Goal: Task Accomplishment & Management: Use online tool/utility

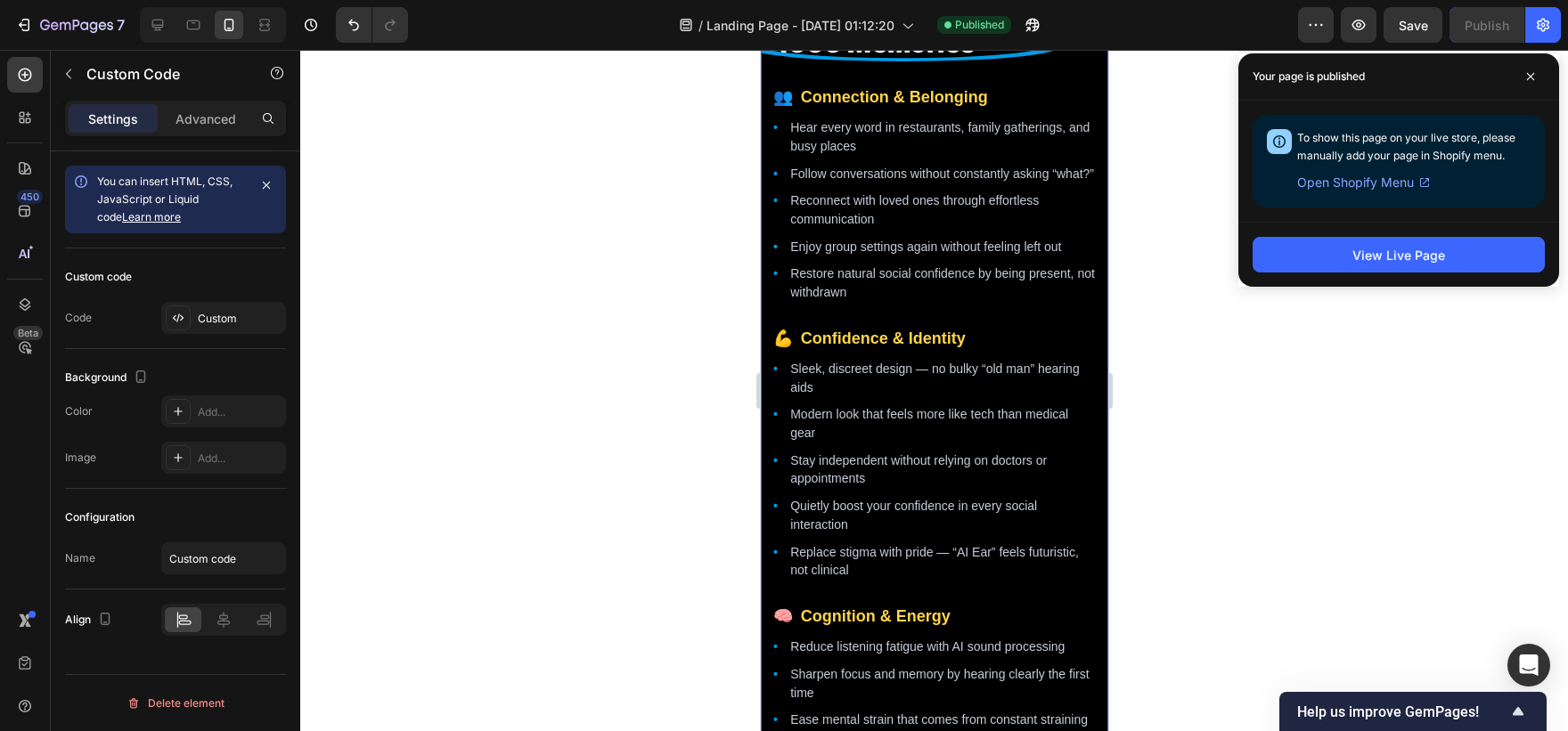
scroll to position [1898, 0]
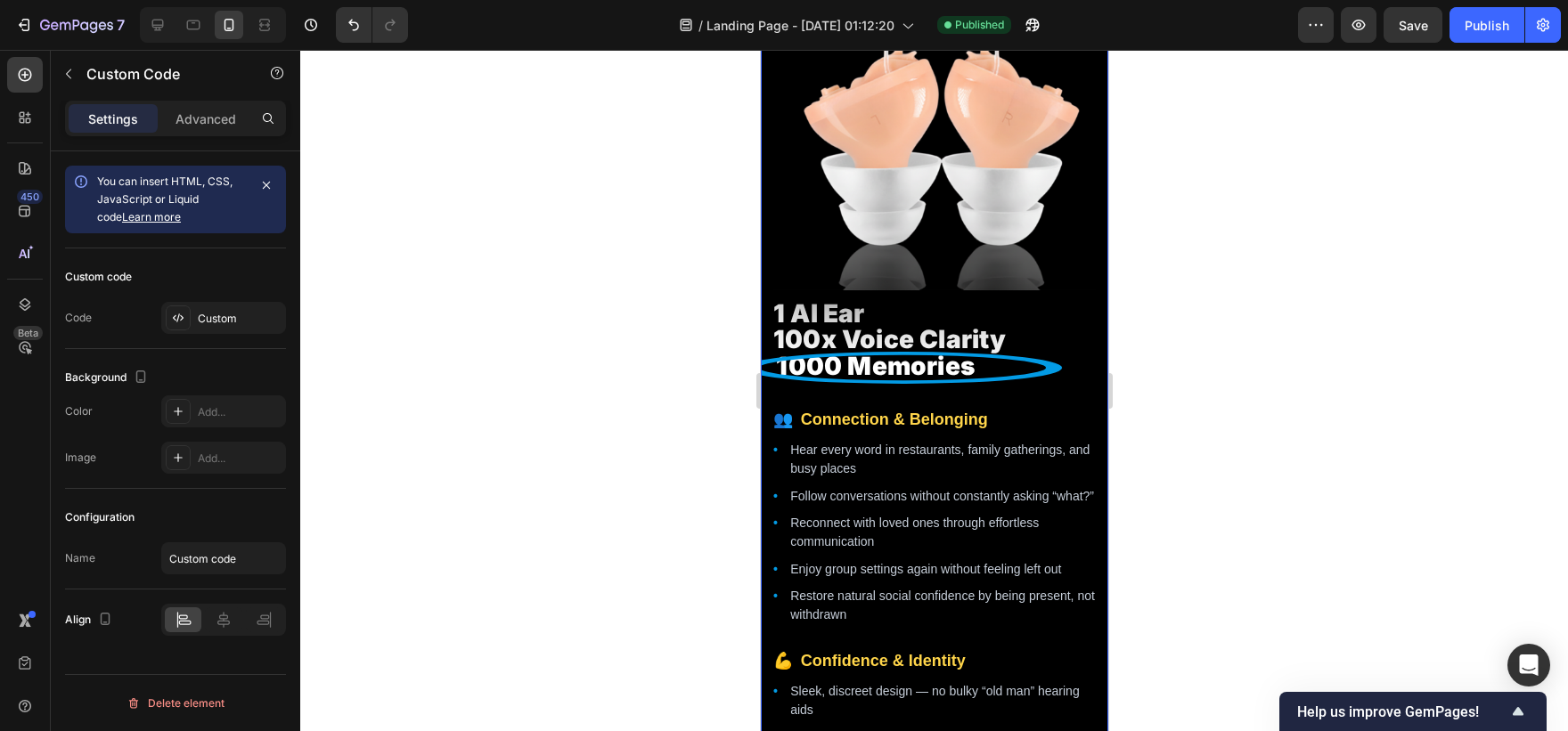
drag, startPoint x: 16, startPoint y: 25, endPoint x: 368, endPoint y: 199, distance: 392.7
click at [368, 199] on div at bounding box center [933, 390] width 1268 height 681
click at [895, 330] on span "100x Voice Clarity" at bounding box center [933, 339] width 322 height 25
click at [213, 336] on div "Custom code Code Custom" at bounding box center [175, 298] width 221 height 101
click at [244, 302] on div "Custom" at bounding box center [224, 318] width 125 height 32
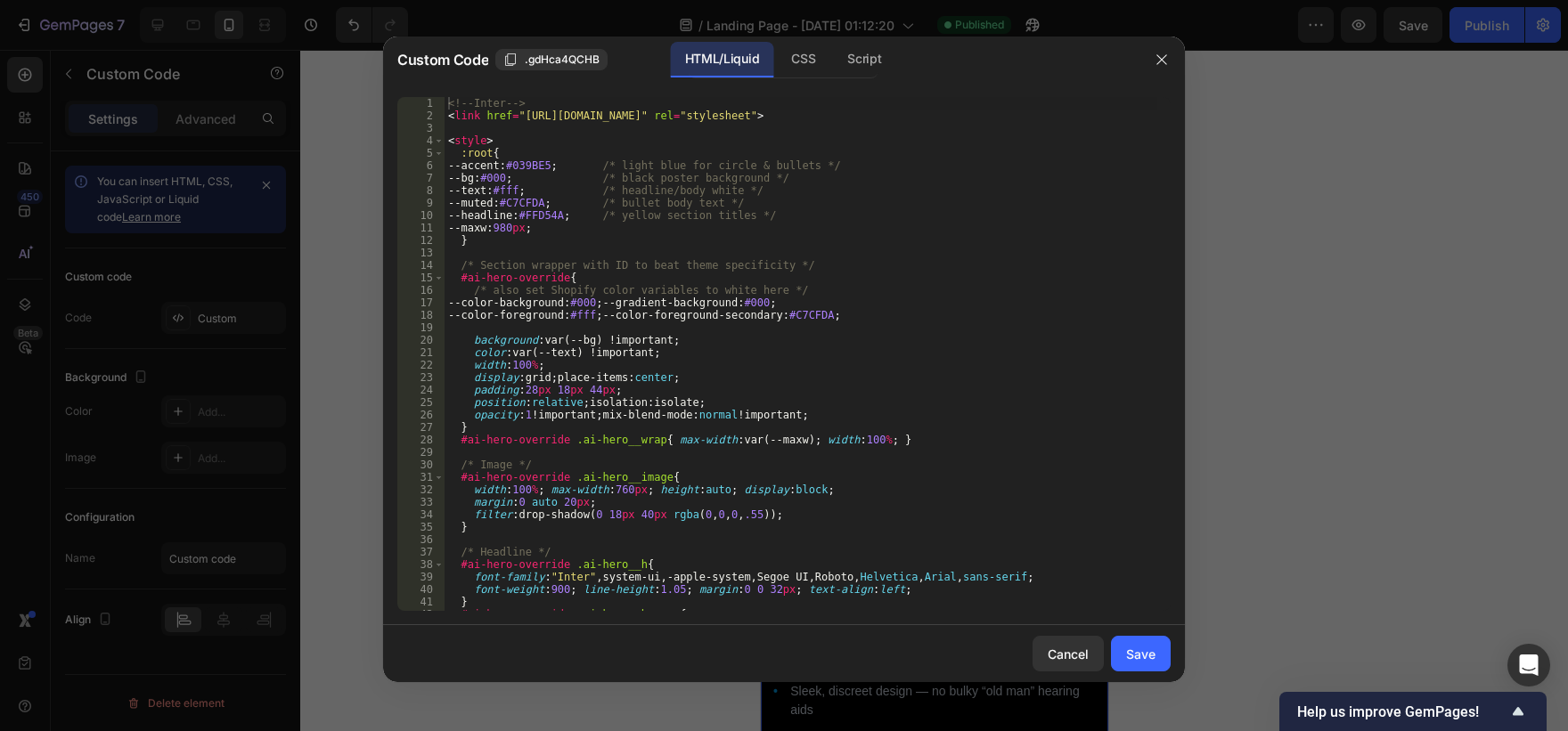
click at [816, 330] on div "<!-- Inter --> < link href = "[URL][DOMAIN_NAME]" rel = "stylesheet" > < style …" at bounding box center [801, 366] width 713 height 538
type textarea "</section>"
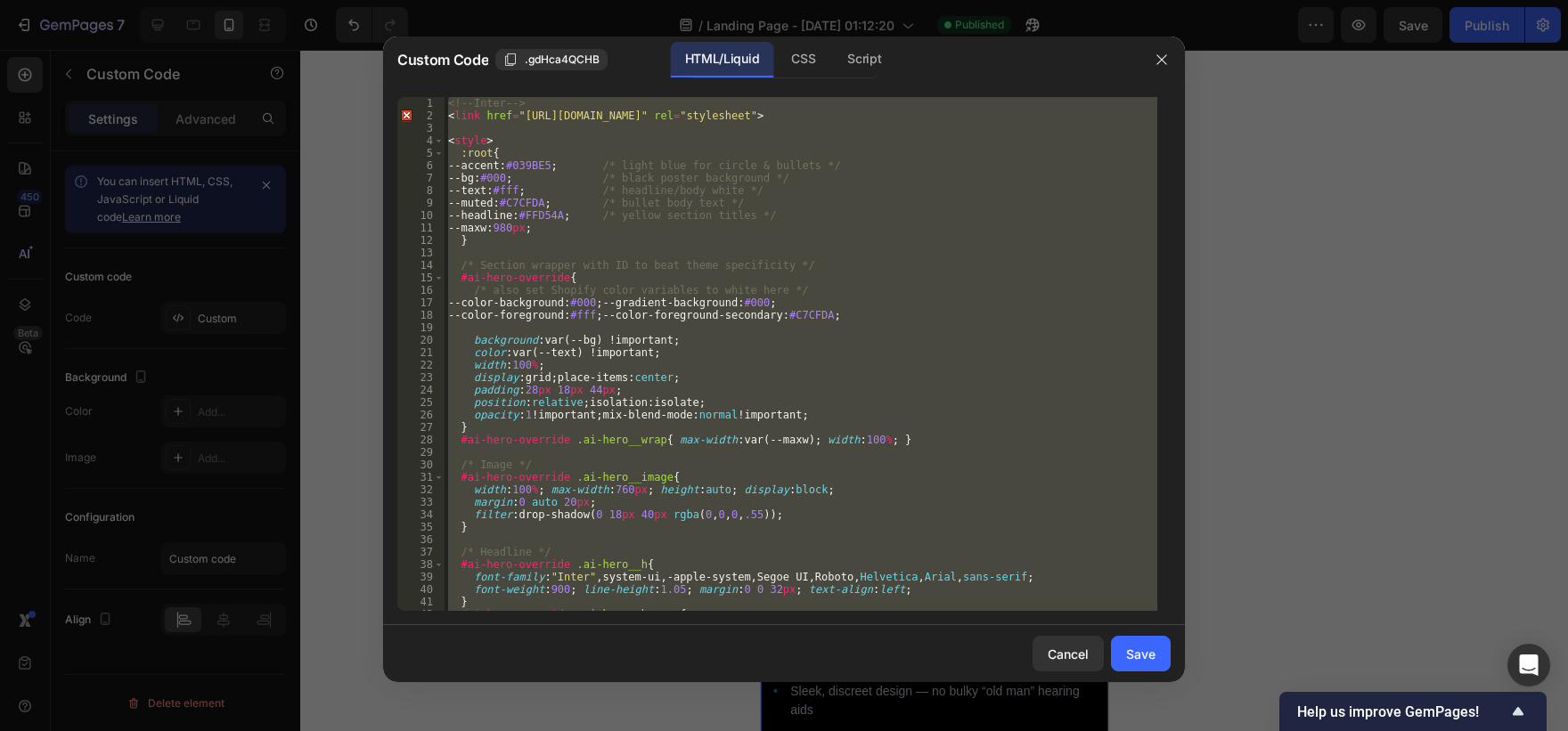
paste textarea
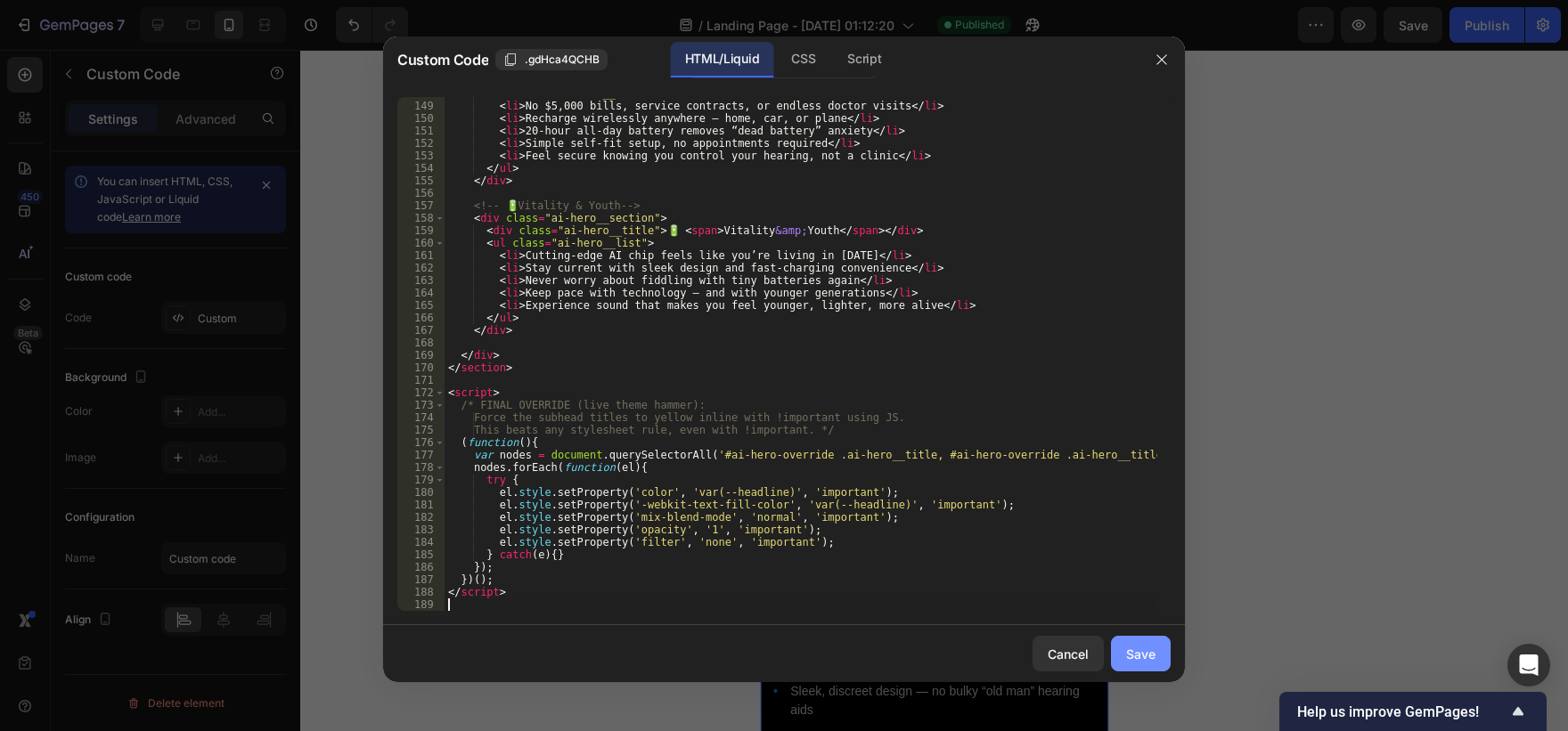
click at [1138, 656] on div "Save" at bounding box center [1140, 654] width 29 height 19
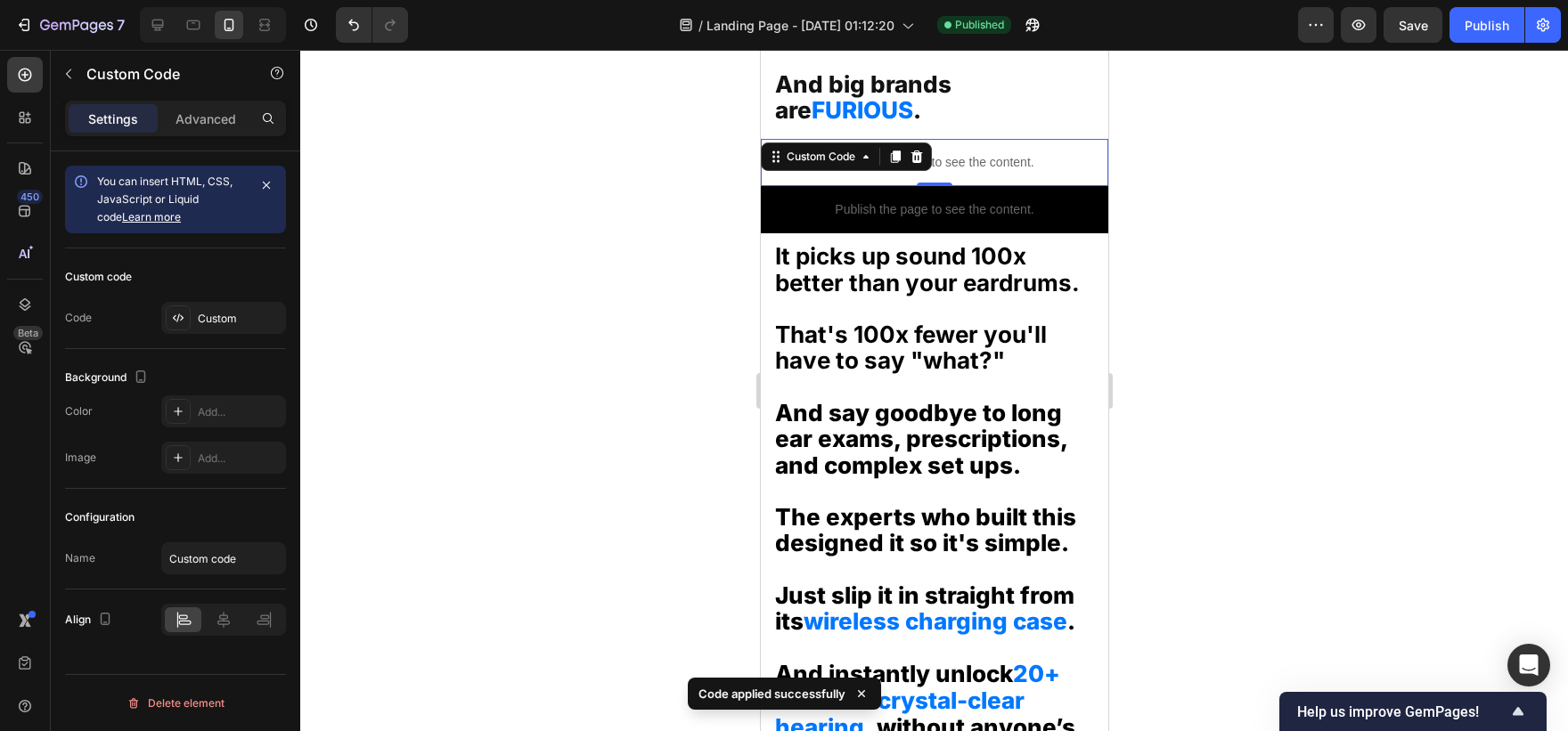
scroll to position [1706, 0]
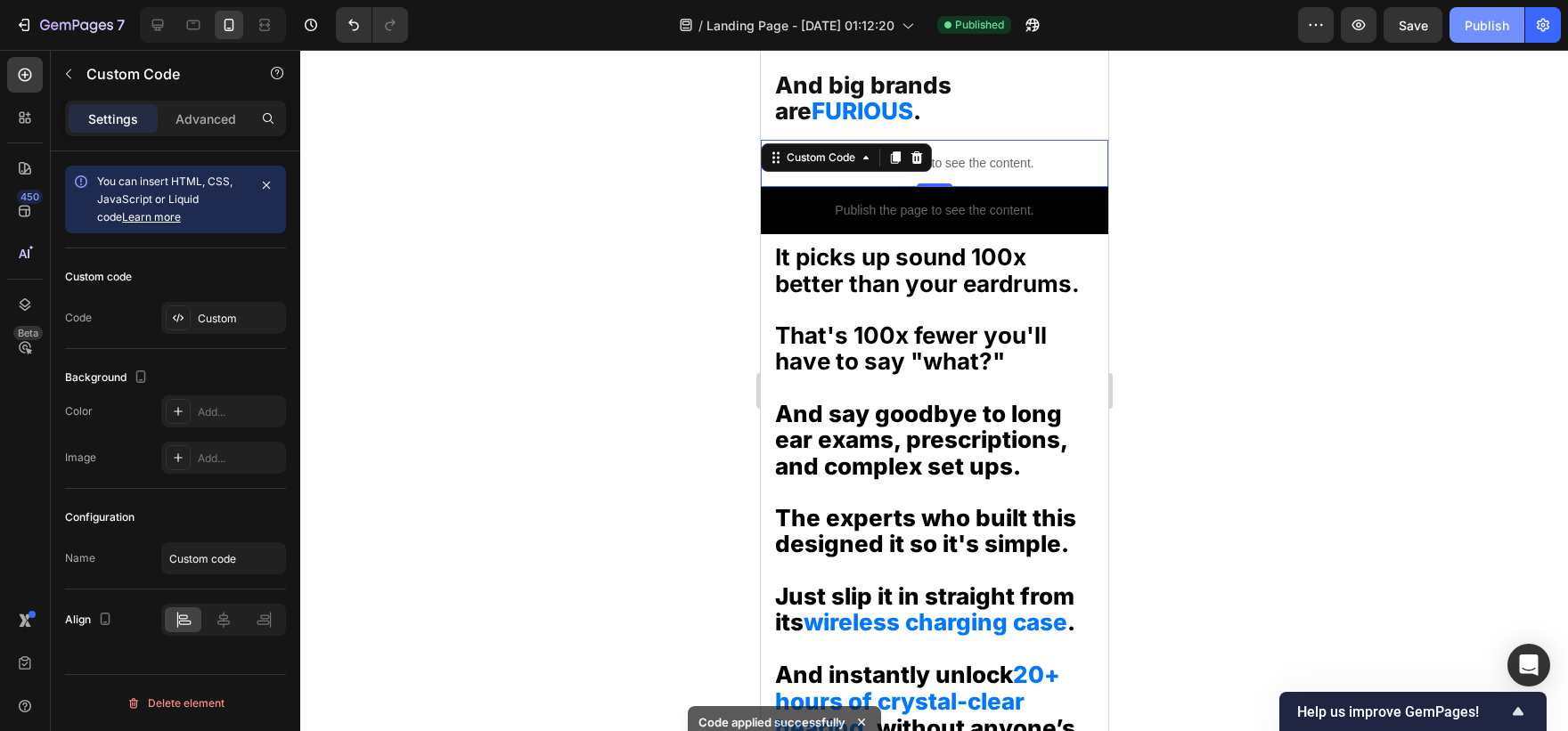
click at [1470, 23] on div "Publish" at bounding box center [1486, 25] width 44 height 19
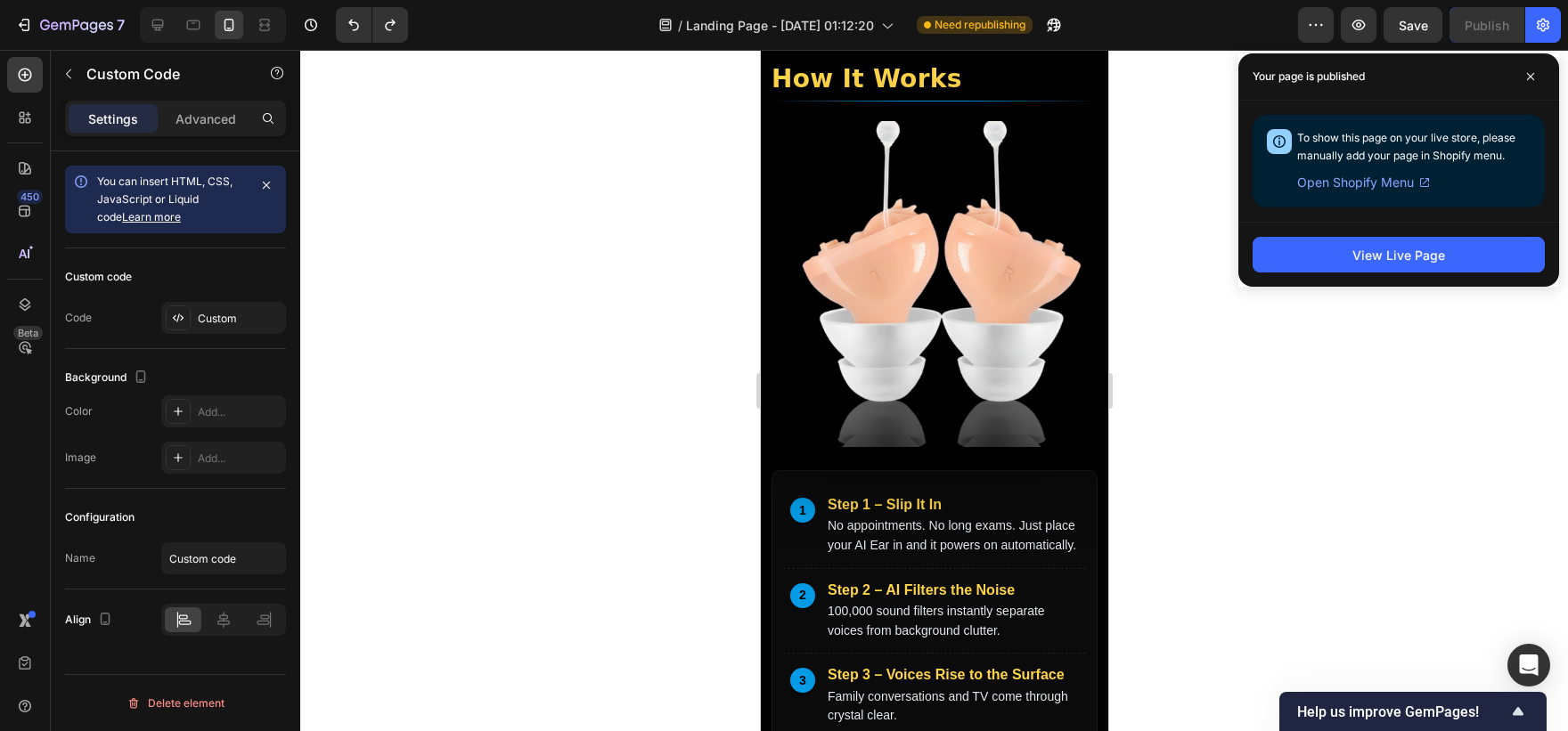
scroll to position [5553, 0]
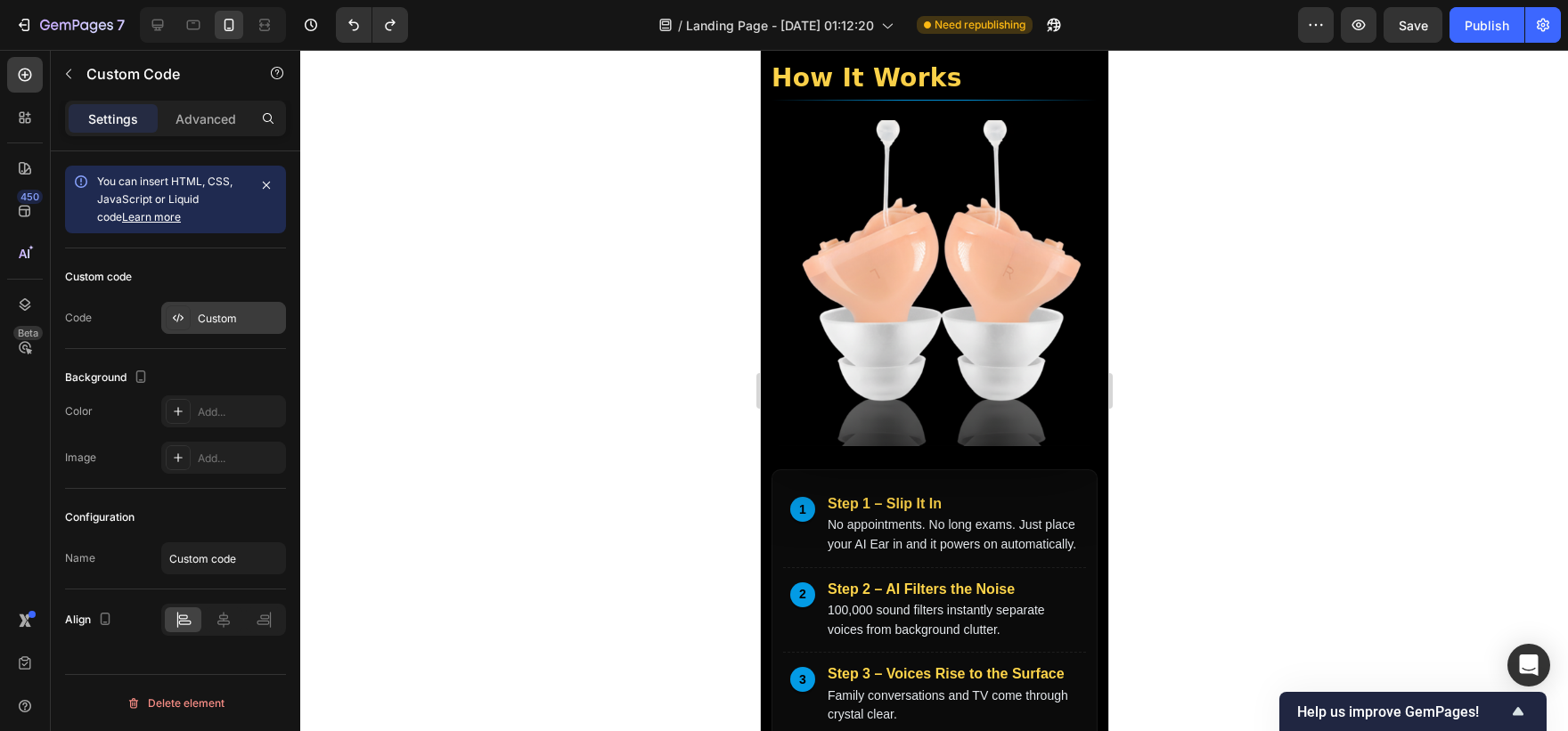
click at [196, 316] on div "Custom" at bounding box center [224, 318] width 125 height 32
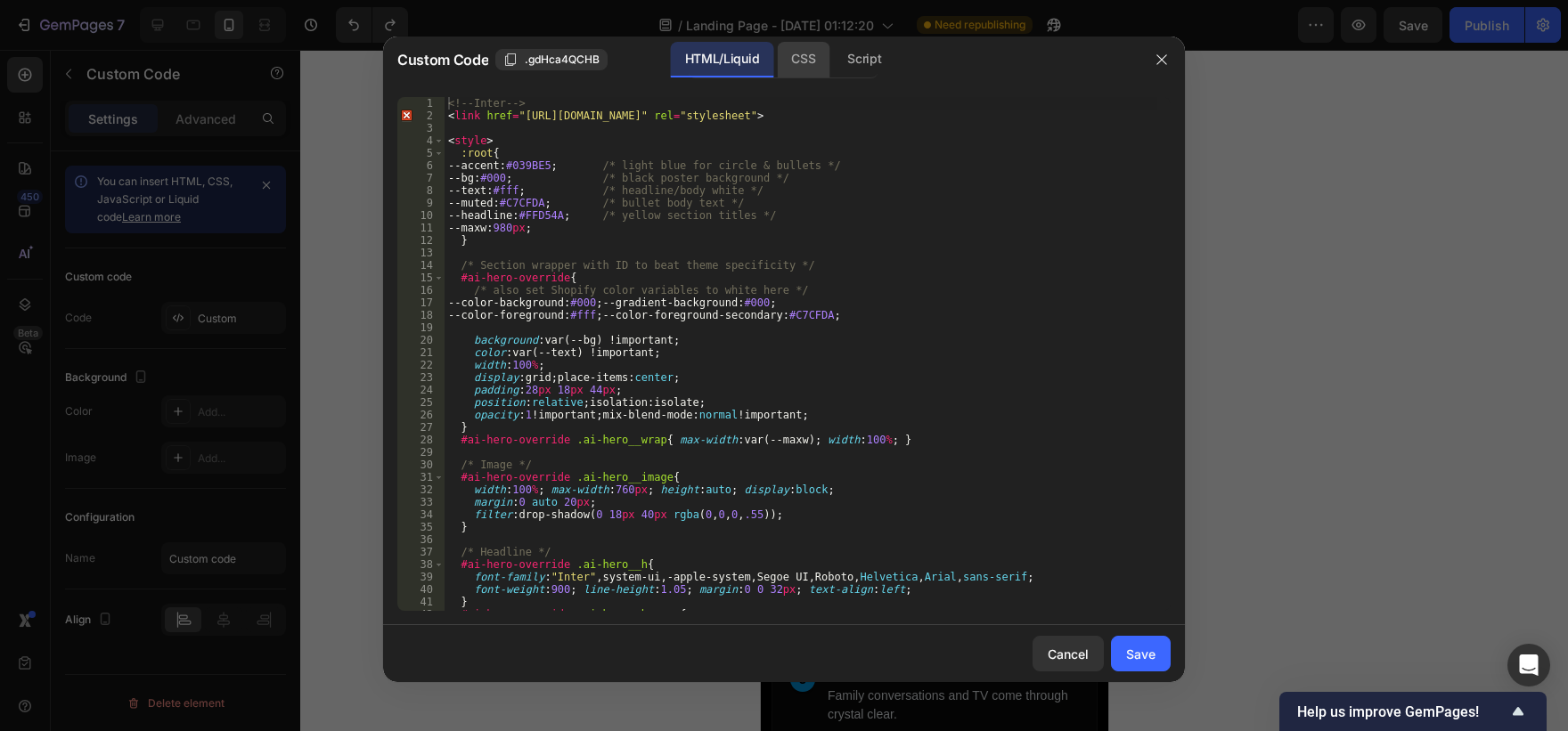
click at [805, 74] on div "CSS" at bounding box center [803, 60] width 53 height 36
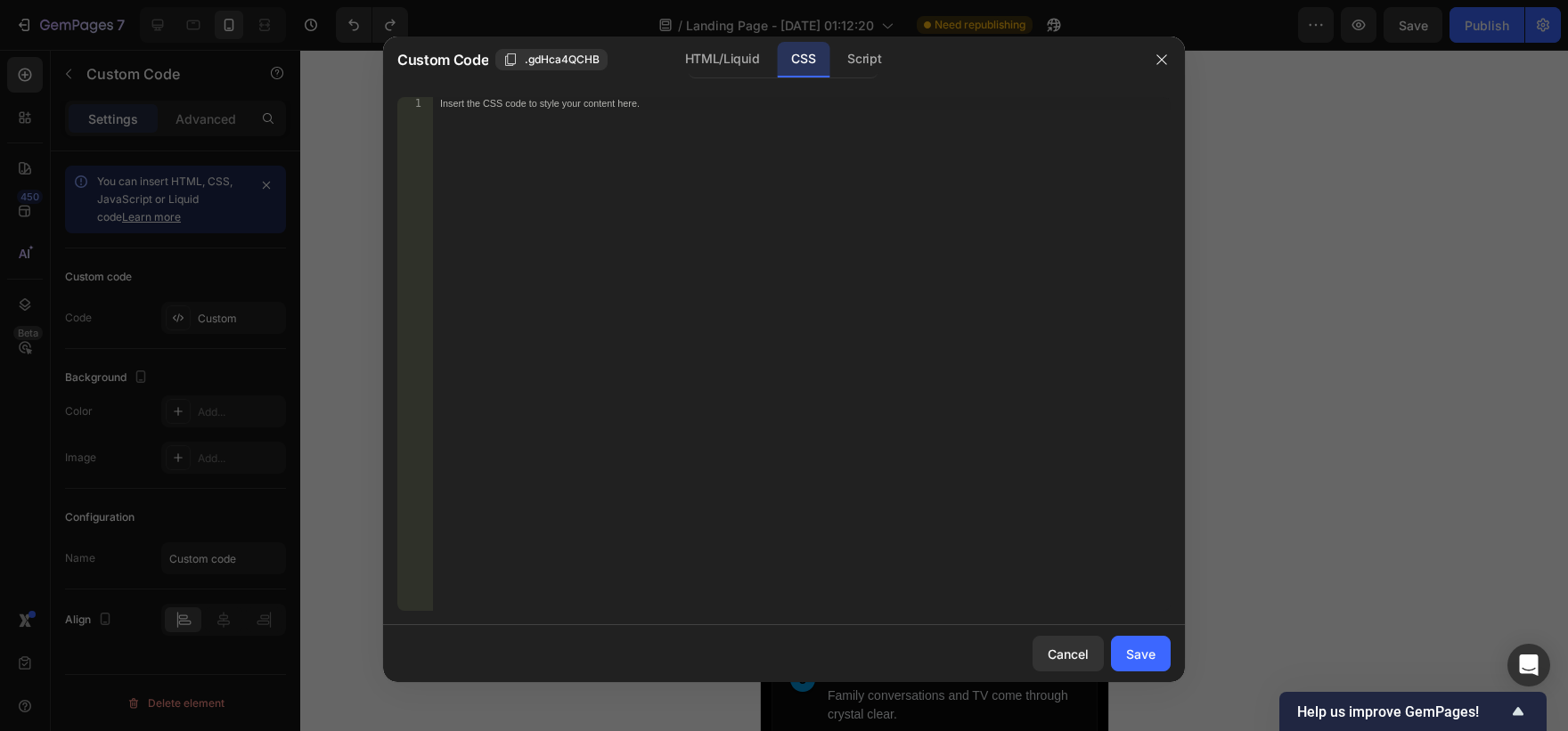
click at [566, 247] on div "Insert the CSS code to style your content here." at bounding box center [802, 366] width 738 height 538
click at [745, 333] on div "Insert the CSS code to style your content here." at bounding box center [802, 366] width 738 height 538
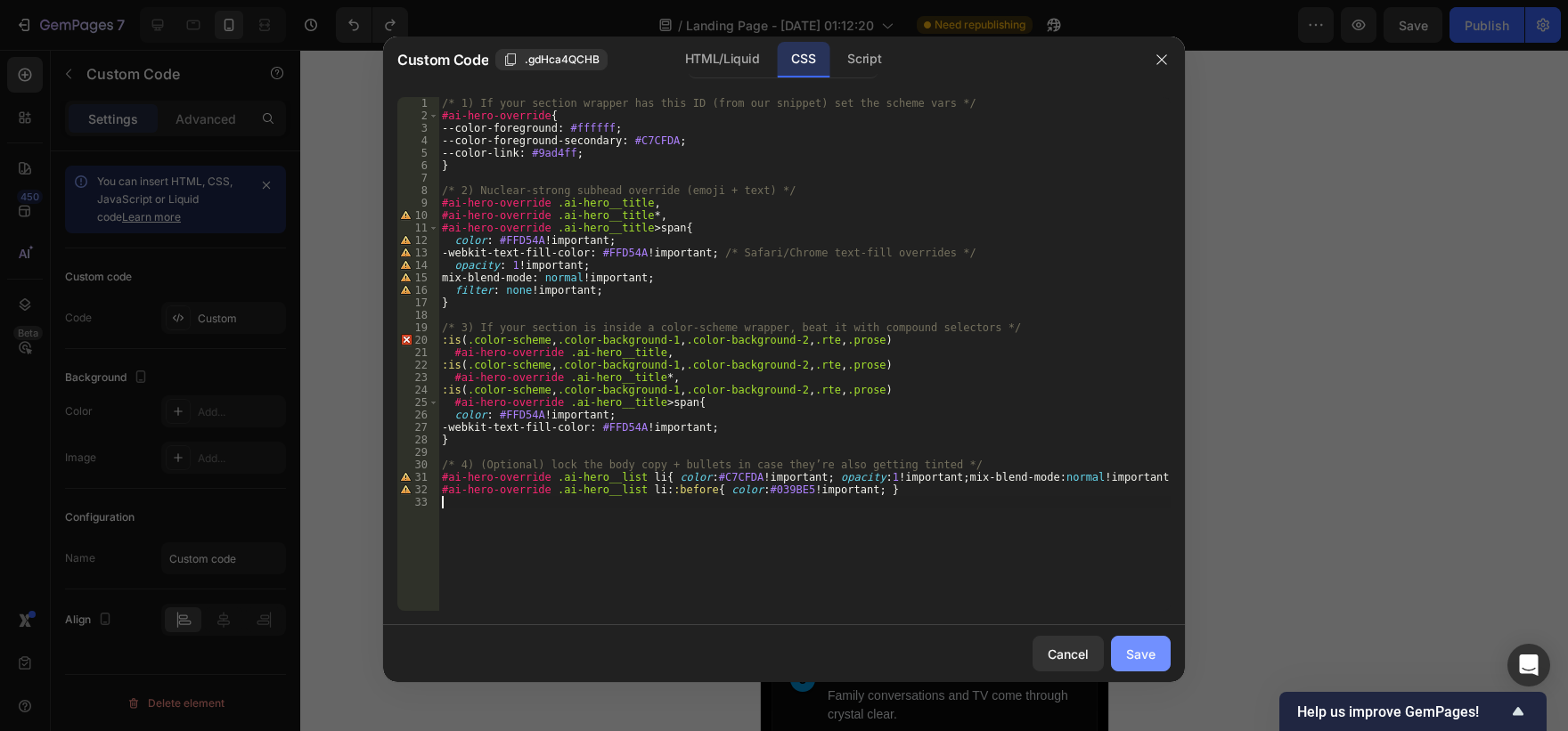
click at [1146, 650] on div "Save" at bounding box center [1140, 654] width 29 height 19
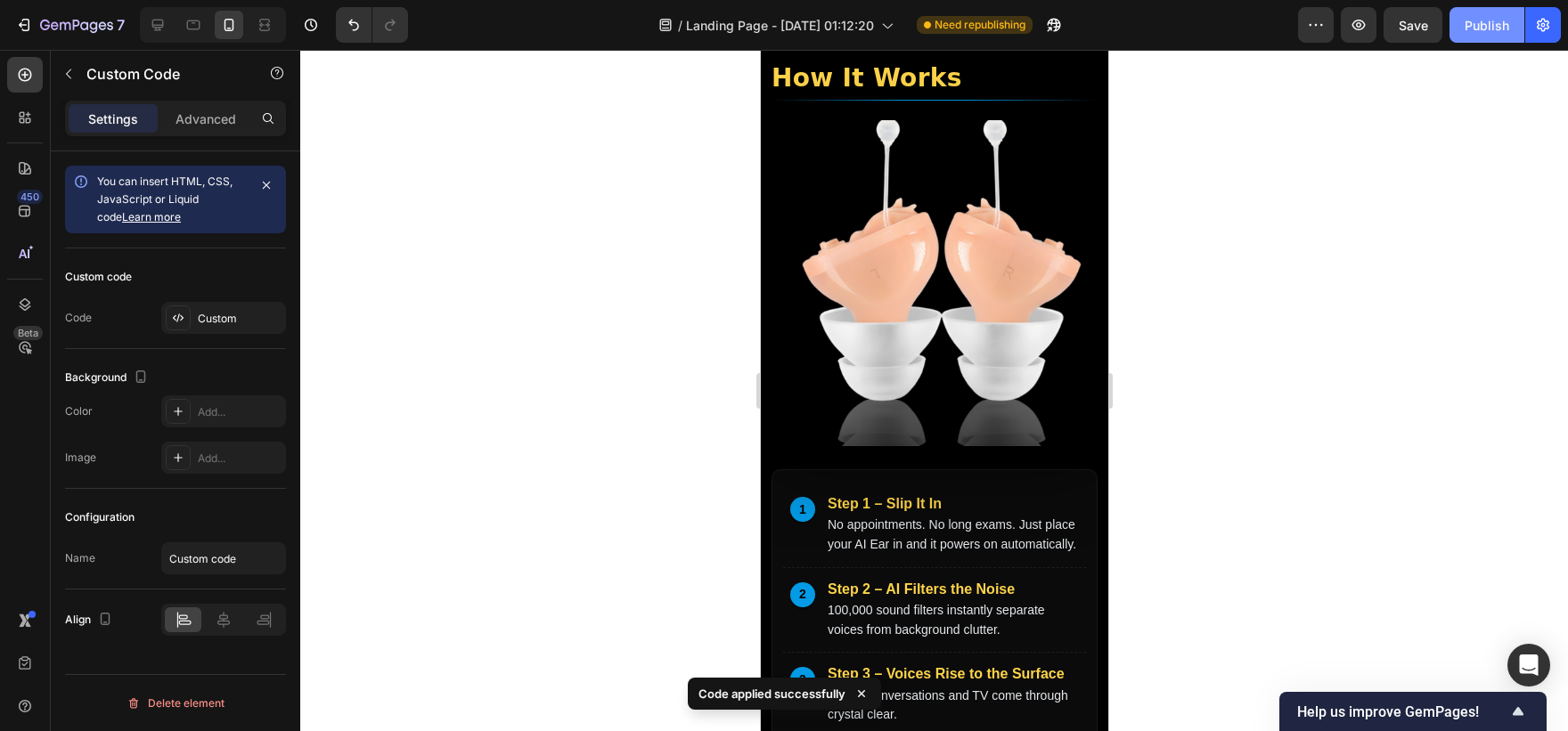
click at [1480, 10] on button "Publish" at bounding box center [1487, 25] width 75 height 36
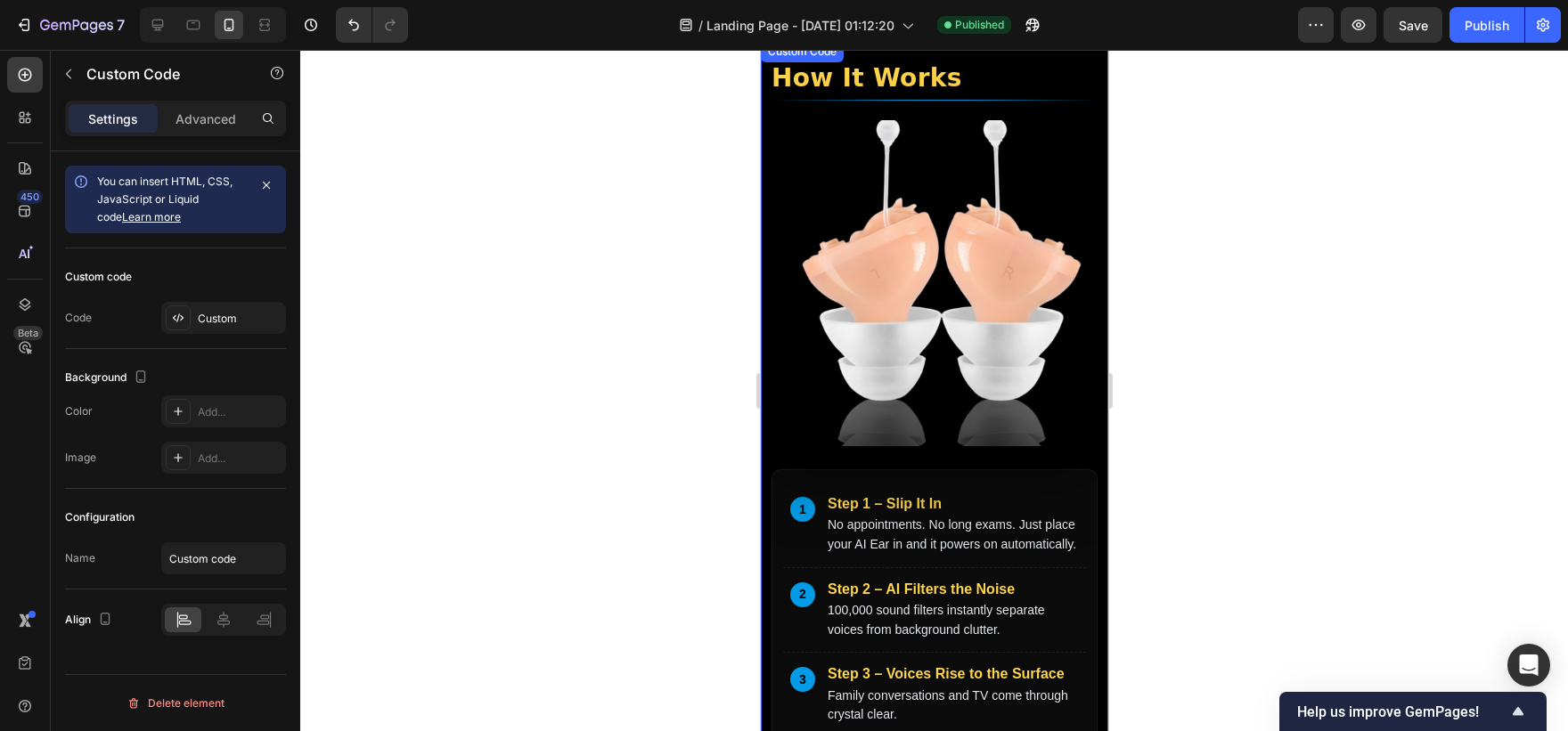
click at [892, 355] on img at bounding box center [933, 283] width 326 height 326
click at [202, 329] on div "Custom" at bounding box center [224, 318] width 125 height 32
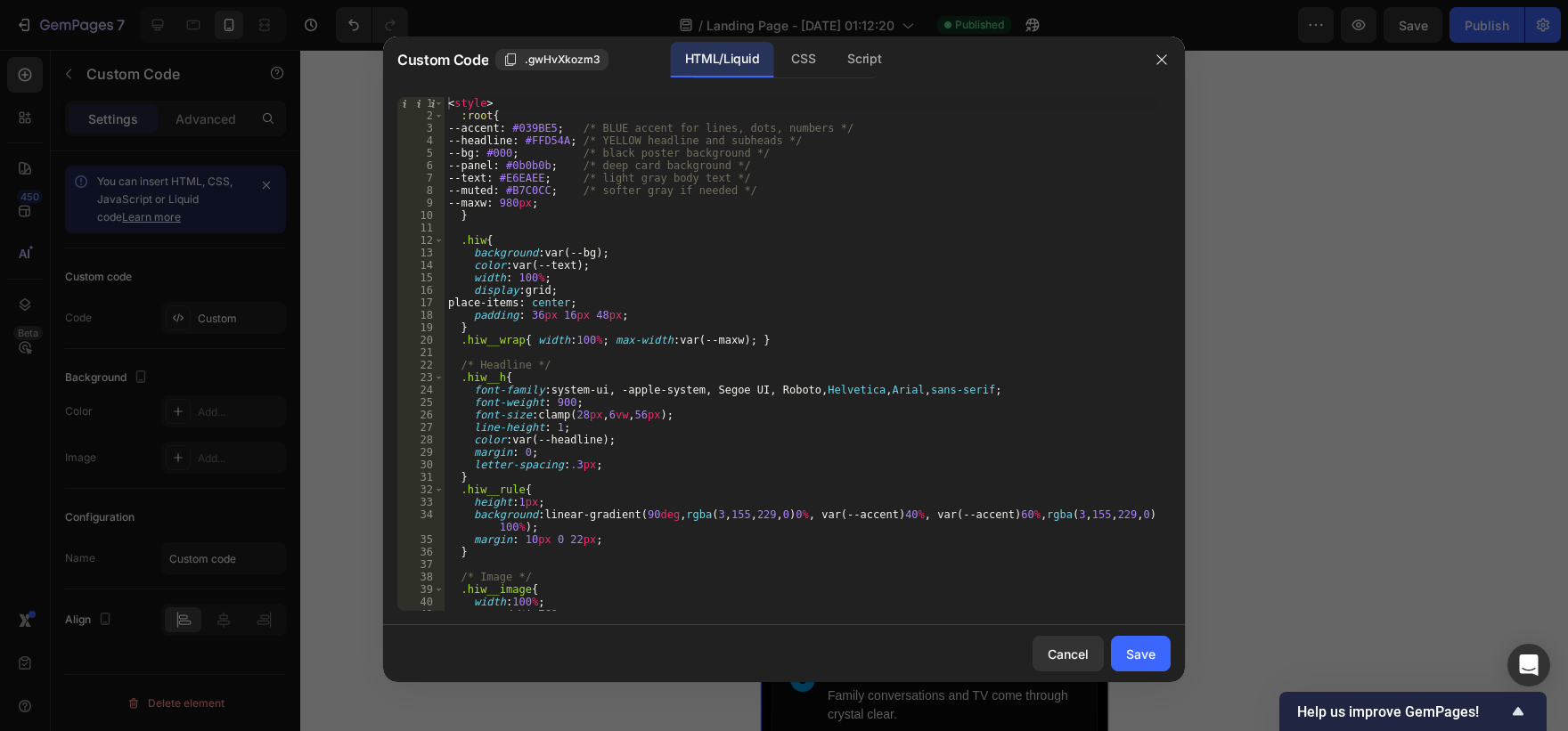
click at [802, 78] on div "Custom Code .gwHvXkozm3 HTML/Liquid CSS Script" at bounding box center [761, 59] width 756 height 46
click at [808, 66] on div "CSS" at bounding box center [803, 60] width 53 height 36
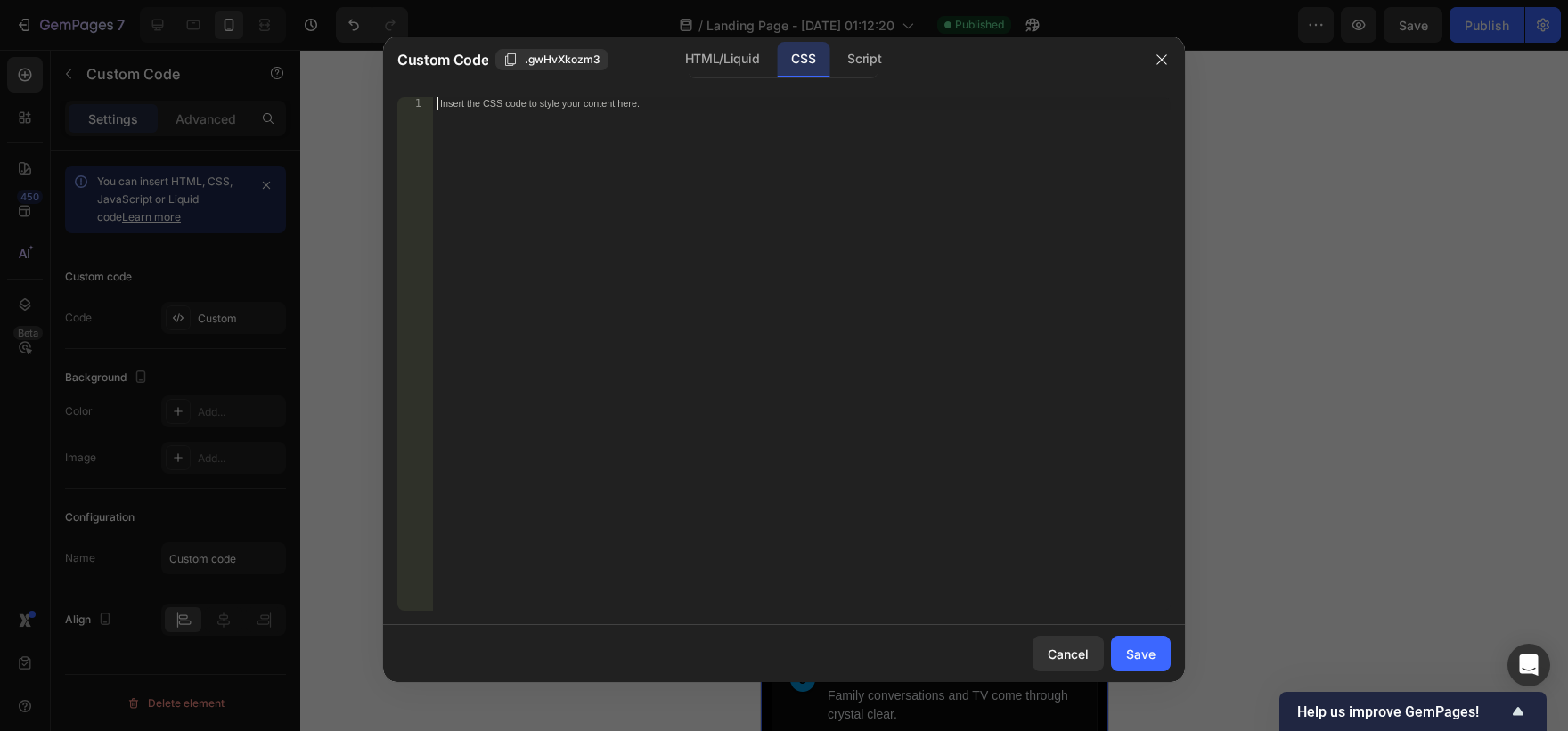
click at [721, 366] on div "Insert the CSS code to style your content here." at bounding box center [802, 366] width 738 height 538
click at [1313, 391] on div at bounding box center [784, 366] width 1568 height 731
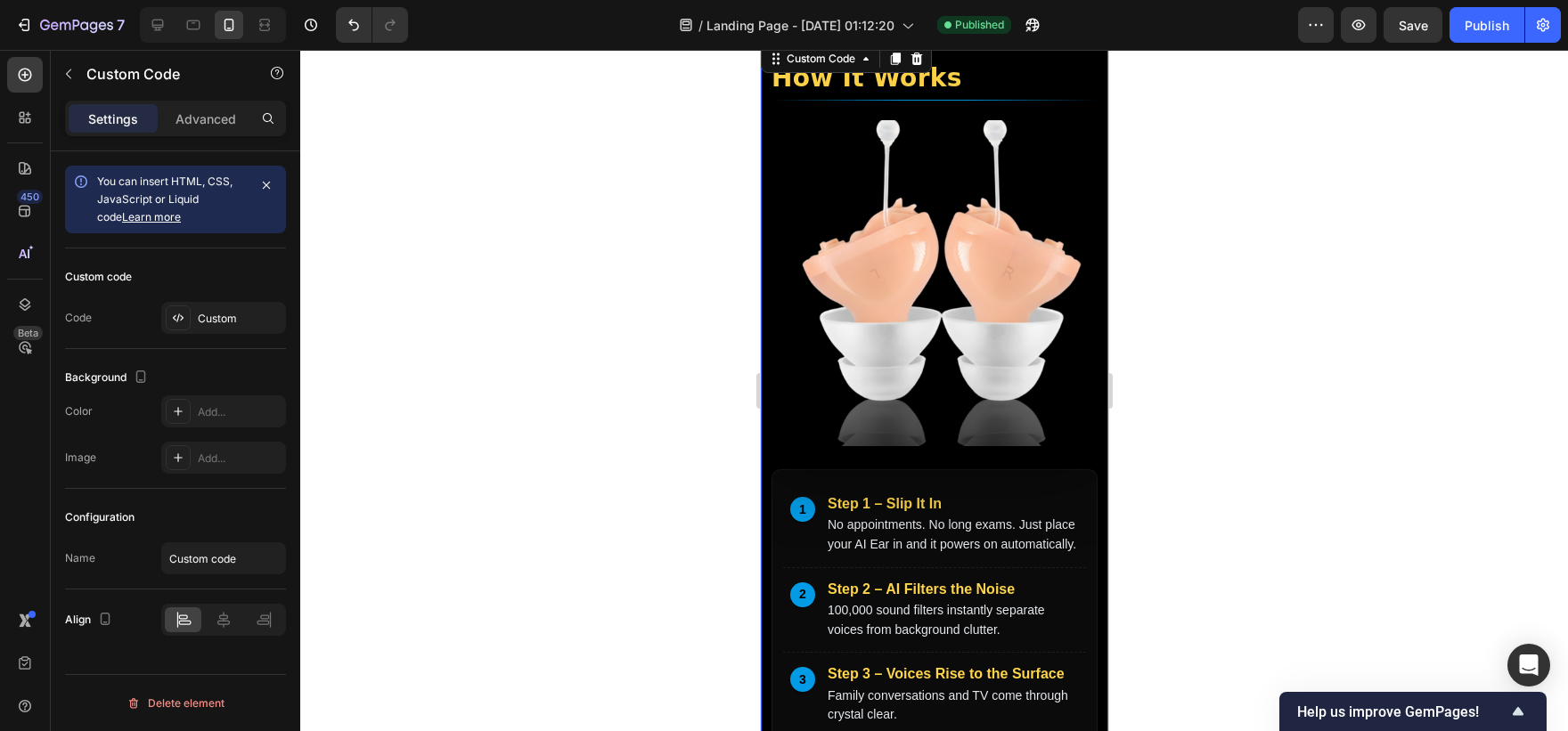
click at [902, 580] on div "2 Step 2 – AI Filters the Noise 100,000 sound filters instantly separate voices…" at bounding box center [933, 611] width 303 height 86
click at [205, 317] on div "Custom" at bounding box center [239, 319] width 84 height 16
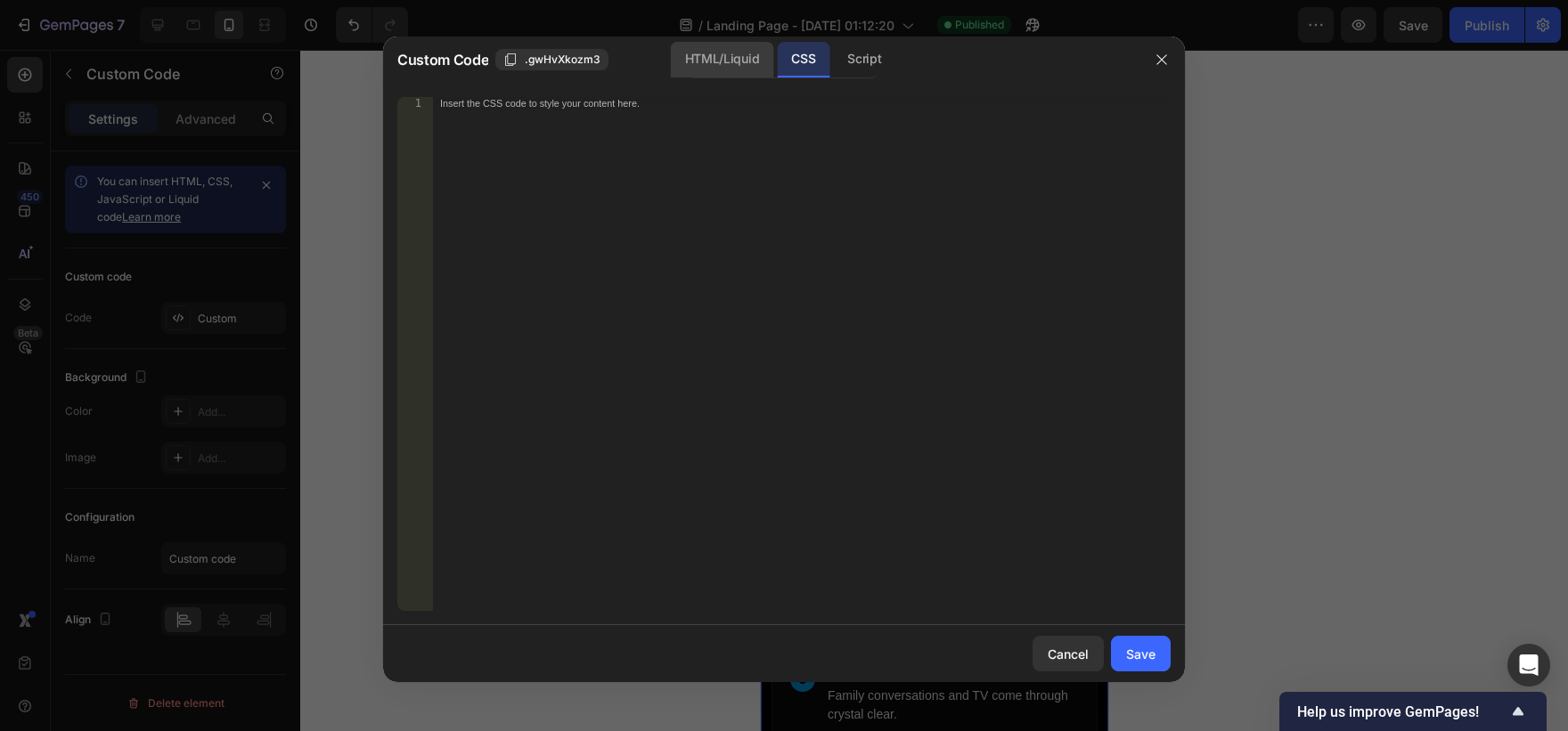
click at [740, 50] on div "HTML/Liquid" at bounding box center [722, 60] width 102 height 36
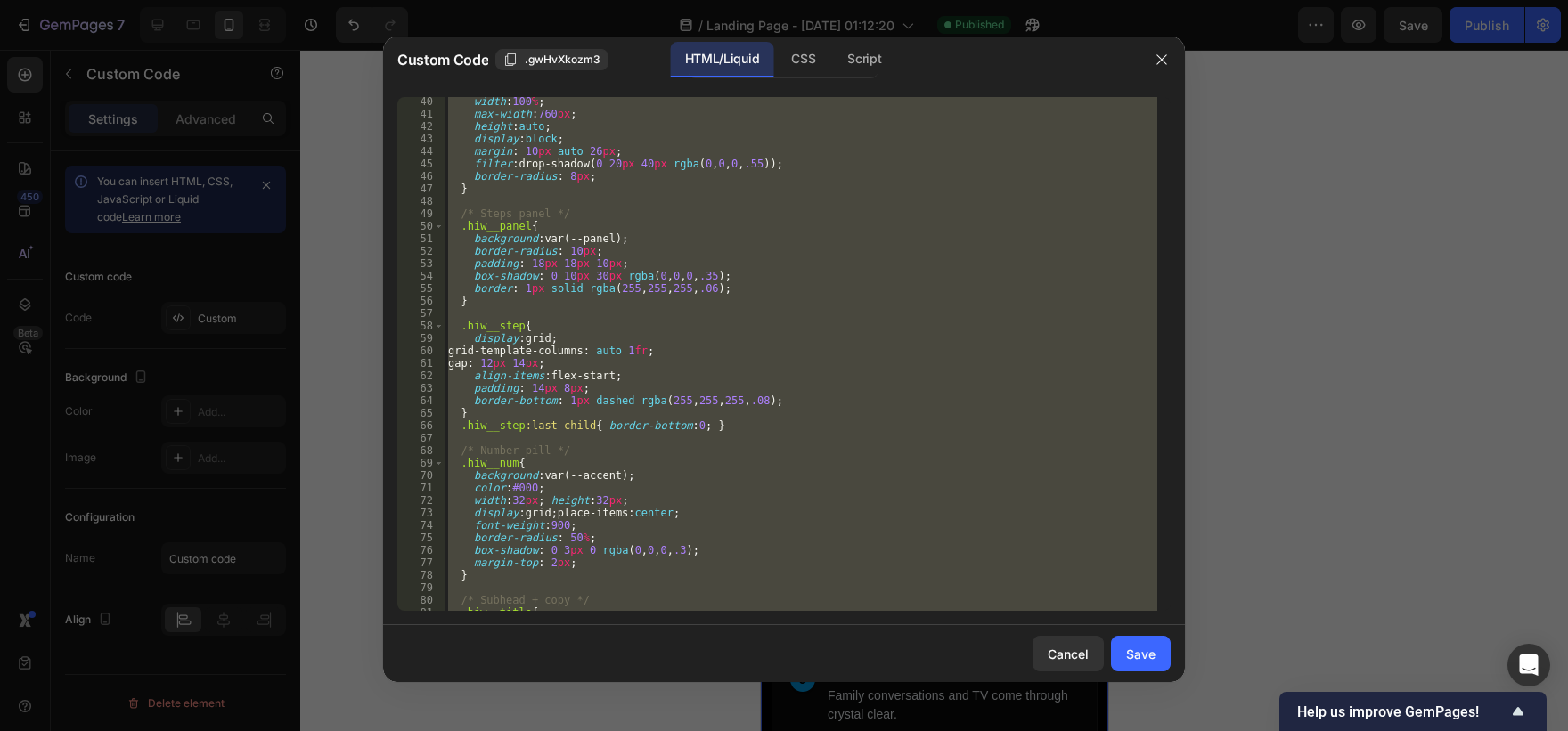
scroll to position [502, 0]
click at [1334, 528] on div at bounding box center [784, 366] width 1568 height 731
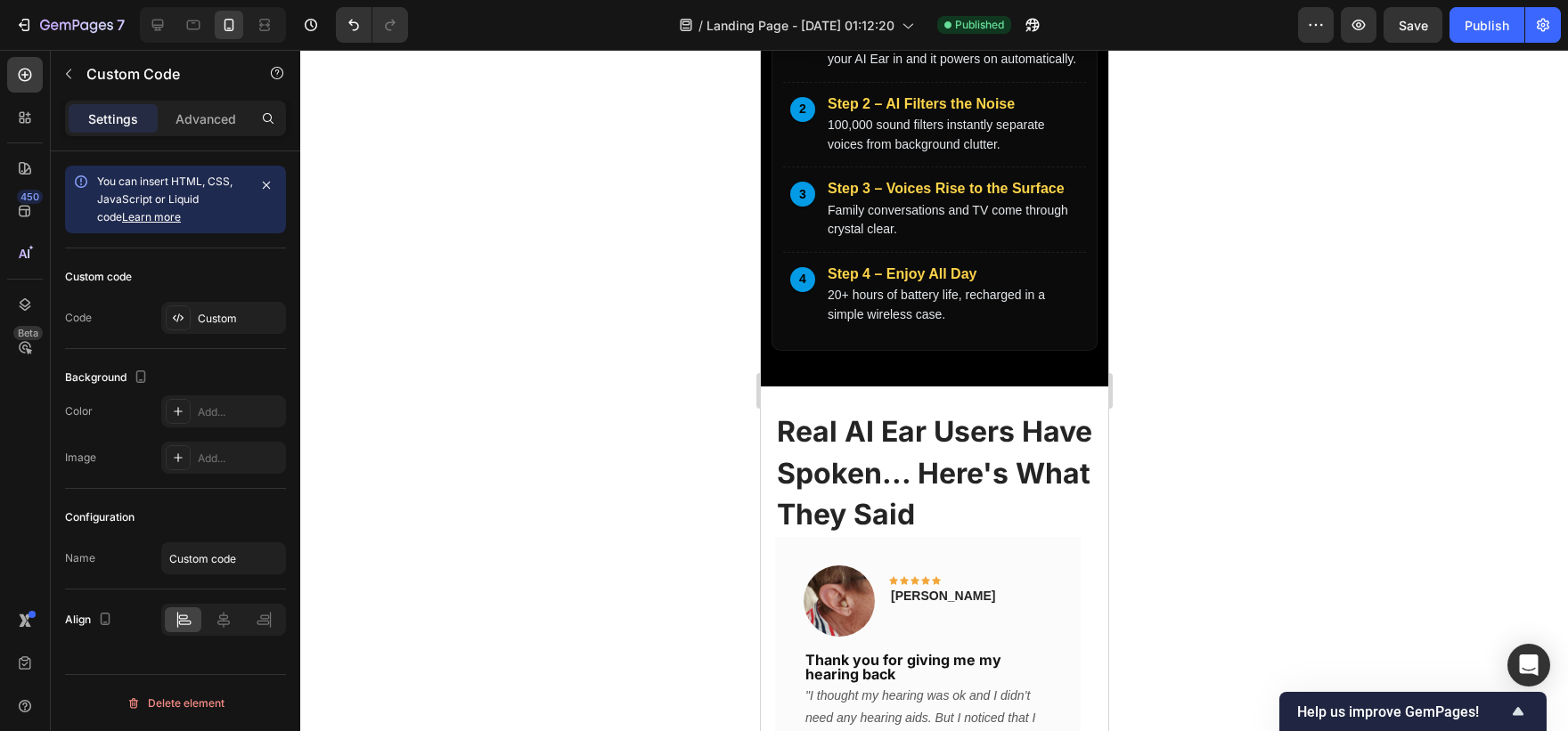
scroll to position [6038, 0]
click at [925, 614] on div "Image Icon Icon Icon Icon Icon Row [PERSON_NAME] Text block Row 0" at bounding box center [927, 609] width 248 height 86
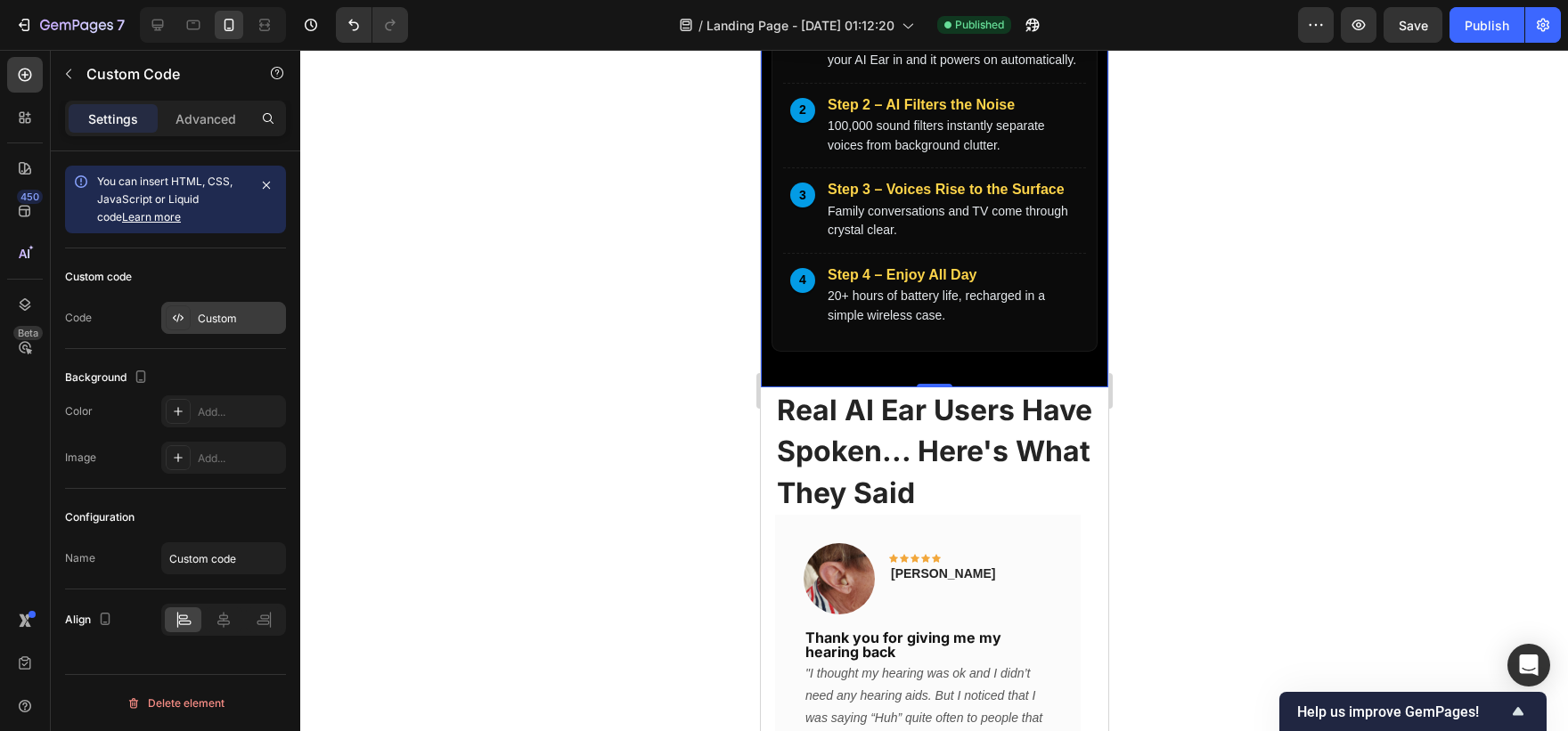
click at [227, 314] on div "Custom" at bounding box center [239, 319] width 84 height 16
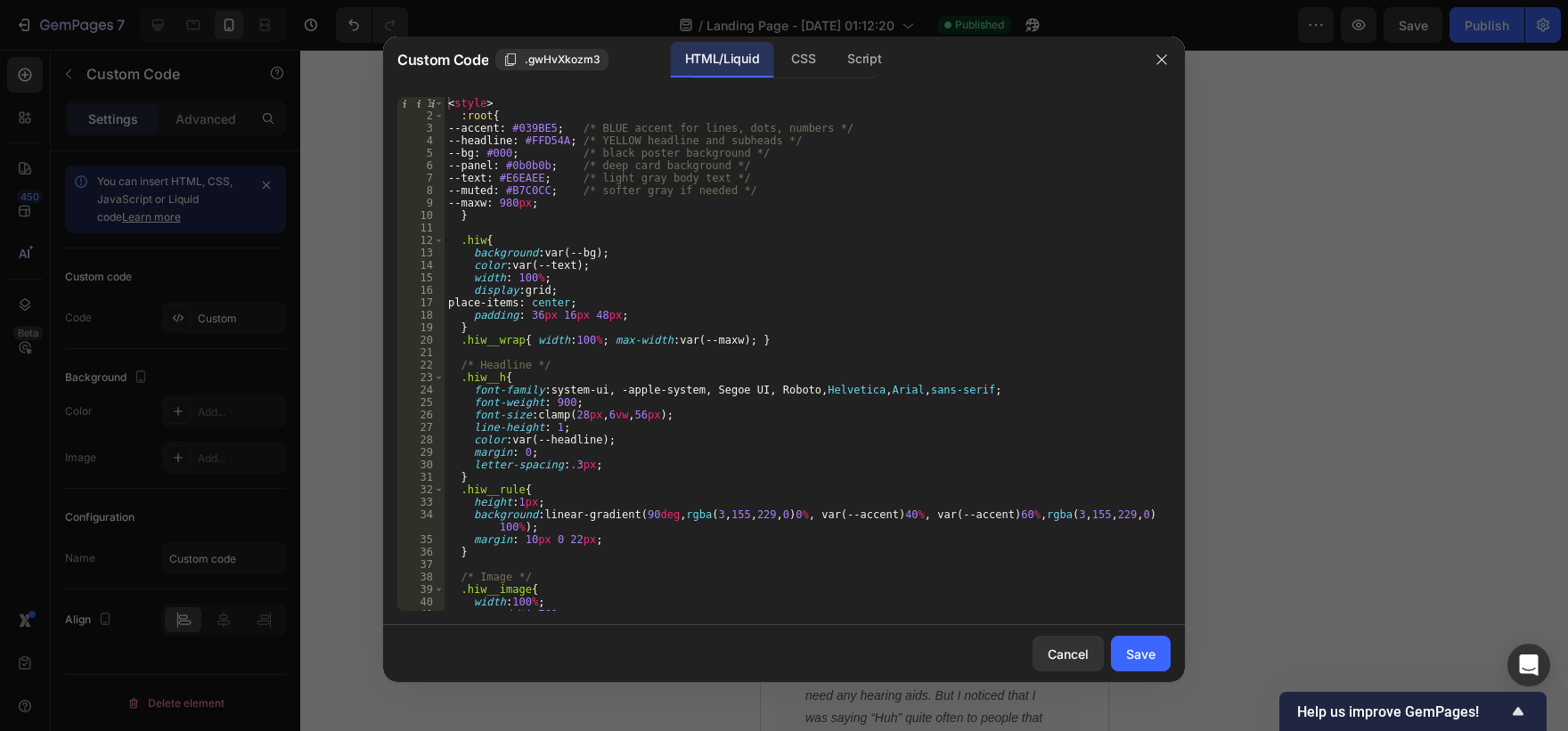
click at [812, 78] on div "Custom Code .gwHvXkozm3 HTML/Liquid CSS Script" at bounding box center [761, 59] width 756 height 46
click at [812, 76] on div "CSS" at bounding box center [803, 60] width 53 height 36
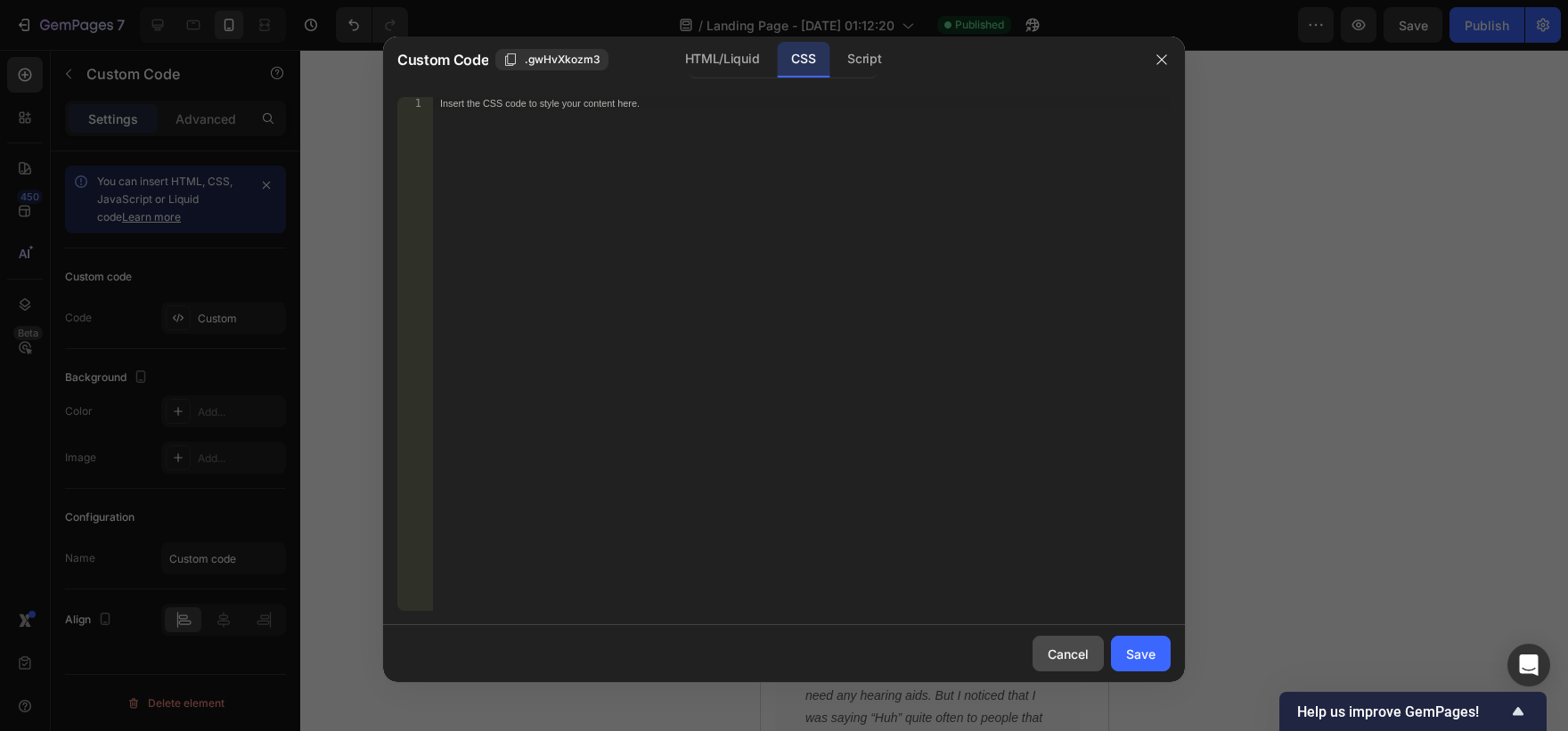
click at [1052, 639] on button "Cancel" at bounding box center [1068, 654] width 71 height 36
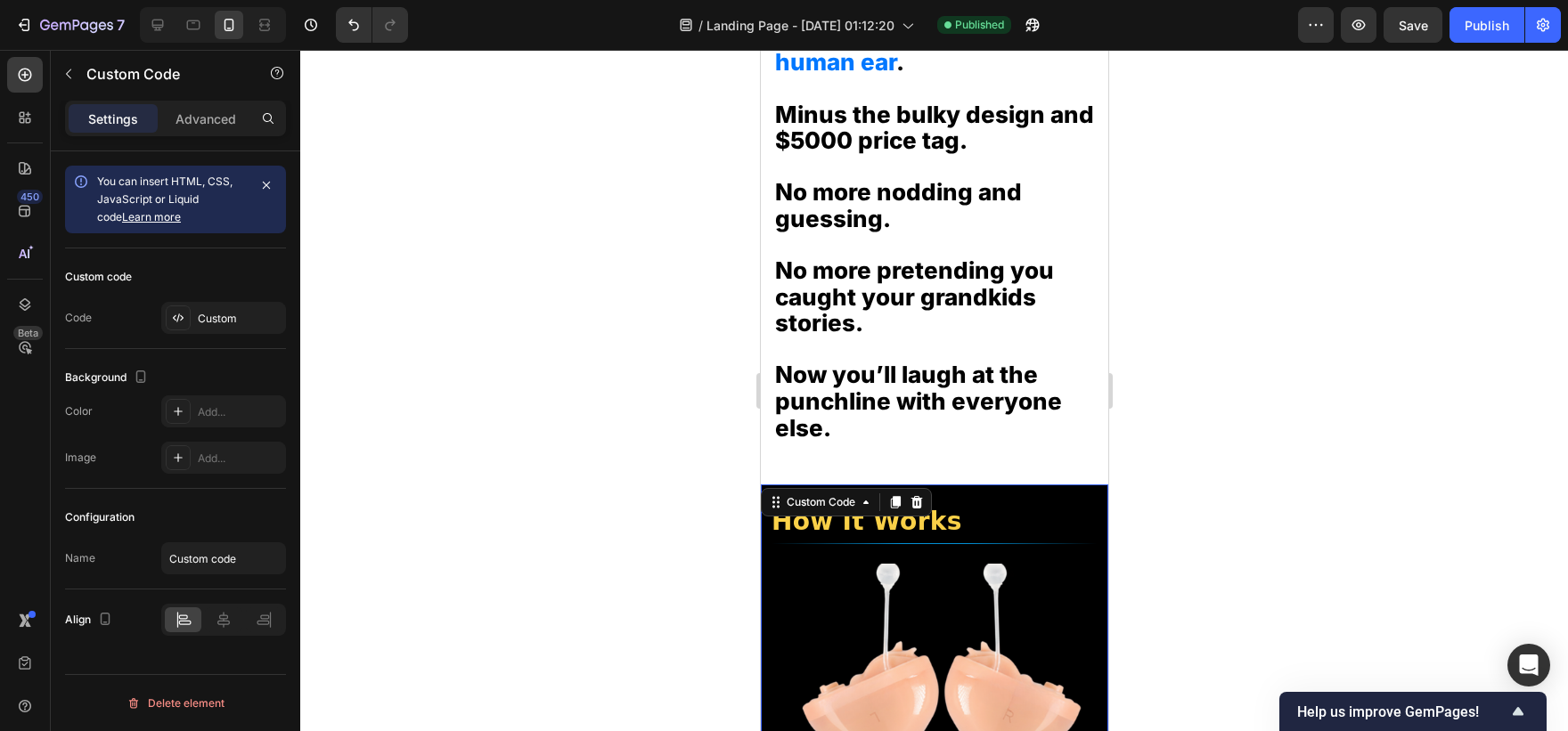
scroll to position [5106, 0]
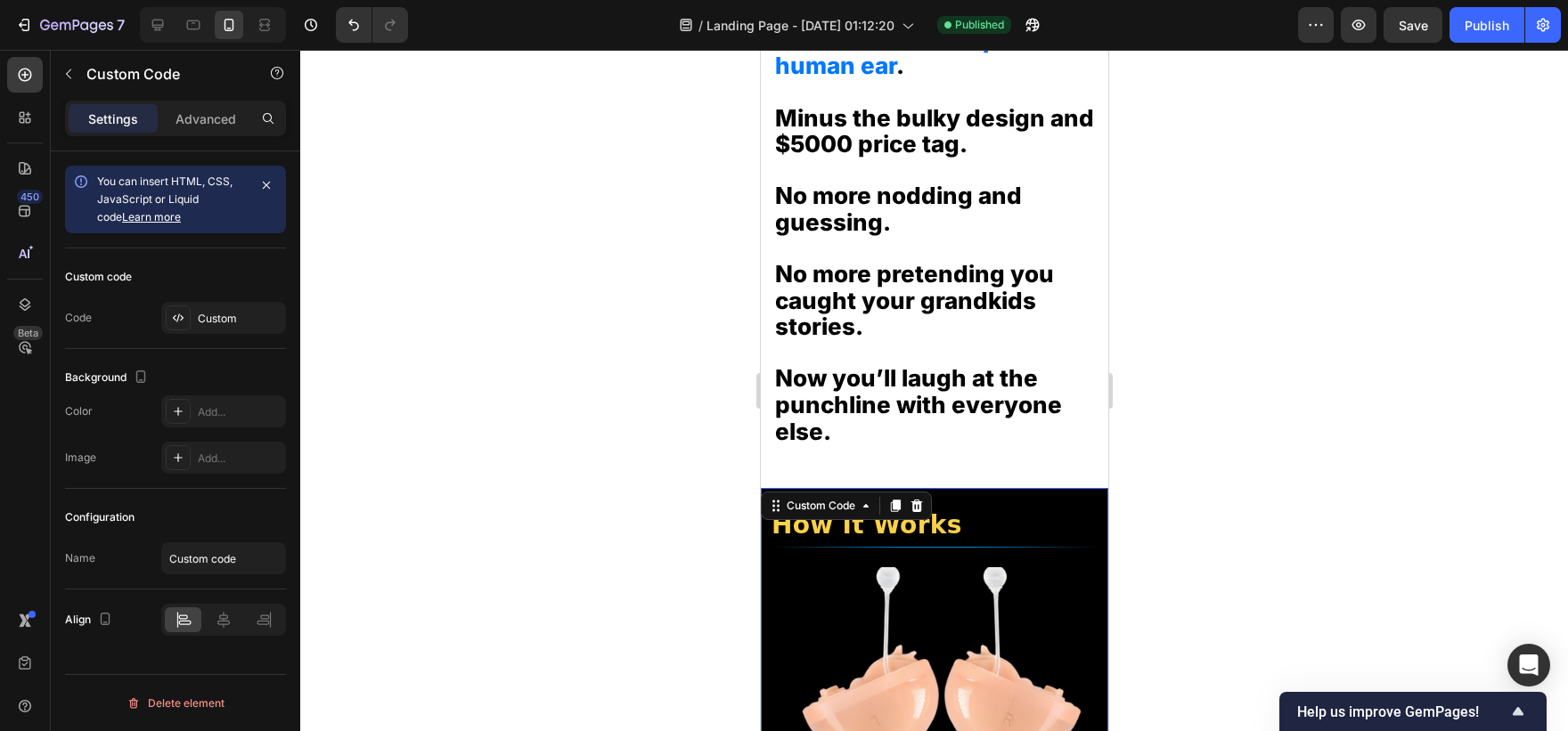
click at [893, 537] on h2 "How It Works" at bounding box center [933, 525] width 326 height 25
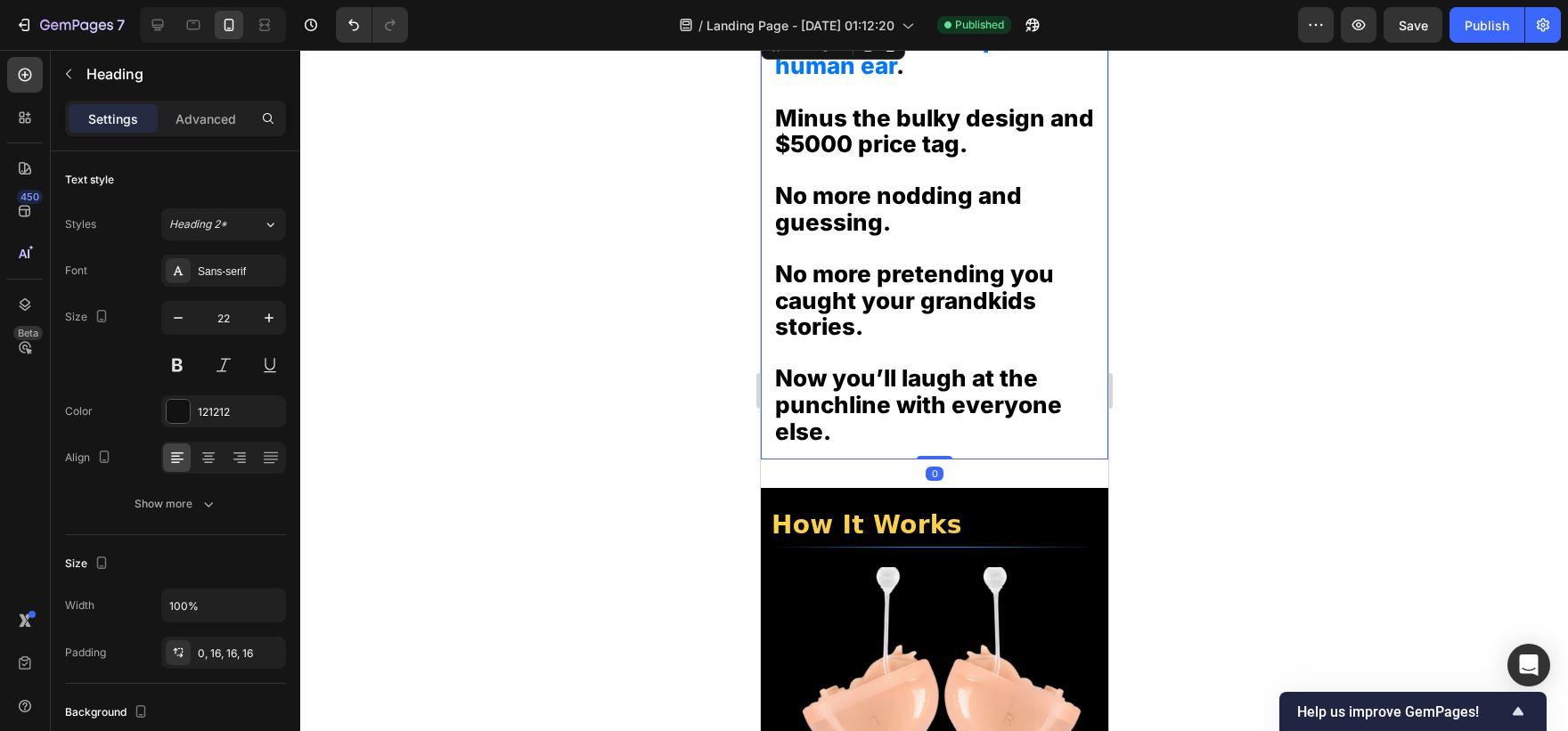
click at [969, 457] on h2 "Think of it like a super-human ear . Minus the bulky design and $5000 price tag…" at bounding box center [933, 243] width 348 height 433
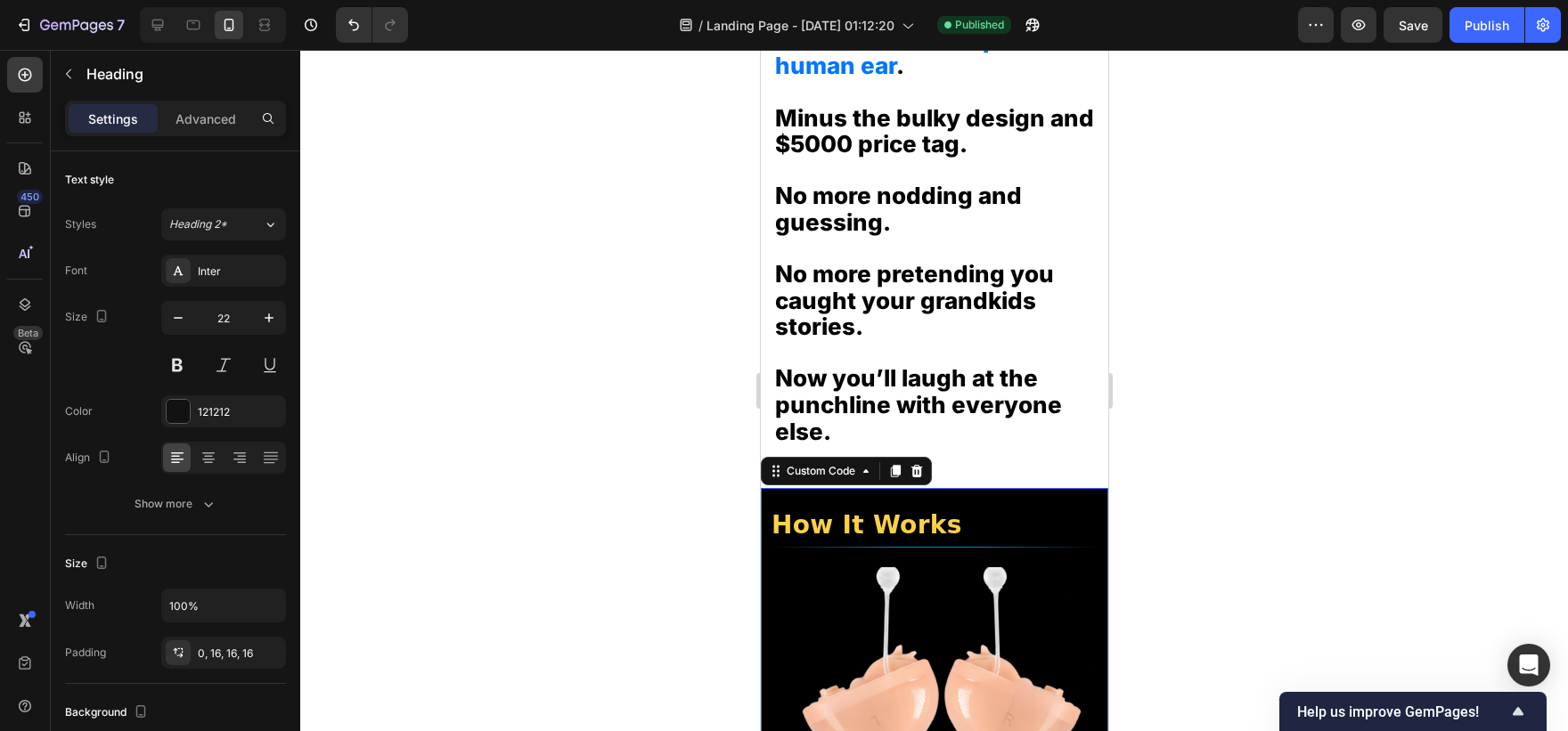
click at [908, 517] on h2 "How It Works" at bounding box center [933, 525] width 326 height 25
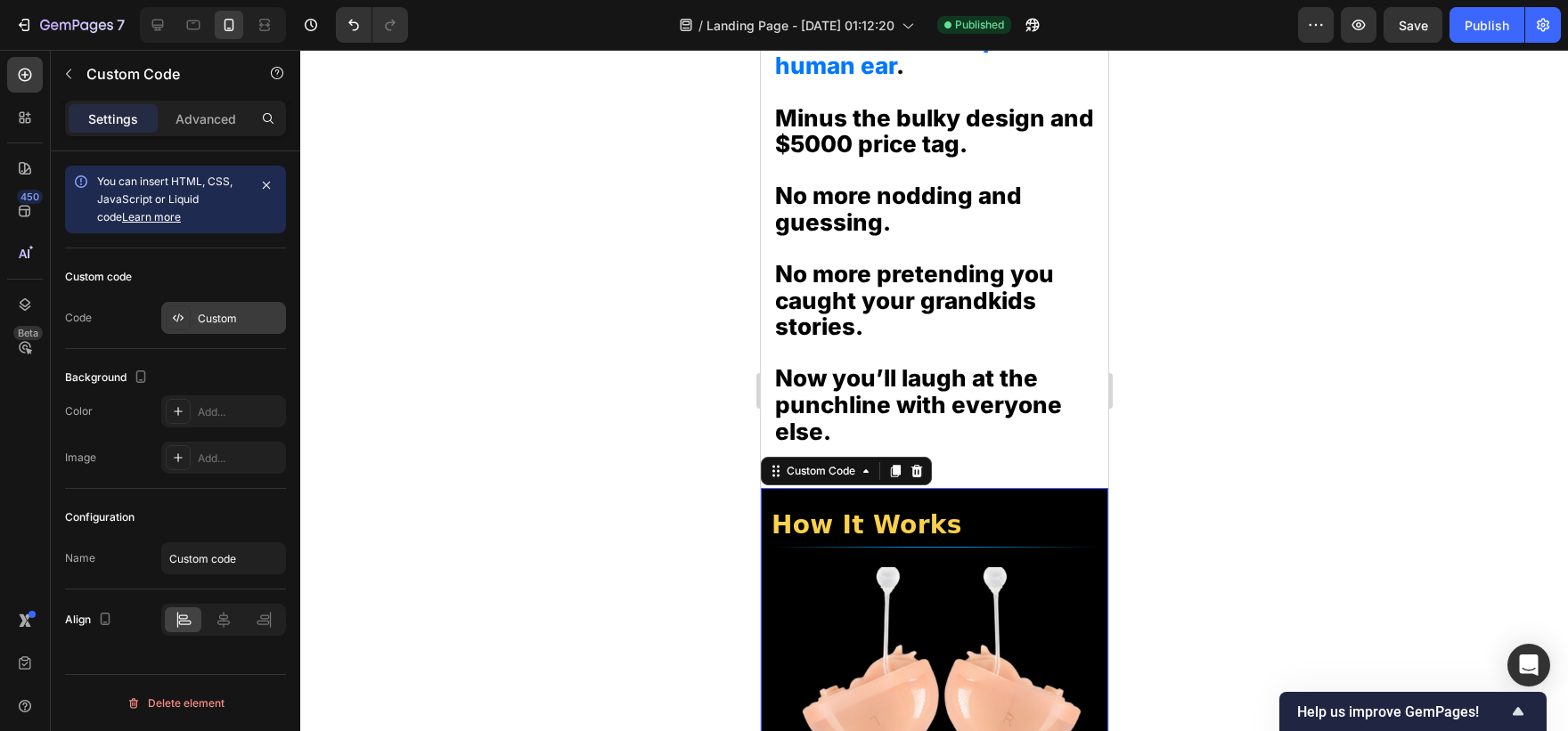
click at [233, 323] on div "Custom" at bounding box center [239, 319] width 84 height 16
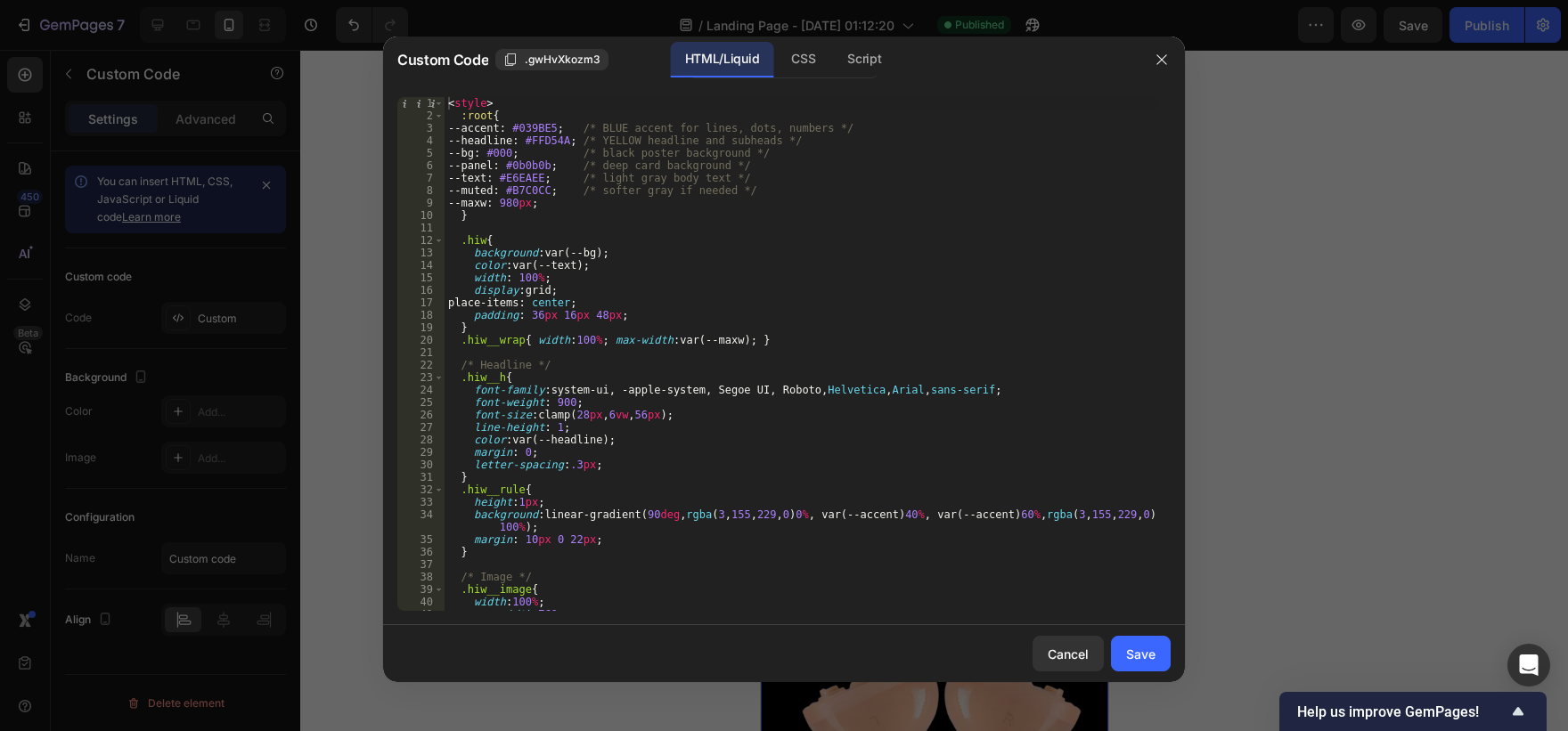
click at [811, 30] on div at bounding box center [784, 366] width 1568 height 731
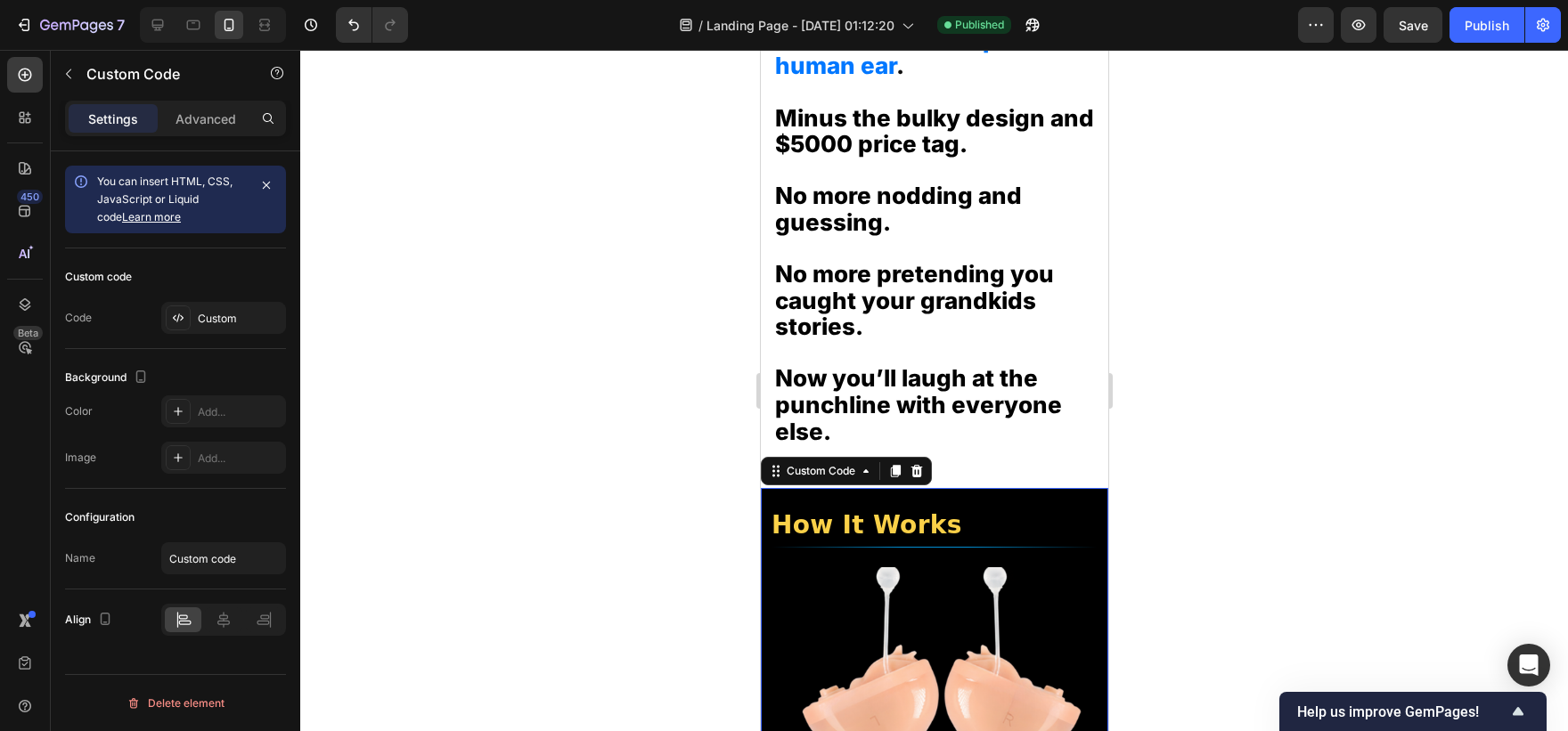
click at [844, 514] on h2 "How It Works" at bounding box center [933, 525] width 326 height 25
click at [225, 317] on div "Custom" at bounding box center [239, 319] width 84 height 16
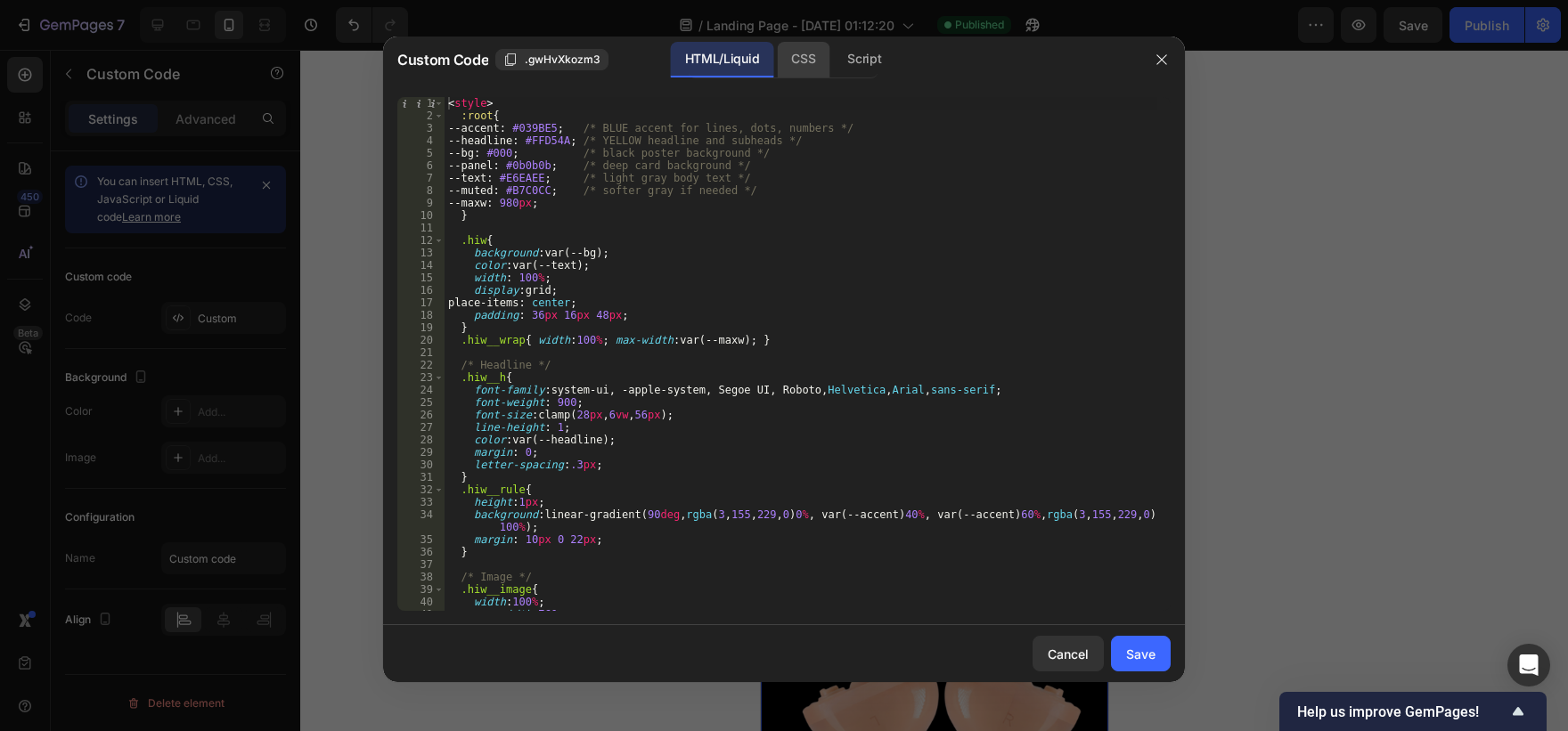
click at [801, 59] on div "CSS" at bounding box center [803, 60] width 53 height 36
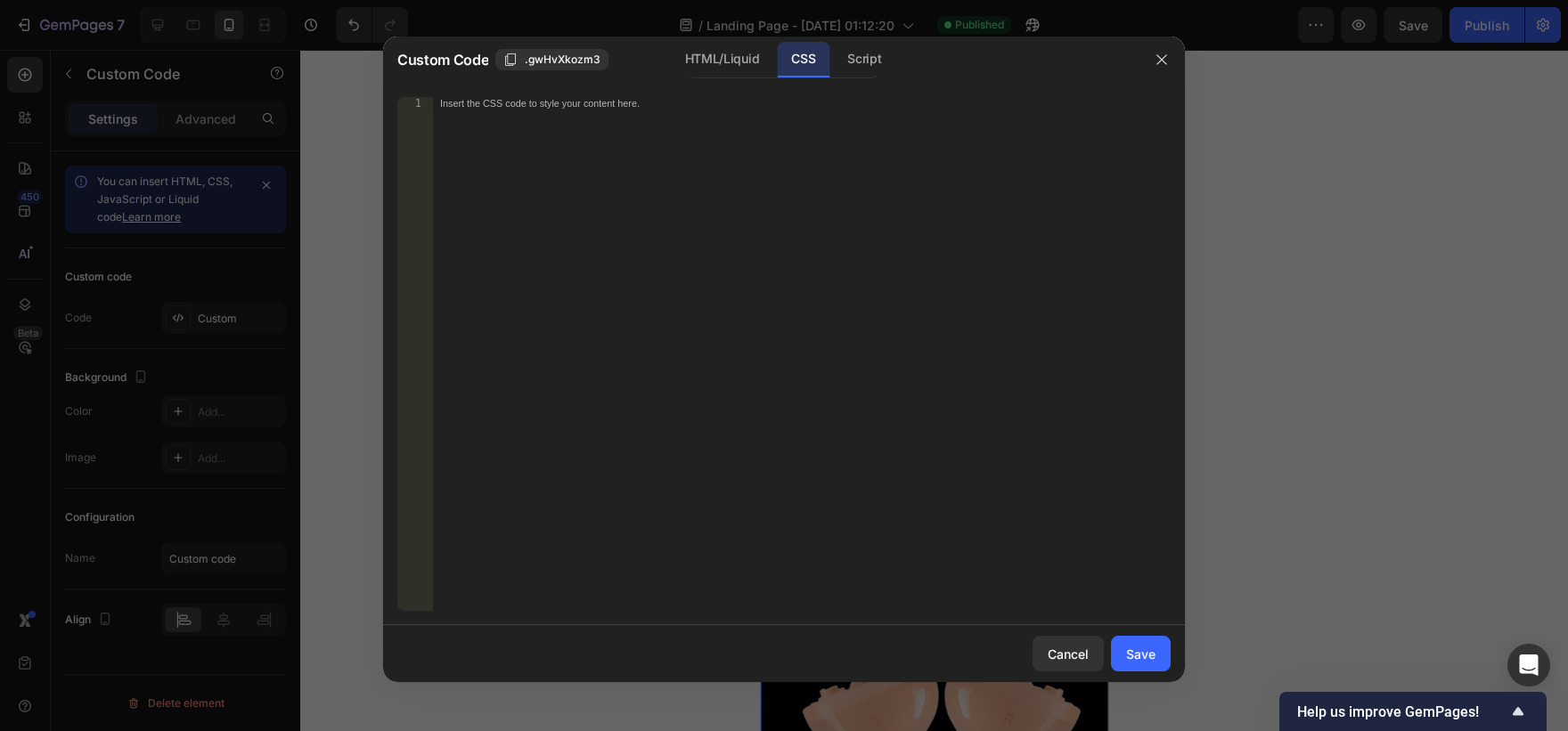
click at [263, 75] on div at bounding box center [784, 366] width 1568 height 731
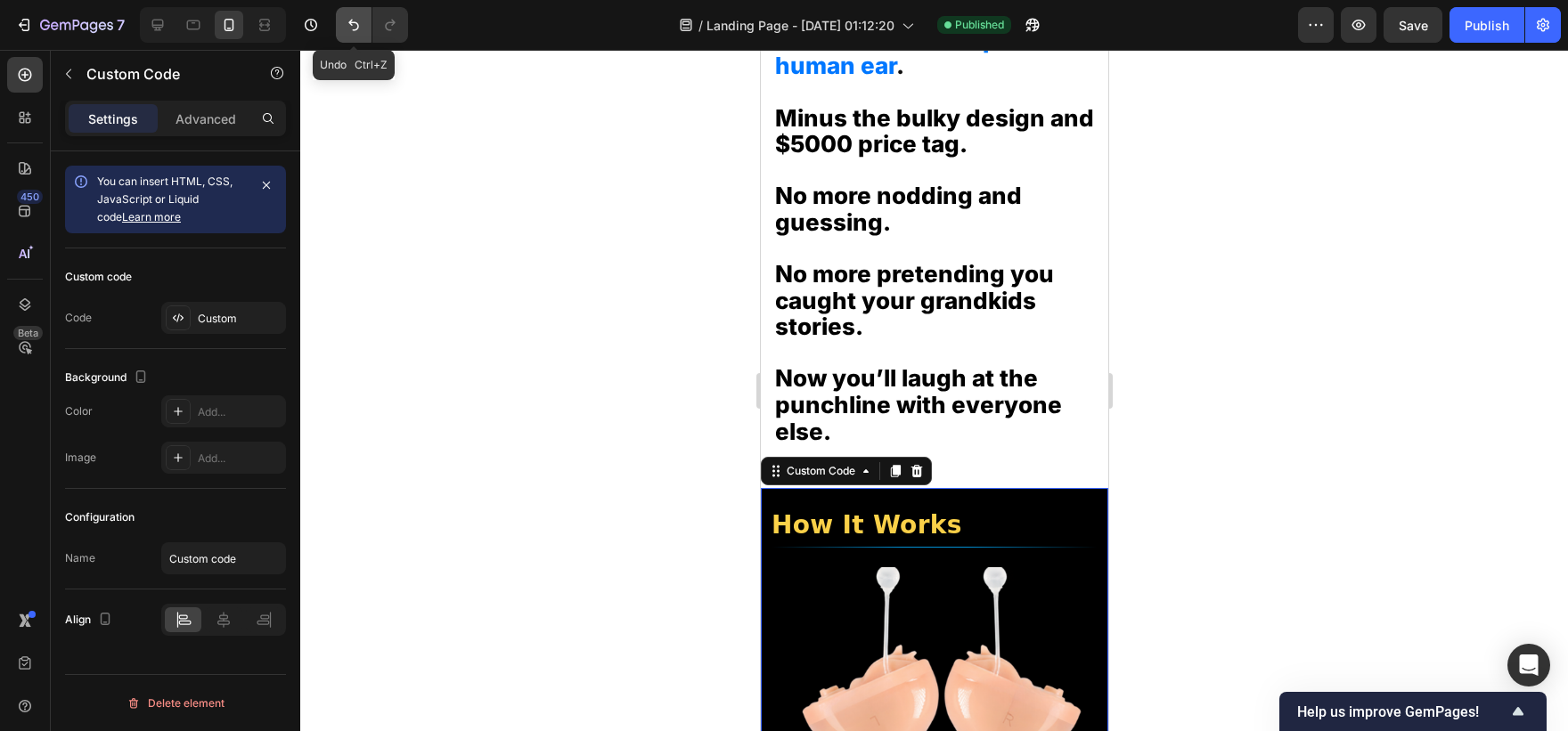
click at [356, 27] on icon "Undo/Redo" at bounding box center [353, 24] width 18 height 18
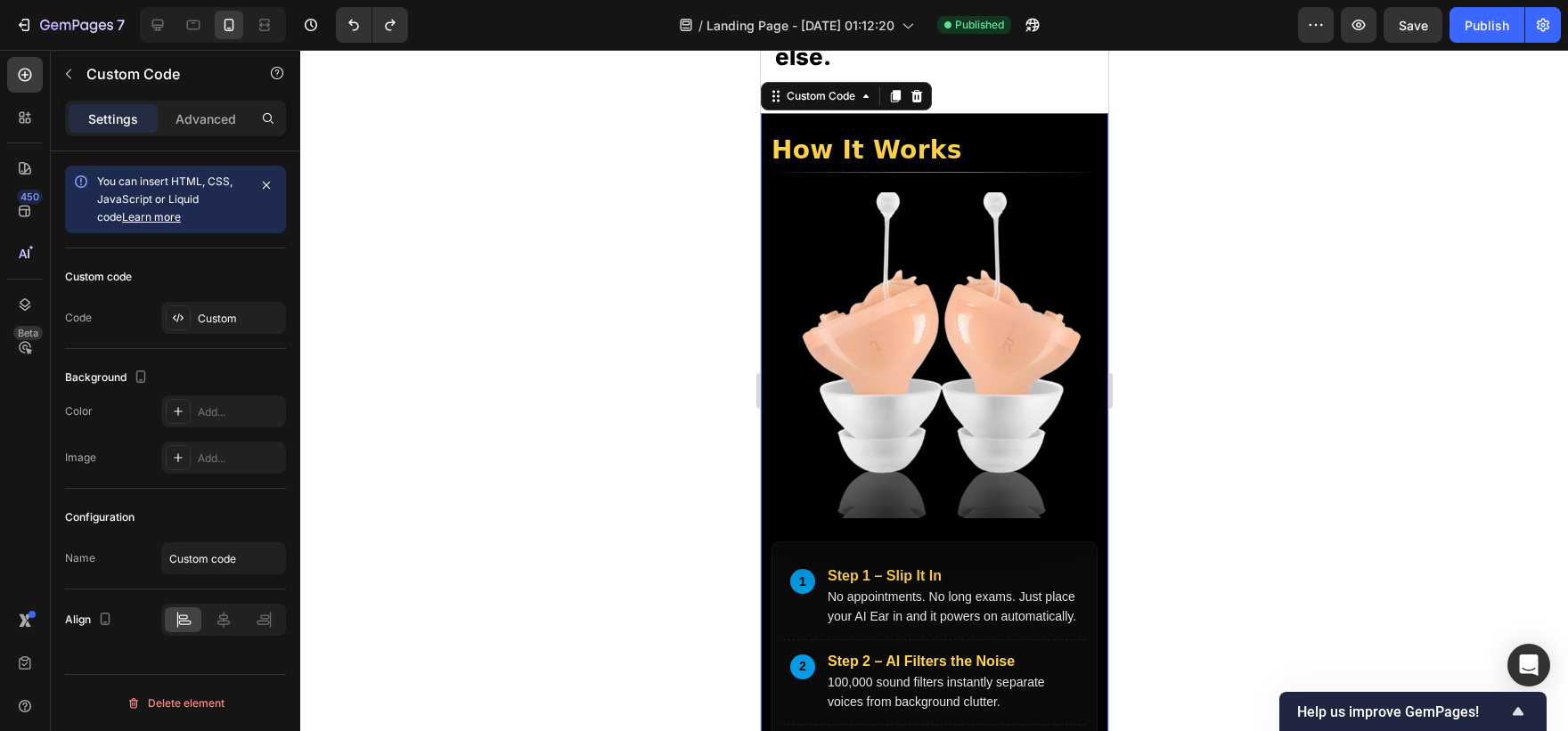
scroll to position [5492, 0]
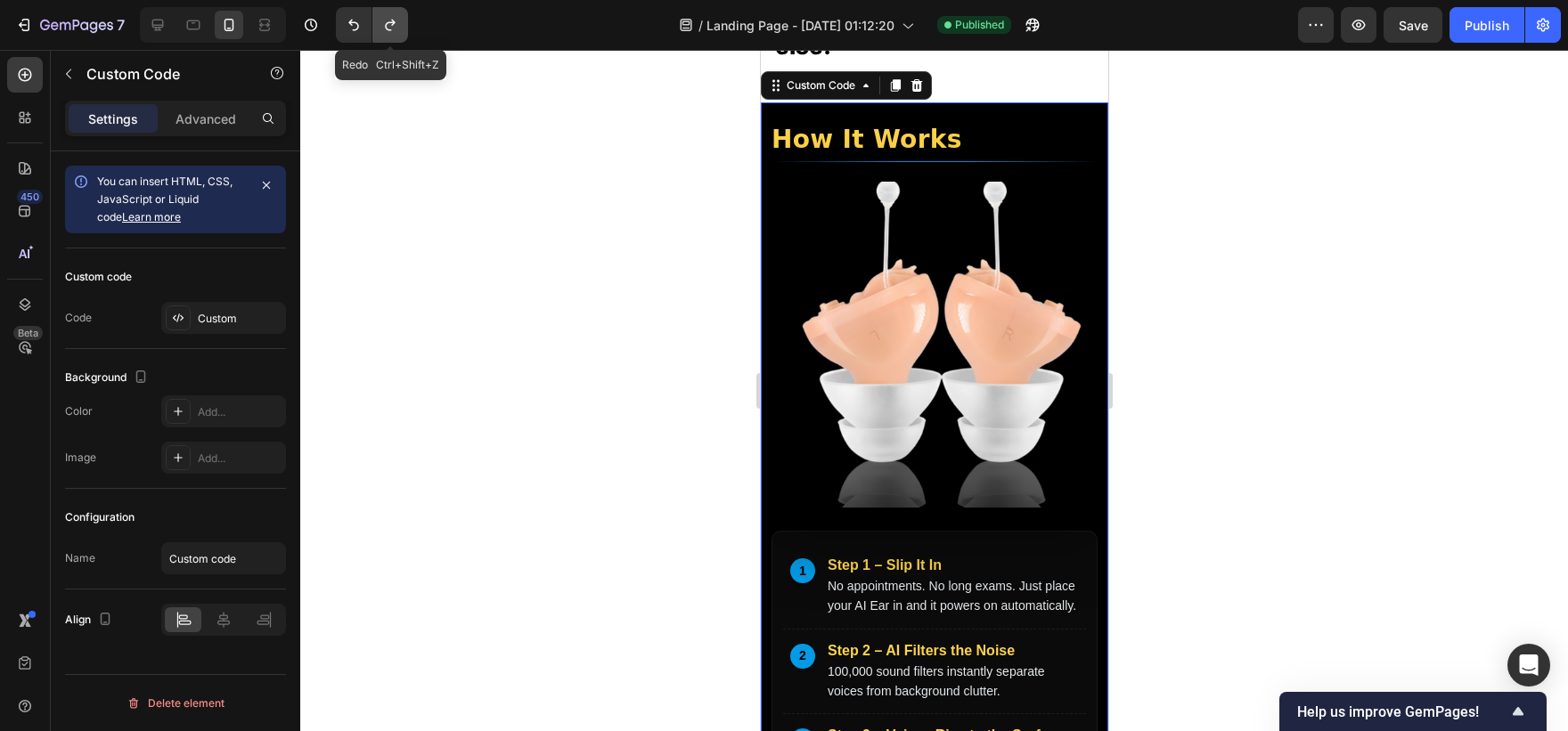
click at [392, 19] on icon "Undo/Redo" at bounding box center [390, 24] width 18 height 18
click at [388, 341] on div at bounding box center [933, 390] width 1268 height 681
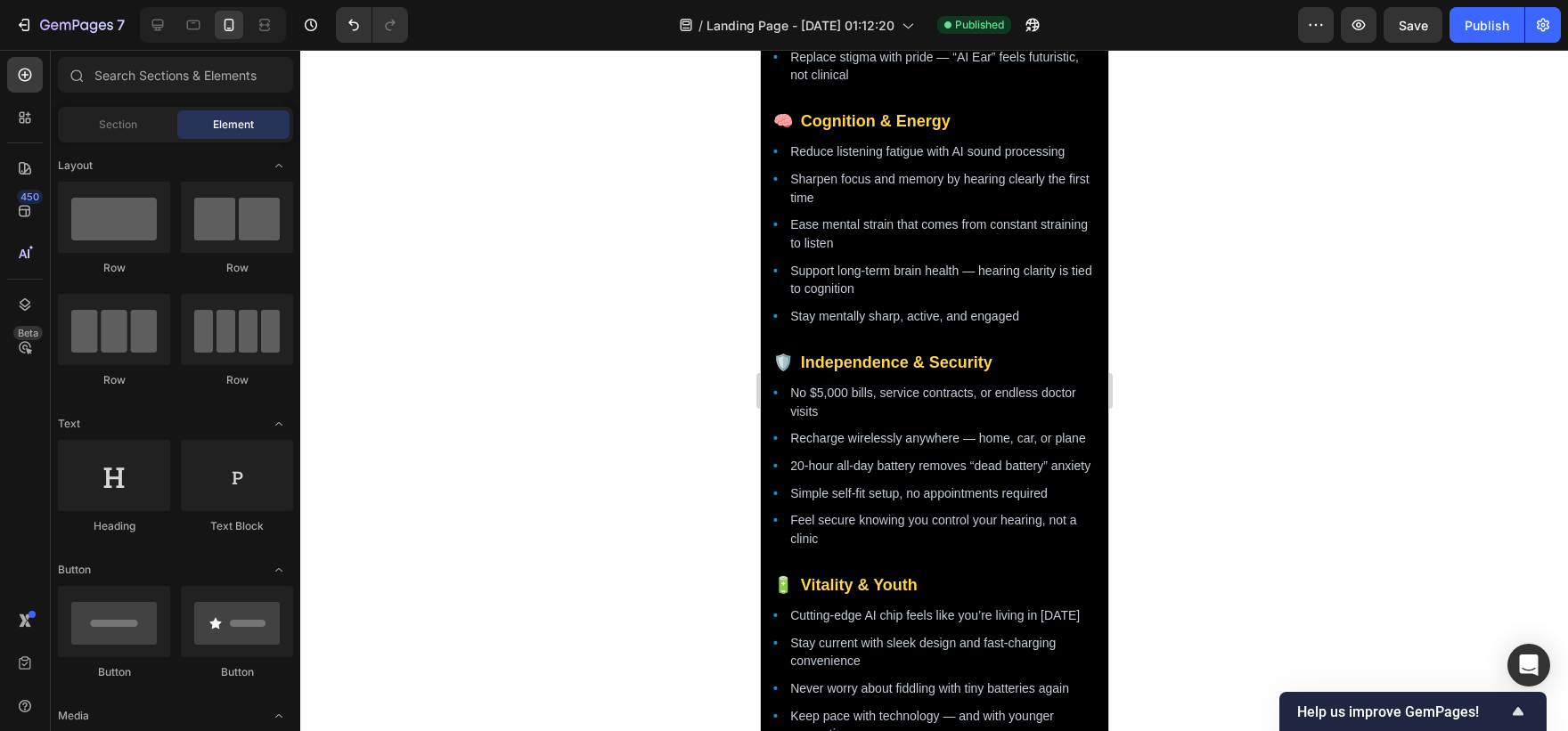
scroll to position [2712, 0]
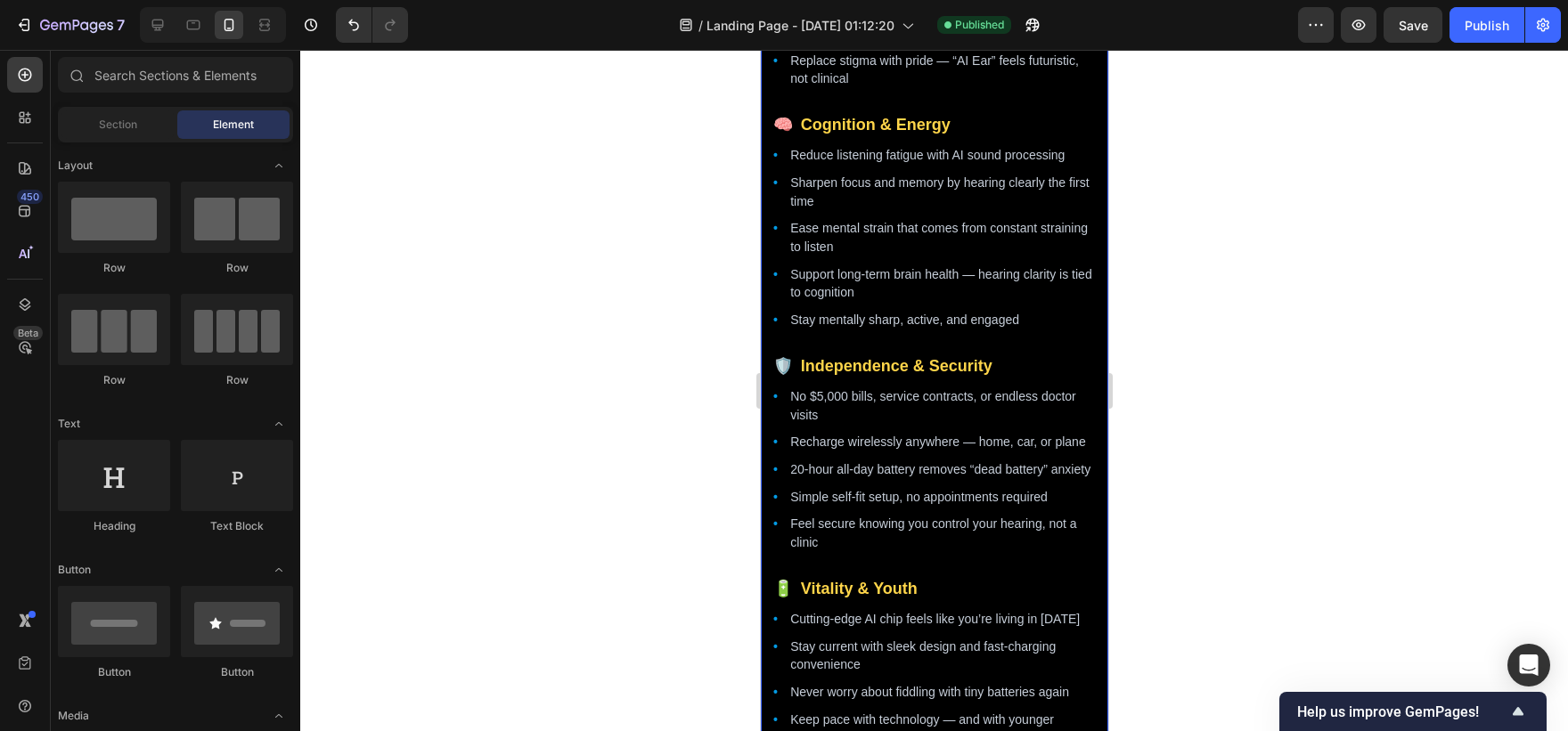
click at [980, 360] on span "Independence & Security" at bounding box center [896, 366] width 192 height 24
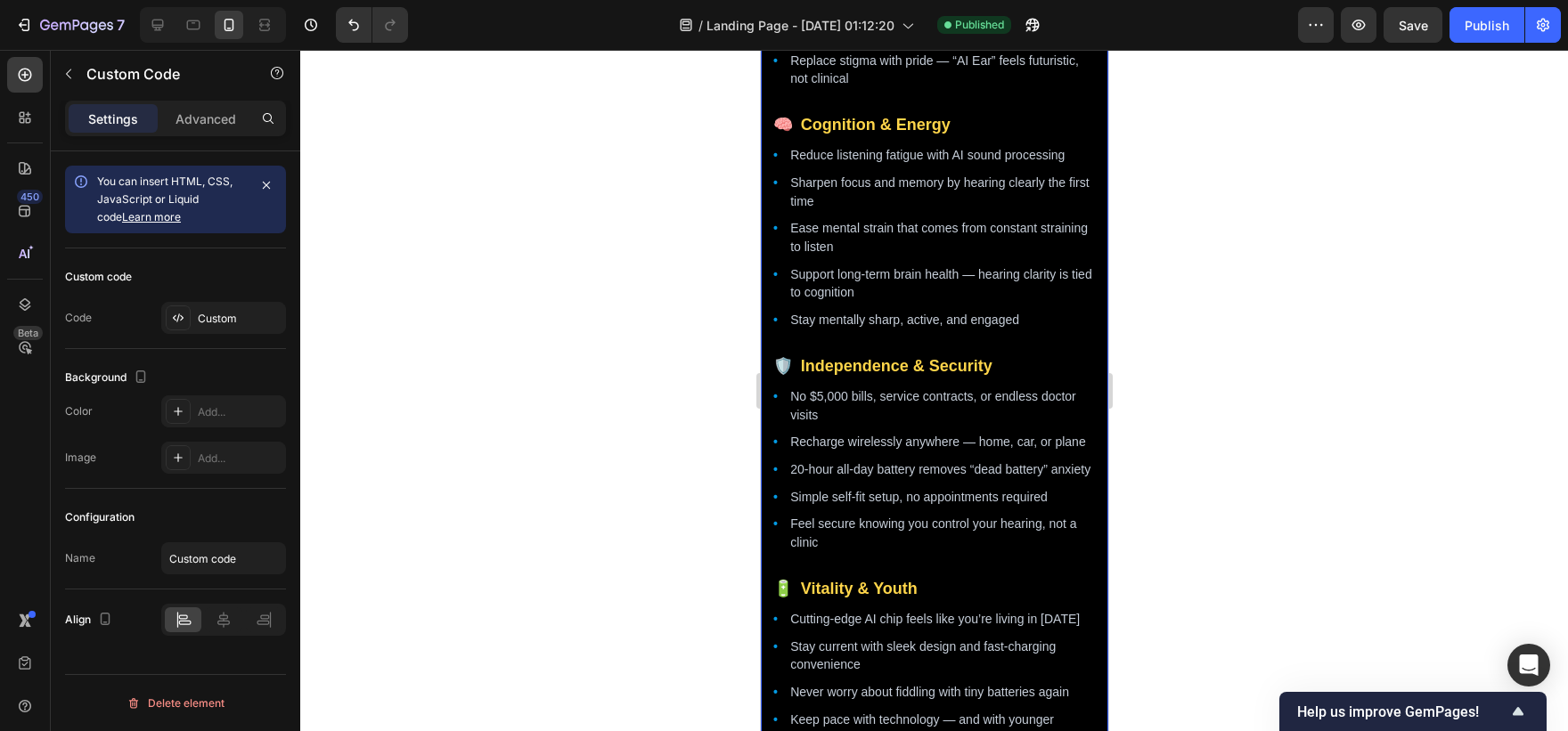
click at [221, 284] on div "Custom code" at bounding box center [175, 277] width 221 height 28
click at [221, 303] on div "Custom" at bounding box center [224, 318] width 125 height 32
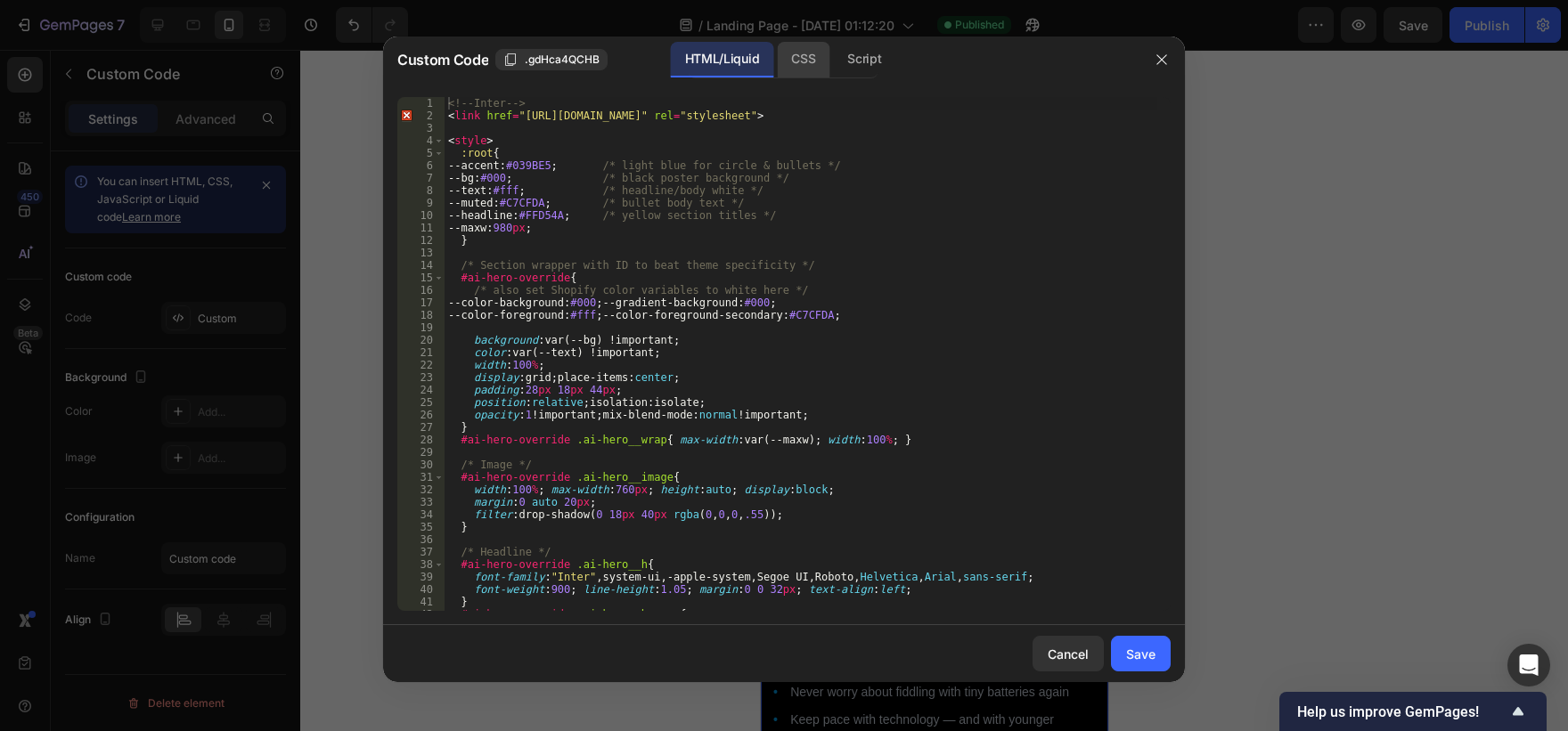
click at [814, 60] on div "CSS" at bounding box center [803, 60] width 53 height 36
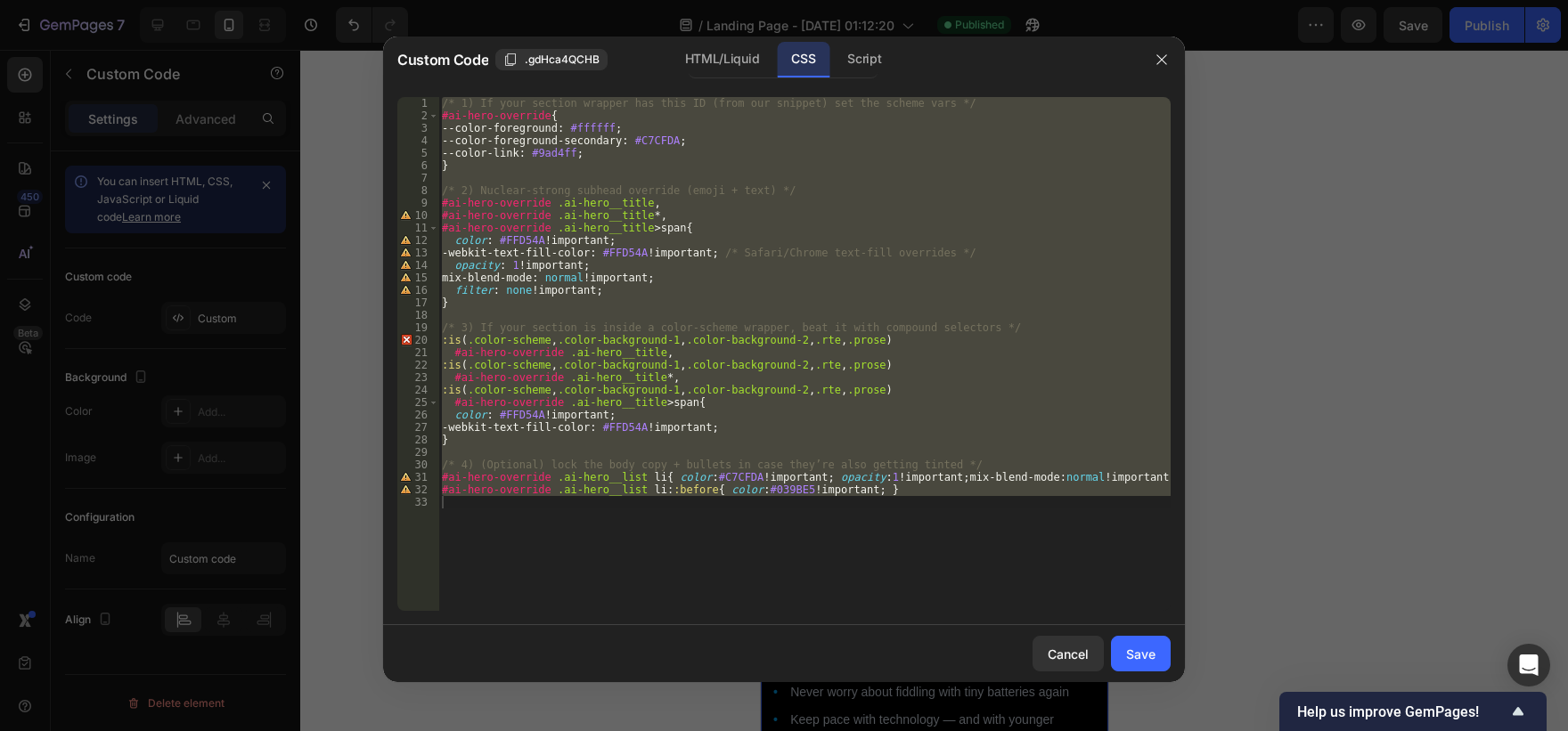
type textarea "#ai-hero-override .ai-hero__list li::before{ color:#039BE5 !important; }"
click at [766, 582] on div "/* 1) If your section wrapper has this ID (from our snippet) set the scheme var…" at bounding box center [804, 353] width 732 height 514
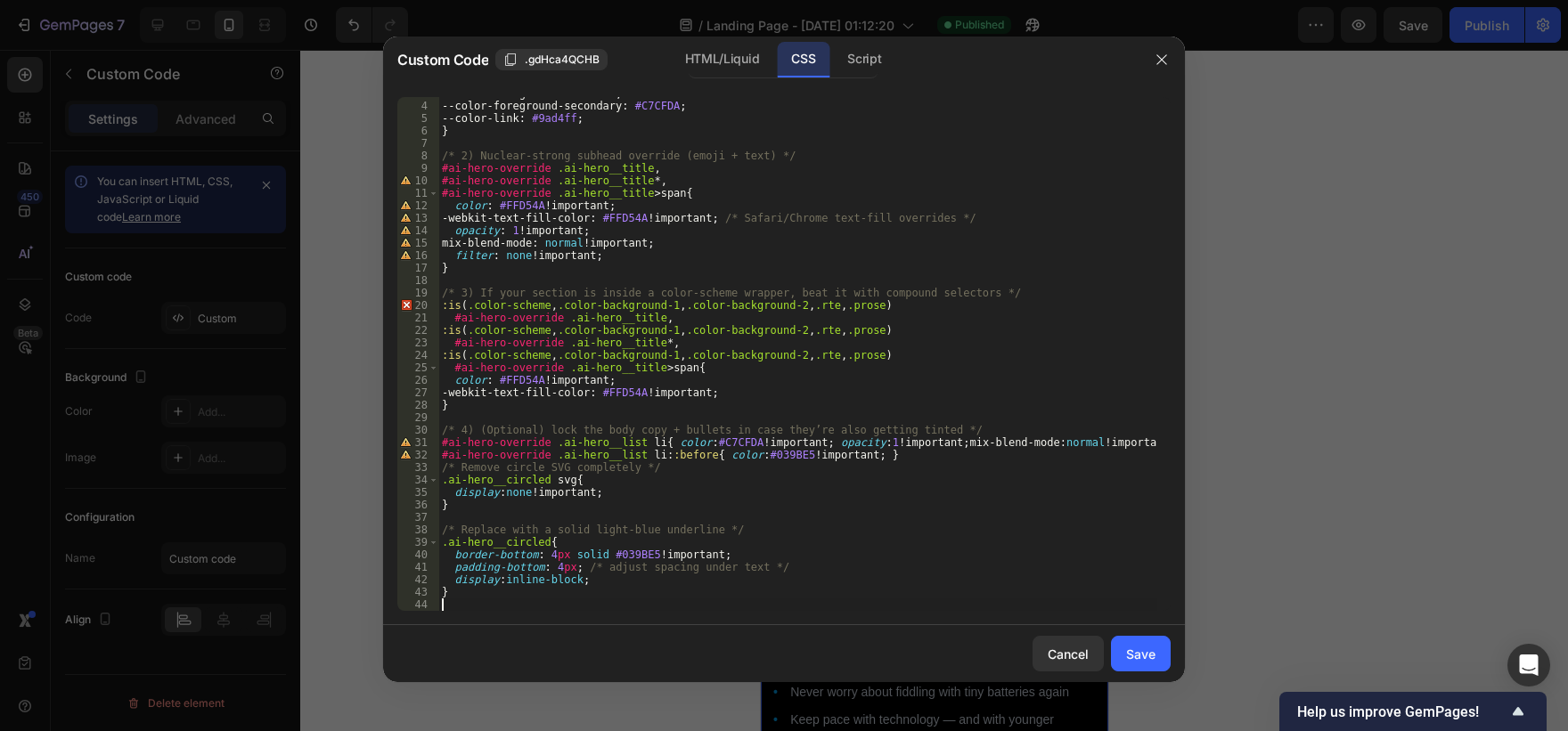
scroll to position [35, 0]
click at [1151, 645] on div "Save" at bounding box center [1140, 654] width 29 height 19
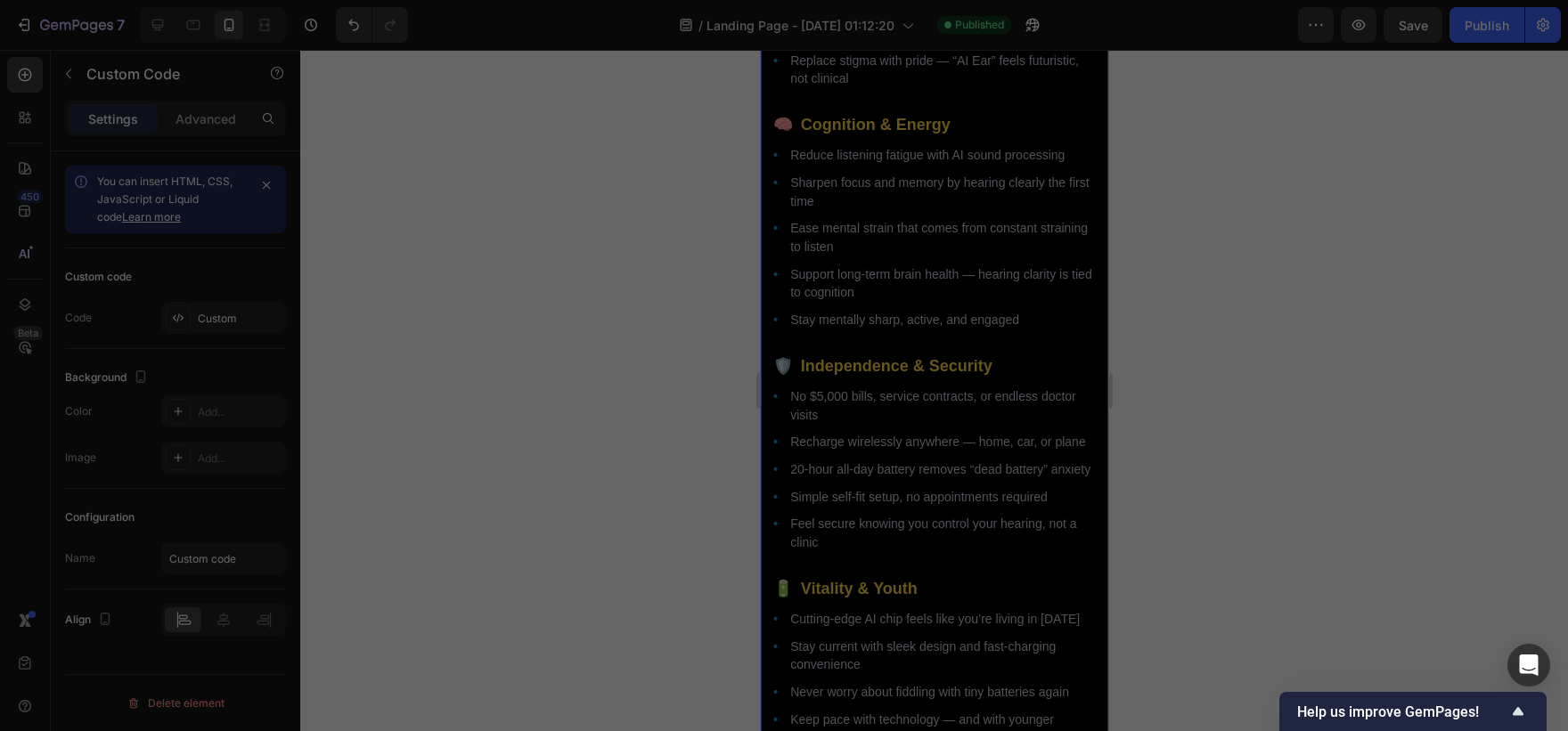
scroll to position [2715, 0]
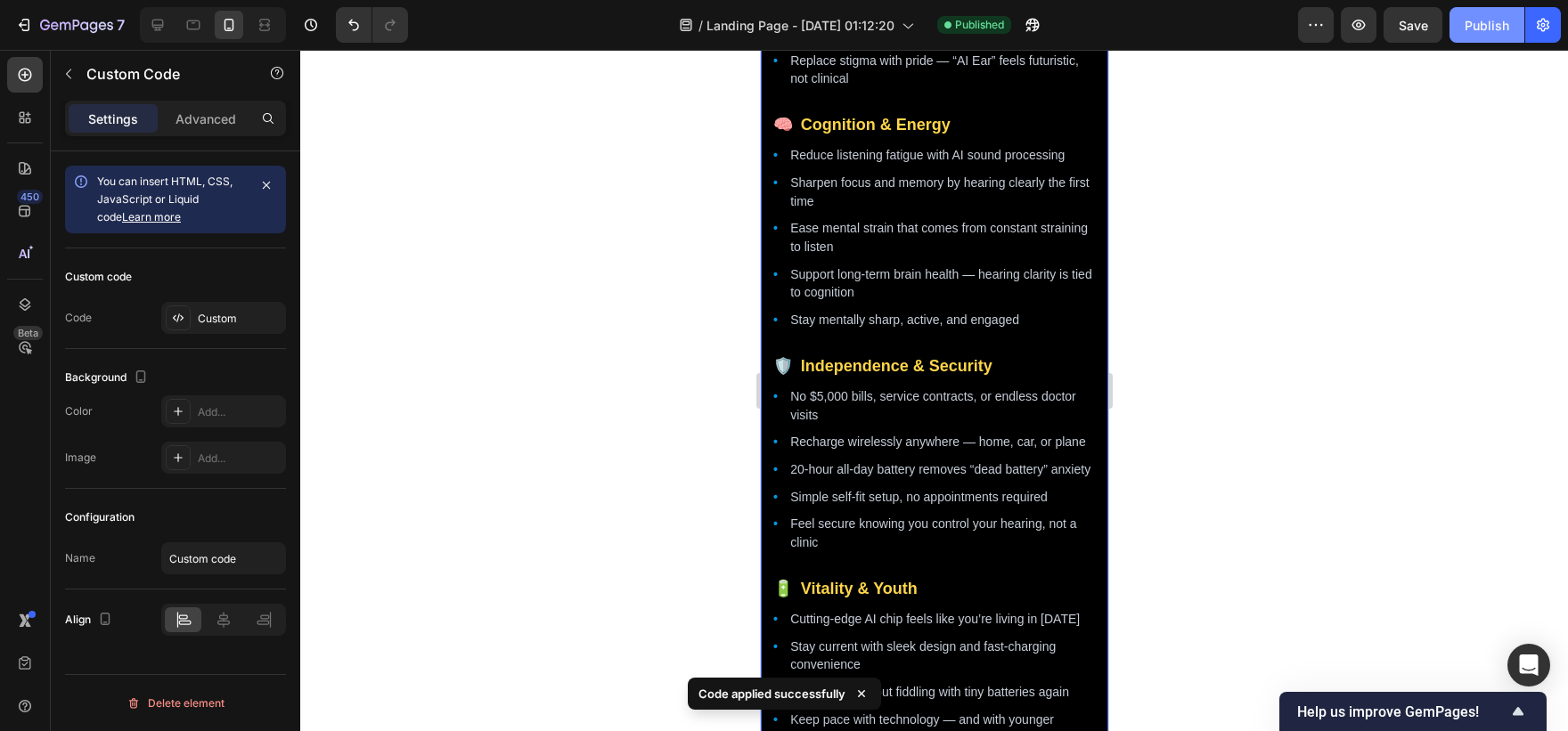
drag, startPoint x: 1528, startPoint y: 19, endPoint x: 1503, endPoint y: 25, distance: 25.7
click at [1503, 25] on div "Publish" at bounding box center [1505, 25] width 111 height 36
click at [1503, 25] on div "Publish" at bounding box center [1486, 25] width 44 height 19
click at [870, 255] on li "Ease mental strain that comes from constant straining to listen" at bounding box center [942, 237] width 306 height 37
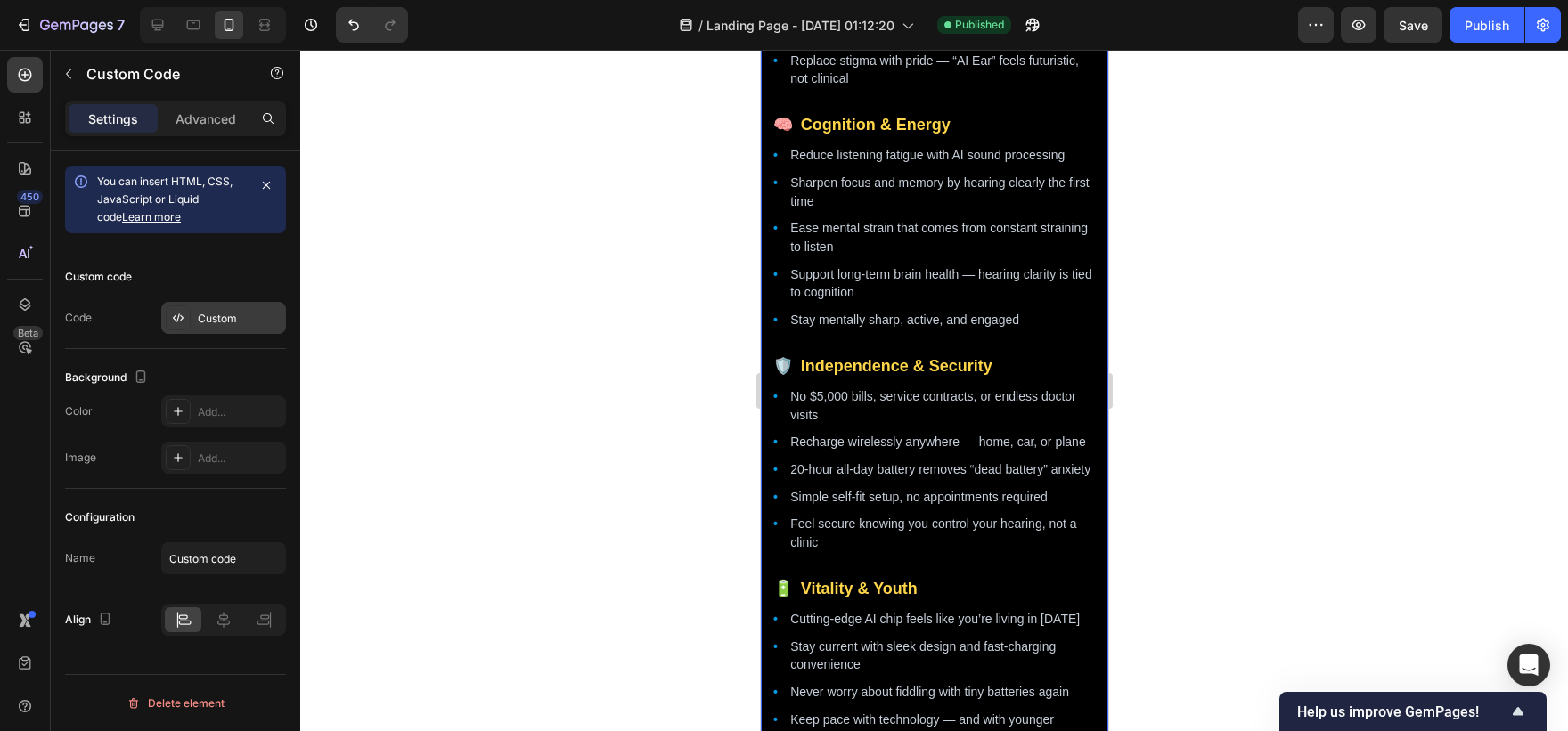
click at [217, 324] on div "Custom" at bounding box center [239, 319] width 84 height 16
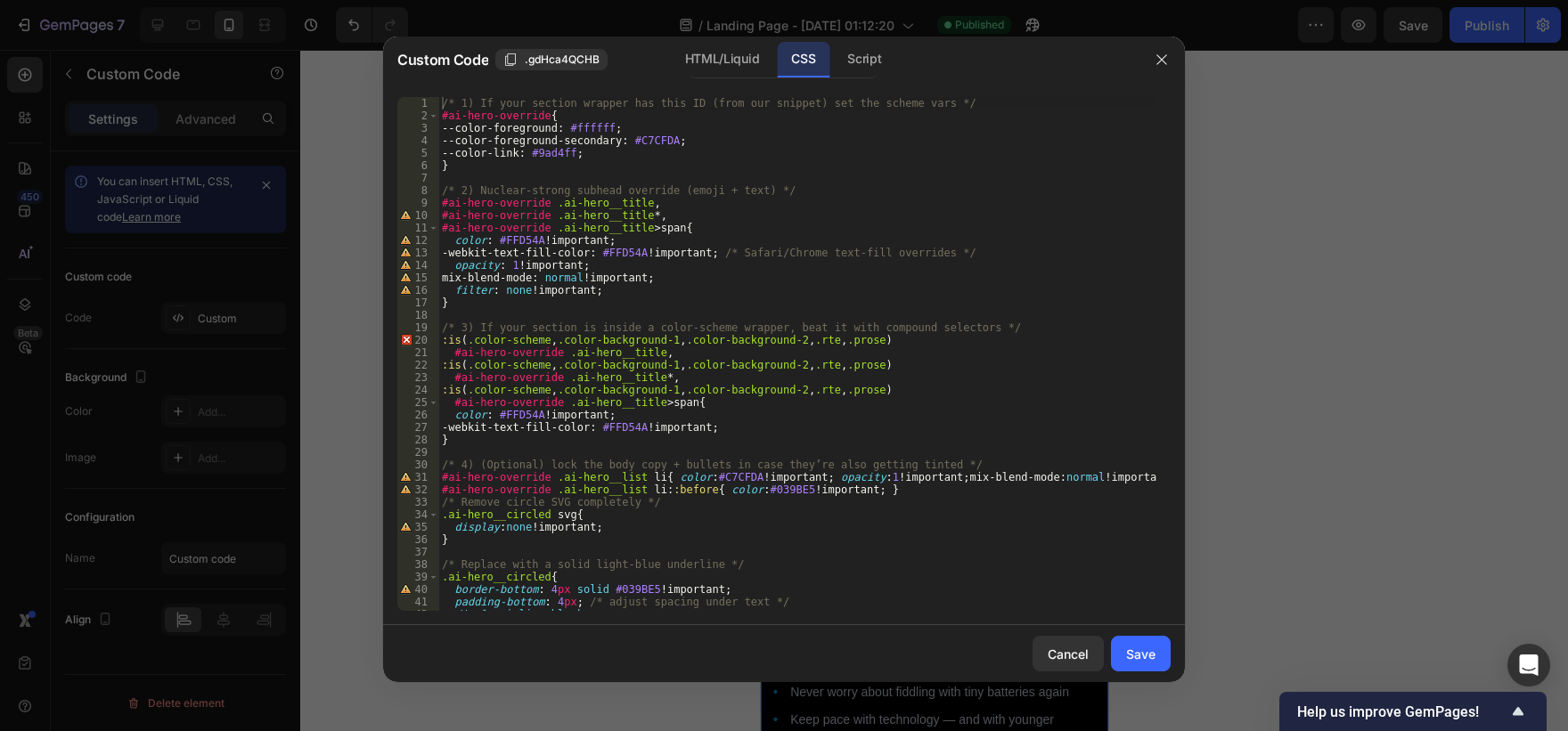
click at [762, 373] on div "/* 1) If your section wrapper has this ID (from our snippet) set the scheme var…" at bounding box center [797, 366] width 719 height 538
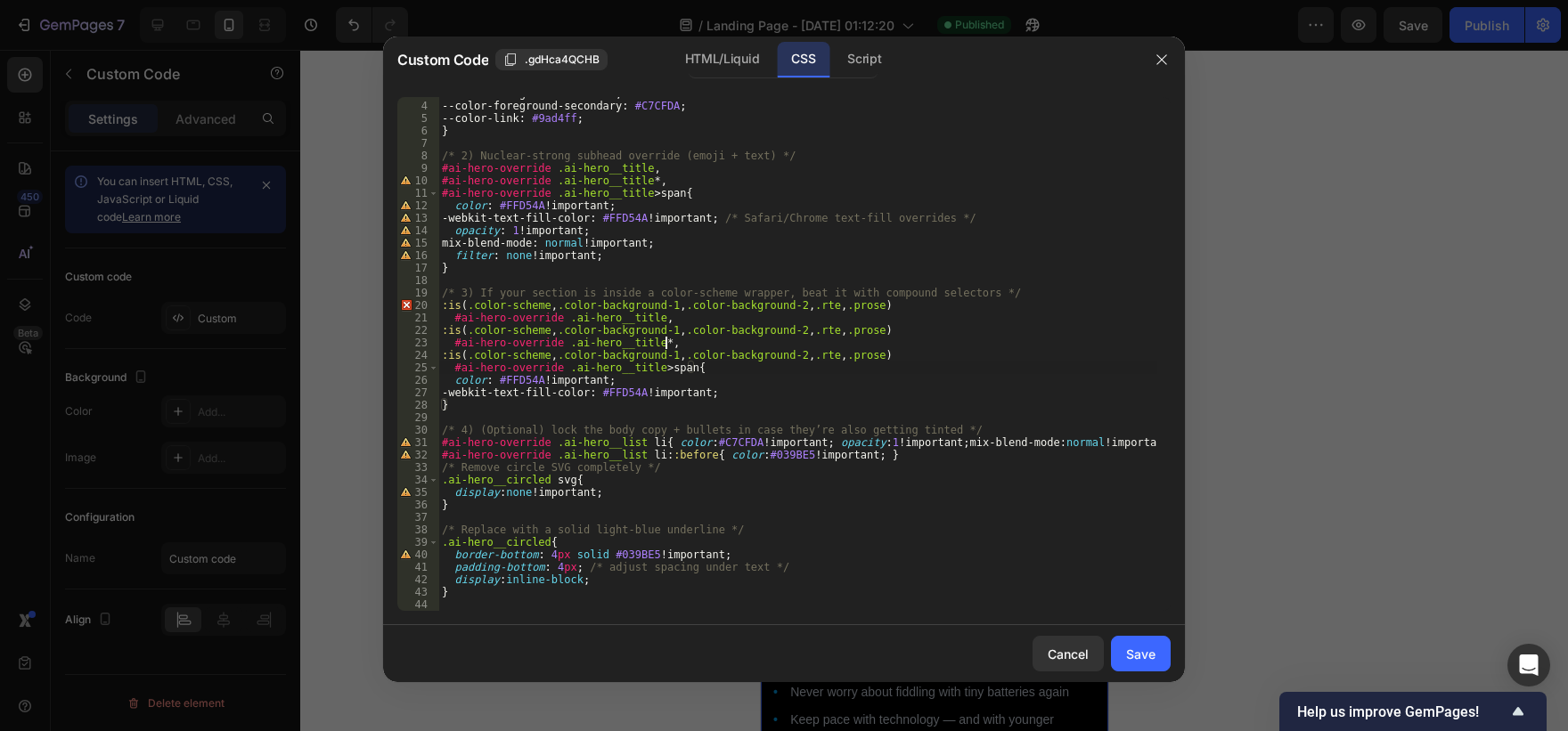
click at [762, 373] on div "--color-foreground : #ffffff ; --color-foreground-secondary : #C7CFDA ; --color…" at bounding box center [797, 356] width 719 height 538
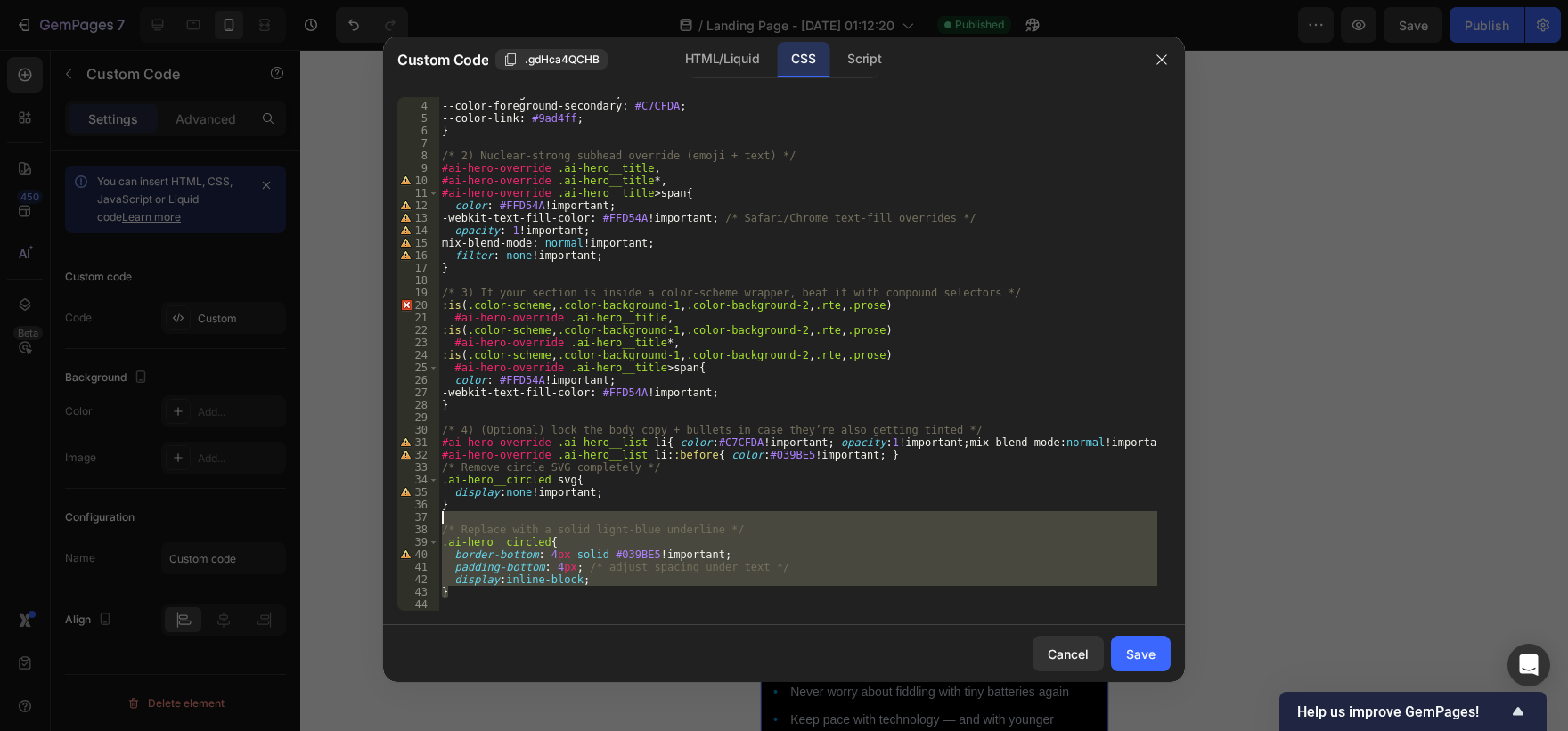
drag, startPoint x: 647, startPoint y: 589, endPoint x: 437, endPoint y: 520, distance: 221.0
click at [437, 520] on div "/* Replace with a solid light-blue underline */ 3 4 5 6 7 8 9 10 11 12 13 14 15…" at bounding box center [784, 353] width 774 height 514
click at [501, 616] on div "/* Replace with a solid light-blue underline */ 3 4 5 6 7 8 9 10 11 12 13 14 15…" at bounding box center [784, 353] width 802 height 542
click at [502, 599] on div "--color-foreground : #ffffff ; --color-foreground-secondary : #C7CFDA ; --color…" at bounding box center [797, 353] width 719 height 514
drag, startPoint x: 493, startPoint y: 605, endPoint x: 440, endPoint y: 523, distance: 97.6
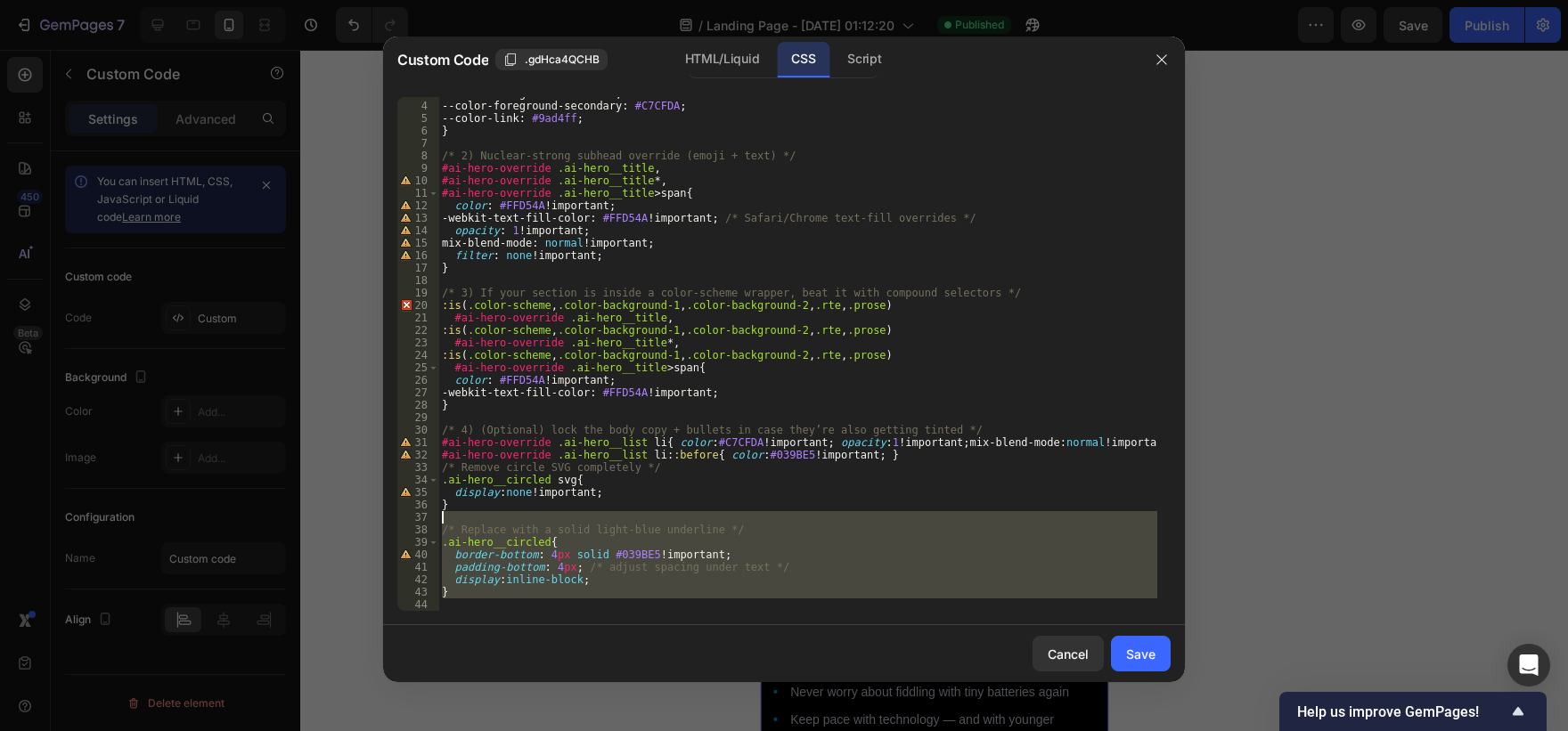
click at [440, 523] on div "--color-foreground : #ffffff ; --color-foreground-secondary : #C7CFDA ; --color…" at bounding box center [797, 356] width 719 height 538
type textarea "/* Replace with a solid light-blue underline */"
paste textarea
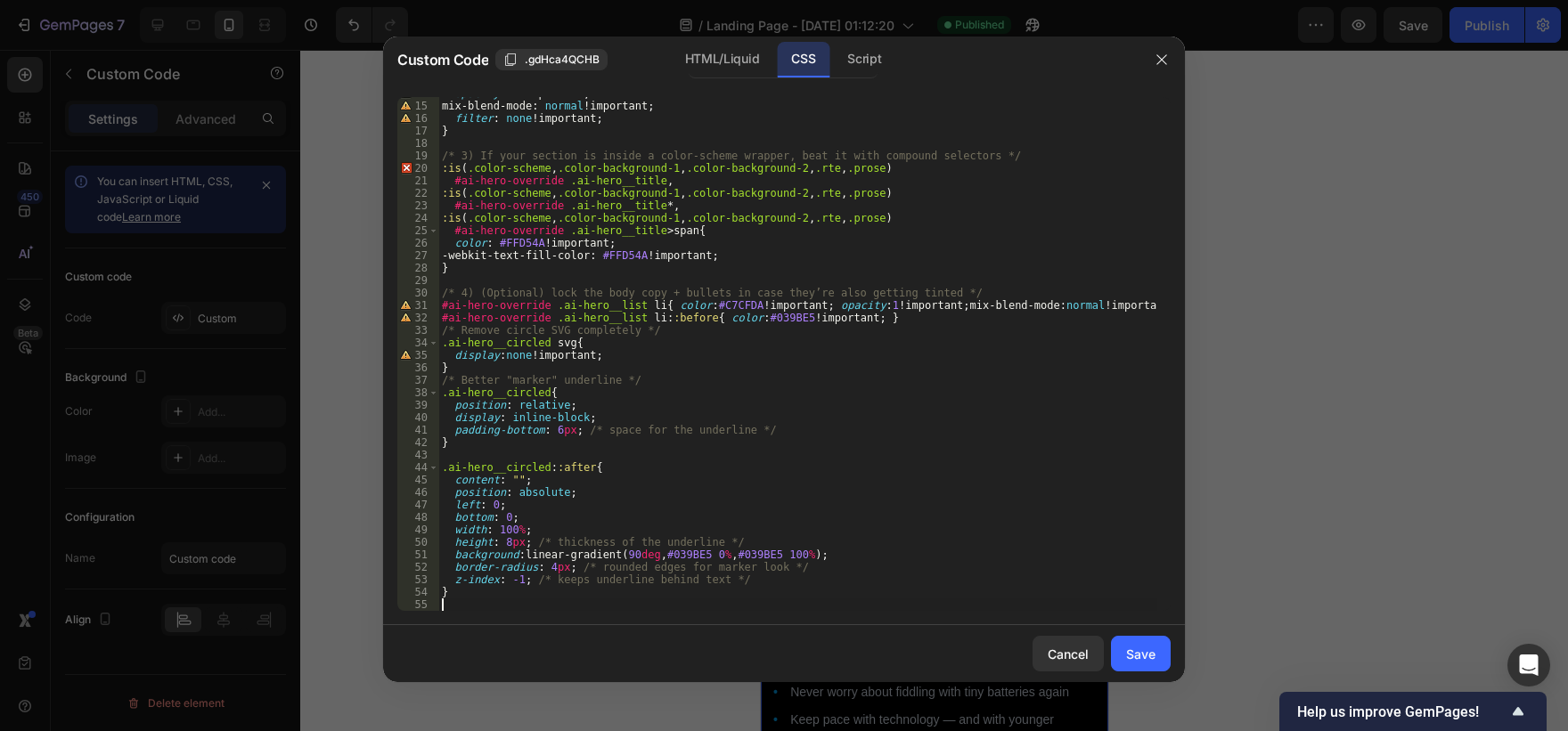
scroll to position [172, 0]
click at [1137, 645] on div "Save" at bounding box center [1140, 654] width 29 height 19
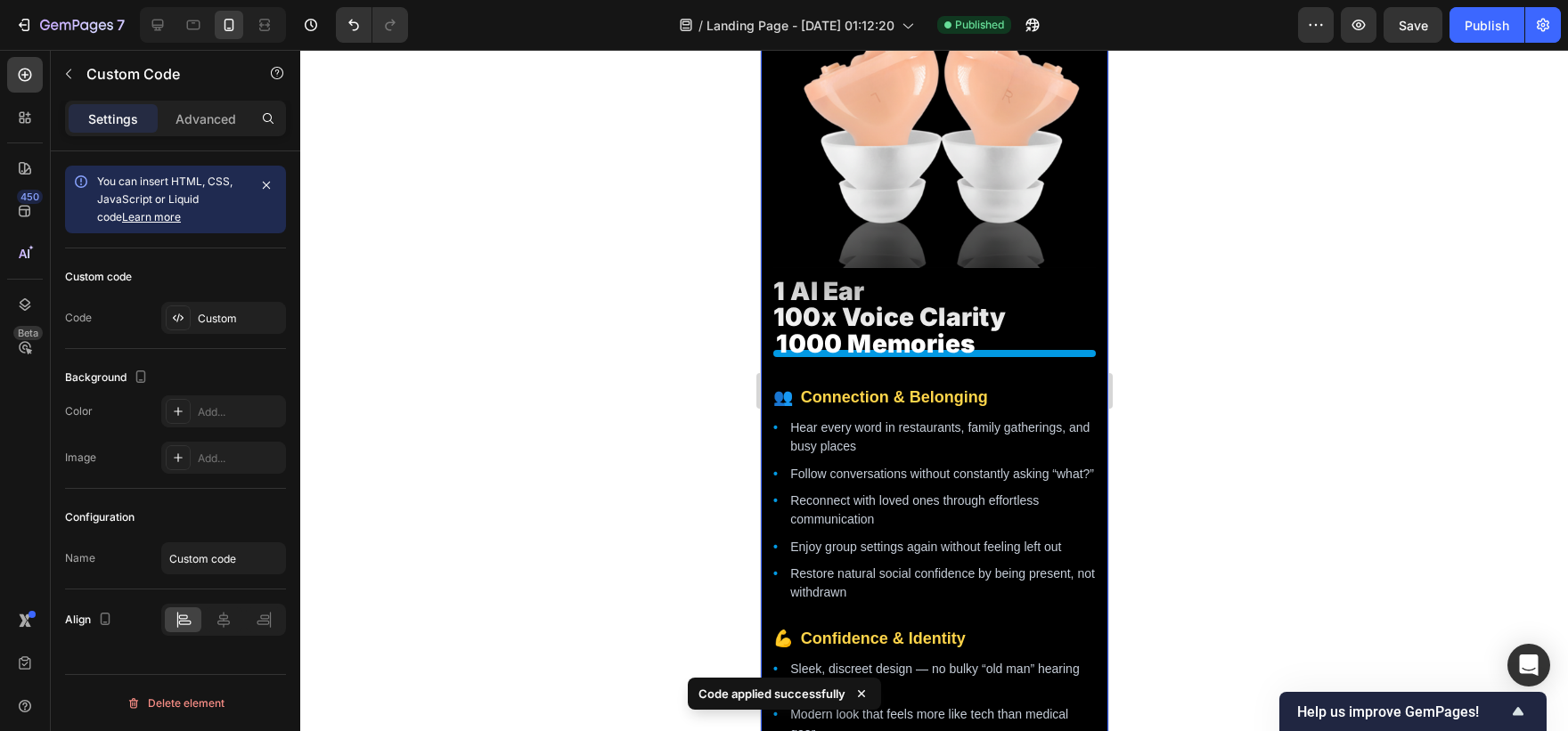
scroll to position [1919, 0]
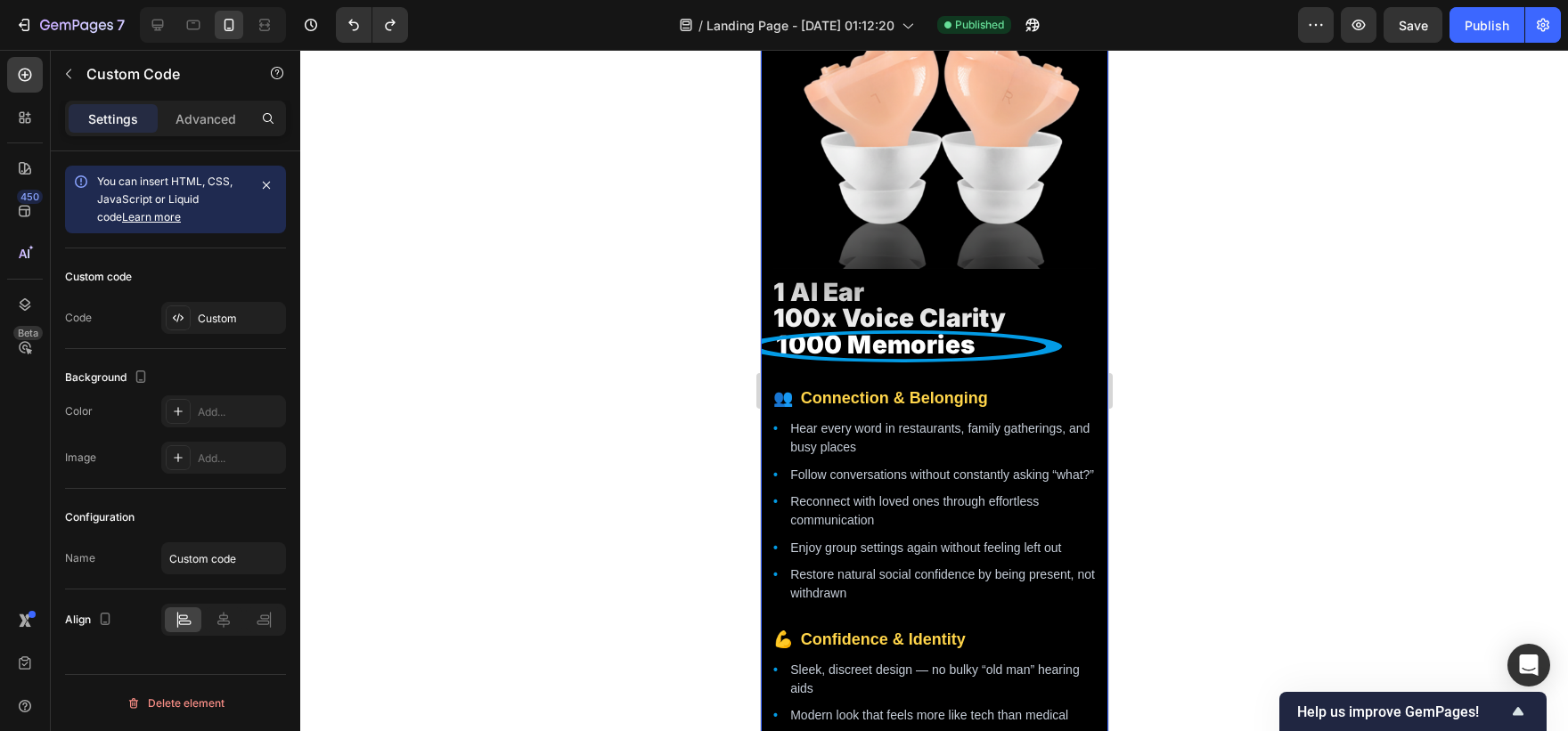
click at [254, 334] on div "Custom code Code Custom" at bounding box center [175, 298] width 221 height 101
click at [257, 328] on div "Custom" at bounding box center [224, 318] width 125 height 32
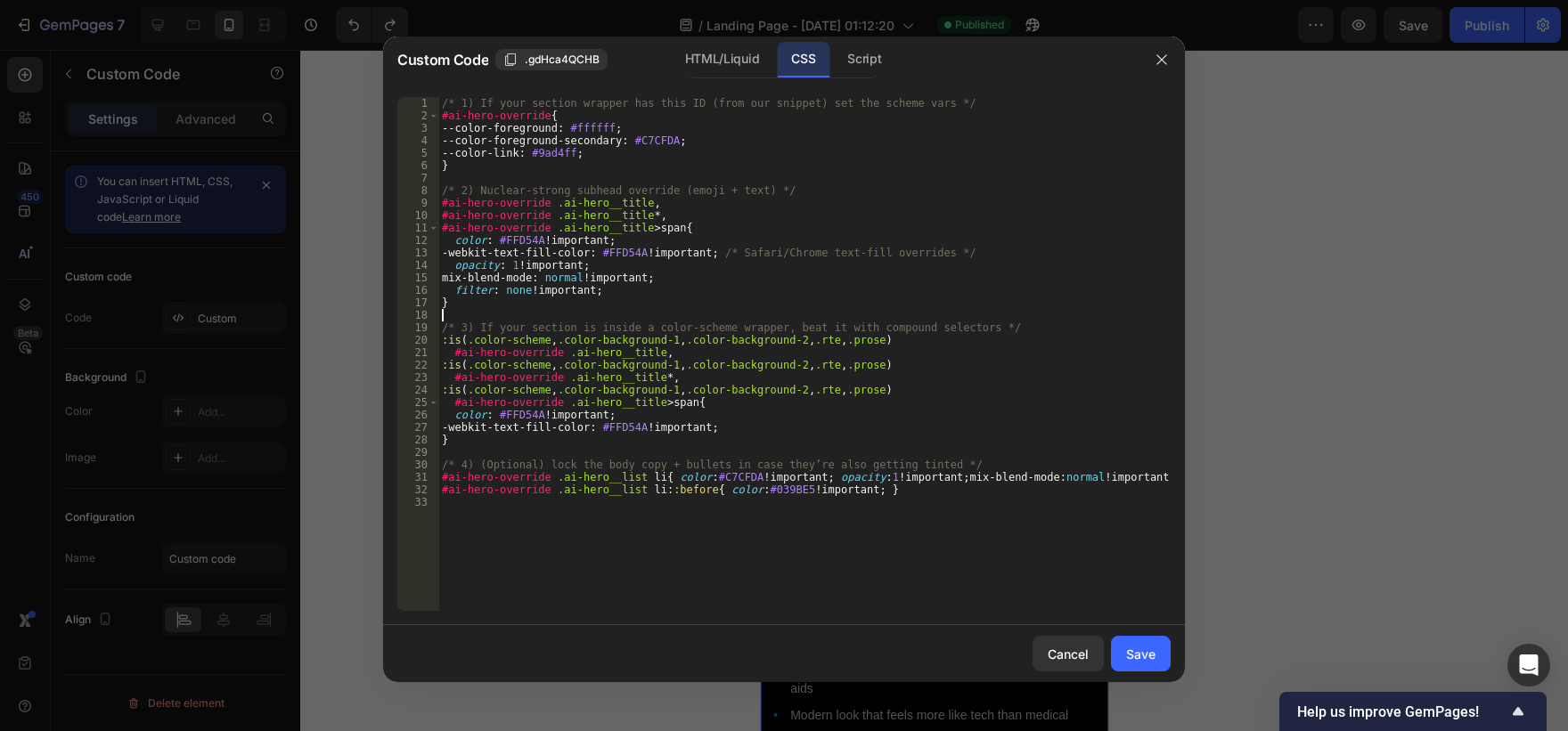
click at [689, 320] on div "/* 1) If your section wrapper has this ID (from our snippet) set the scheme var…" at bounding box center [804, 366] width 732 height 538
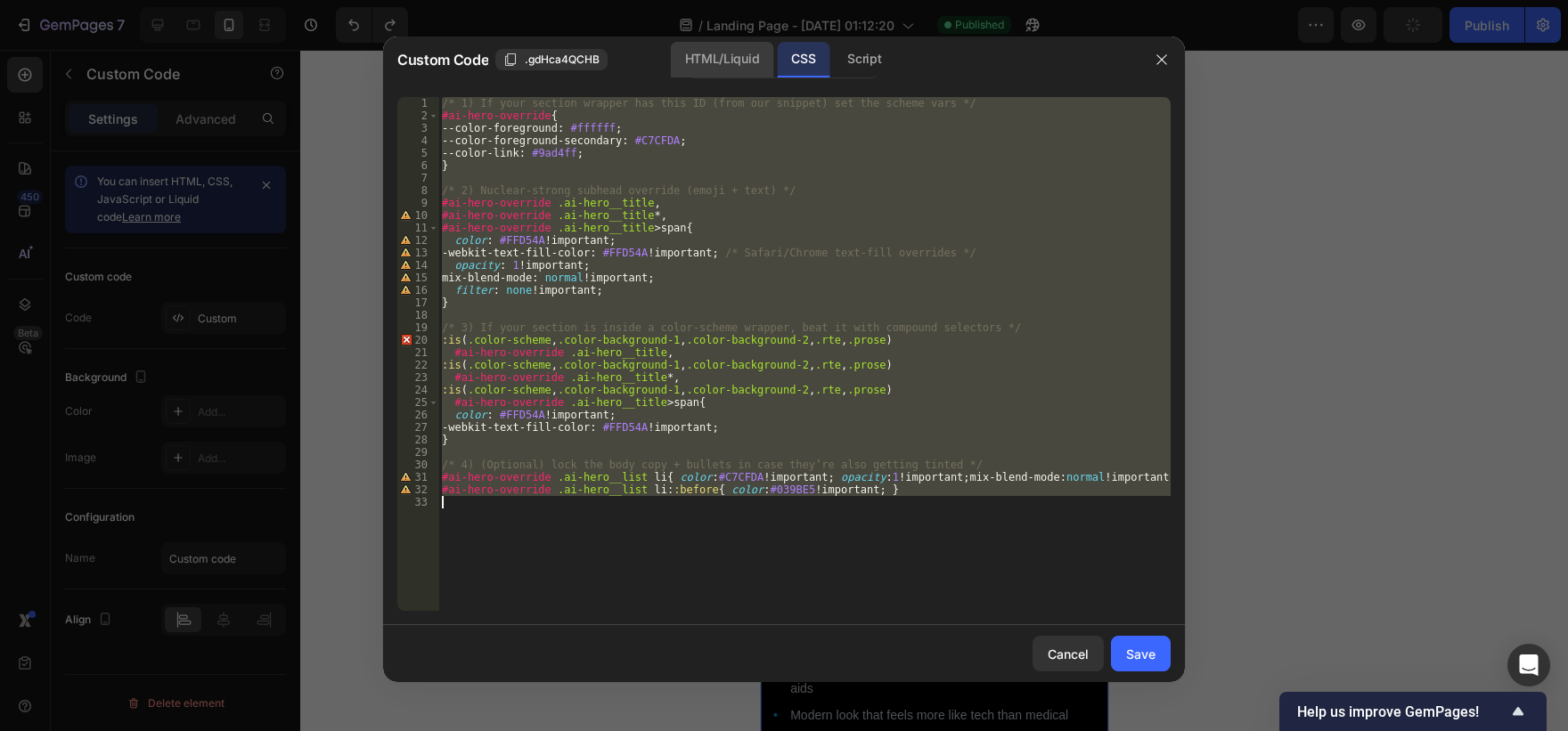
click at [731, 61] on div "HTML/Liquid" at bounding box center [722, 60] width 102 height 36
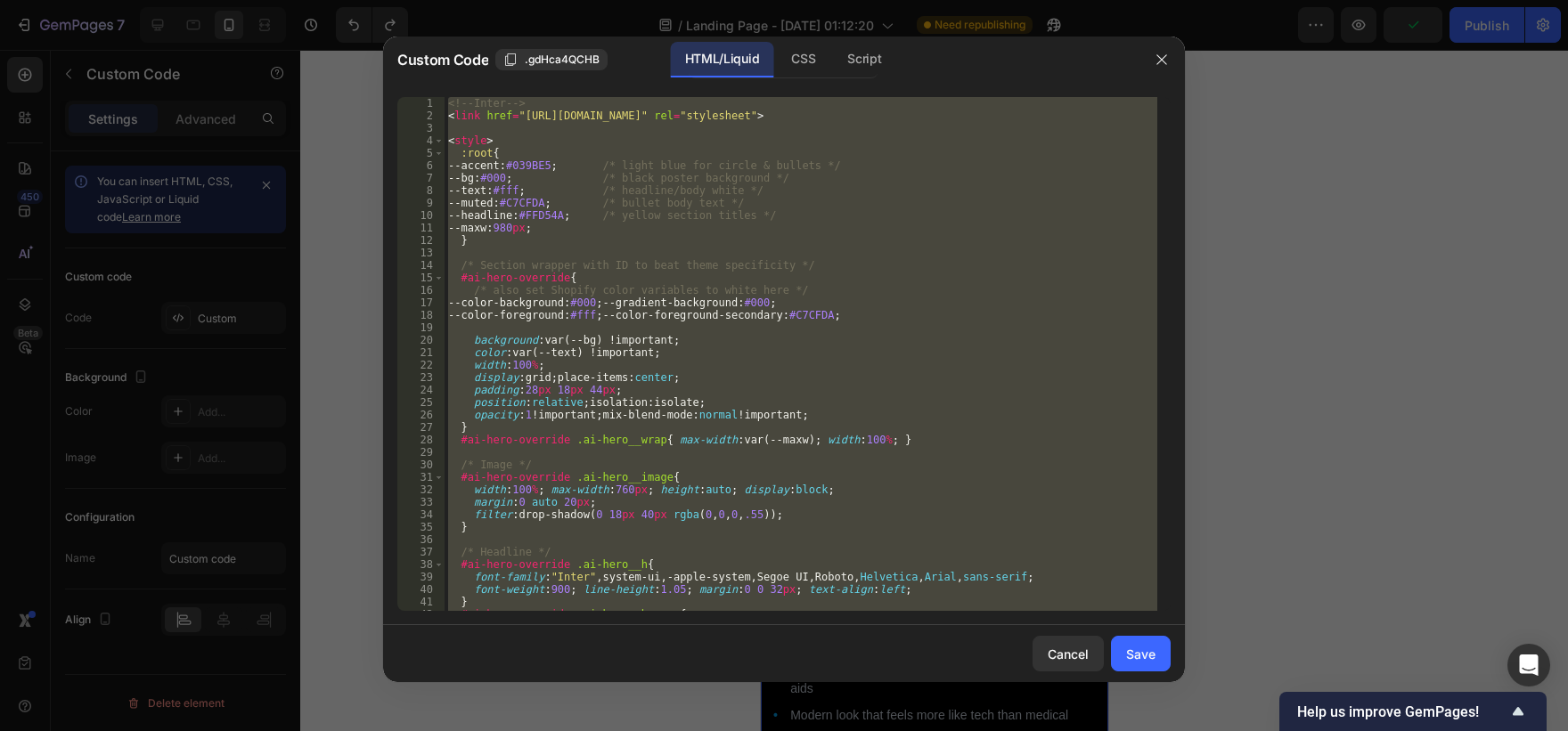
click at [708, 244] on div "<!-- Inter --> < link href = "[URL][DOMAIN_NAME]" rel = "stylesheet" > < style …" at bounding box center [801, 353] width 713 height 514
click at [558, 318] on div "<!-- Inter --> < link href = "[URL][DOMAIN_NAME]" rel = "stylesheet" > < style …" at bounding box center [801, 353] width 713 height 514
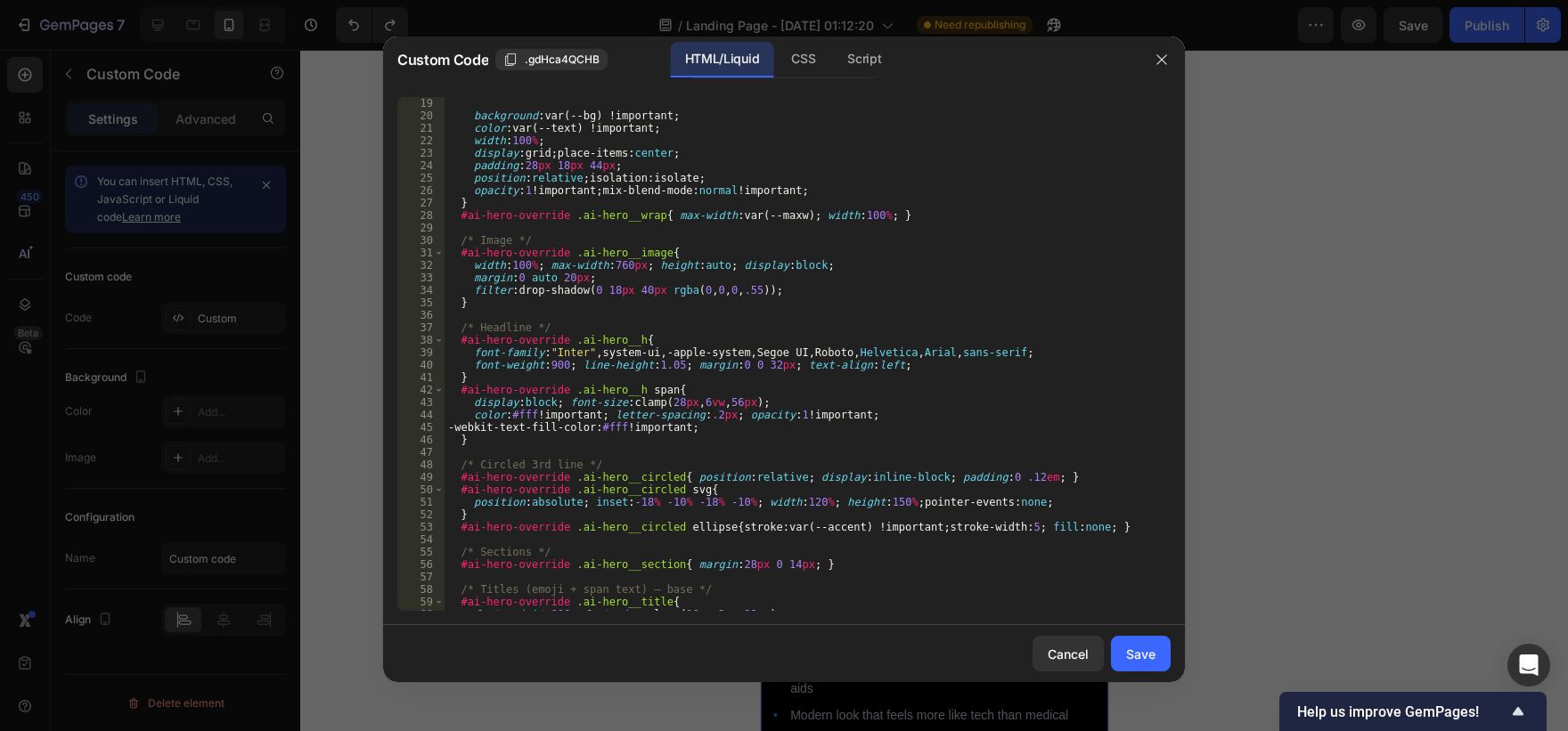
scroll to position [226, 0]
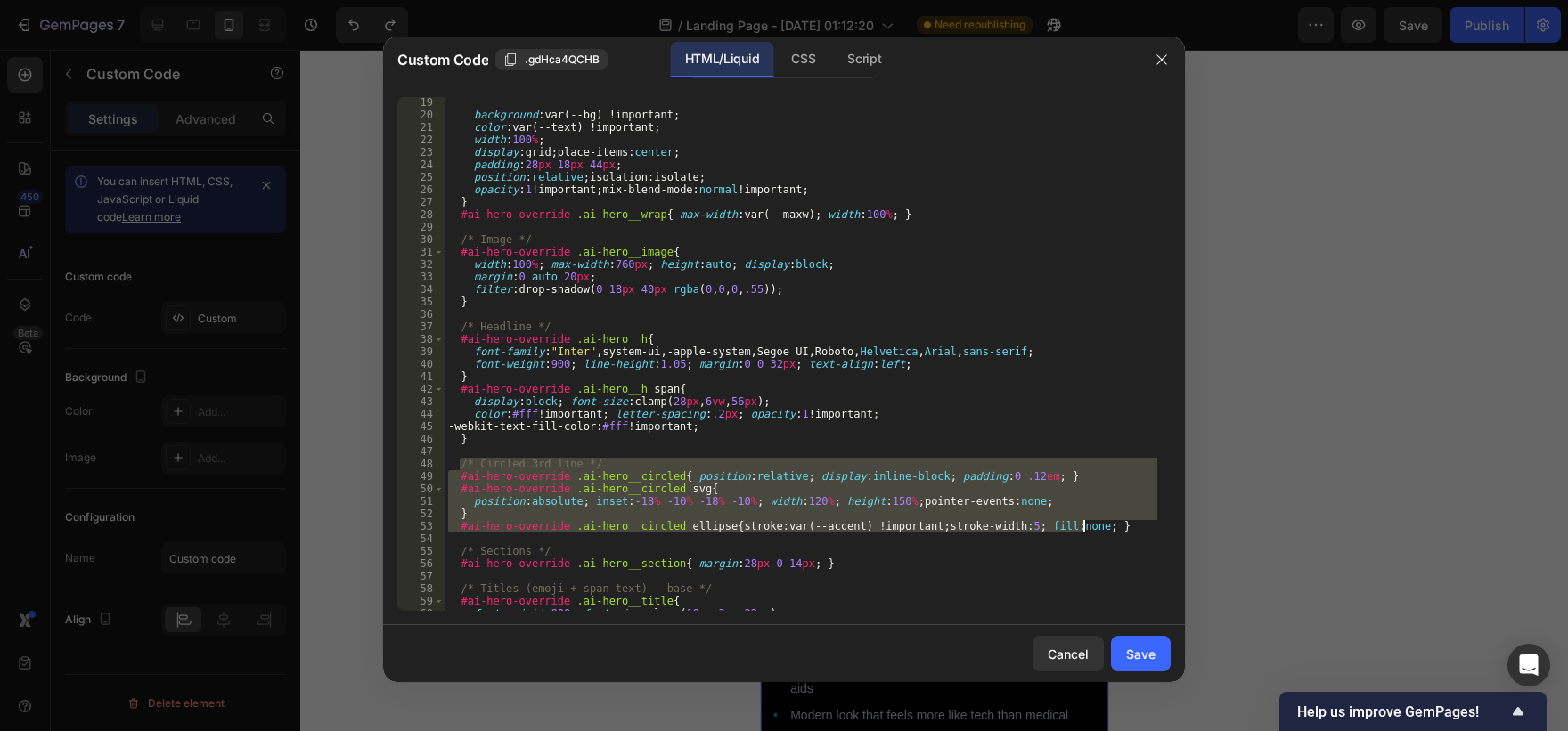
drag, startPoint x: 459, startPoint y: 469, endPoint x: 1130, endPoint y: 526, distance: 673.4
click at [1130, 526] on div "background : var(--bg) !important ; color : var(--text) !important ; width : 10…" at bounding box center [801, 365] width 713 height 538
type textarea "} #ai-hero-override .ai-hero__circled ellipse{ stroke:var(--accent) !important;…"
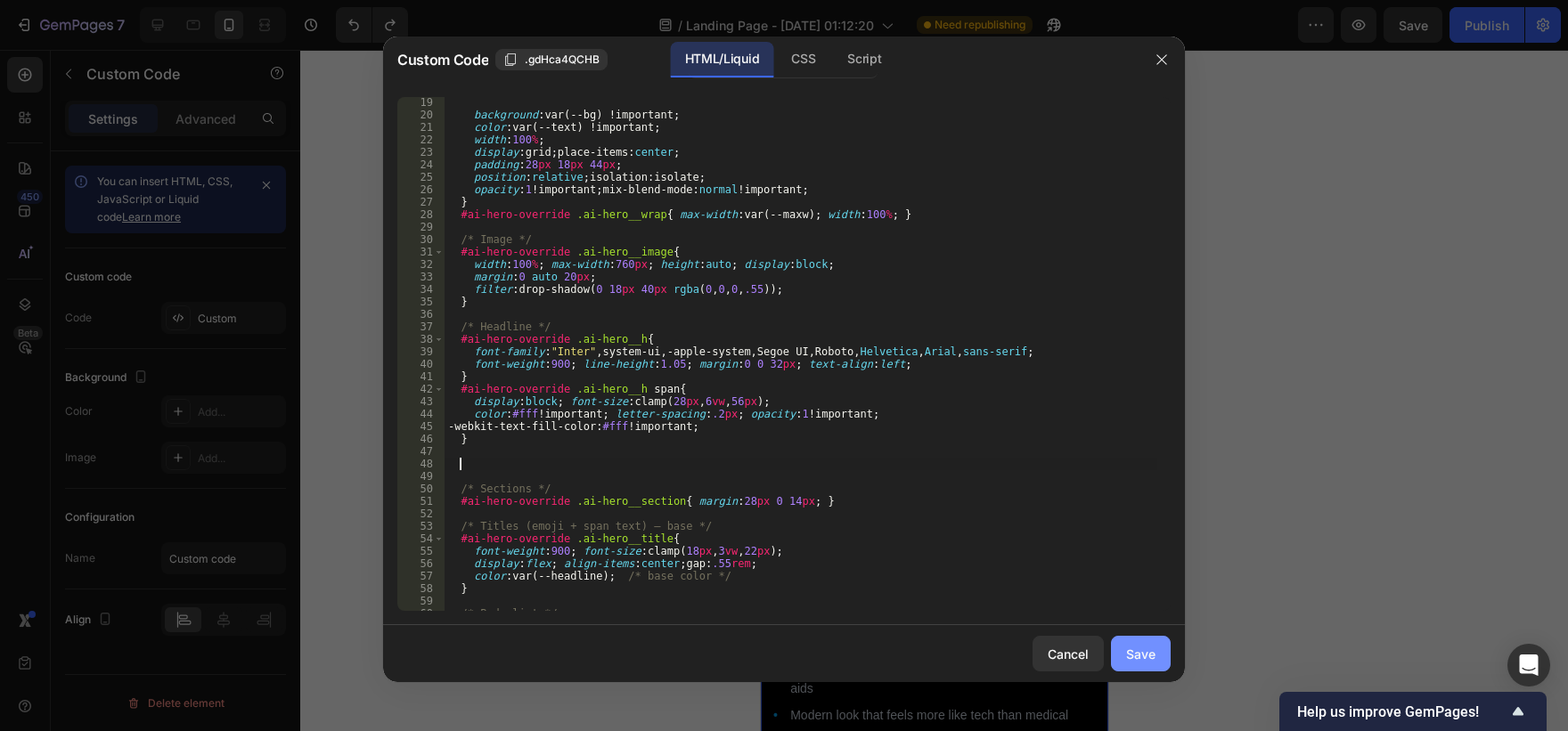
click at [1139, 652] on div "Save" at bounding box center [1140, 654] width 29 height 19
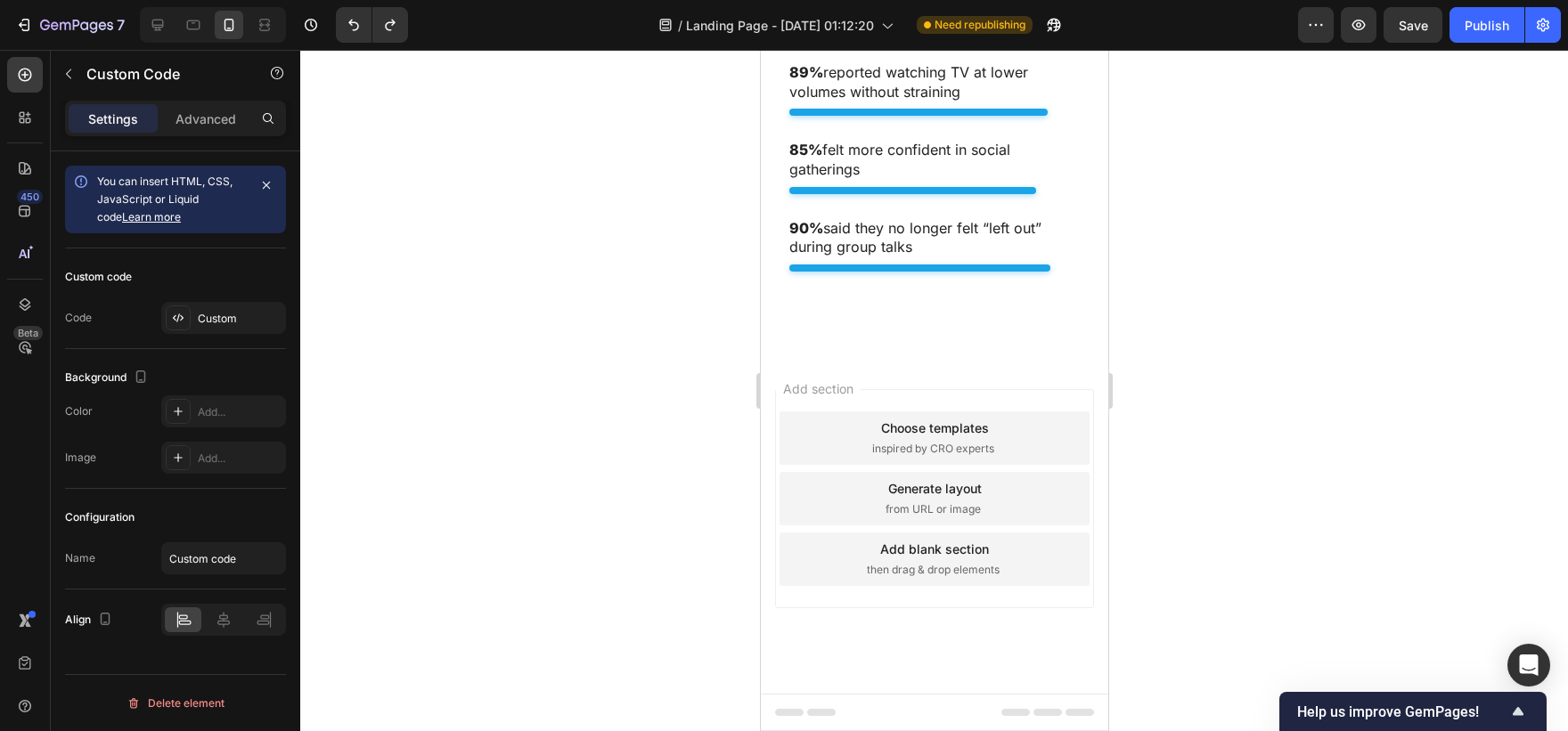
scroll to position [7260, 0]
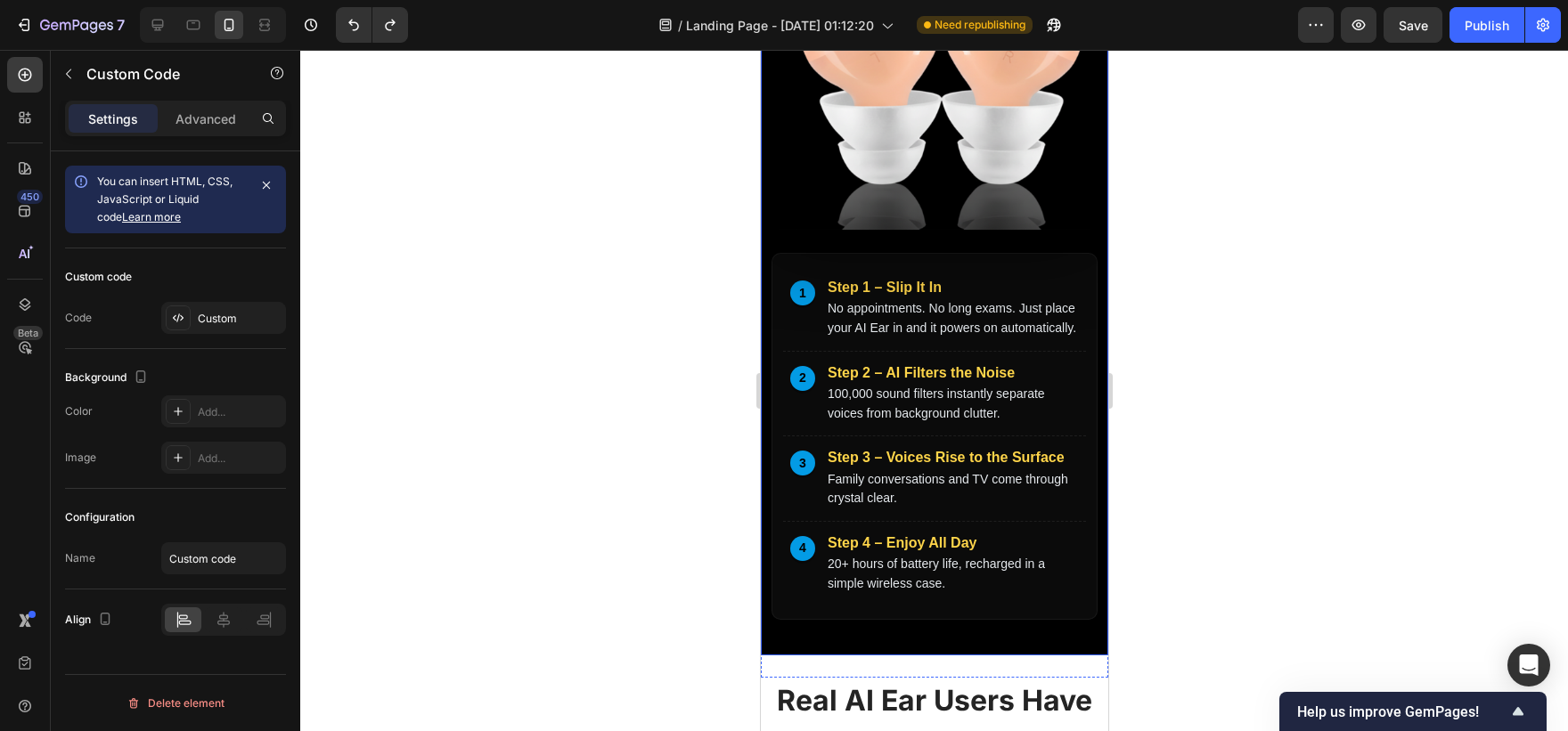
click at [936, 351] on div "1 Step 1 – Slip It In No appointments. No long exams. Just place your AI Ear in…" at bounding box center [933, 308] width 303 height 86
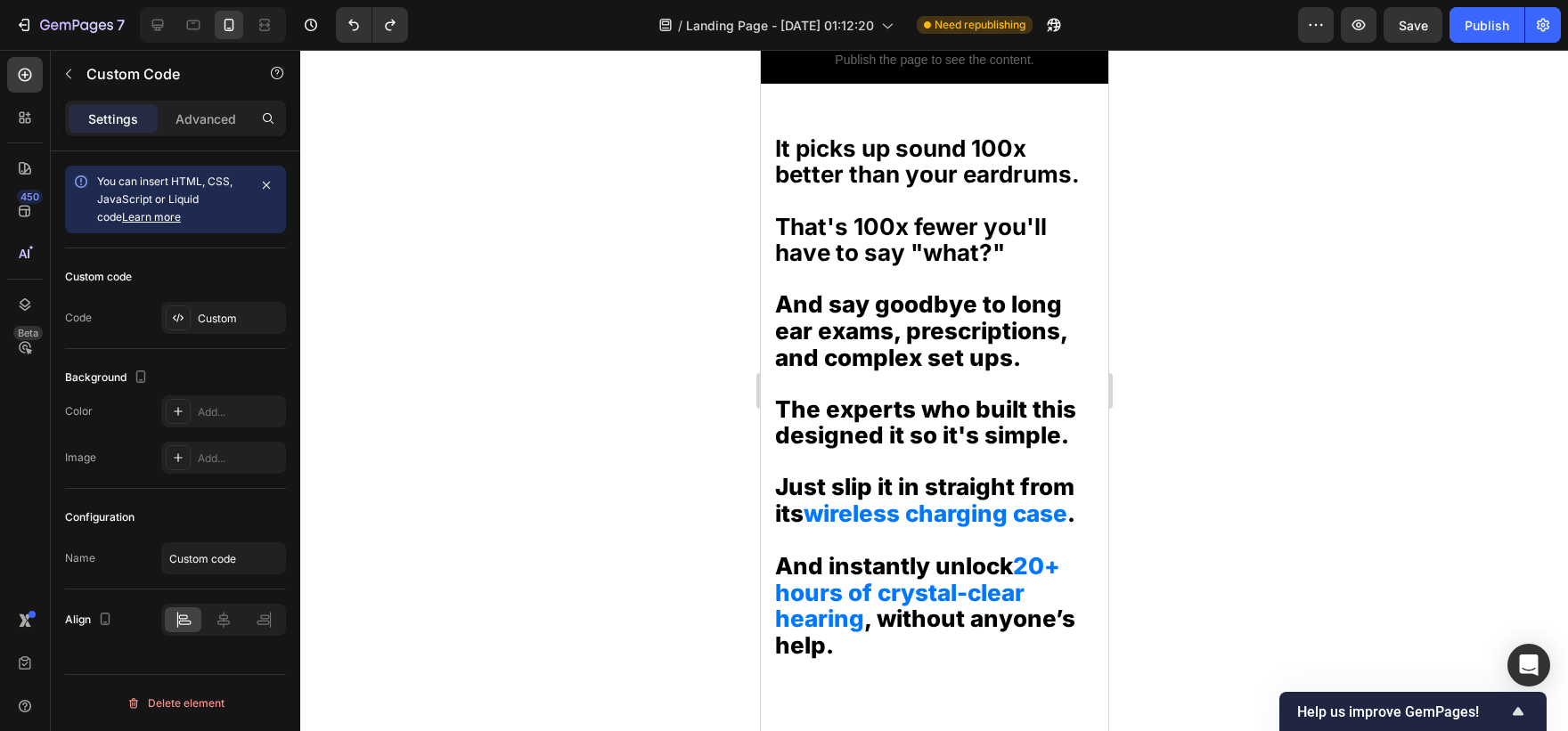
scroll to position [2966, 0]
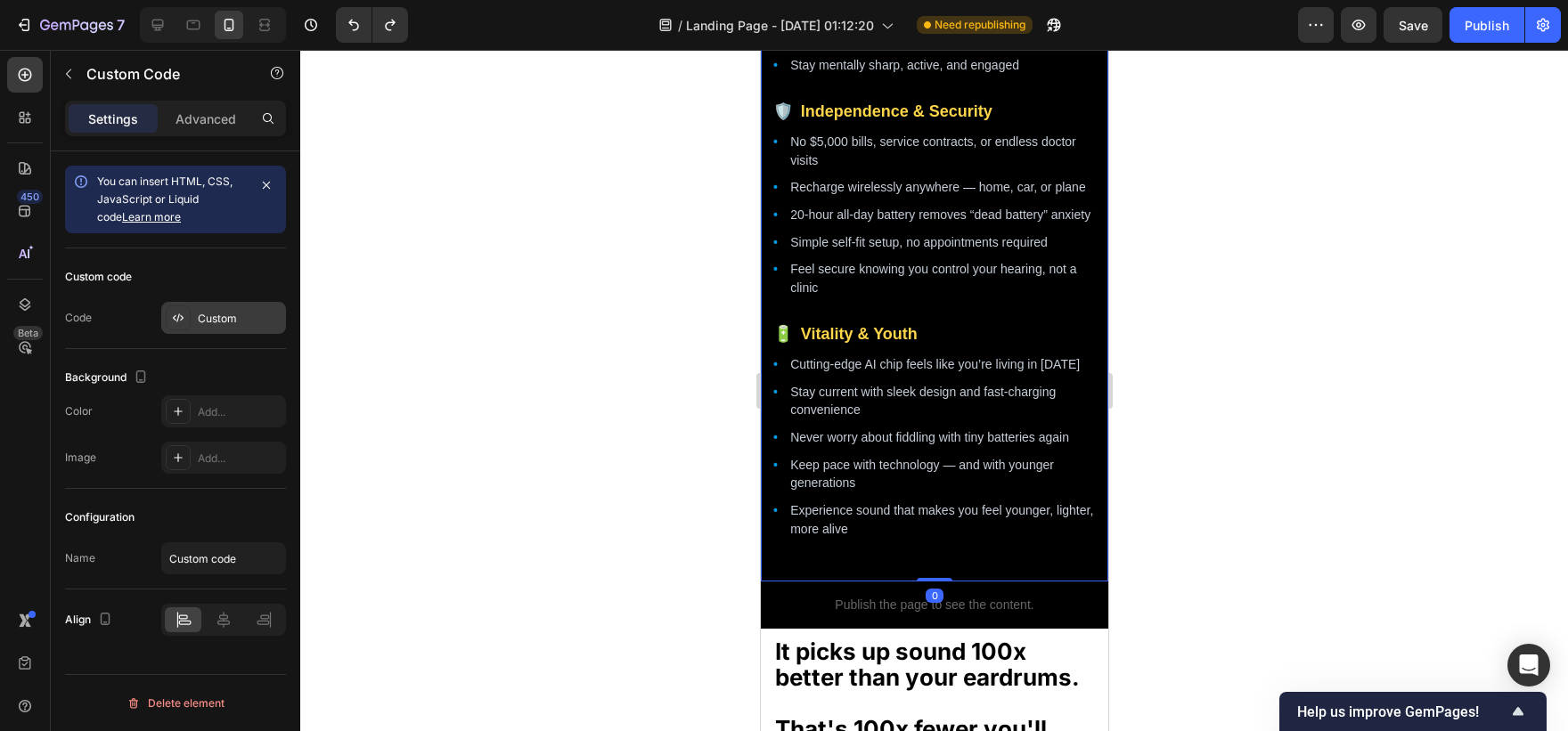
click at [228, 320] on div "Custom" at bounding box center [239, 319] width 84 height 16
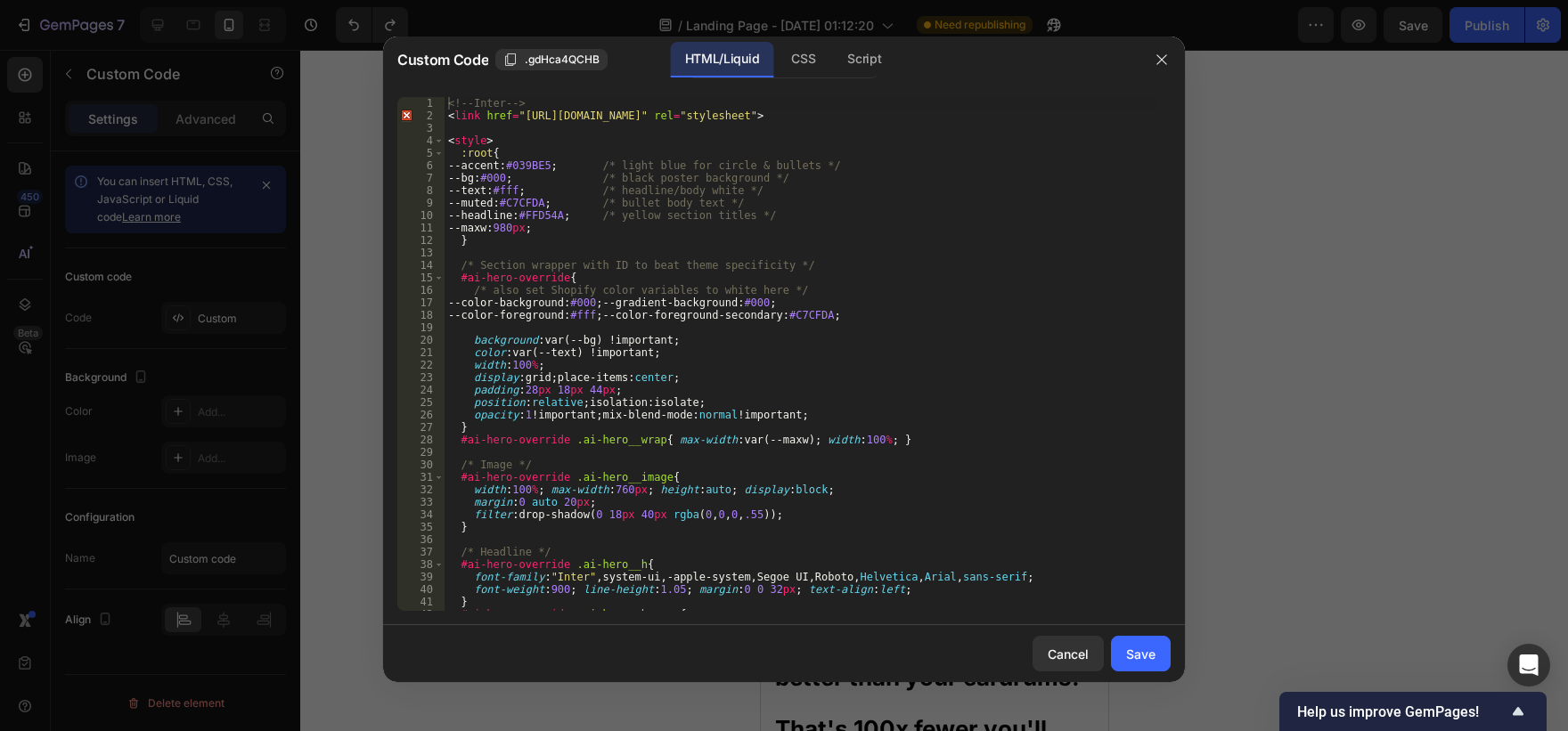
click at [656, 217] on div "<!-- Inter --> < link href = "[URL][DOMAIN_NAME]" rel = "stylesheet" > < style …" at bounding box center [801, 366] width 713 height 538
type textarea "</section>"
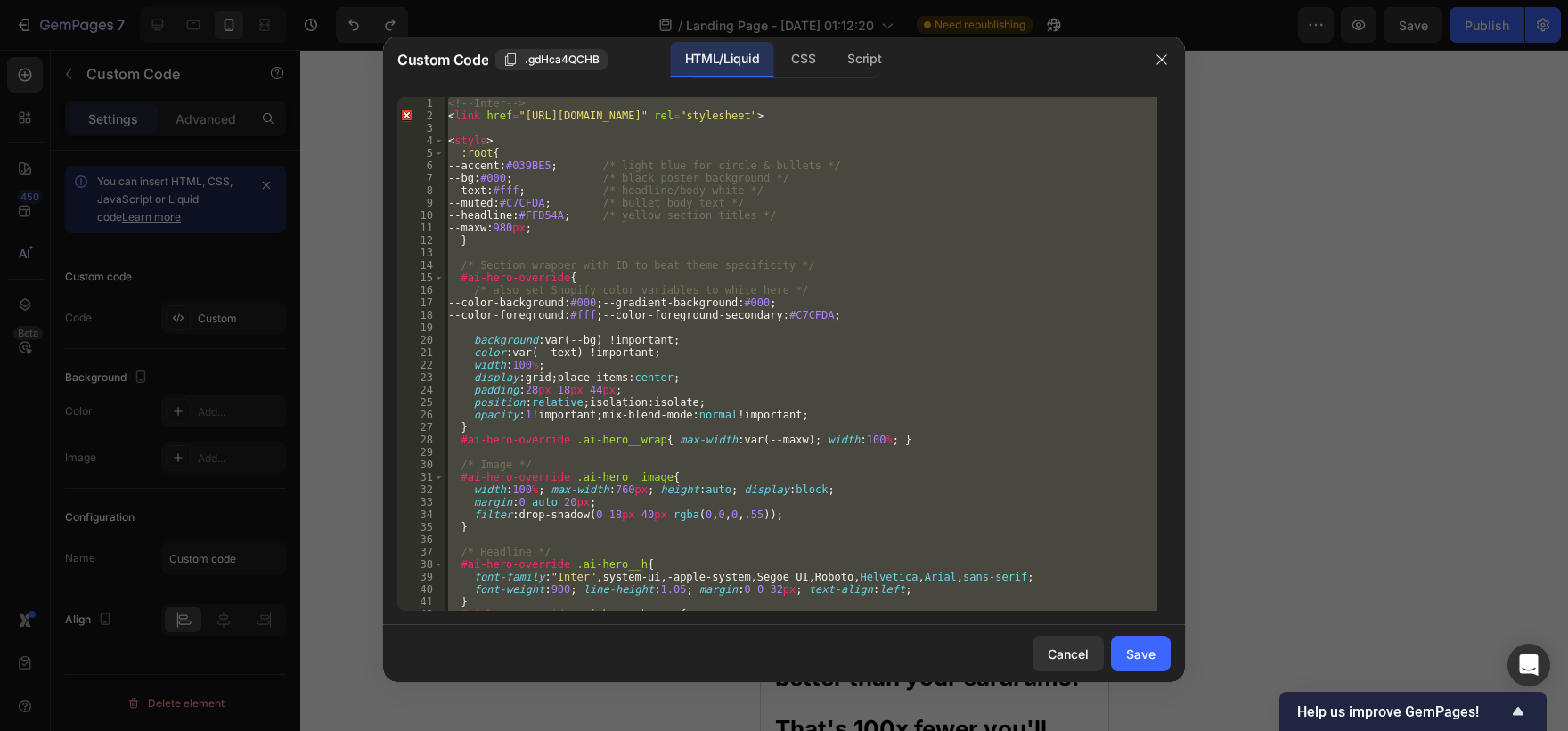
paste textarea
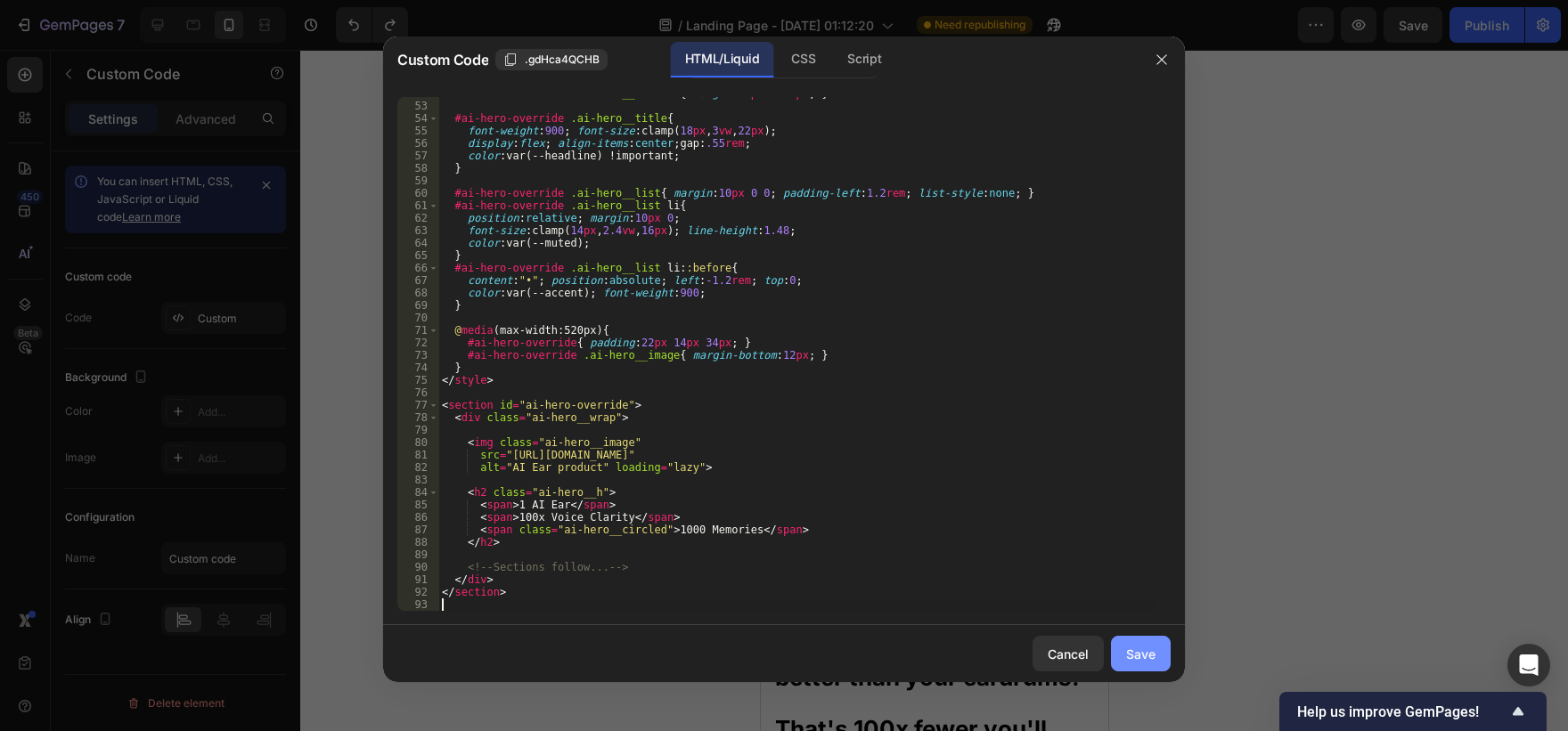
click at [1137, 645] on div "Save" at bounding box center [1140, 654] width 29 height 19
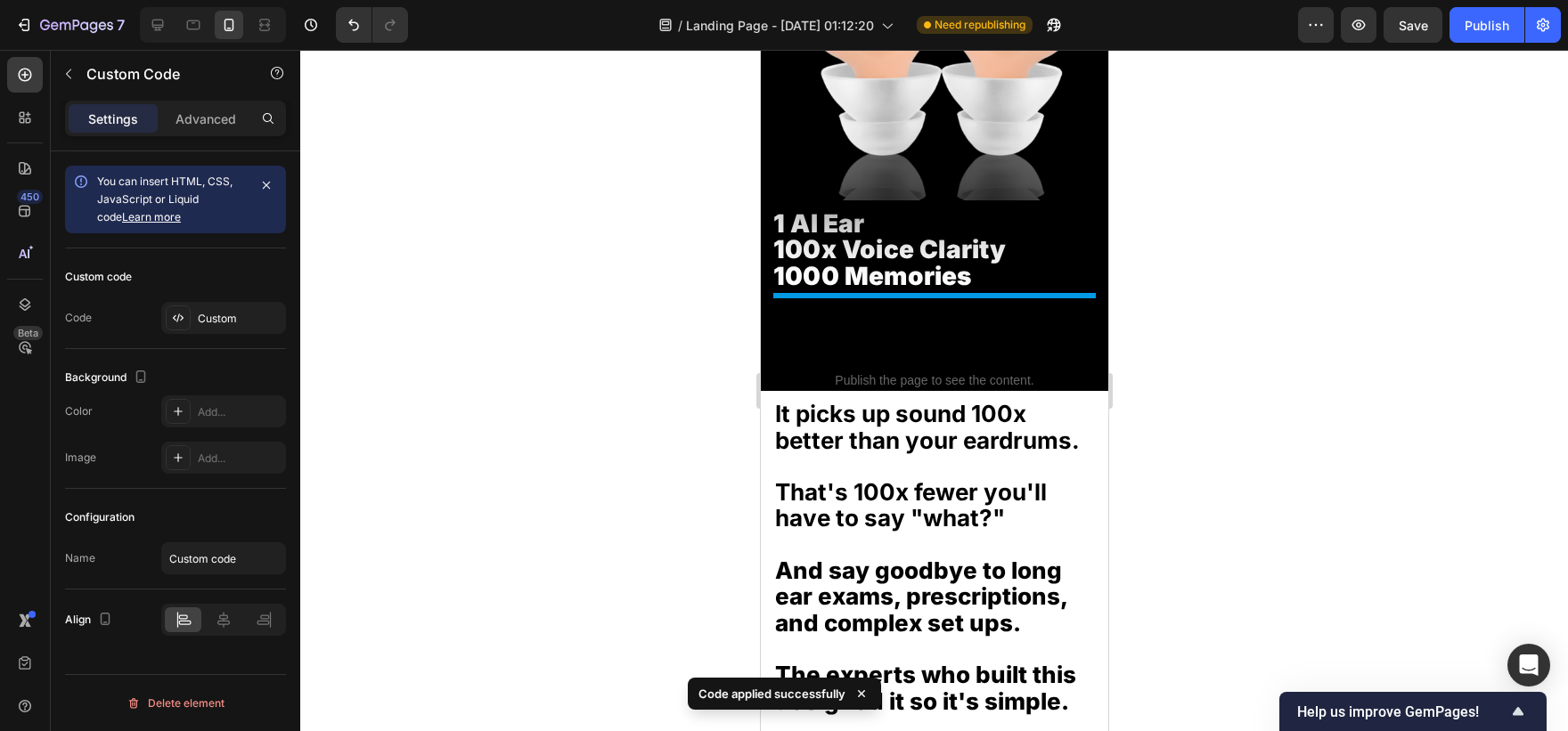
scroll to position [1988, 0]
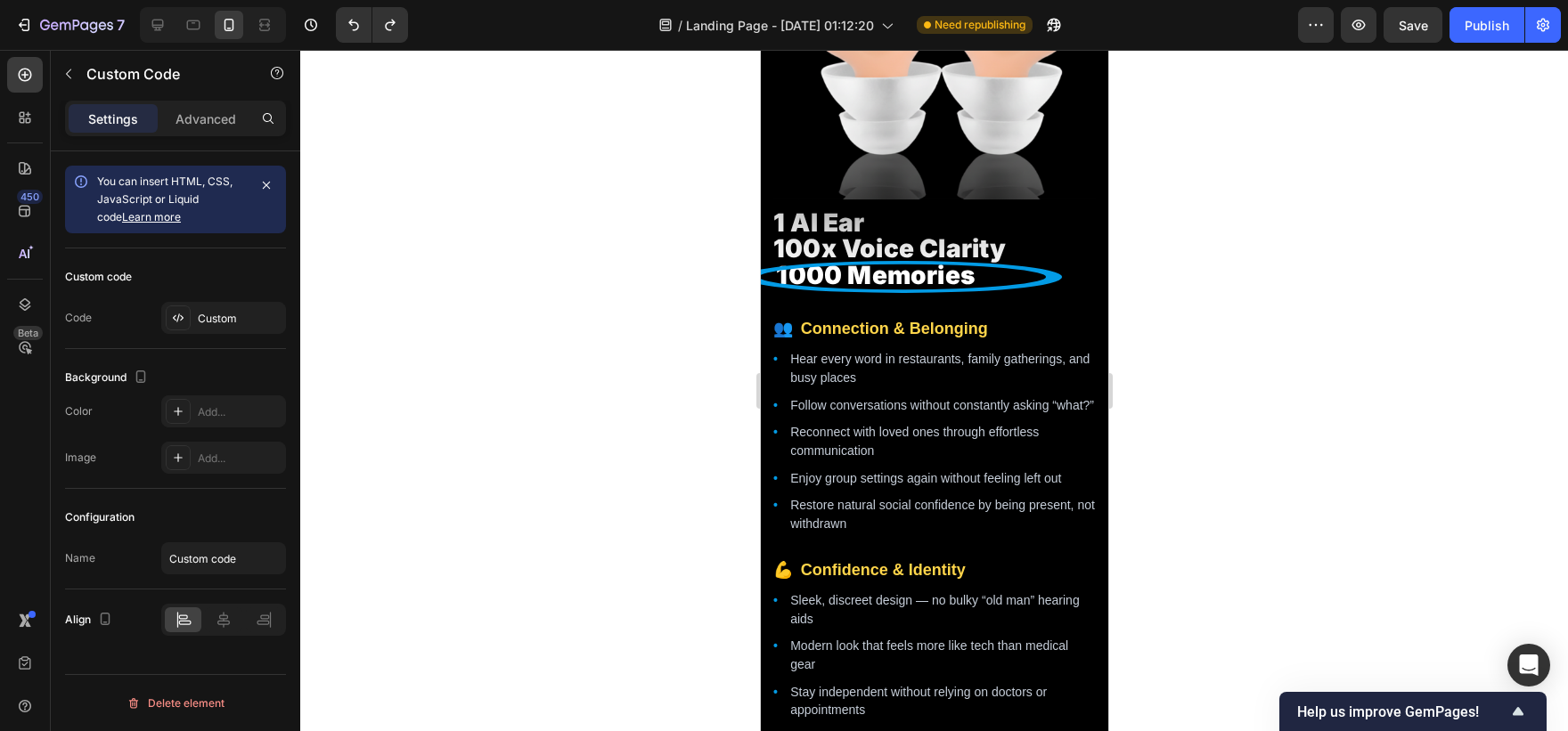
click at [966, 360] on li "Hear every word in restaurants, family gatherings, and busy places" at bounding box center [942, 367] width 306 height 37
click at [237, 295] on div "Custom code Code Custom" at bounding box center [175, 298] width 221 height 101
click at [234, 314] on div "Custom" at bounding box center [239, 319] width 84 height 16
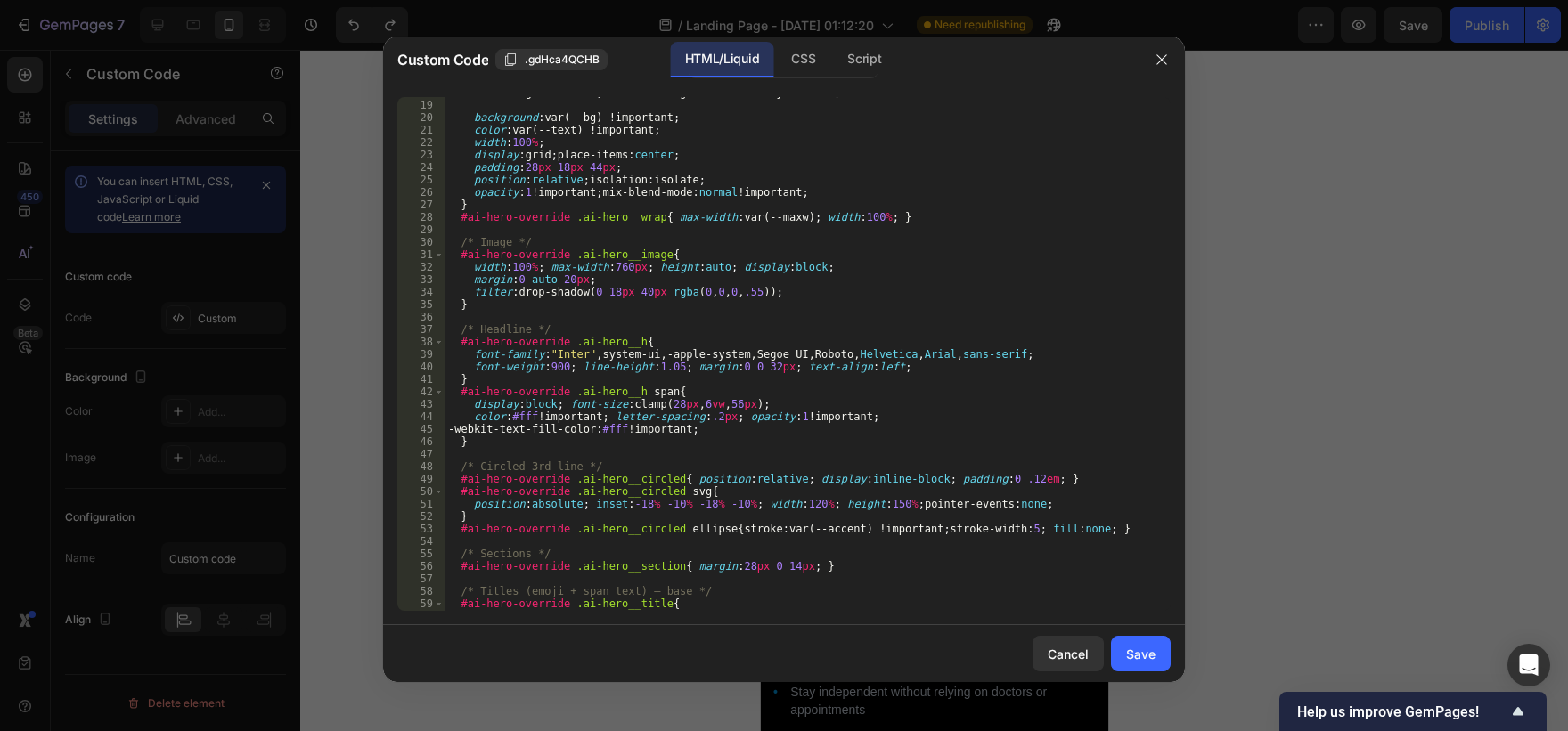
scroll to position [223, 0]
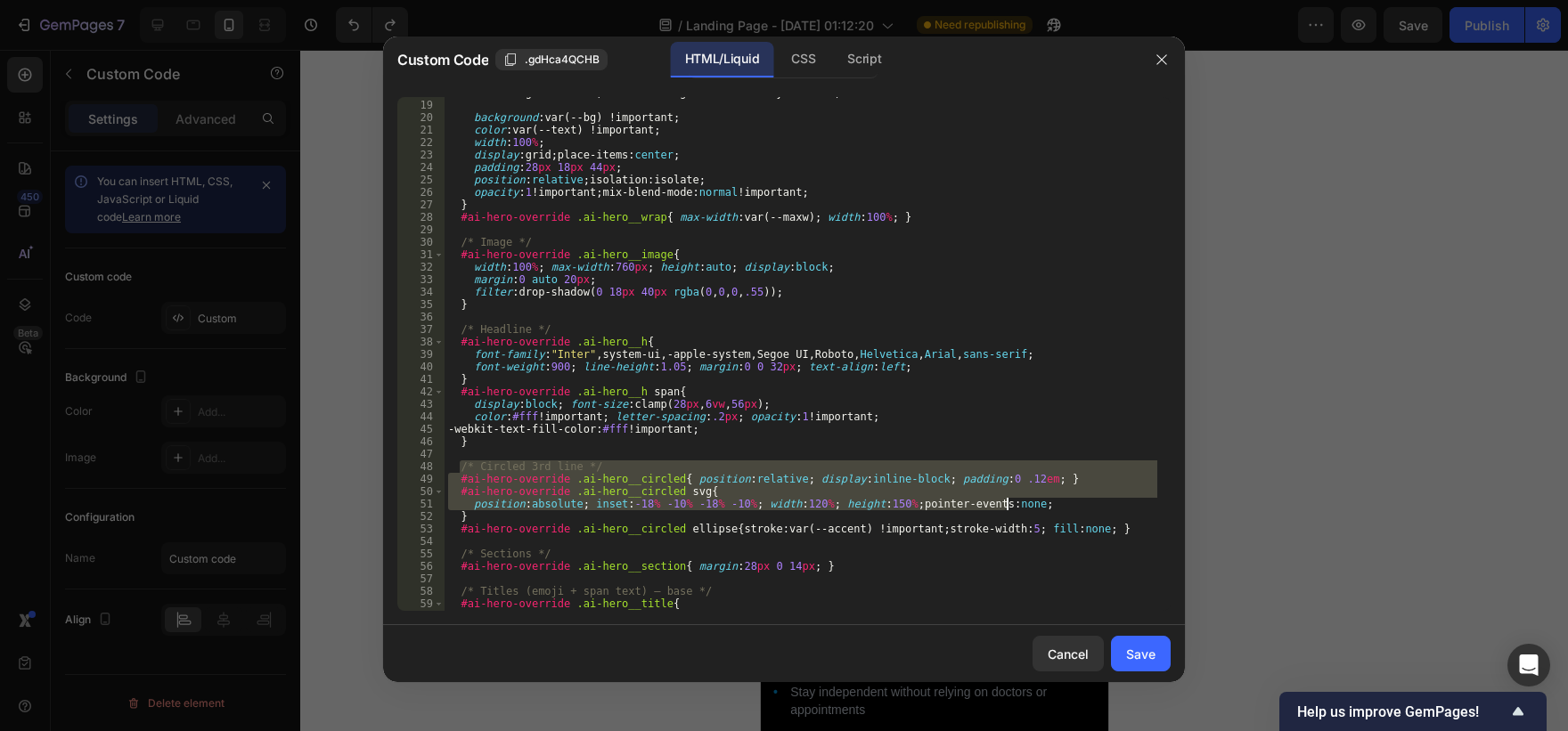
drag, startPoint x: 462, startPoint y: 469, endPoint x: 1018, endPoint y: 506, distance: 557.2
click at [1018, 506] on div "--color-foreground : #fff ; --color-foreground-secondary : #C7CFDA ; background…" at bounding box center [801, 355] width 713 height 538
type textarea "#ai-hero-override .ai-hero__circled svg{ position:absolute; inset:-18% -10% -18…"
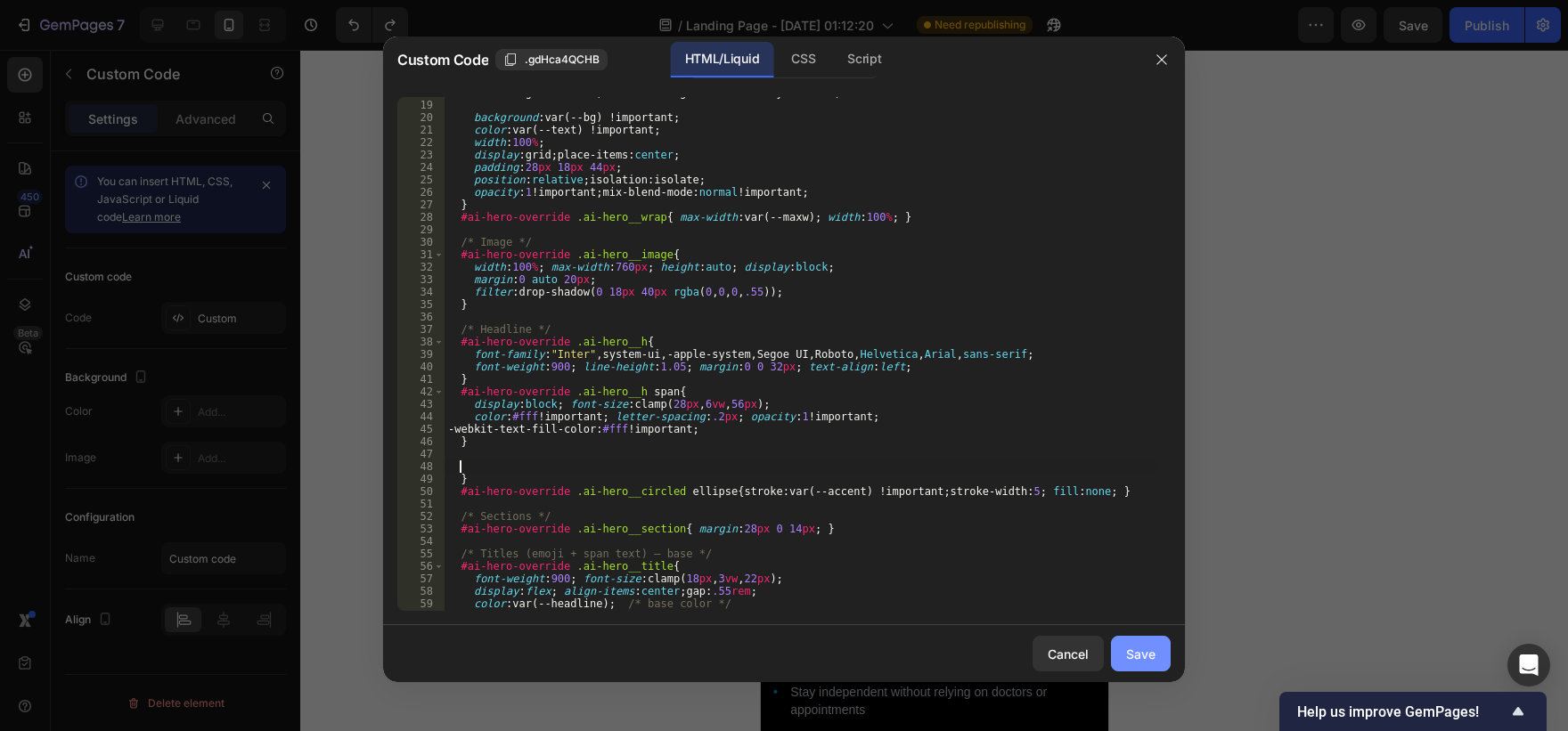
click at [1155, 669] on button "Save" at bounding box center [1140, 654] width 59 height 36
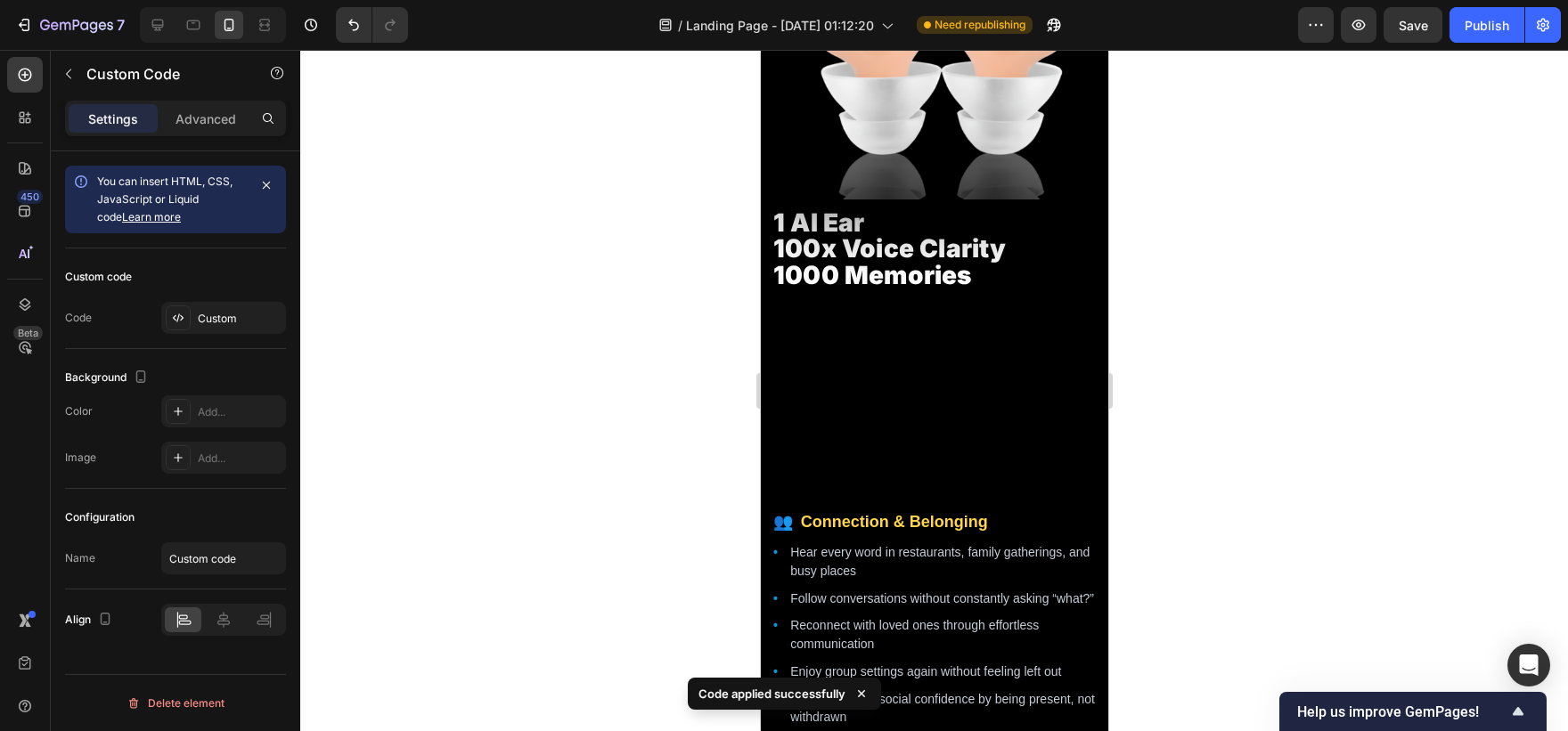
click at [844, 447] on icon at bounding box center [933, 385] width 322 height 194
click at [265, 317] on div "Custom" at bounding box center [239, 319] width 84 height 16
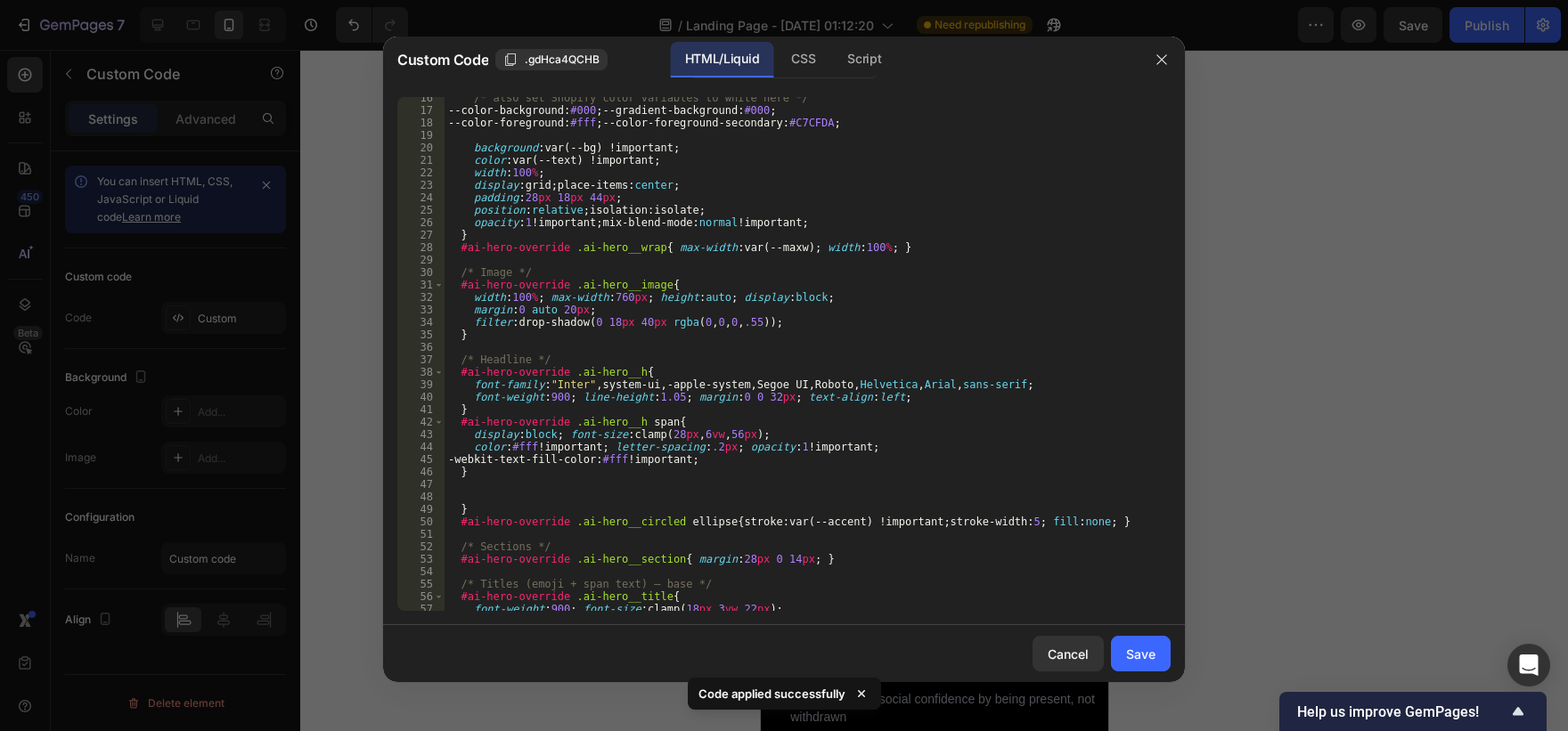
scroll to position [392, 0]
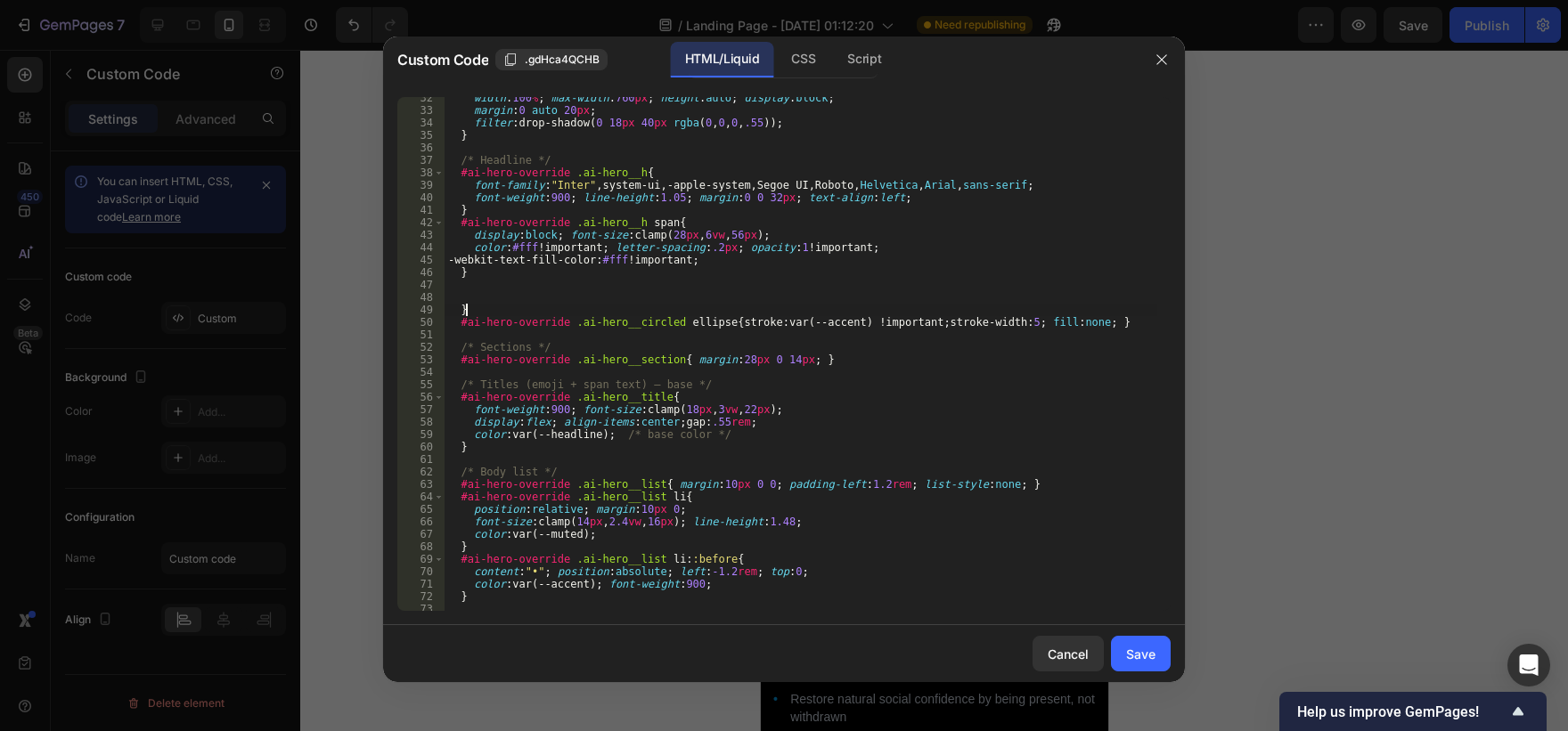
click at [532, 306] on div "width : 100 % ; max-width : 760 px ; height : auto ; display : block ; margin :…" at bounding box center [801, 361] width 713 height 538
type textarea "</section>"
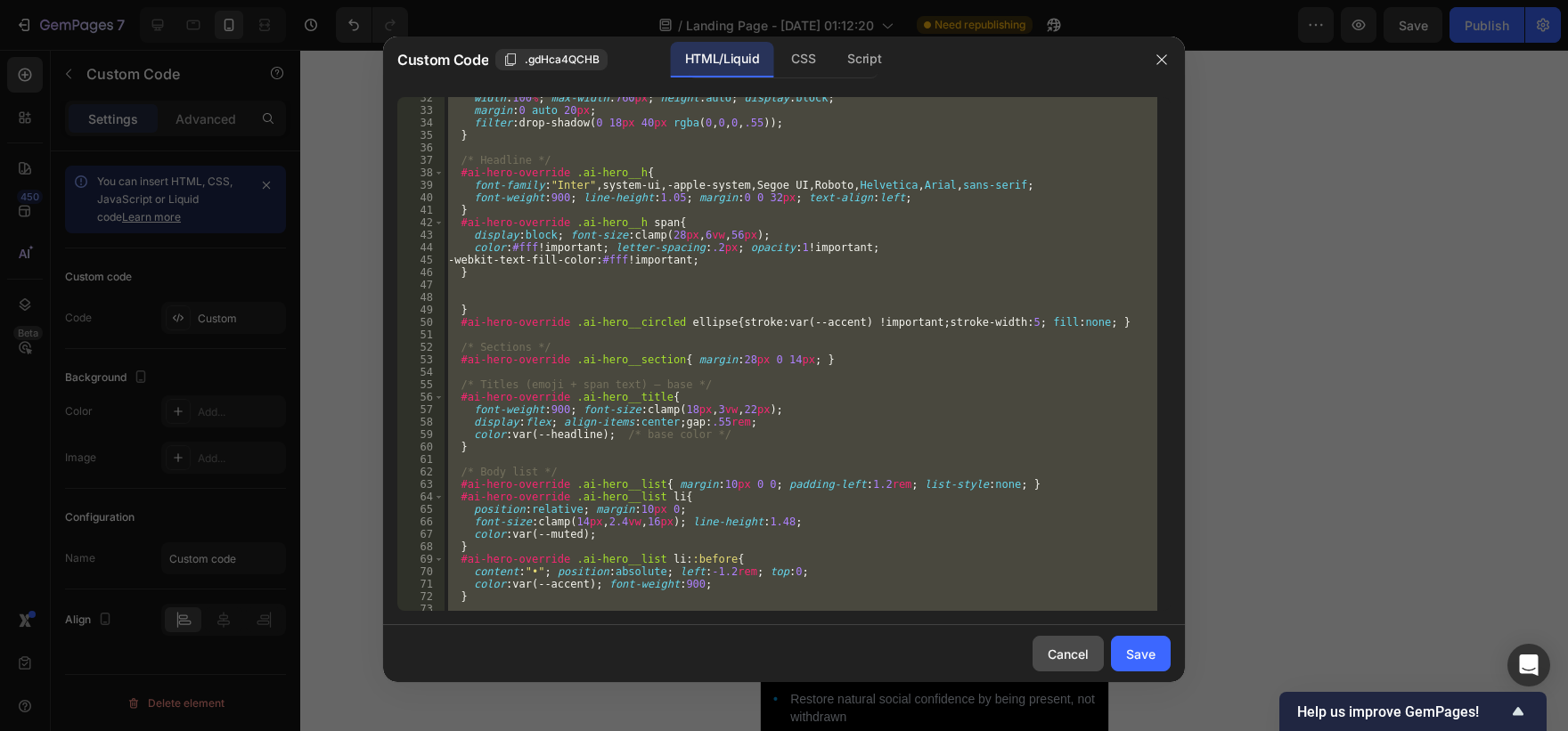
click at [1071, 648] on div "Cancel" at bounding box center [1069, 654] width 41 height 19
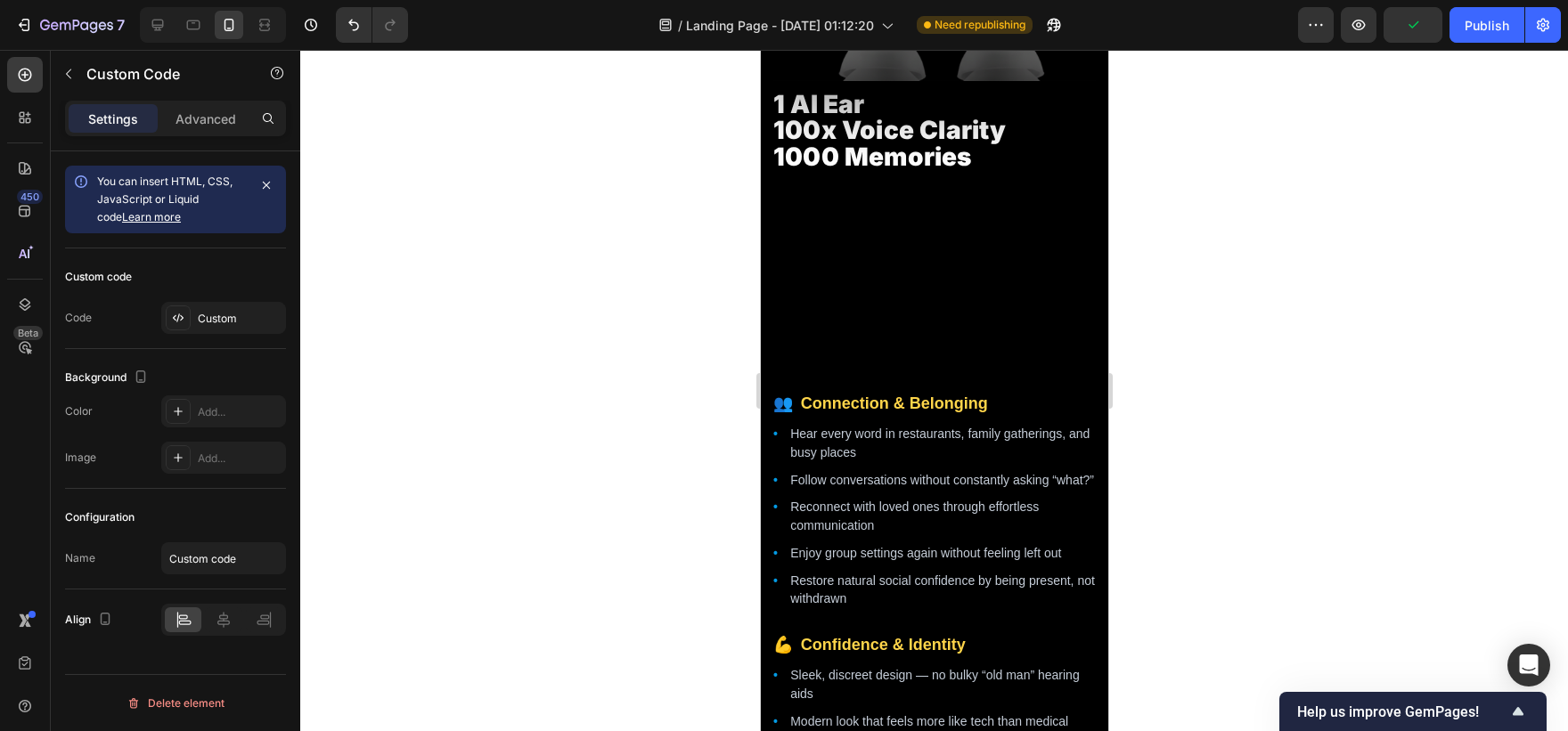
scroll to position [2110, 0]
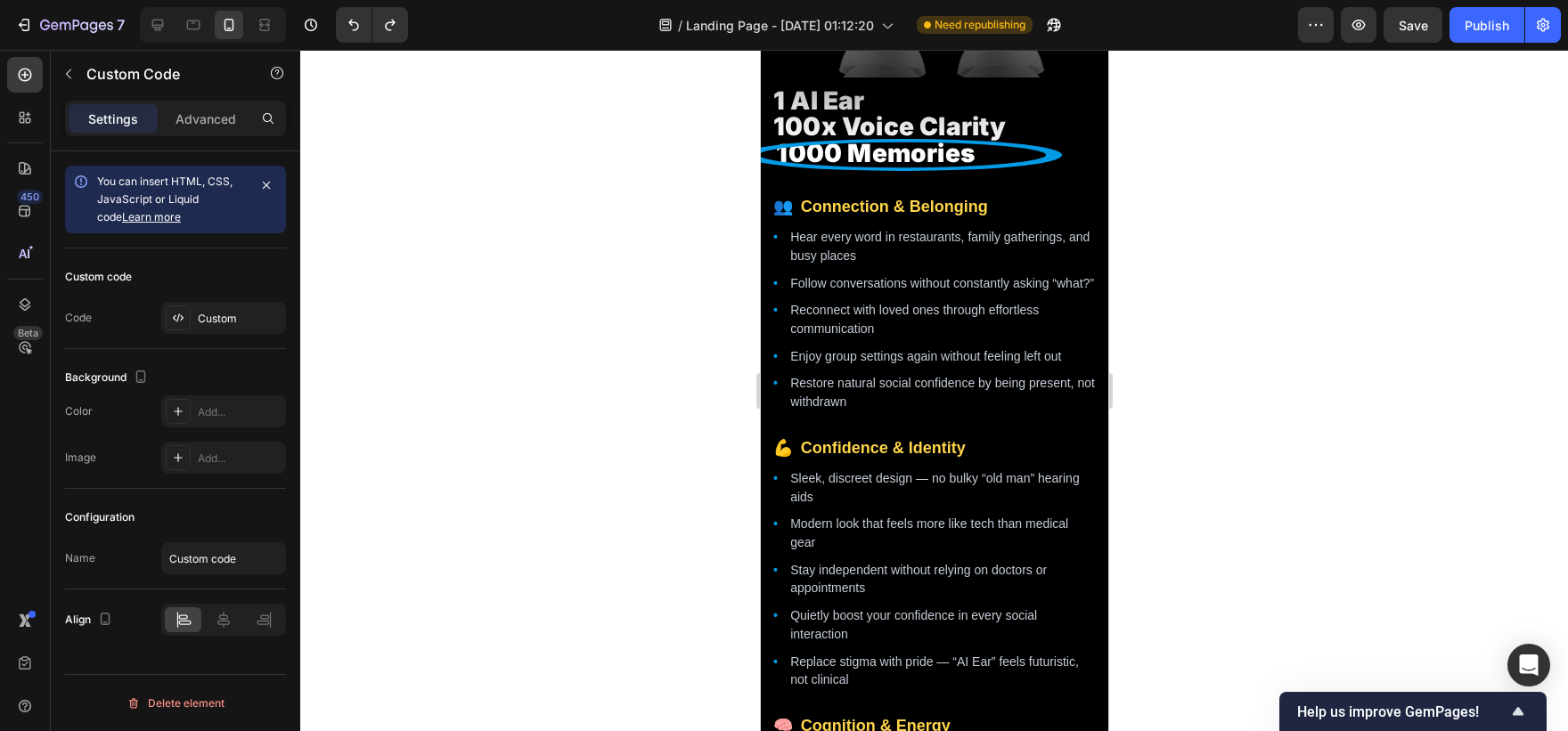
click at [876, 280] on li "Follow conversations without constantly asking “what?”" at bounding box center [942, 284] width 306 height 19
click at [209, 322] on div "Custom" at bounding box center [239, 319] width 84 height 16
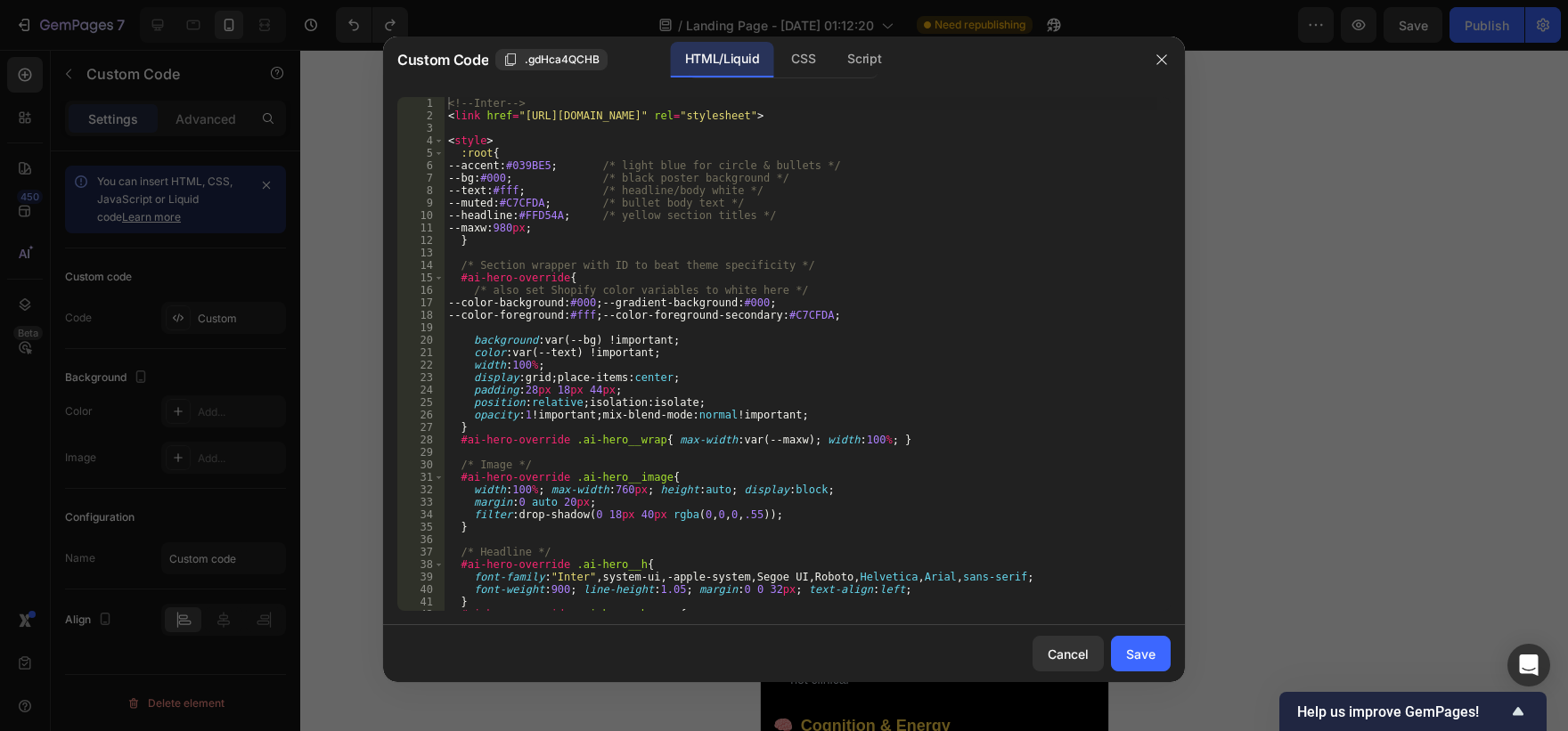
click at [563, 334] on div "<!-- Inter --> < link href = "[URL][DOMAIN_NAME]" rel = "stylesheet" > < style …" at bounding box center [801, 366] width 713 height 538
type textarea "</section>"
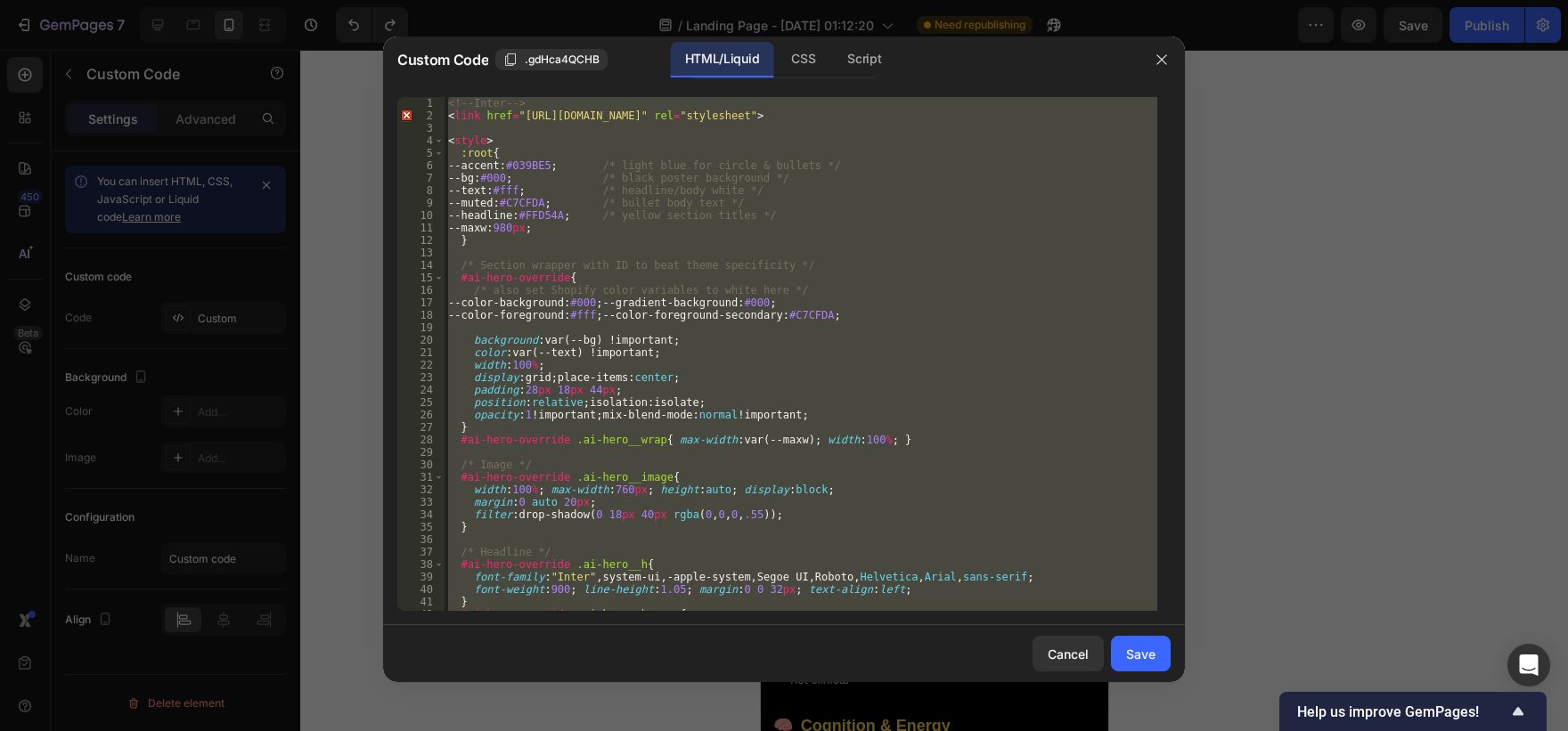
paste textarea
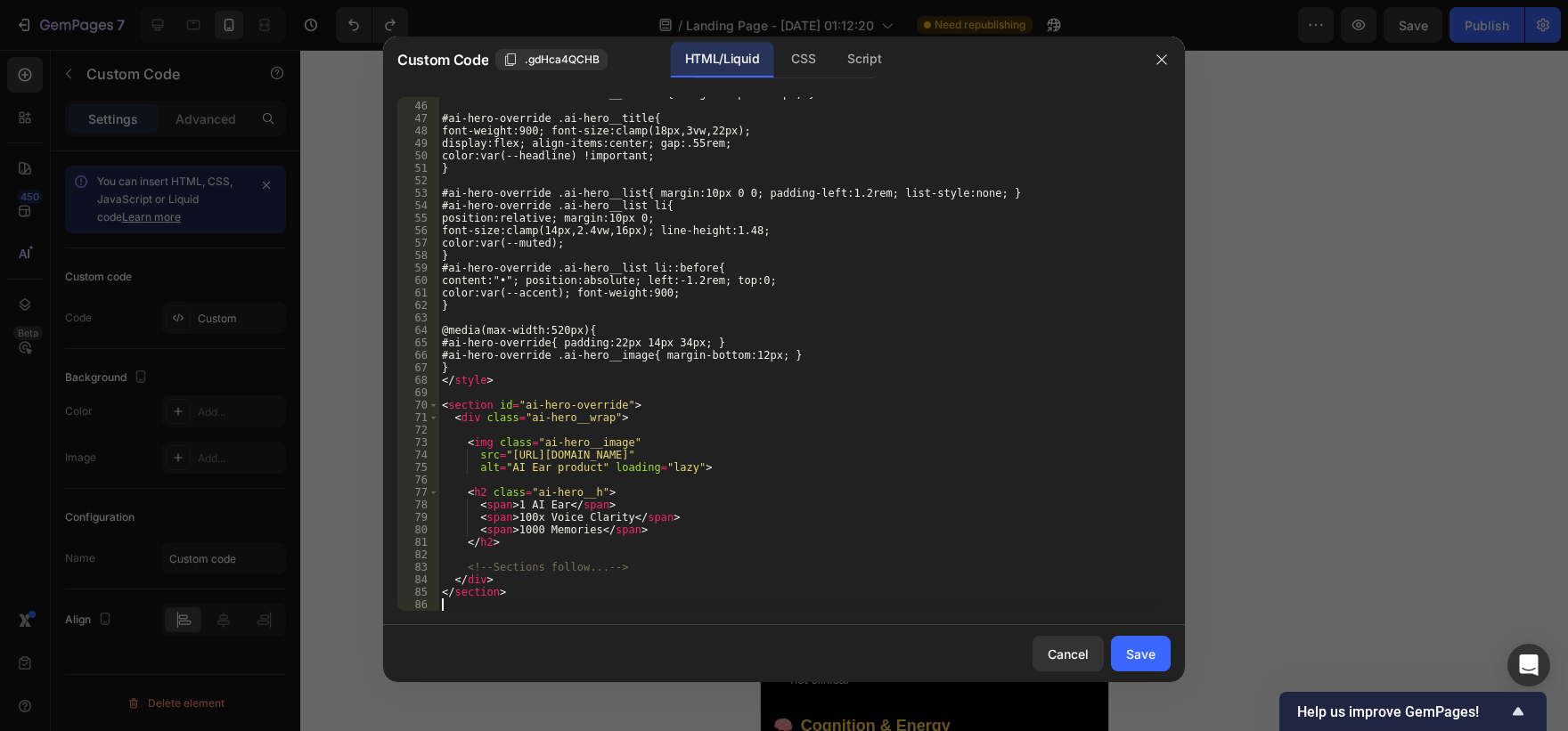
scroll to position [558, 0]
click at [1151, 649] on div "Save" at bounding box center [1140, 654] width 29 height 19
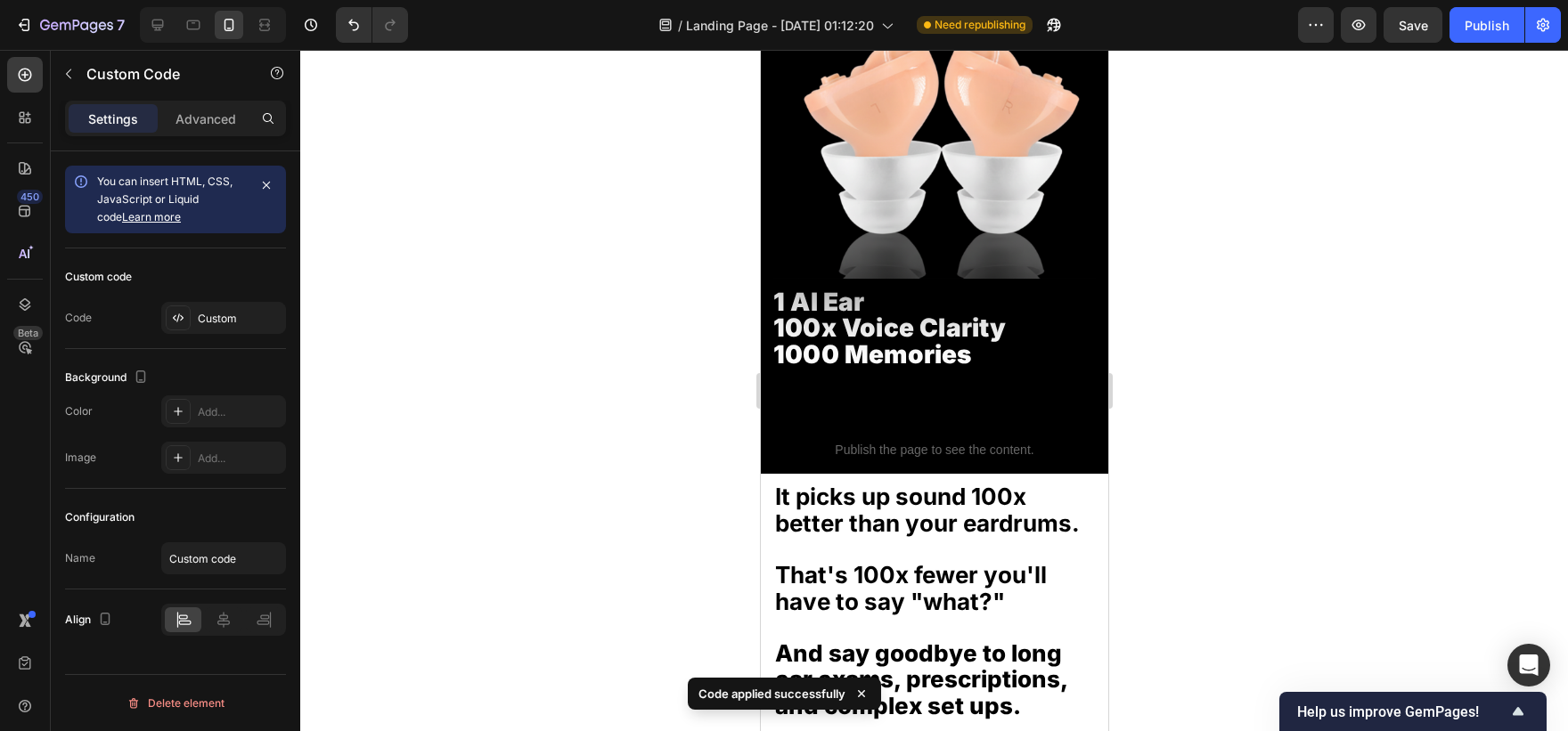
scroll to position [1924, 0]
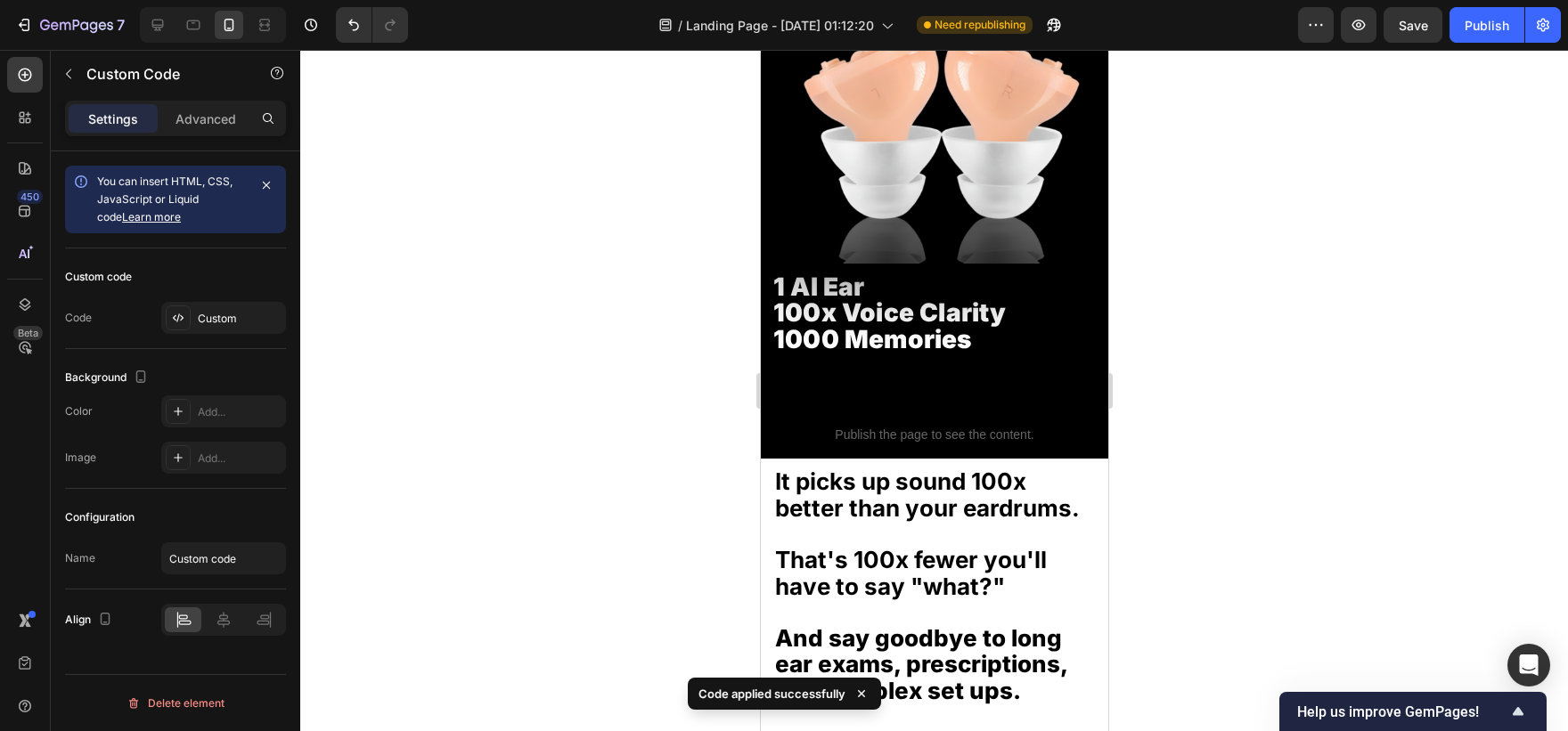
click at [886, 356] on div "1 AI Ear 100x Voice Clarity 1000 Memories" at bounding box center [933, 161] width 322 height 440
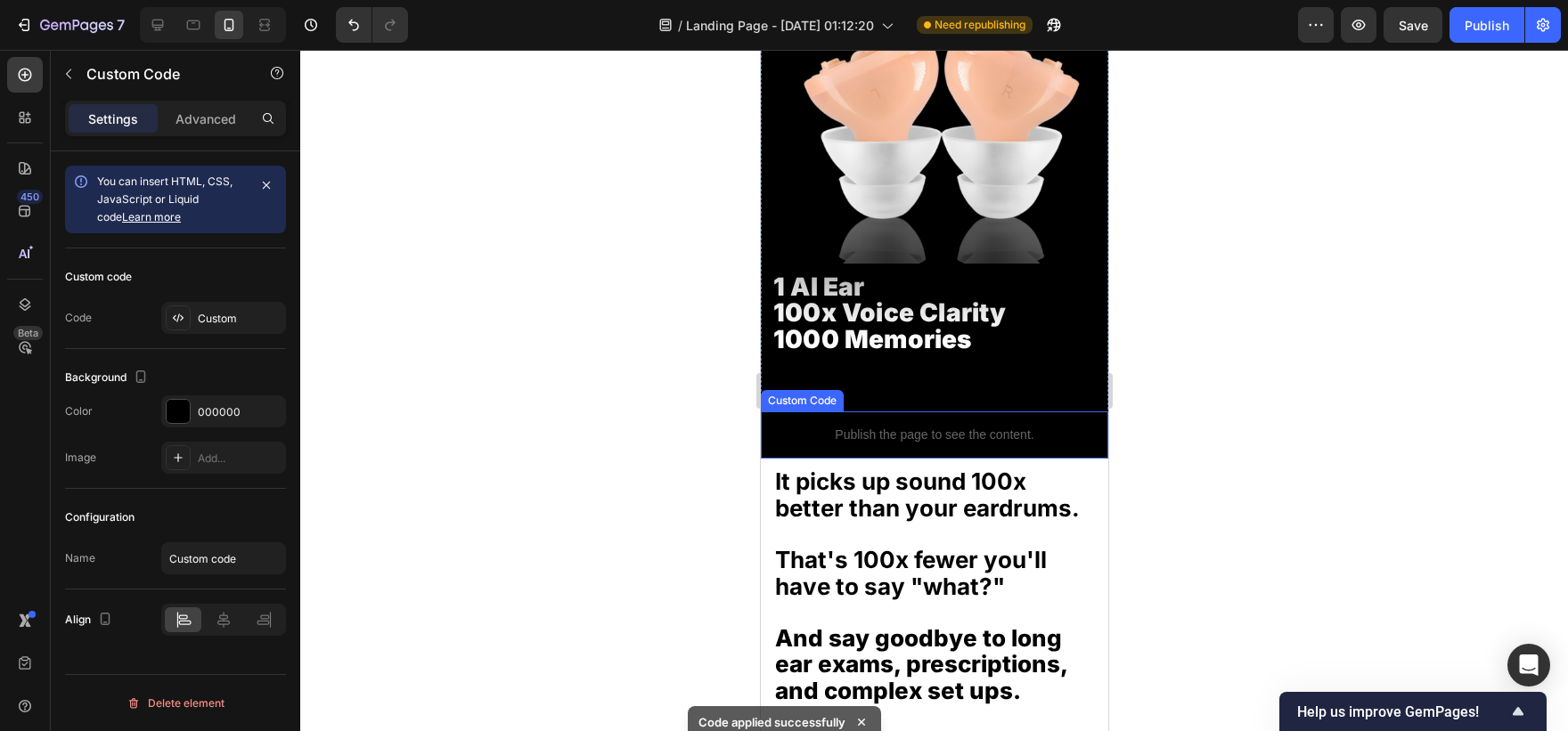
click at [888, 412] on div "Publish the page to see the content." at bounding box center [933, 435] width 348 height 47
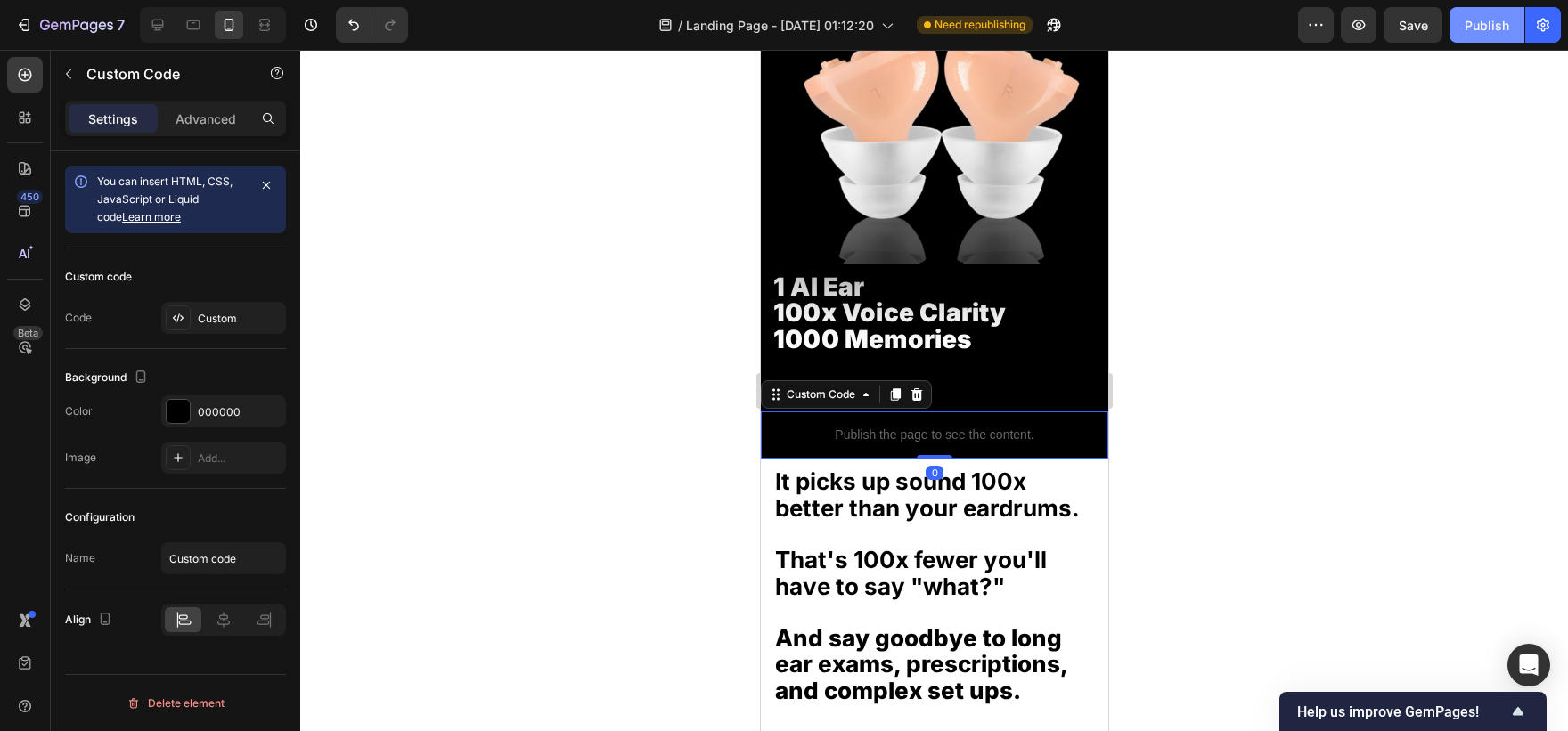
click at [1486, 34] on div "Publish" at bounding box center [1486, 25] width 44 height 19
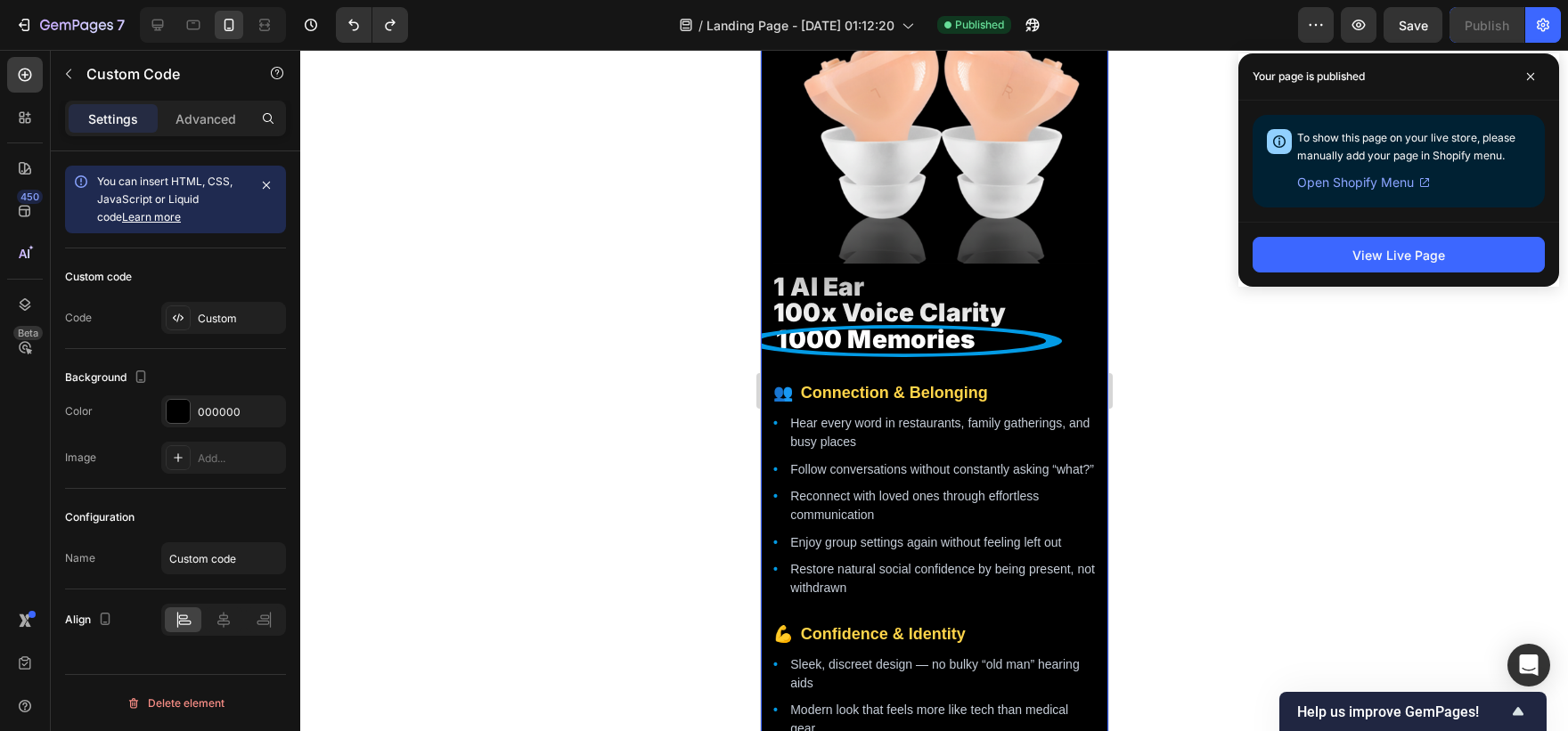
click at [886, 334] on span "1000 Memories" at bounding box center [933, 339] width 322 height 25
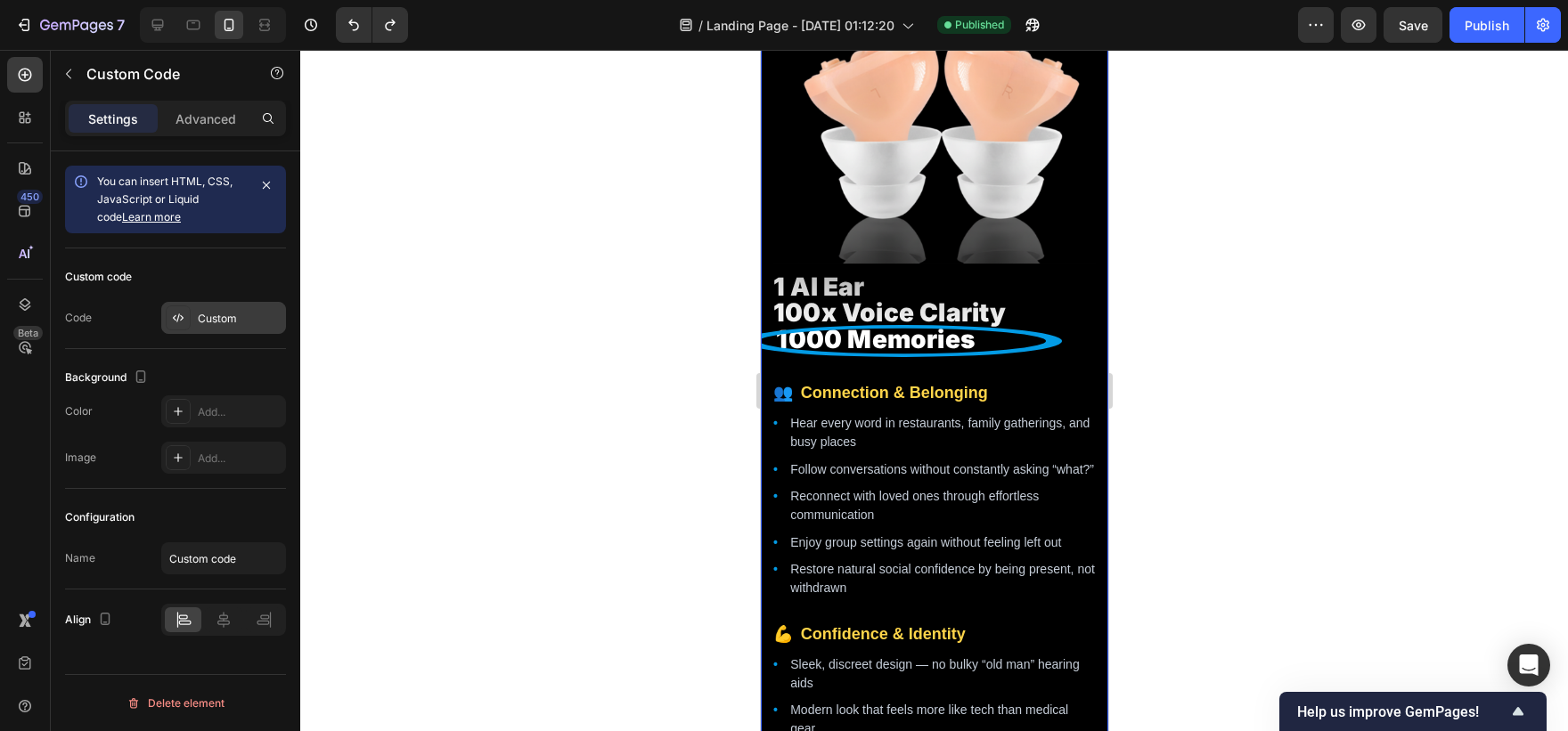
click at [223, 319] on div "Custom" at bounding box center [239, 319] width 84 height 16
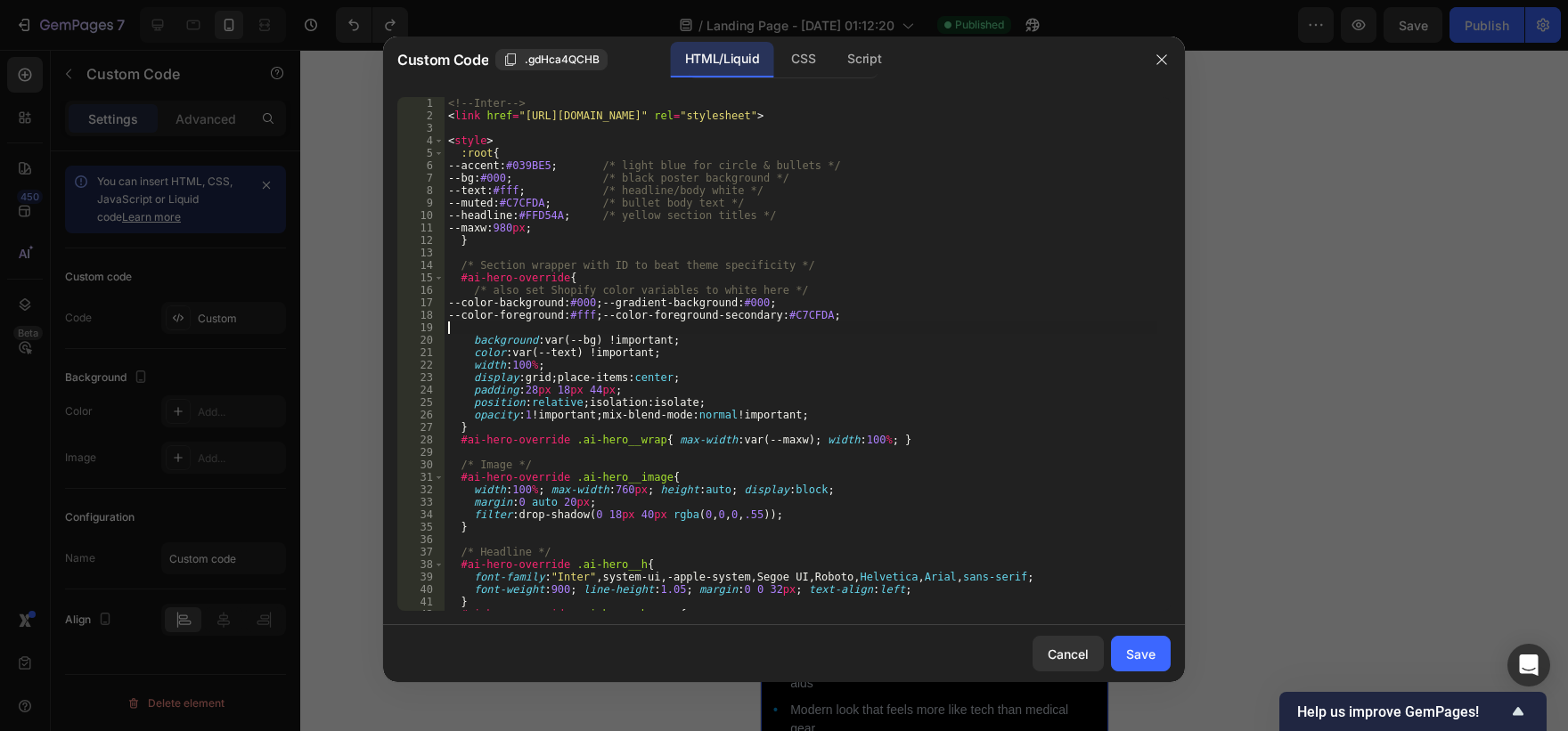
click at [598, 323] on div "<!-- Inter --> < link href = "[URL][DOMAIN_NAME]" rel = "stylesheet" > < style …" at bounding box center [801, 366] width 713 height 538
type textarea "</section>"
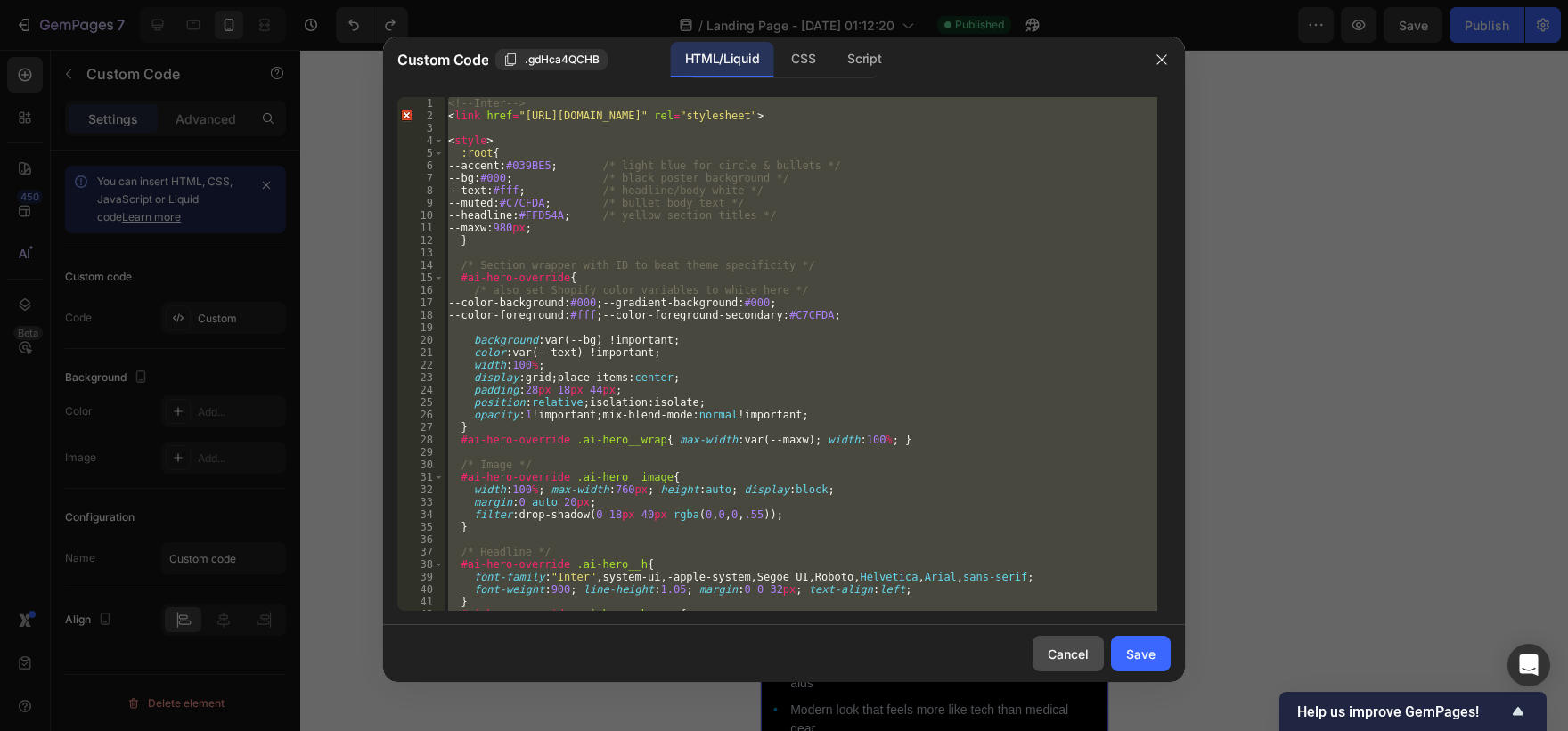
click at [1055, 645] on div "Cancel" at bounding box center [1069, 654] width 41 height 19
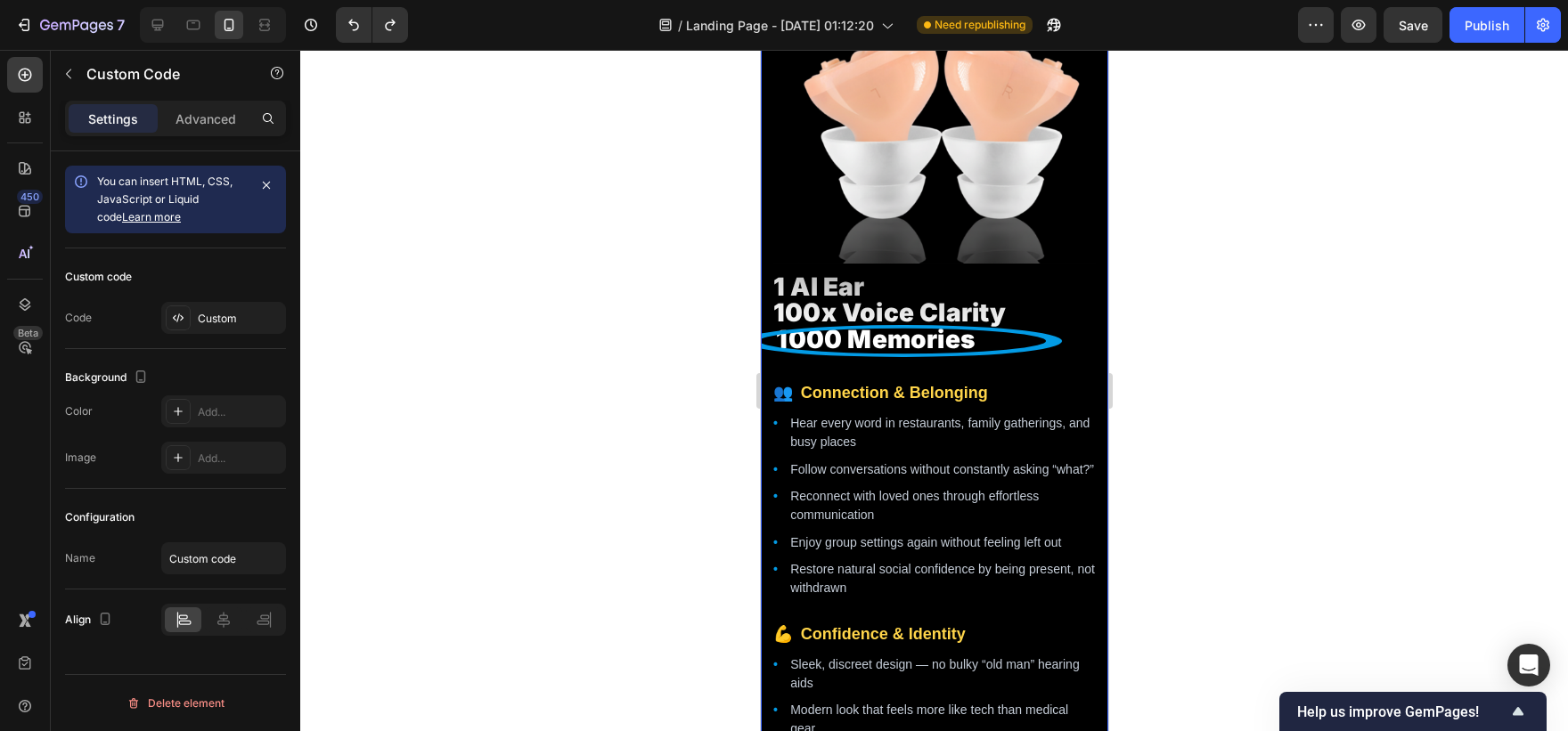
click at [247, 321] on div "Custom" at bounding box center [239, 319] width 84 height 16
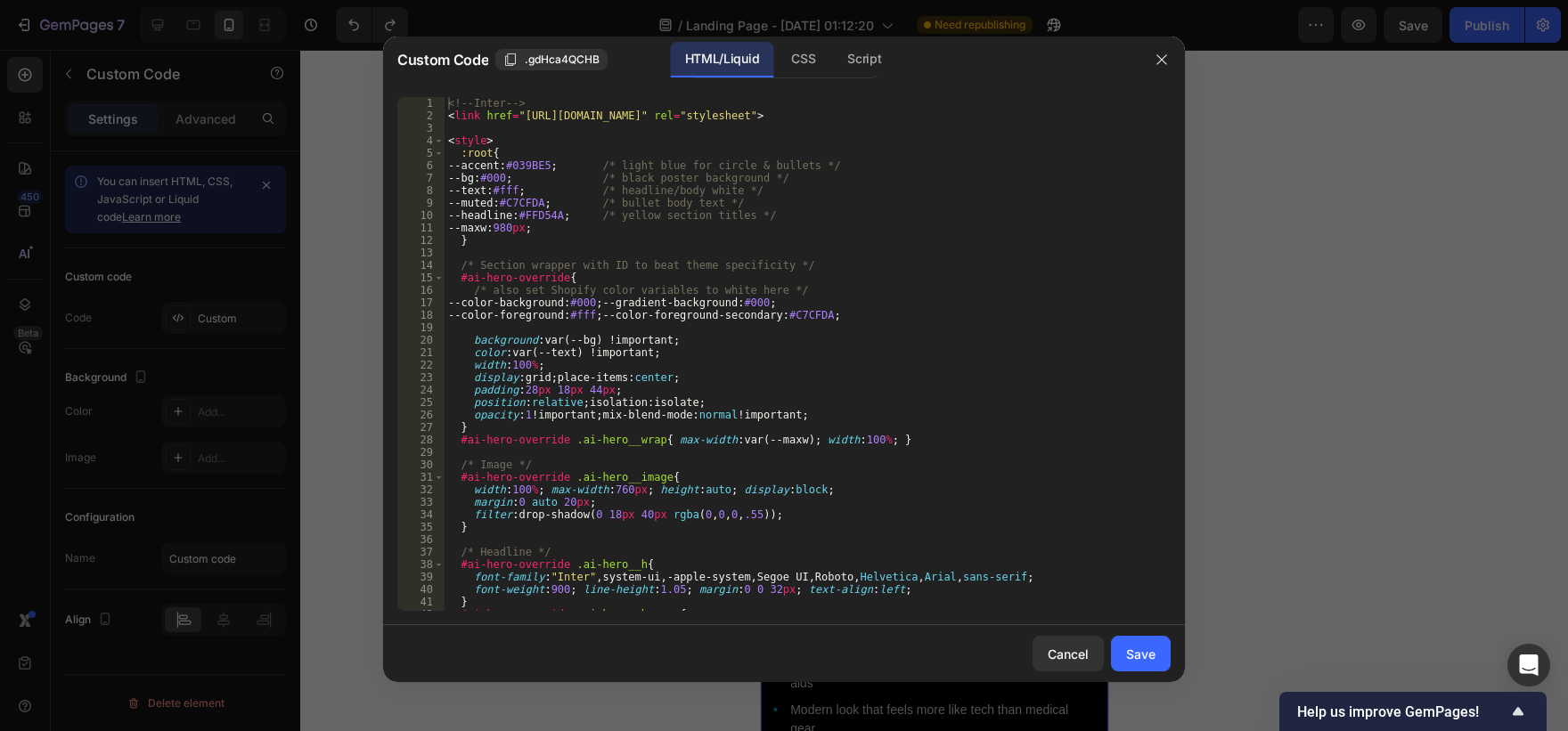
click at [604, 354] on div "<!-- Inter --> < link href = "[URL][DOMAIN_NAME]" rel = "stylesheet" > < style …" at bounding box center [801, 366] width 713 height 538
type textarea "</section>"
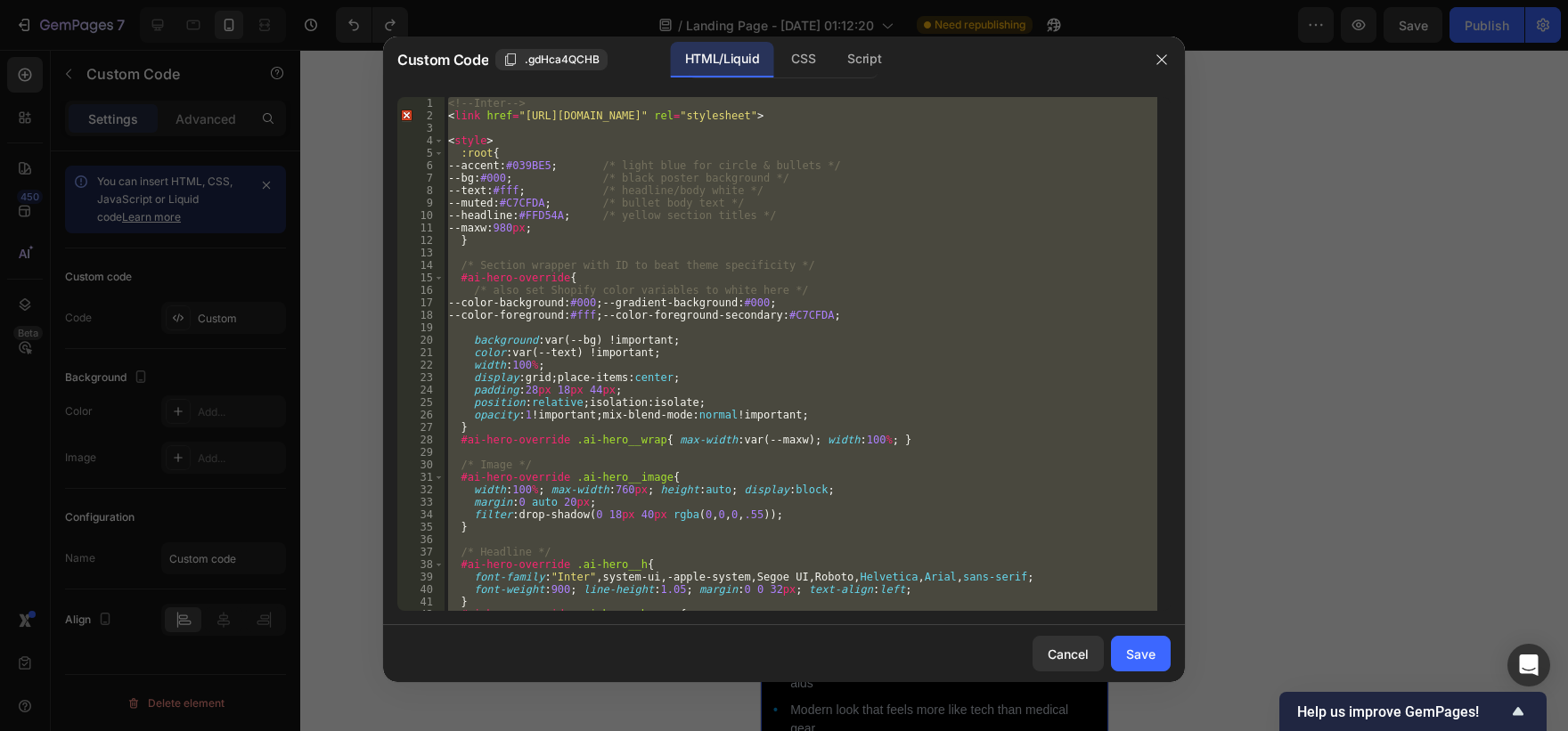
paste textarea
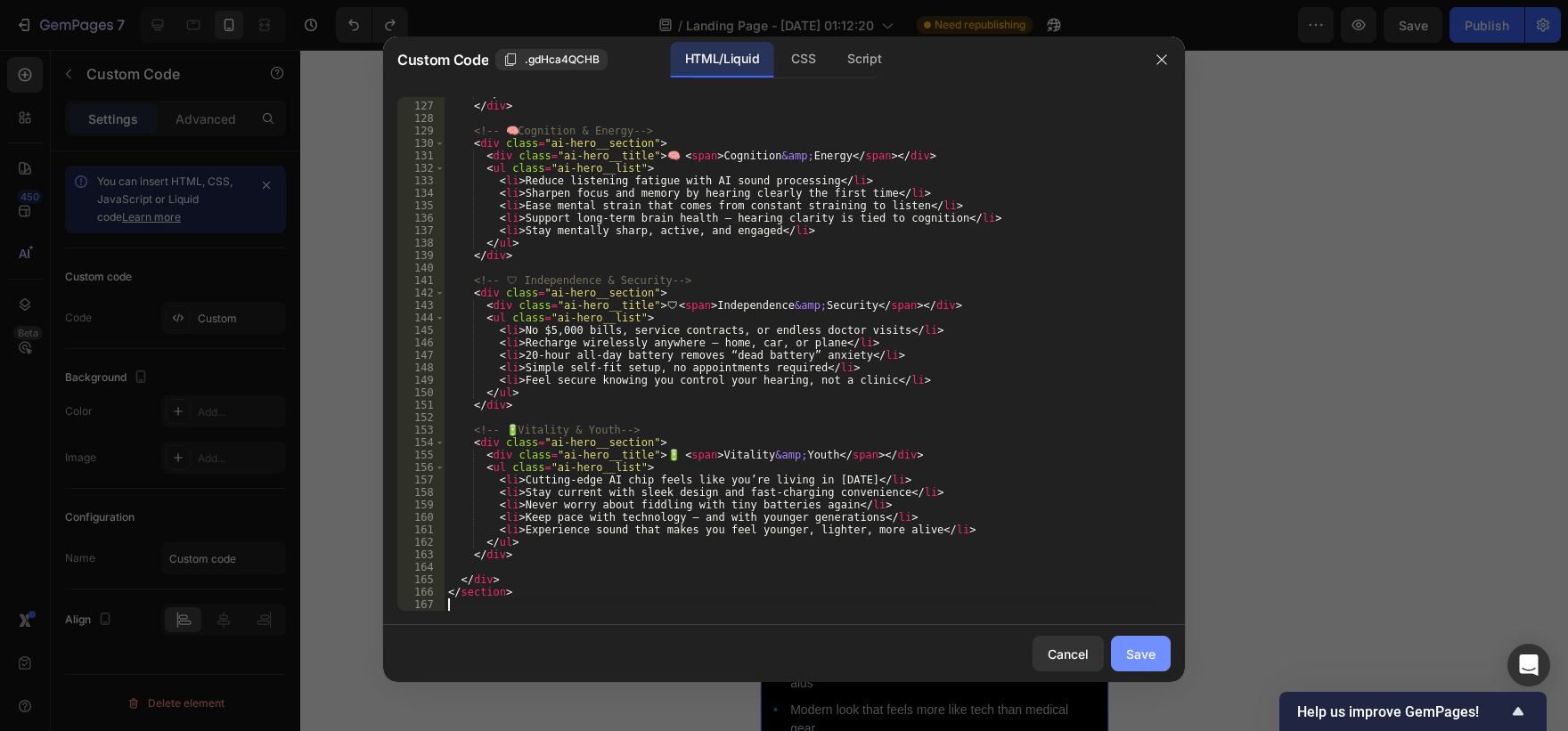
click at [1161, 666] on button "Save" at bounding box center [1140, 654] width 59 height 36
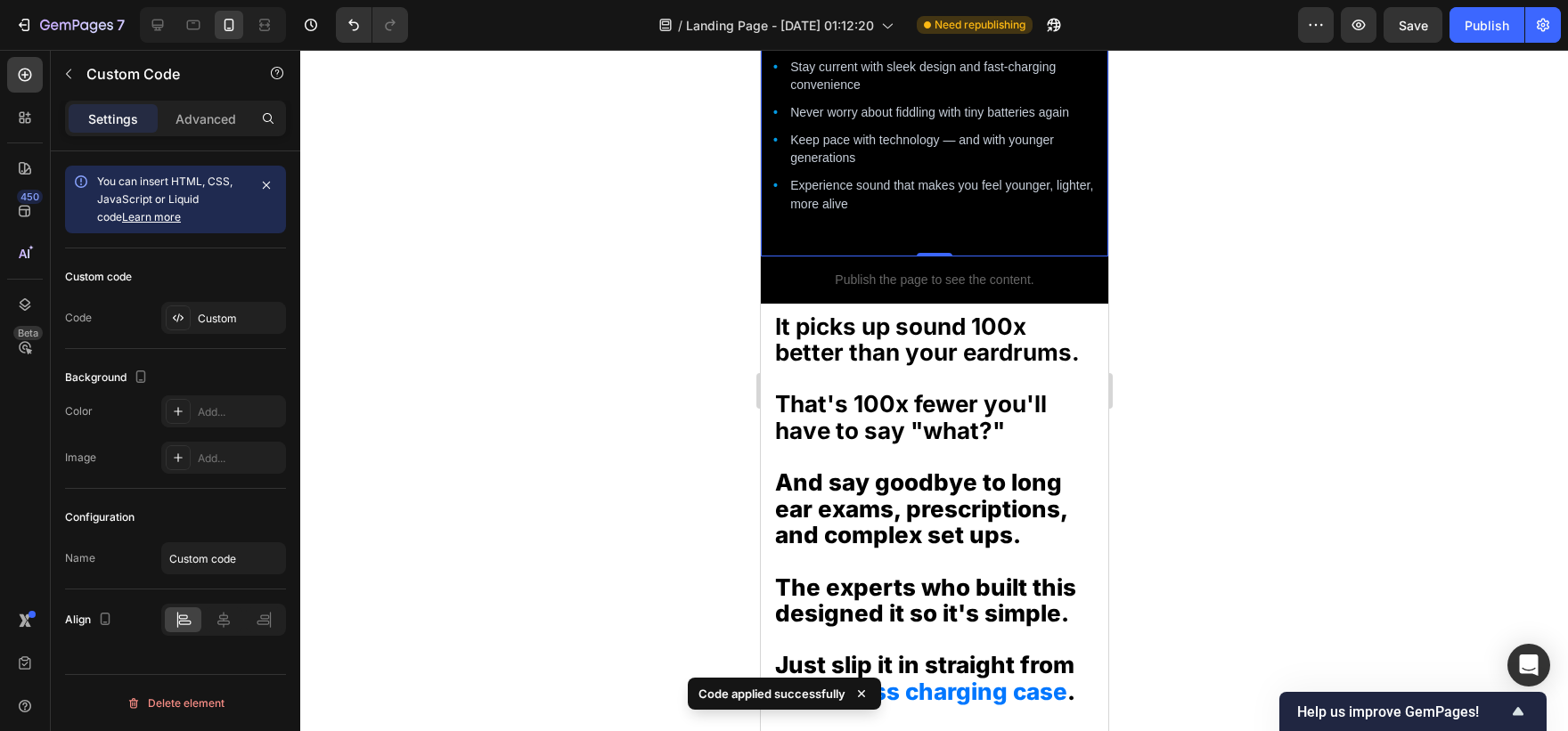
scroll to position [3290, 0]
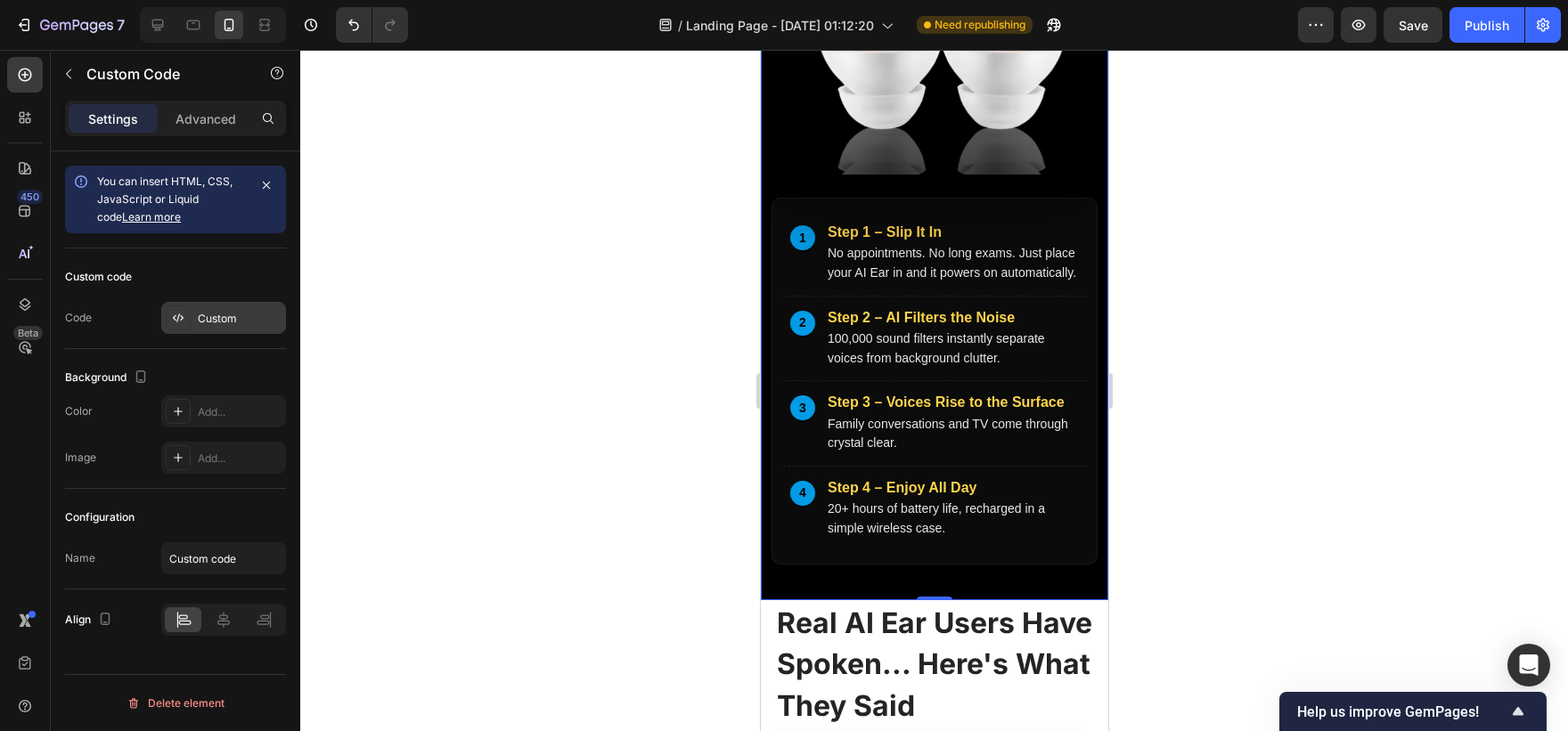
click at [237, 319] on div "Custom" at bounding box center [239, 319] width 84 height 16
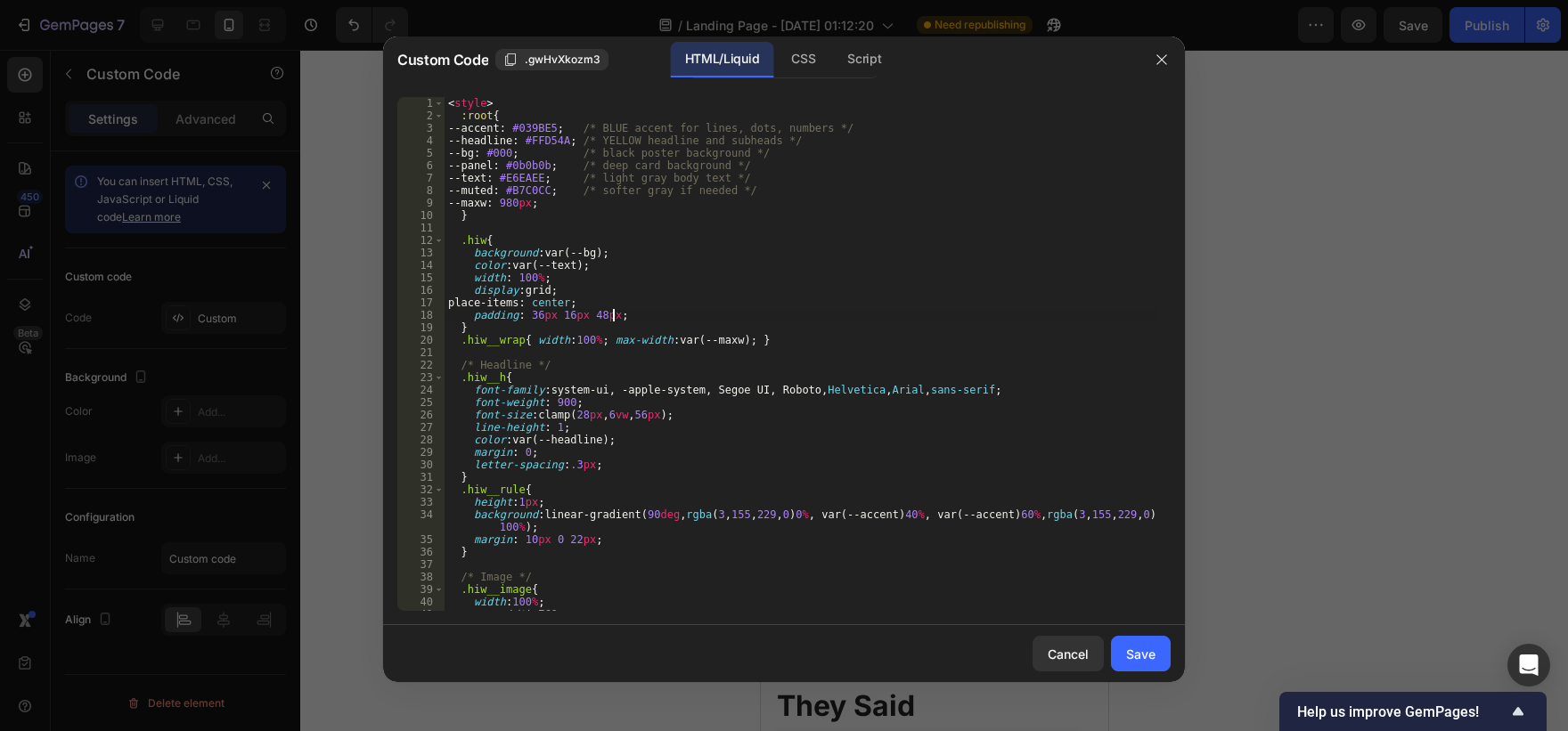
click at [705, 313] on div "< style > :root { --accent : #039BE5 ; /* BLUE accent for lines, dots, numbers …" at bounding box center [801, 366] width 713 height 538
type textarea "</section>"
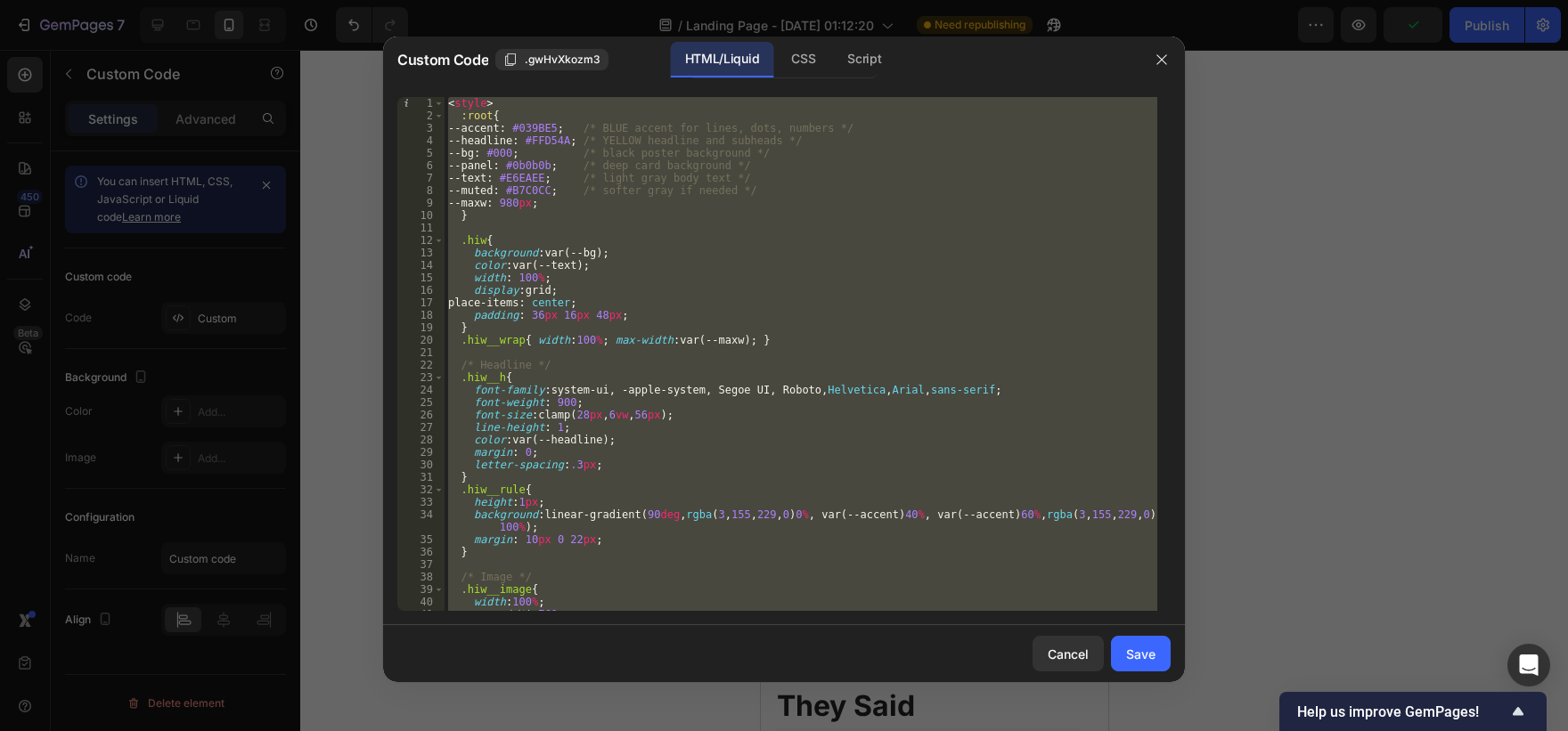
click at [830, 61] on div "HTML/Liquid CSS Script" at bounding box center [784, 60] width 190 height 37
click at [818, 61] on div "CSS" at bounding box center [803, 60] width 53 height 36
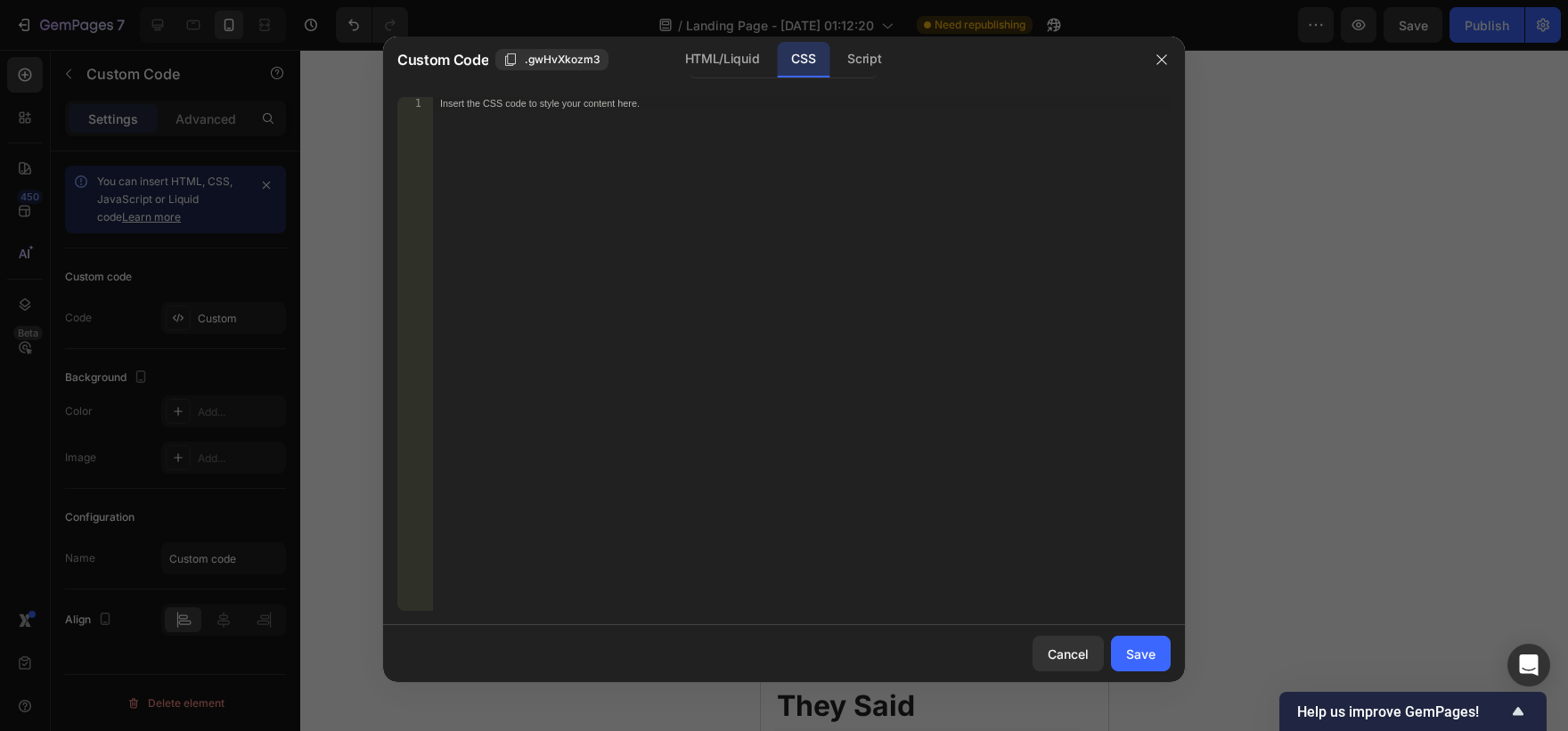
click at [530, 166] on div "Insert the CSS code to style your content here." at bounding box center [802, 366] width 738 height 538
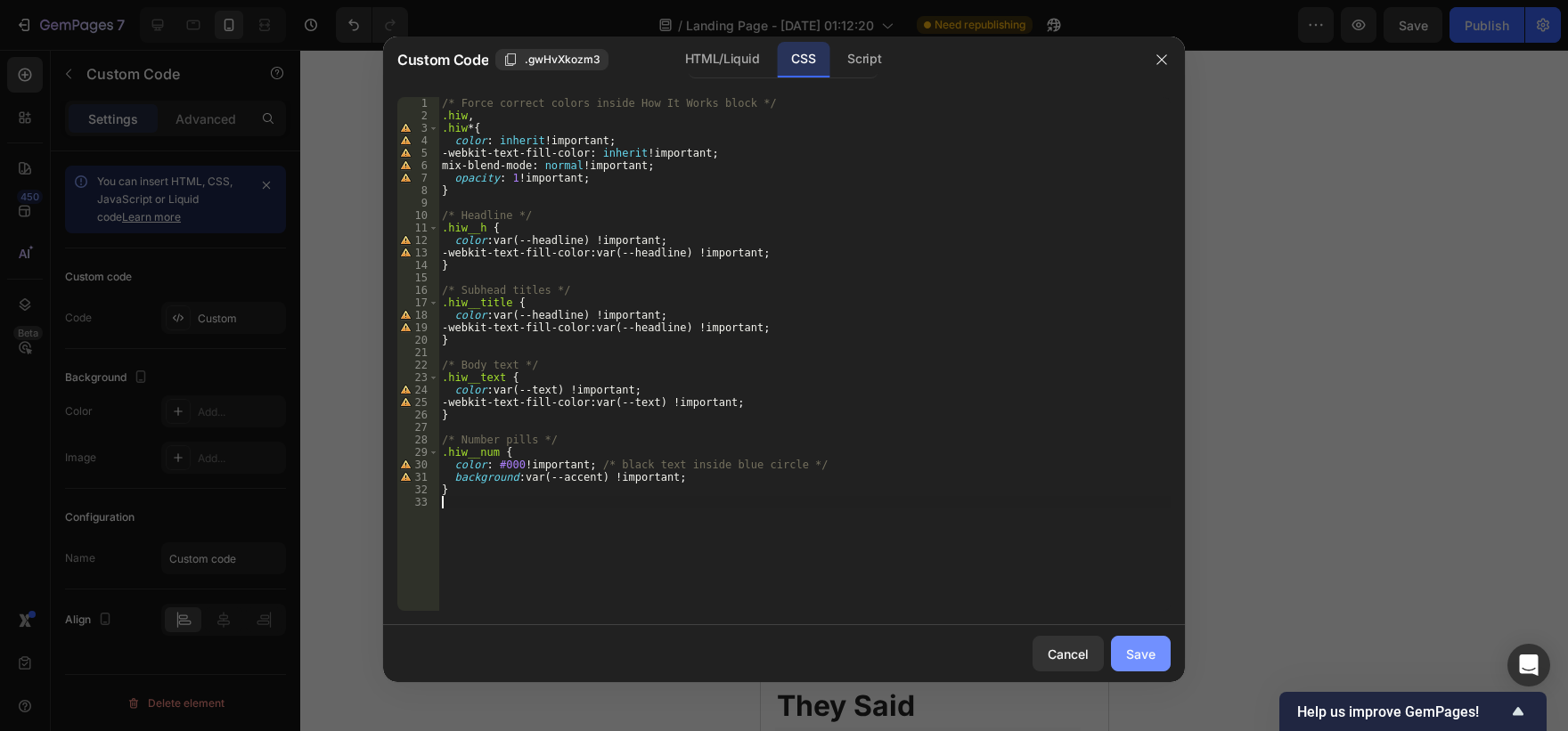
click at [1169, 646] on button "Save" at bounding box center [1140, 654] width 59 height 36
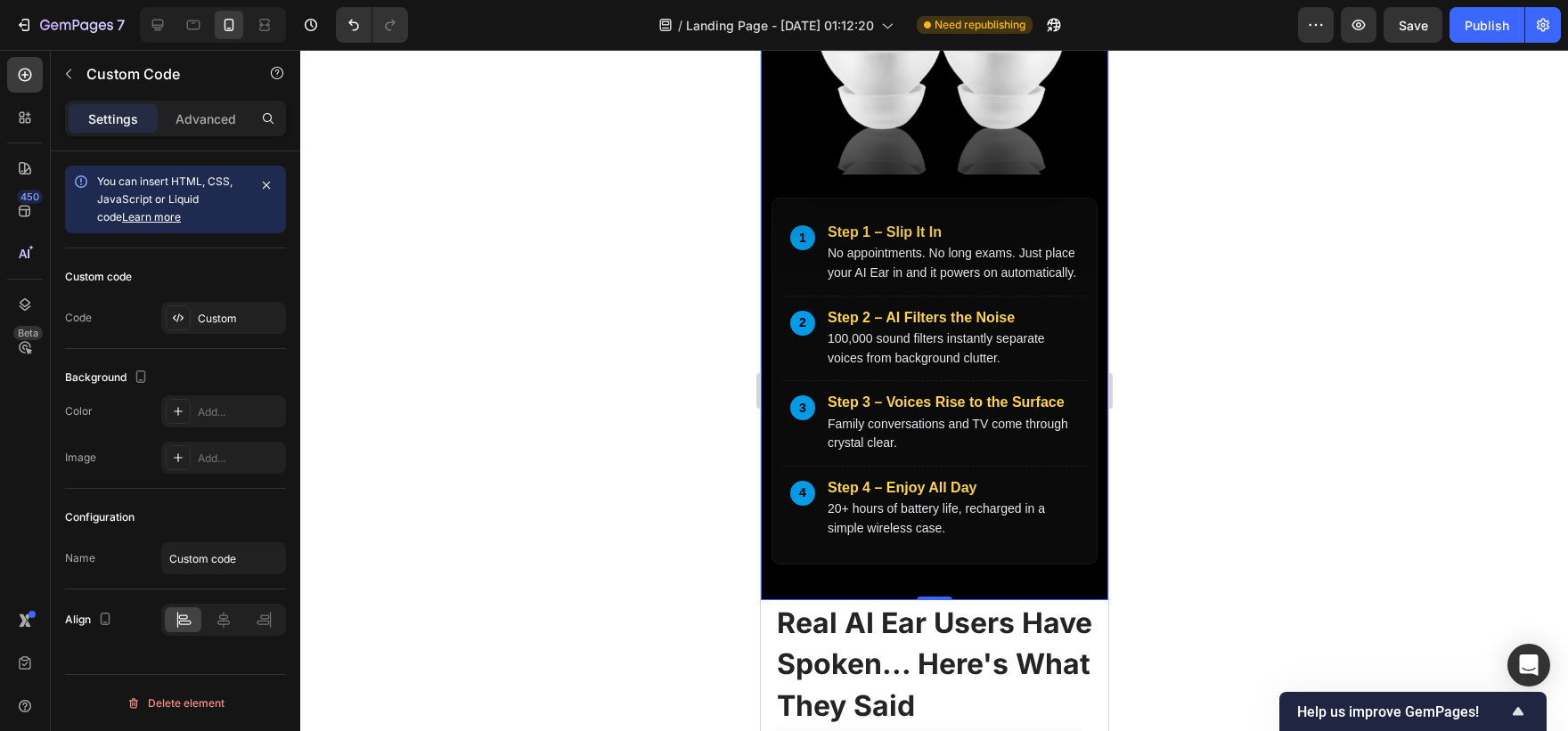
click at [1495, 7] on div "7 / Landing Page - [DATE] 01:12:20 Need republishing Preview Save Publish" at bounding box center [784, 25] width 1568 height 51
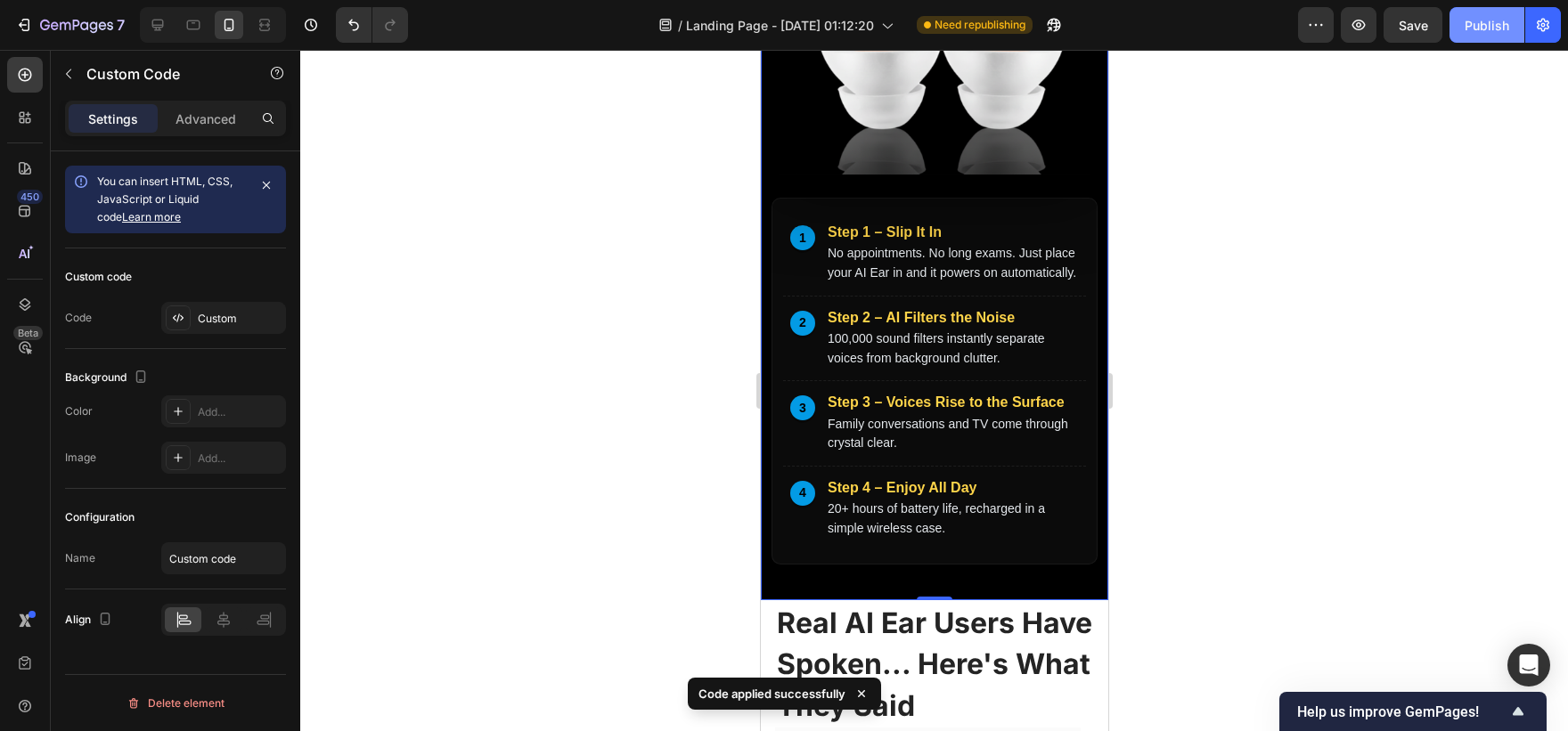
click at [1484, 24] on div "Publish" at bounding box center [1486, 25] width 44 height 19
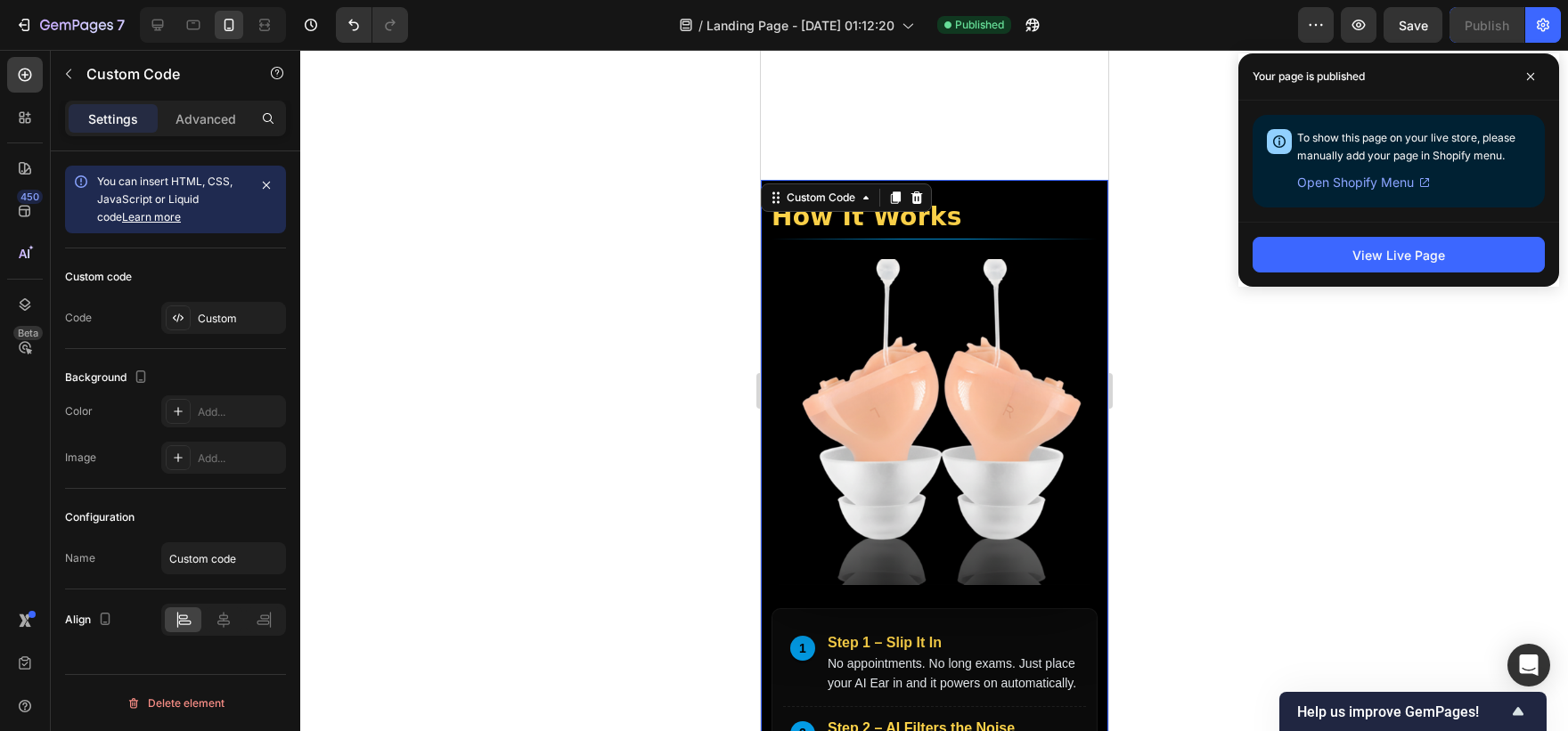
scroll to position [5840, 0]
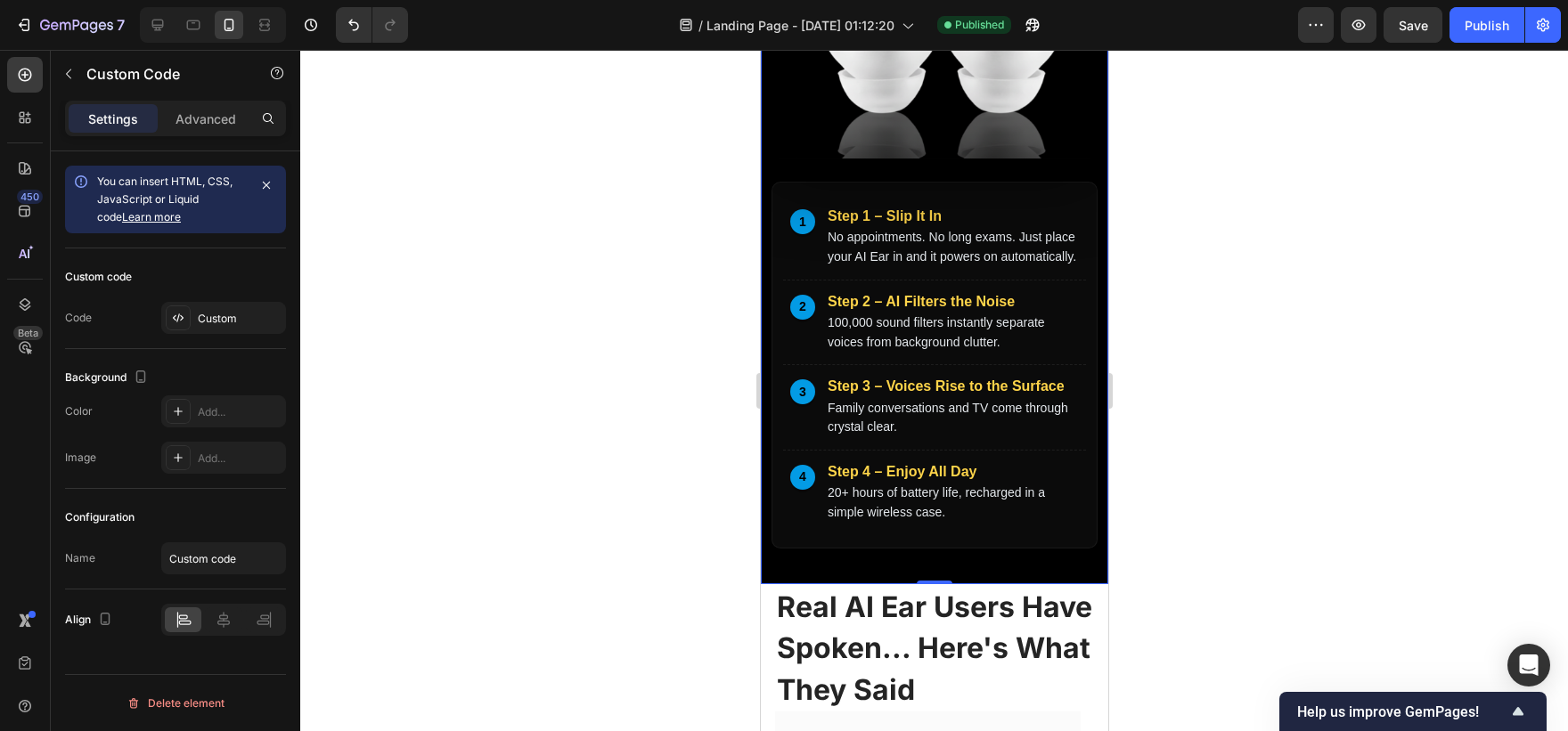
click at [865, 428] on p "Family conversations and TV come through crystal clear." at bounding box center [952, 418] width 251 height 39
click at [223, 308] on div "Custom" at bounding box center [224, 318] width 125 height 32
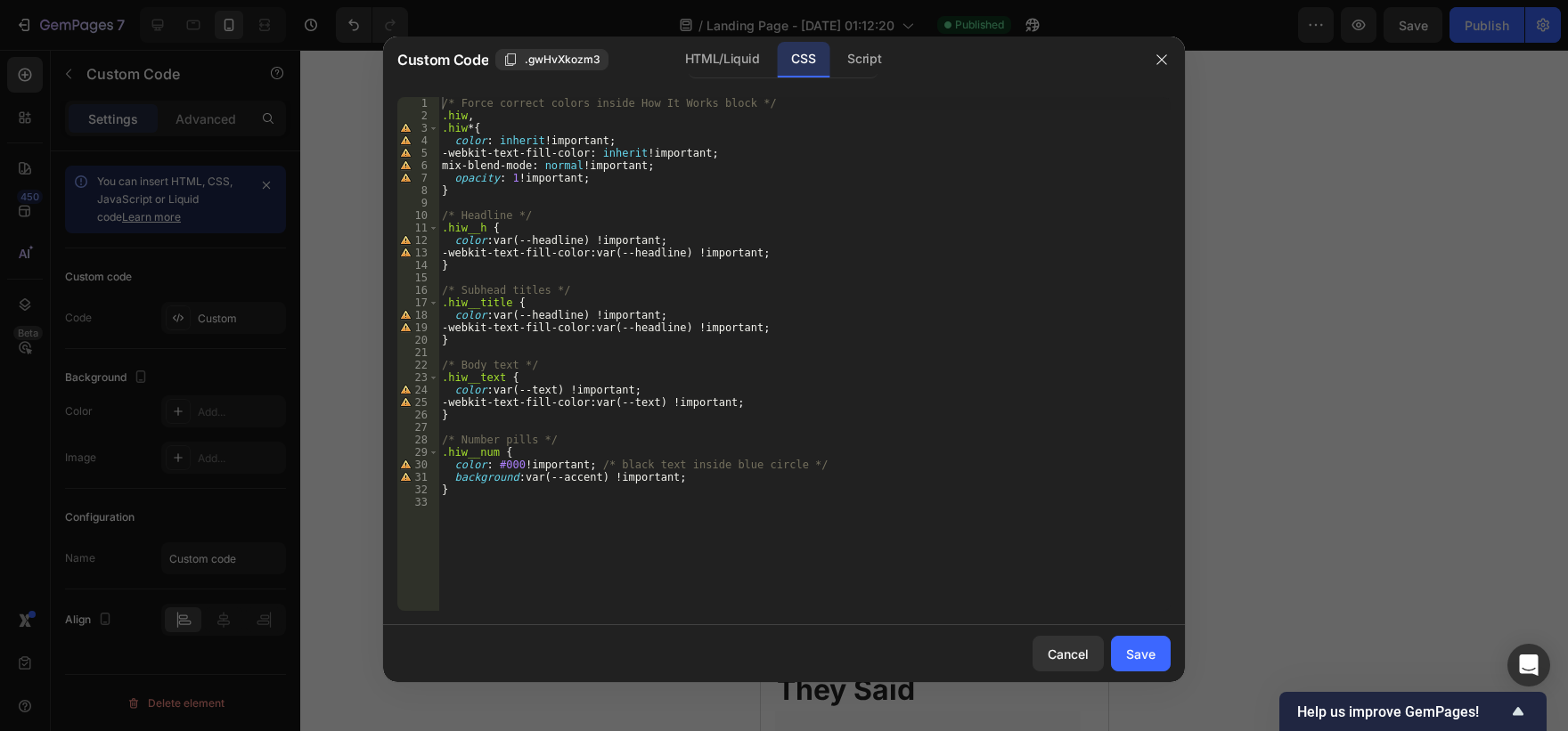
click at [609, 357] on div "/* Force correct colors inside How It Works block */ .hiw , .hiw * { color : in…" at bounding box center [804, 366] width 732 height 538
type textarea "}"
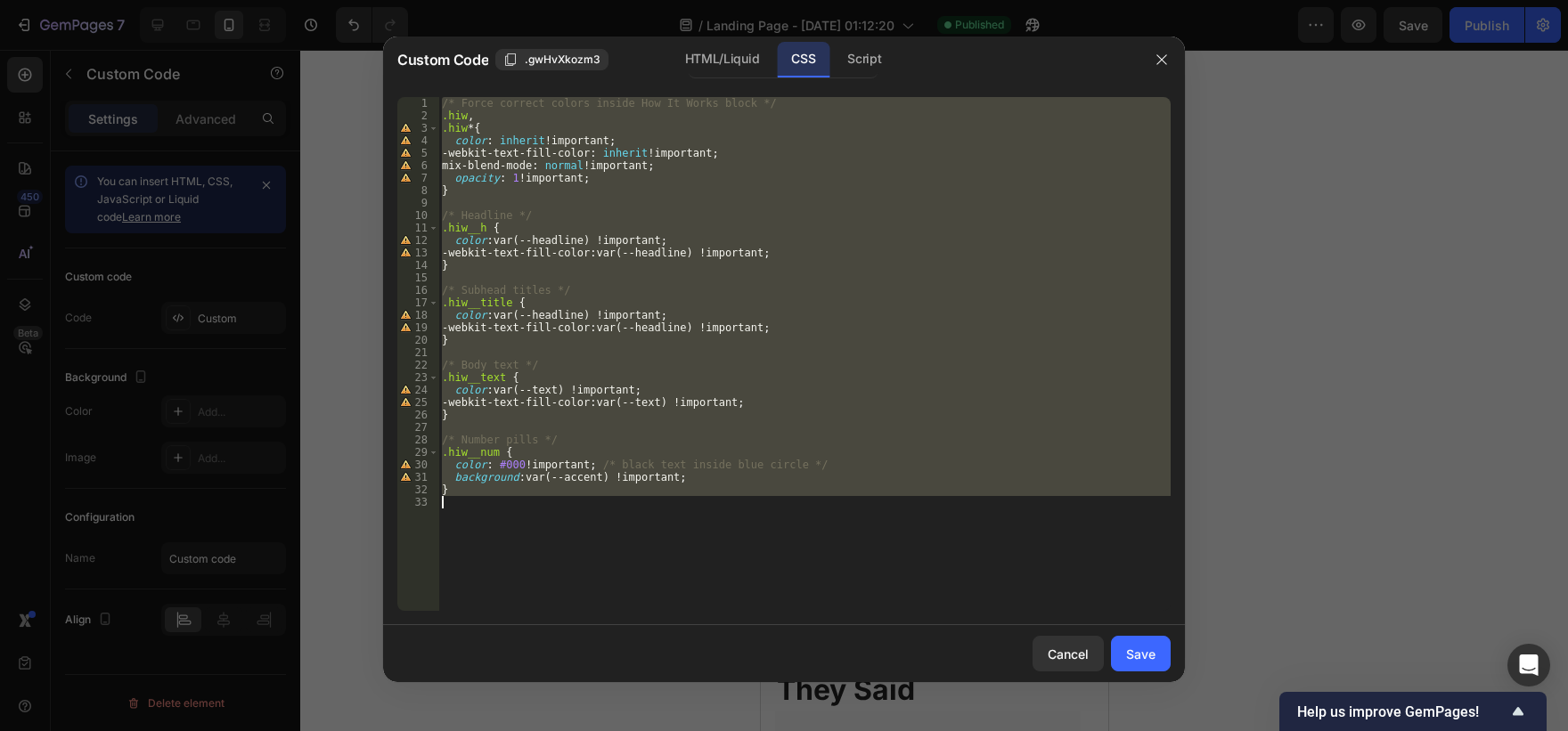
paste textarea
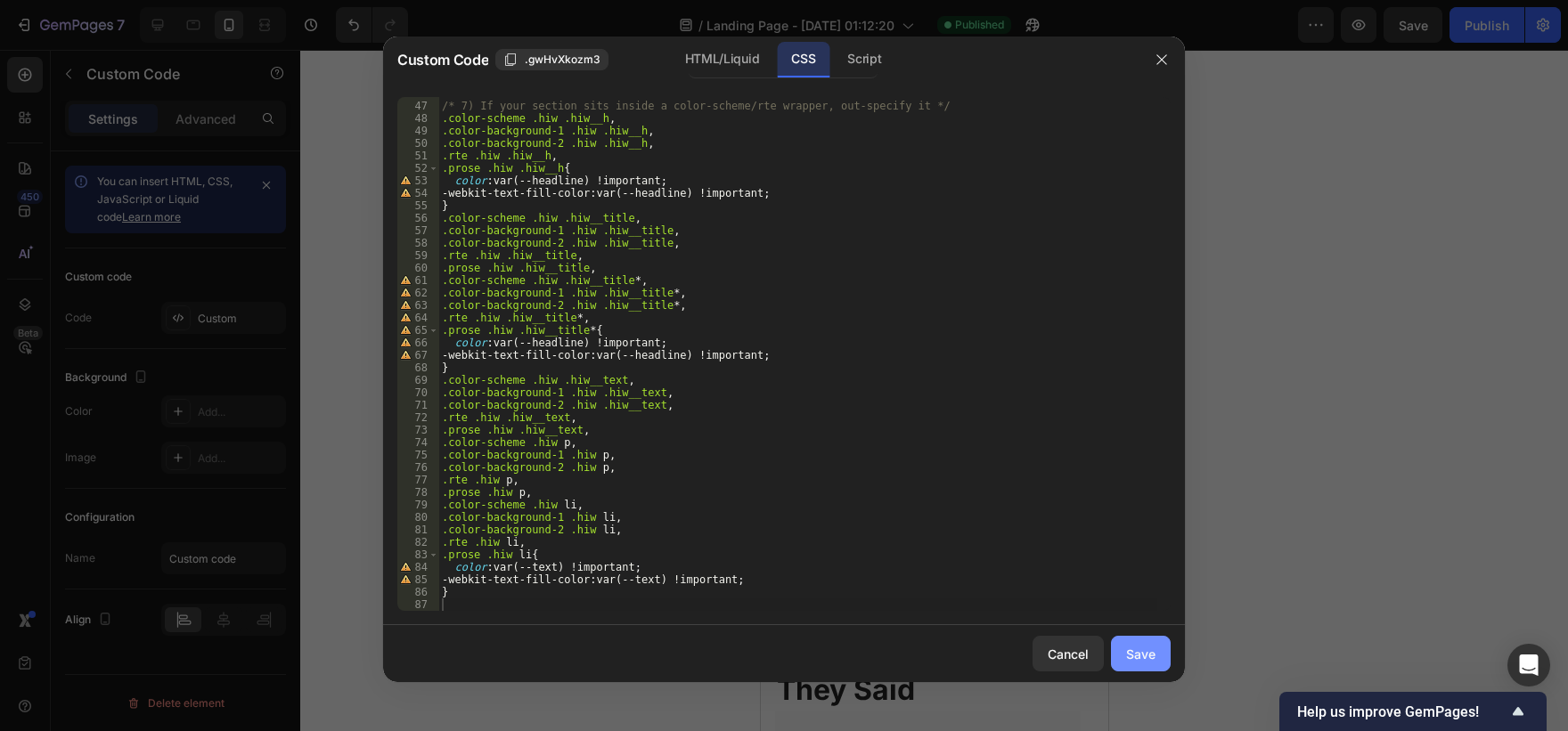
click at [1117, 656] on button "Save" at bounding box center [1140, 654] width 59 height 36
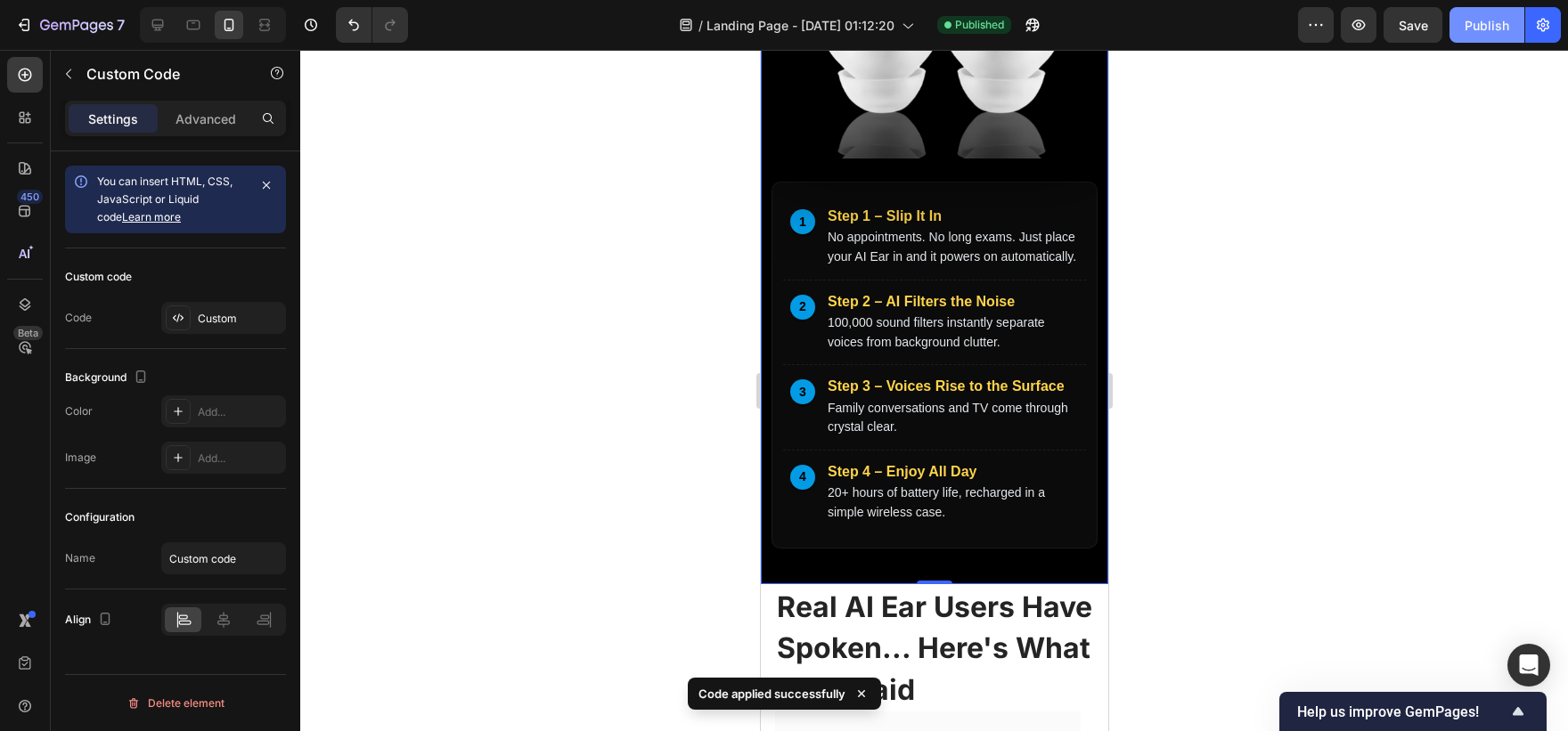
click at [1484, 28] on div "Publish" at bounding box center [1486, 25] width 44 height 19
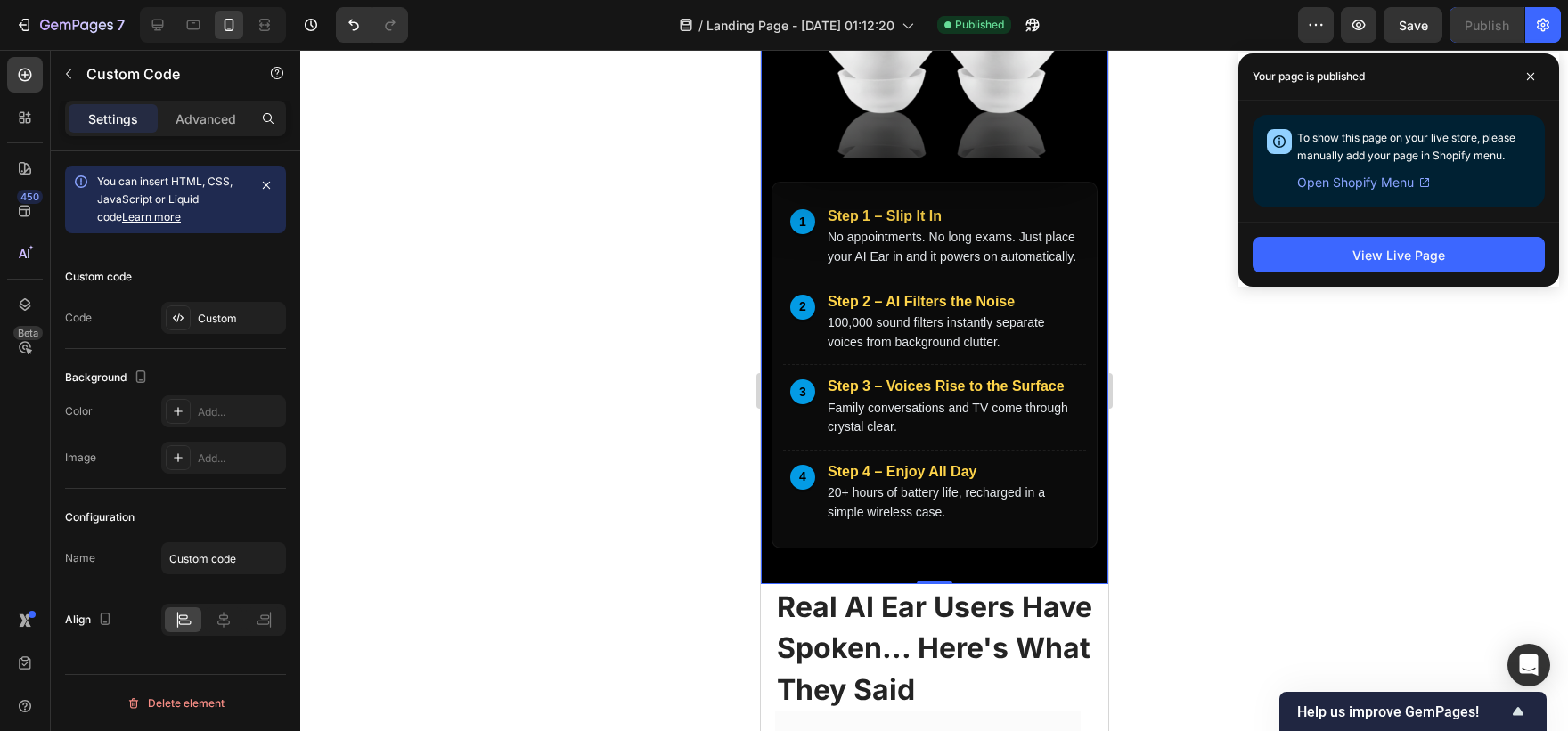
click at [861, 333] on p "100,000 sound filters instantly separate voices from background clutter." at bounding box center [952, 333] width 251 height 39
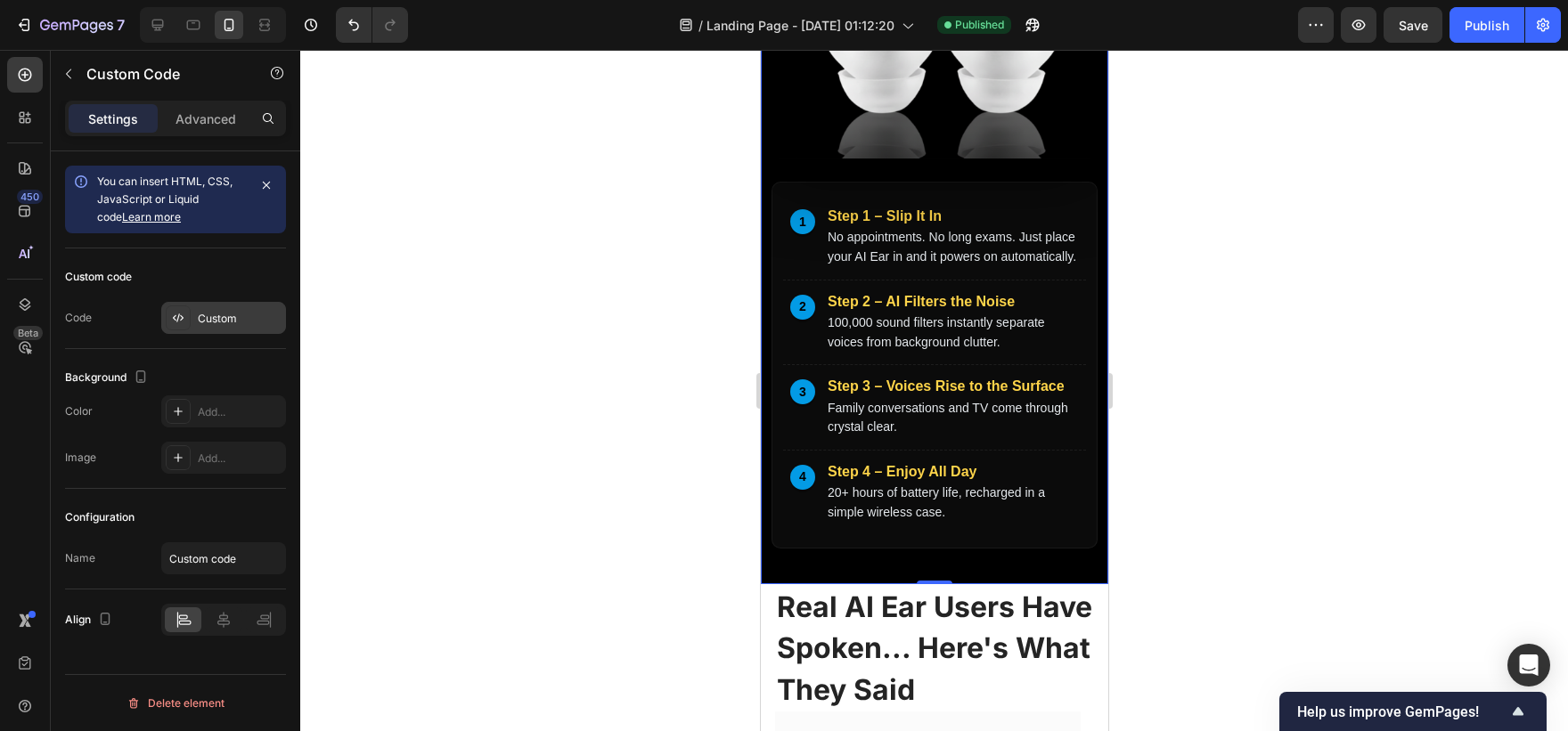
click at [234, 303] on div "Custom" at bounding box center [224, 318] width 125 height 32
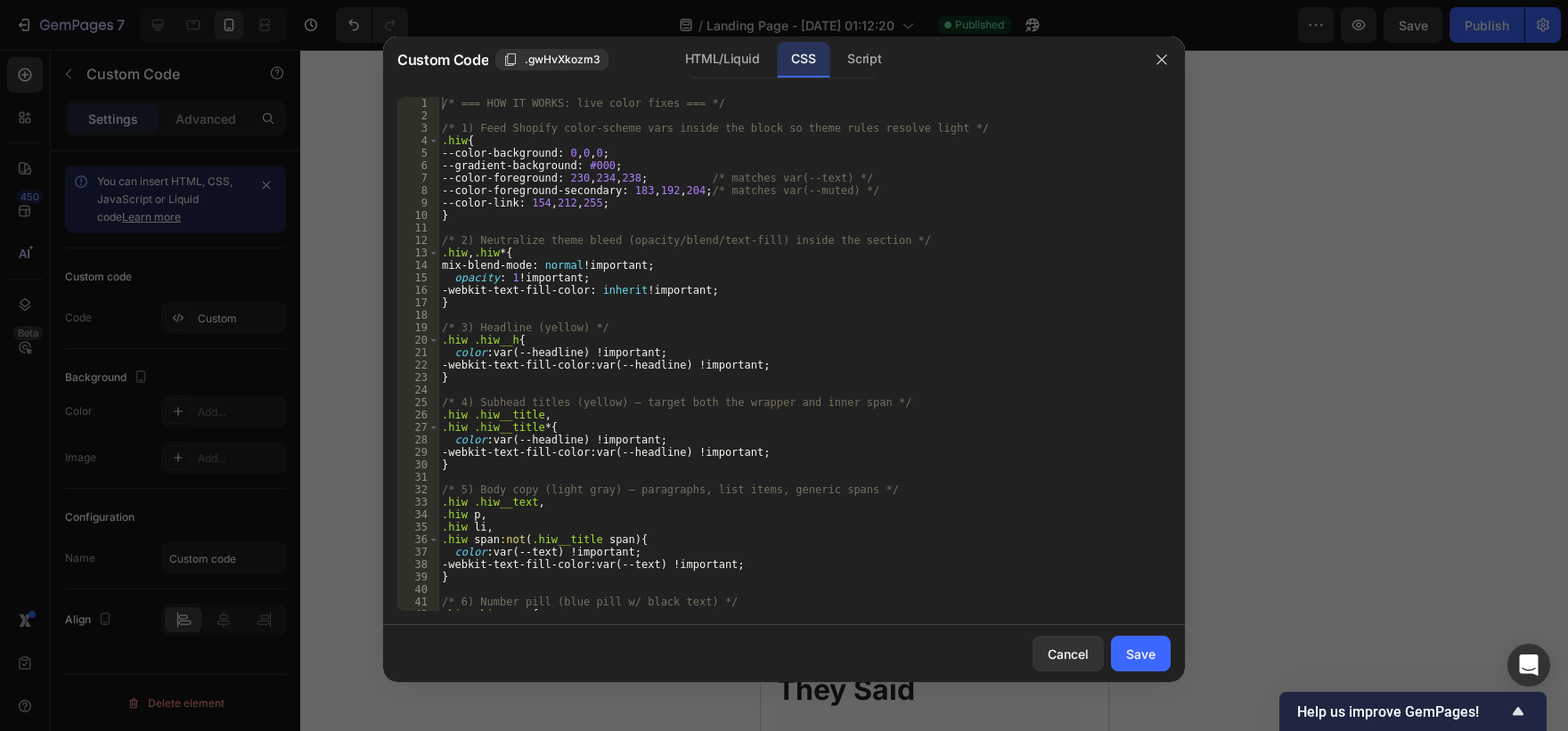
click at [764, 352] on div "/* === HOW IT WORKS: live color fixes === */ /* 1) Feed Shopify color-scheme va…" at bounding box center [797, 366] width 719 height 538
type textarea "}"
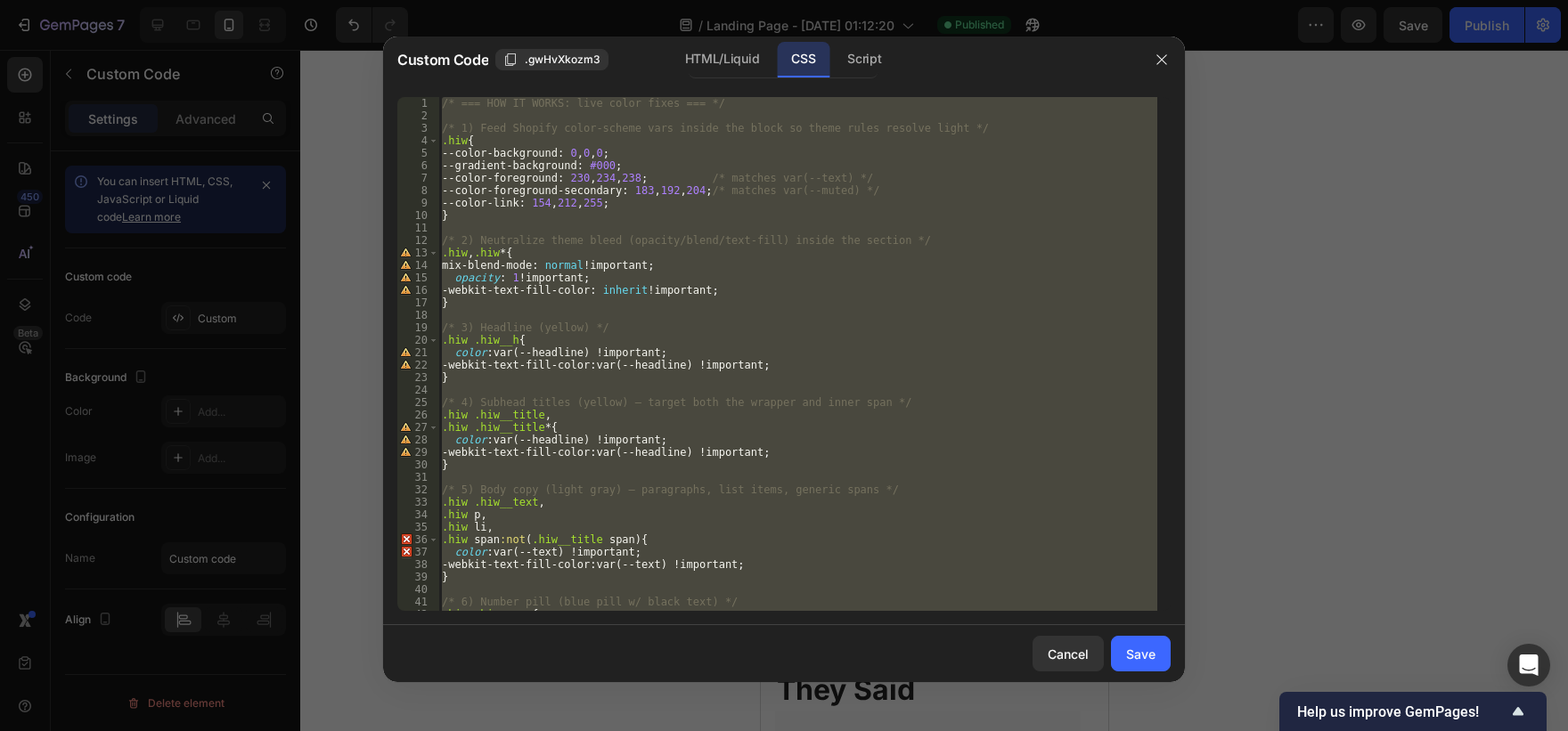
paste textarea
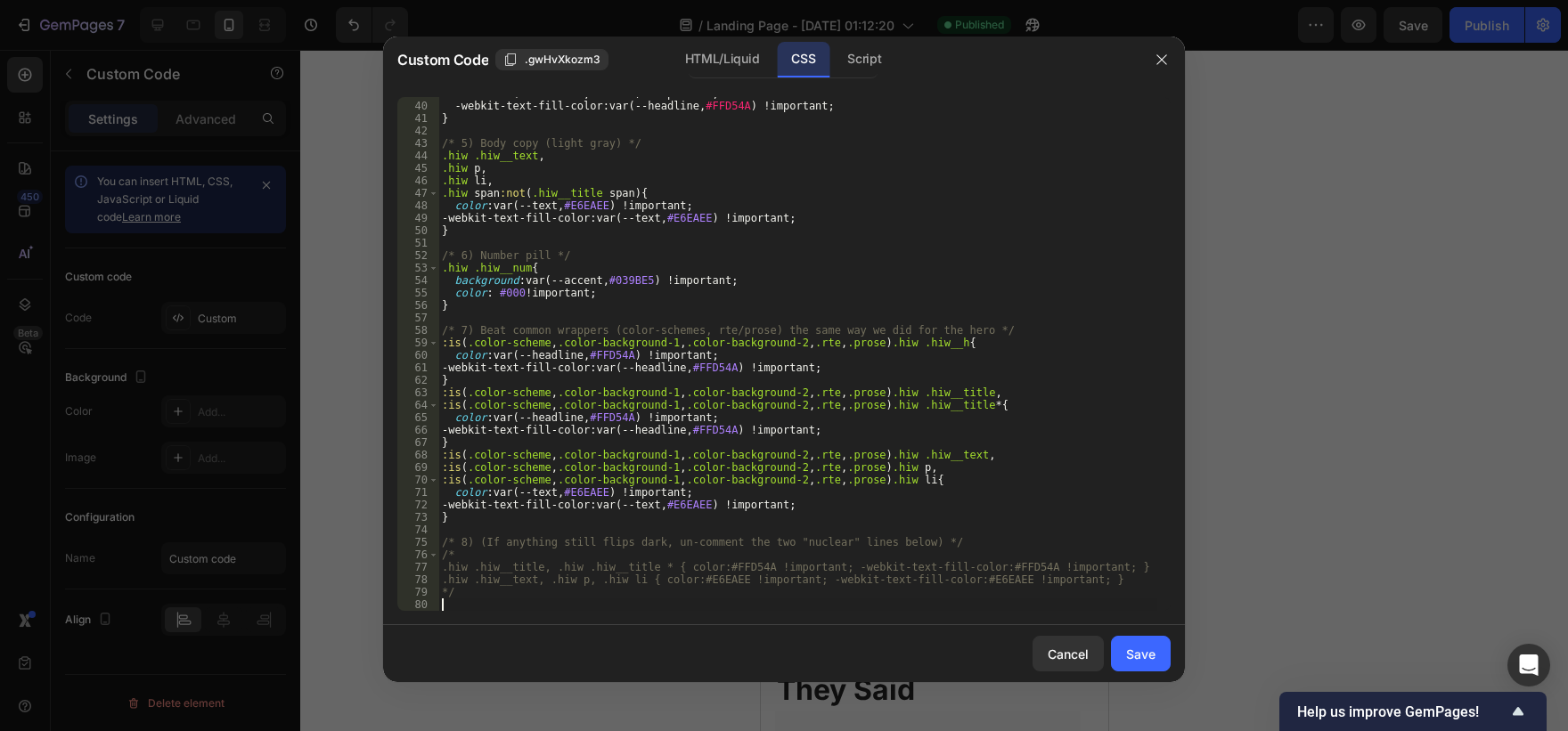
scroll to position [484, 0]
drag, startPoint x: 1119, startPoint y: 649, endPoint x: 1123, endPoint y: 640, distance: 9.8
click at [1123, 640] on button "Save" at bounding box center [1140, 654] width 59 height 36
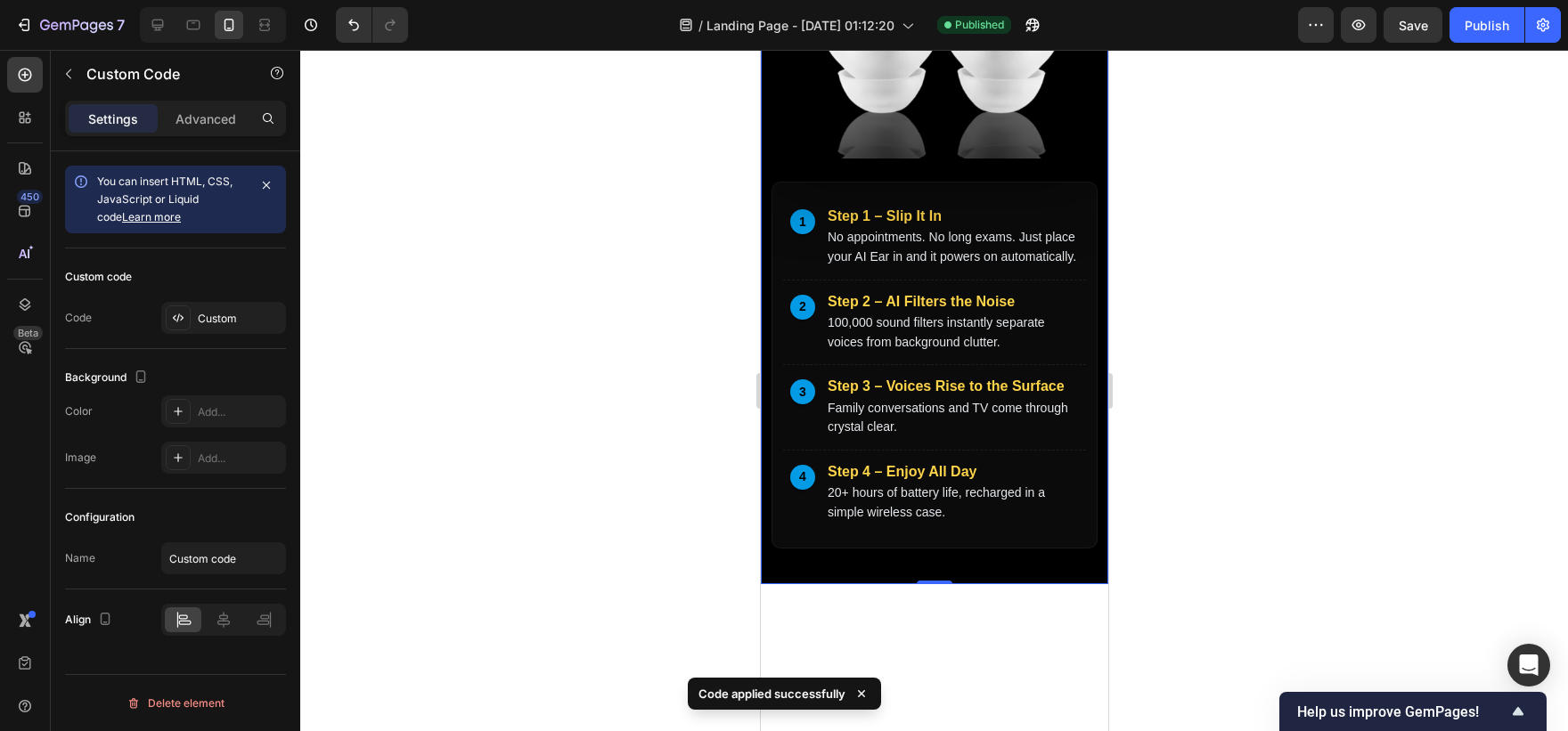
scroll to position [5575, 0]
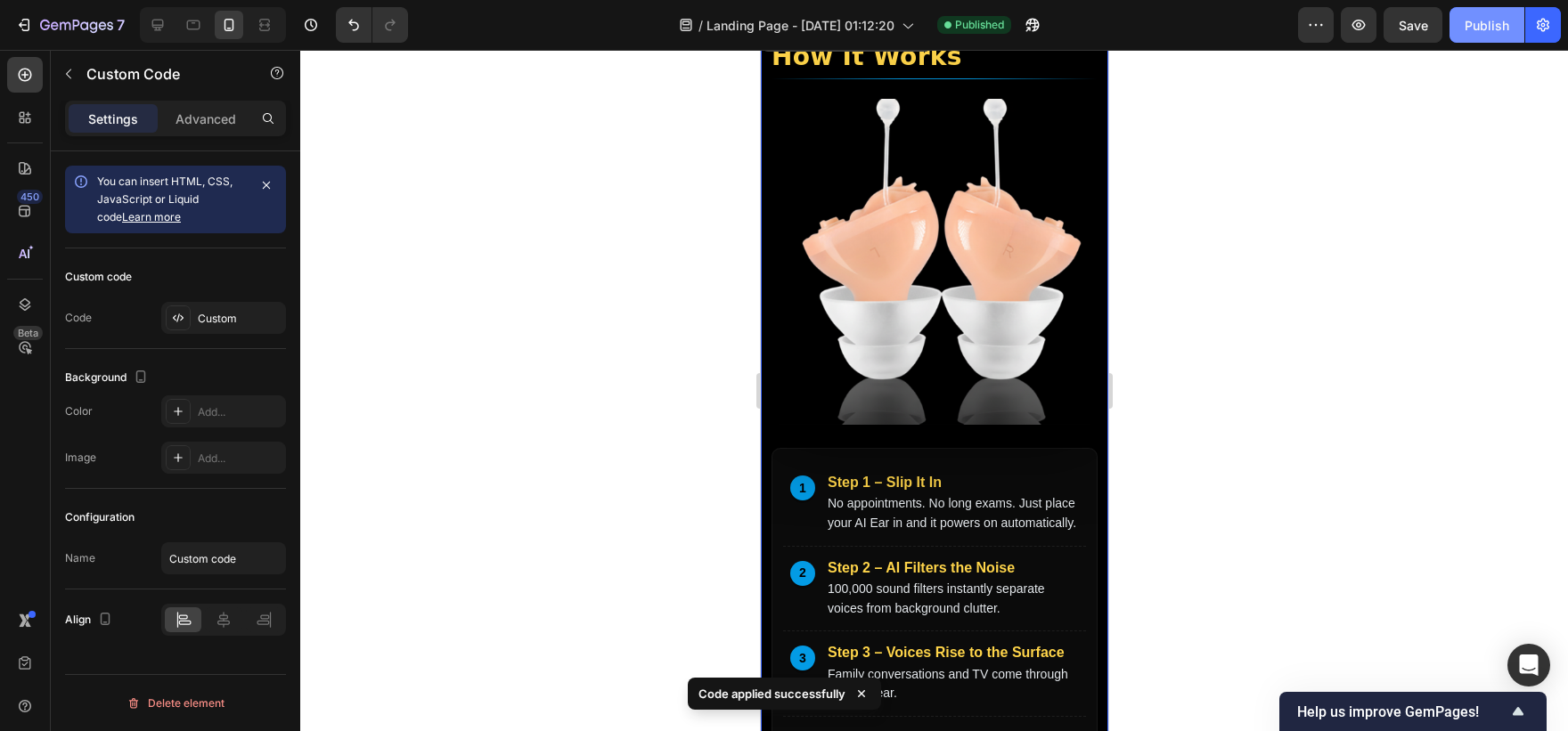
click at [1487, 32] on div "Publish" at bounding box center [1486, 25] width 44 height 19
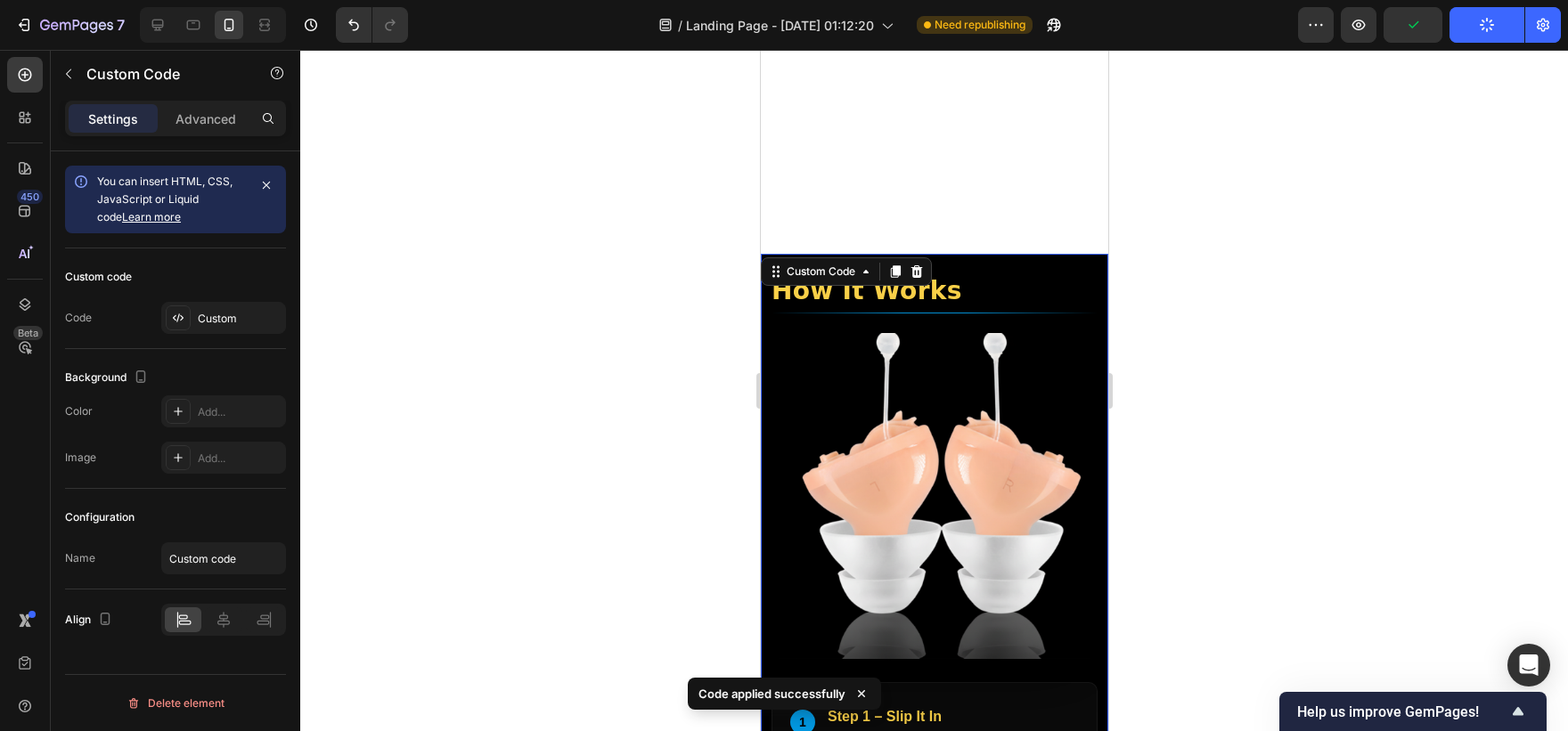
scroll to position [5331, 0]
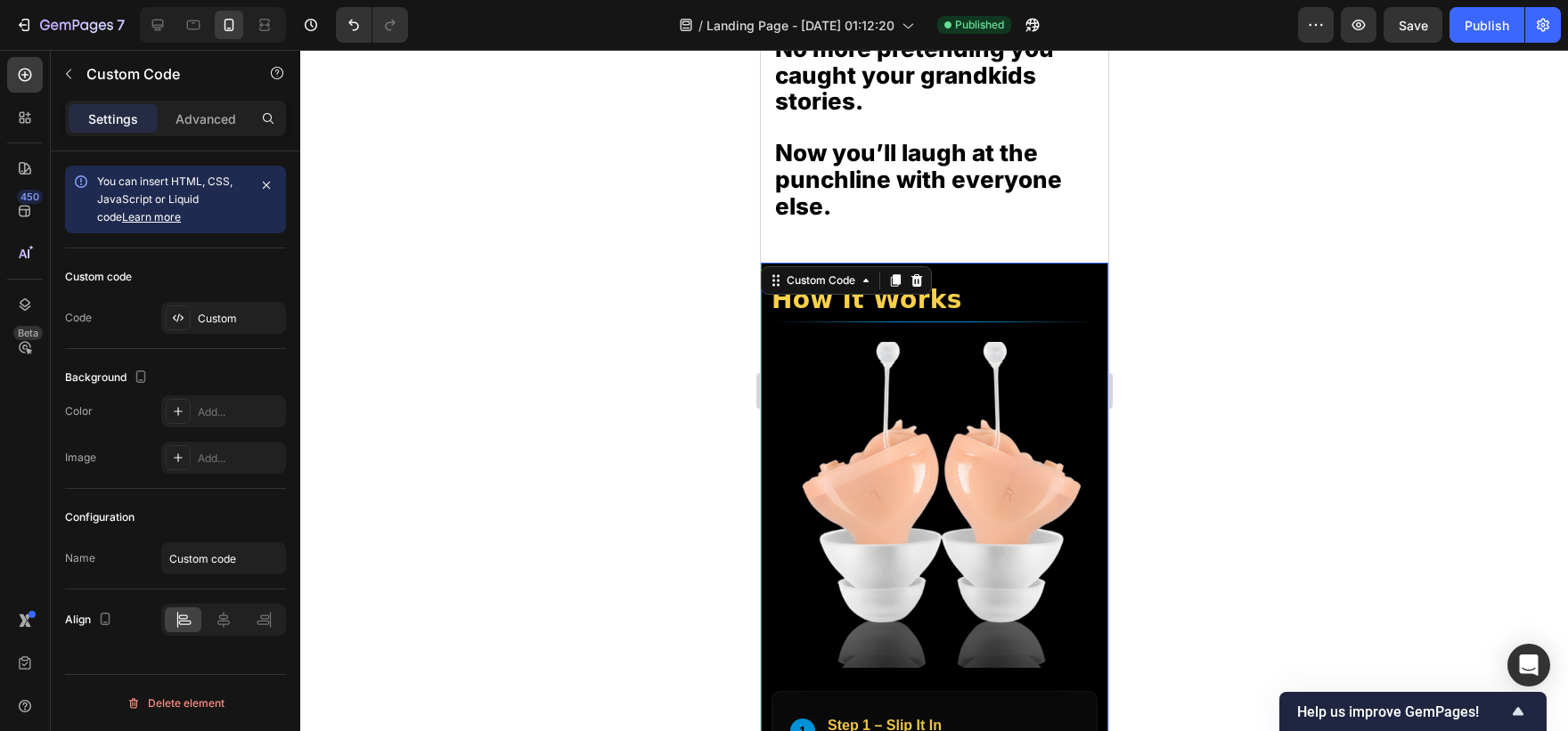
click at [225, 300] on div "Custom code Code Custom" at bounding box center [175, 298] width 221 height 101
click at [230, 308] on div "Custom" at bounding box center [224, 318] width 125 height 32
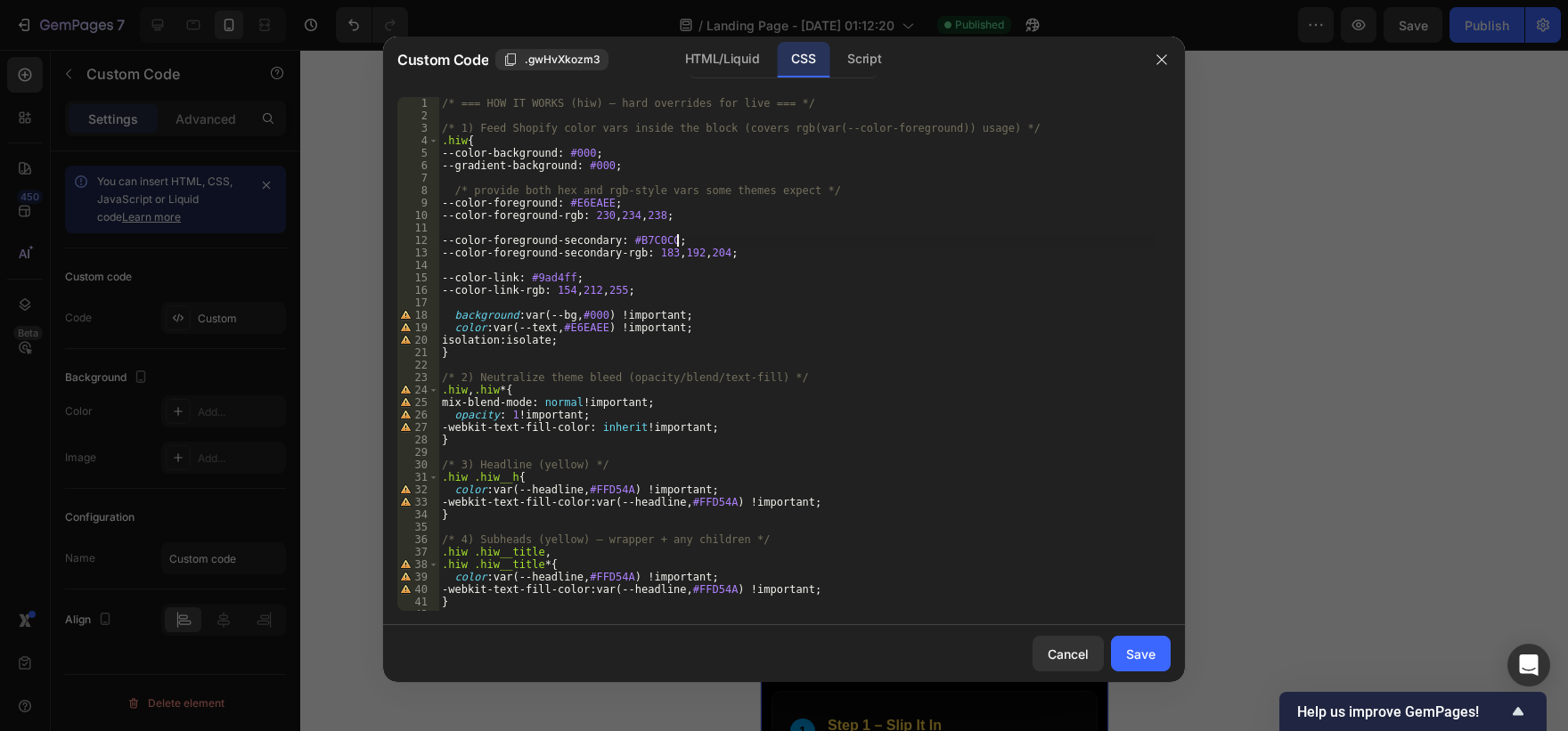
click at [723, 247] on div "/* === HOW IT WORKS (hiw) — hard overrides for live === */ /* 1) Feed Shopify c…" at bounding box center [797, 366] width 719 height 538
type textarea "*/"
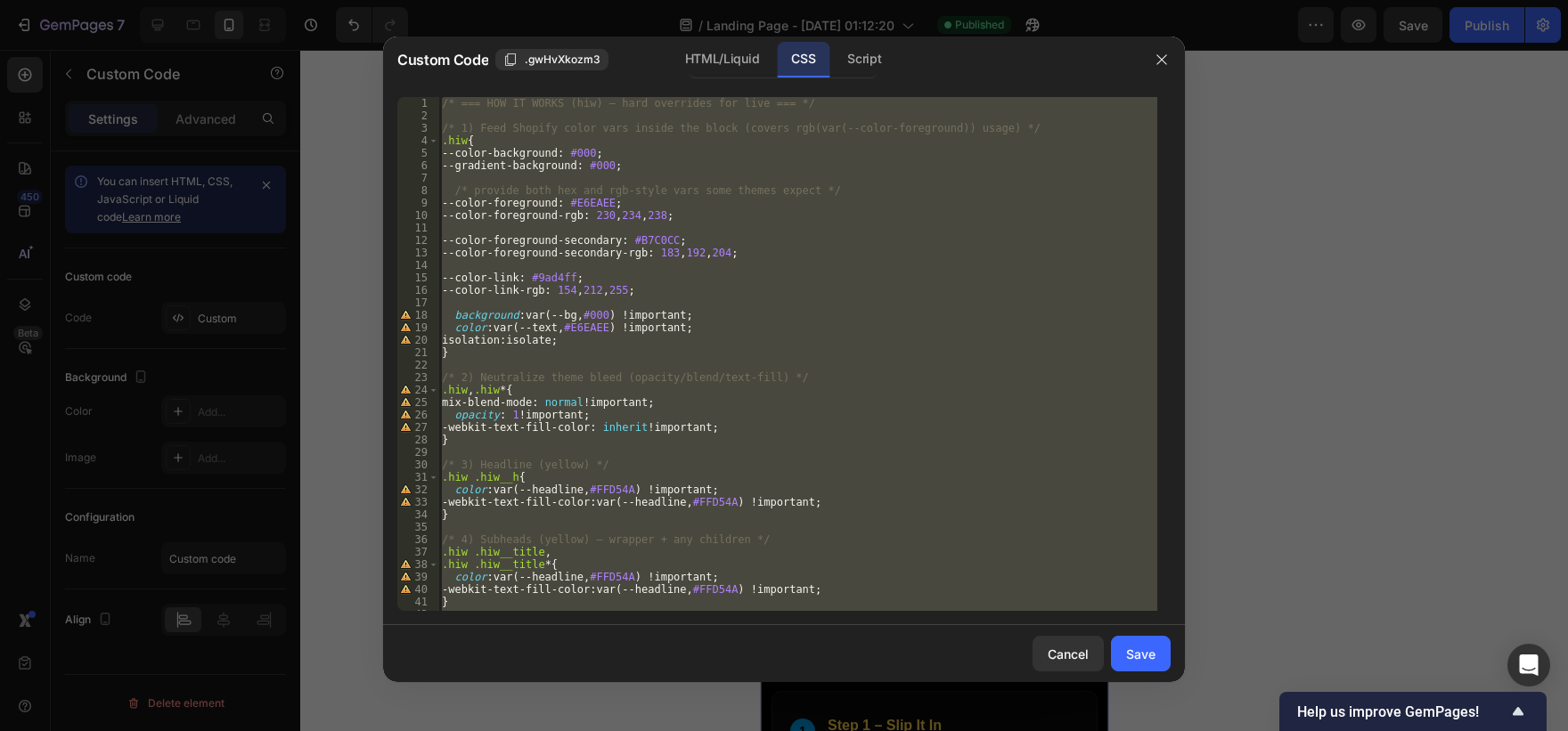
paste textarea
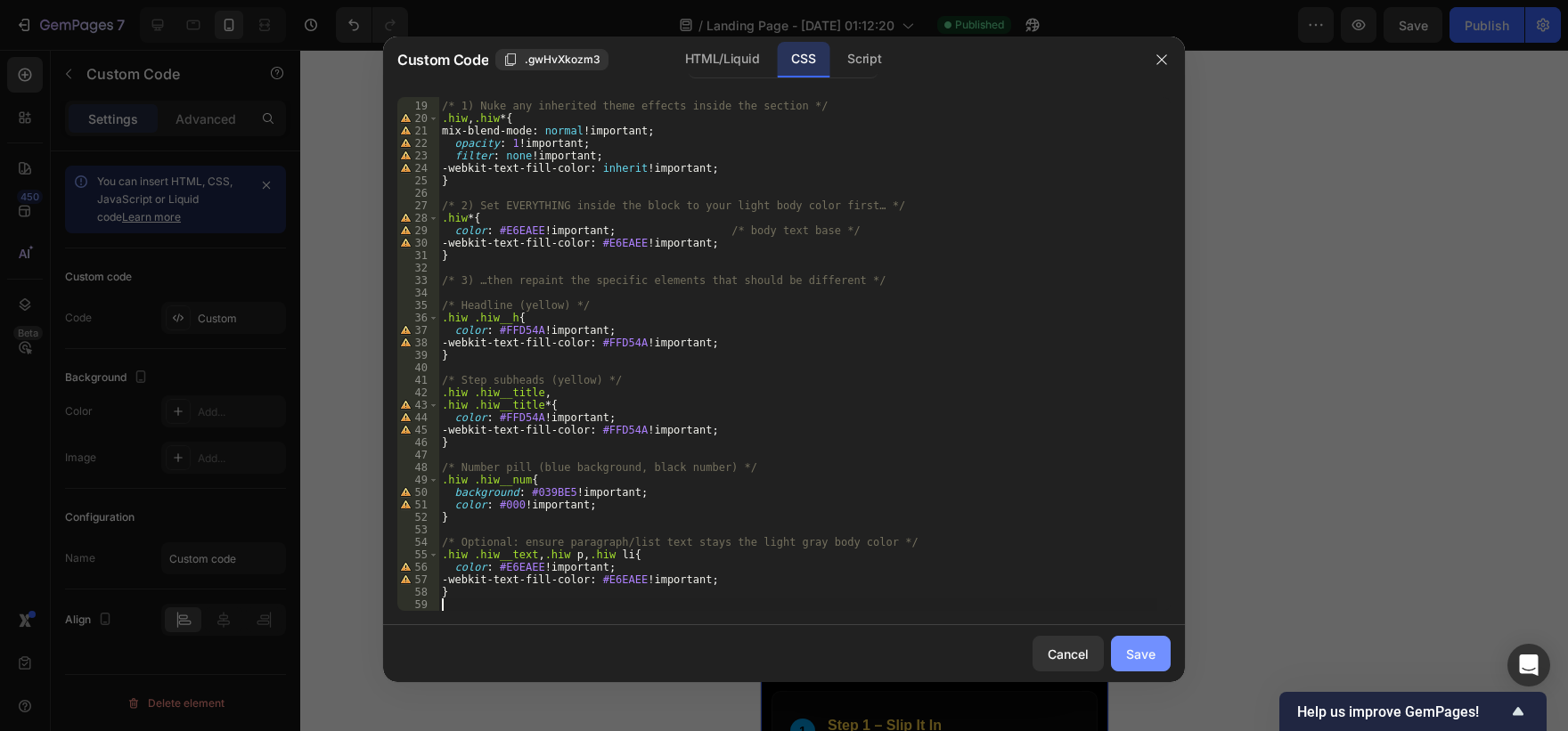
click at [1128, 646] on div "Save" at bounding box center [1140, 654] width 29 height 19
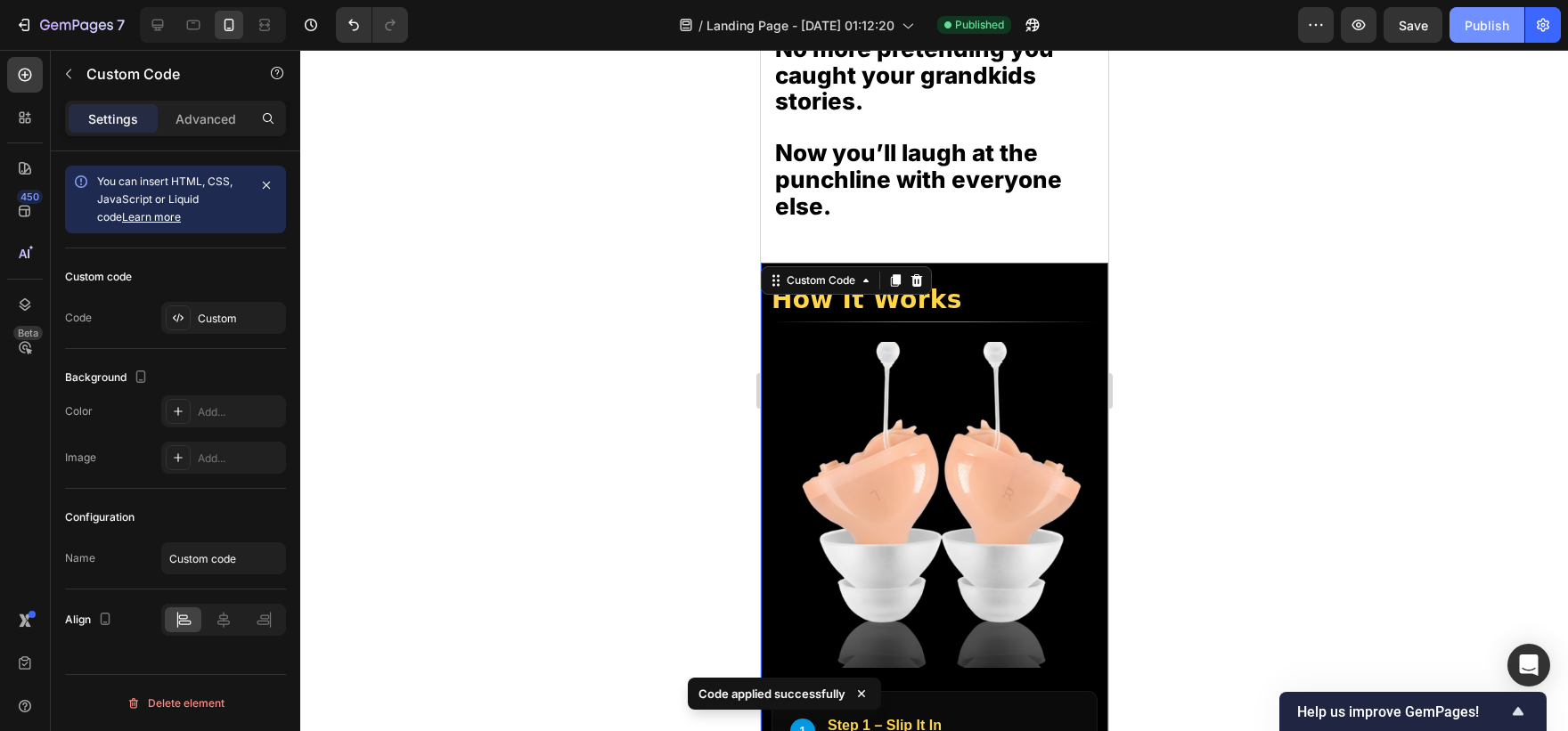
click at [1508, 31] on div "Publish" at bounding box center [1486, 25] width 44 height 19
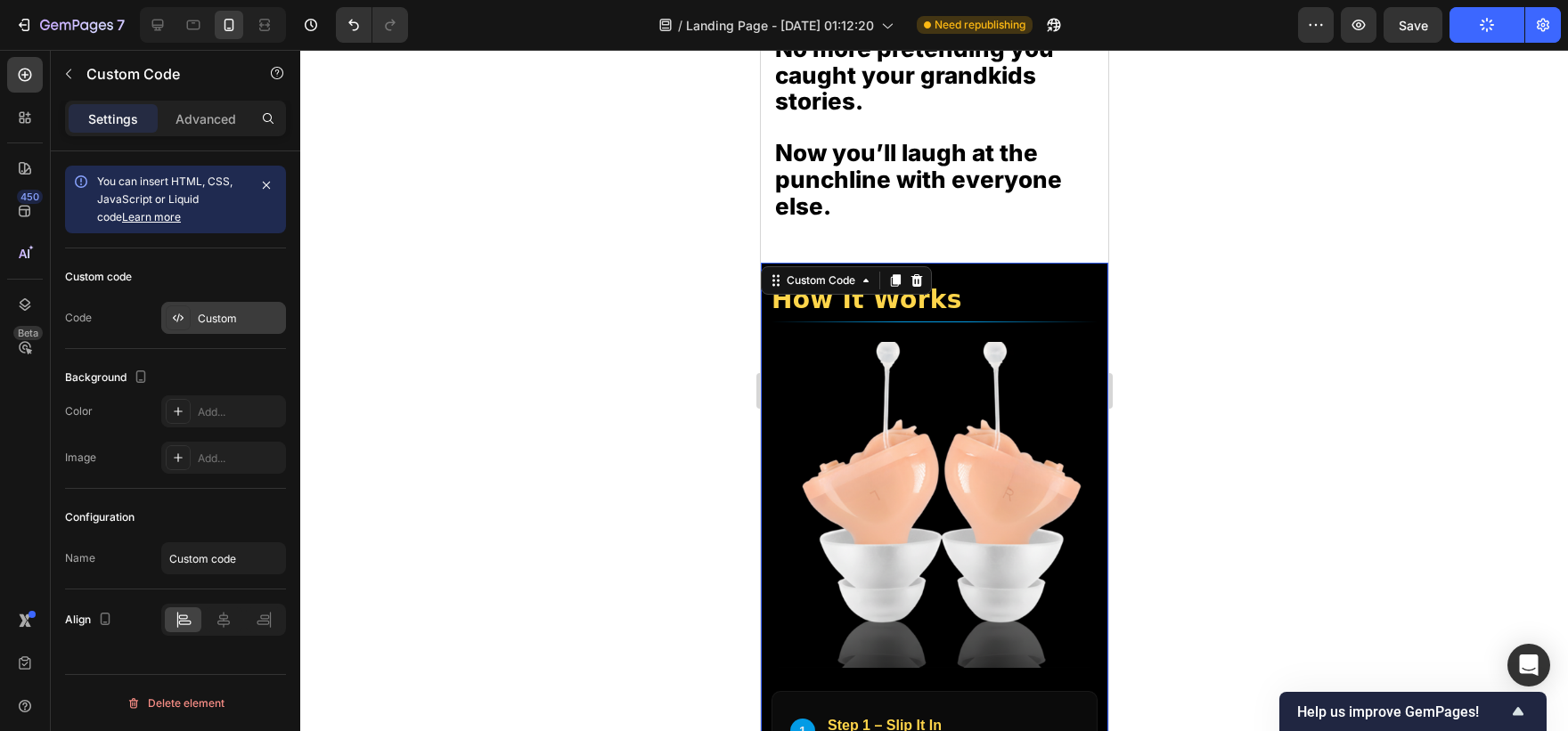
click at [248, 319] on div "Custom" at bounding box center [239, 319] width 84 height 16
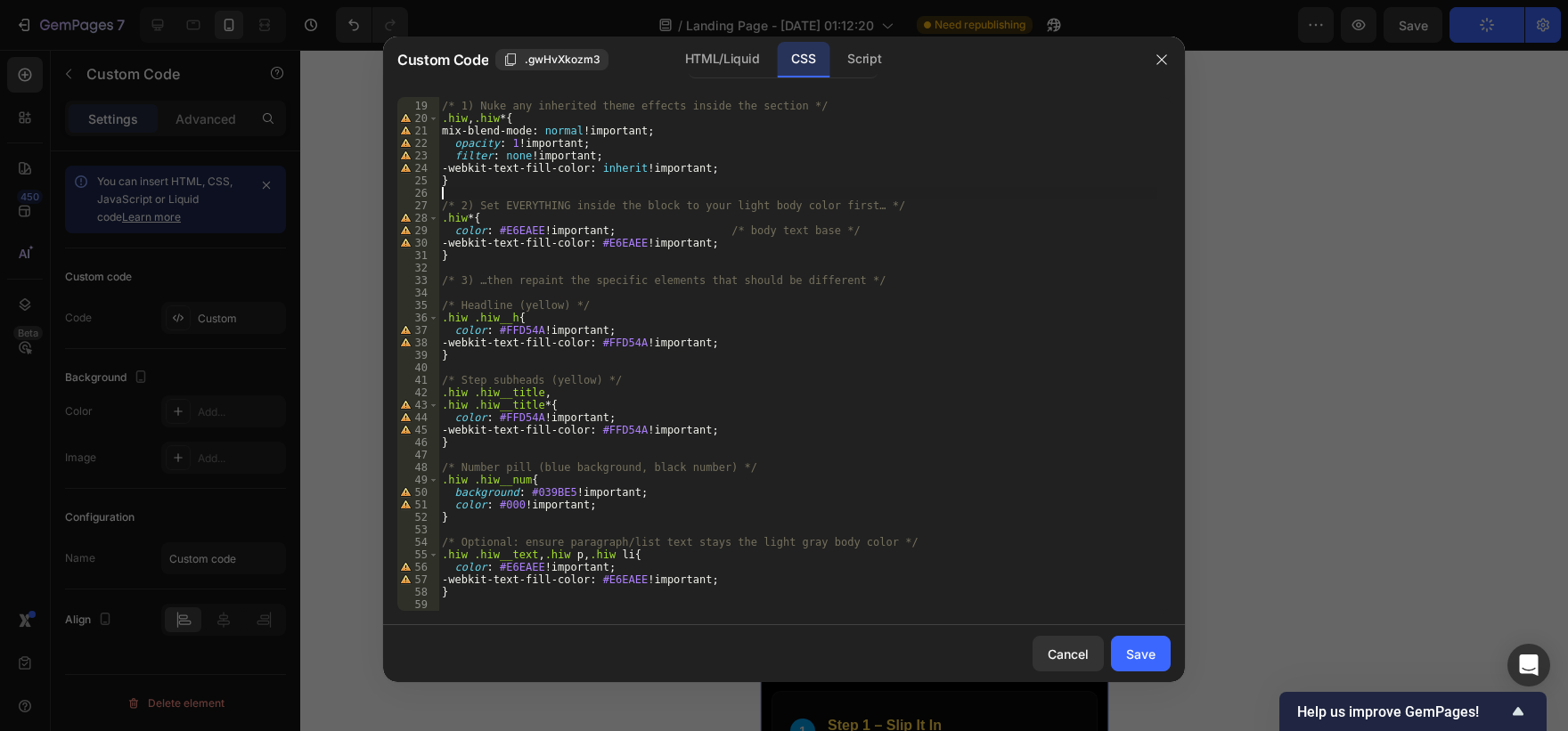
click at [478, 196] on div "/* 1) Nuke any inherited theme effects inside the section */ .hiw , .hiw * { mi…" at bounding box center [797, 356] width 719 height 538
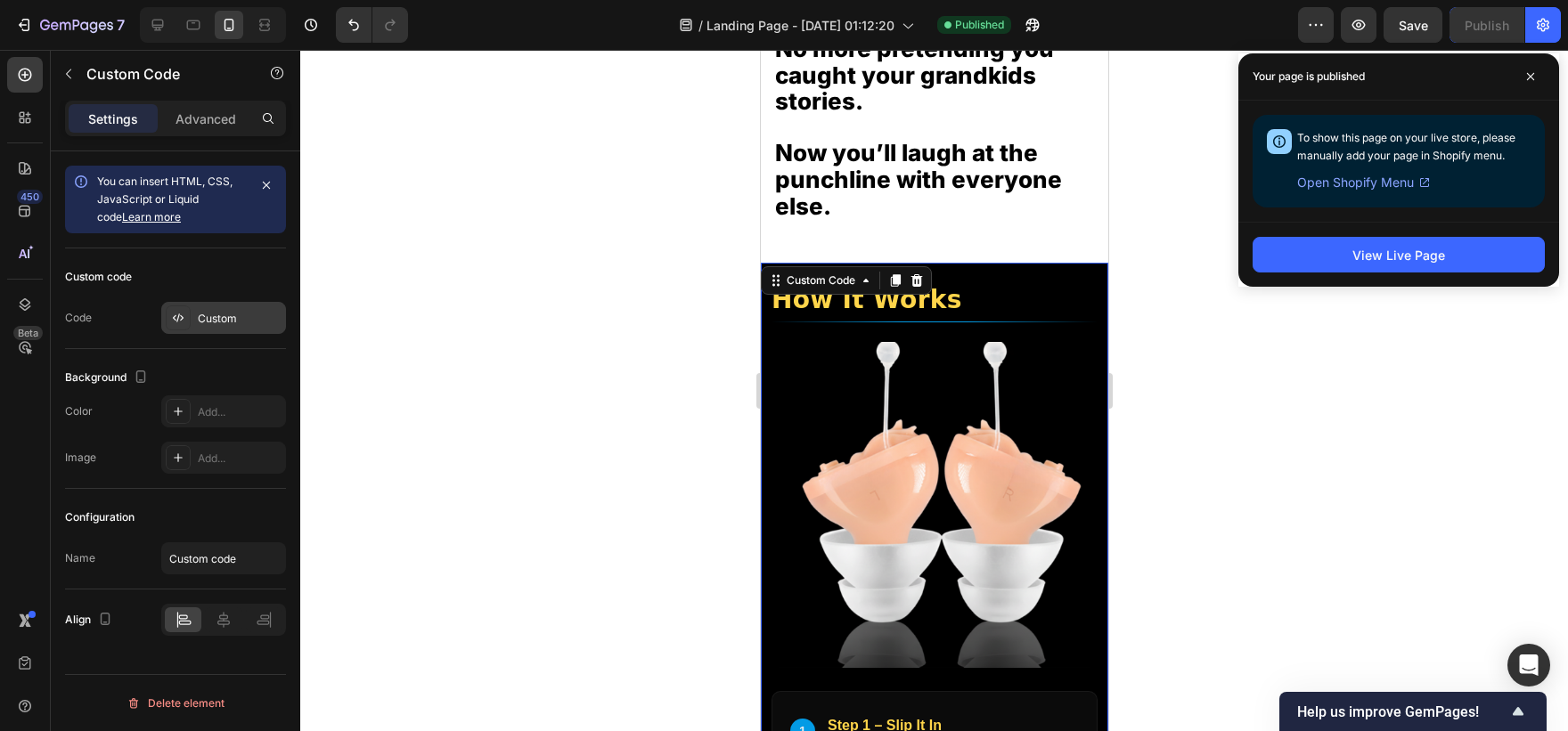
click at [199, 312] on div "Custom" at bounding box center [239, 319] width 84 height 16
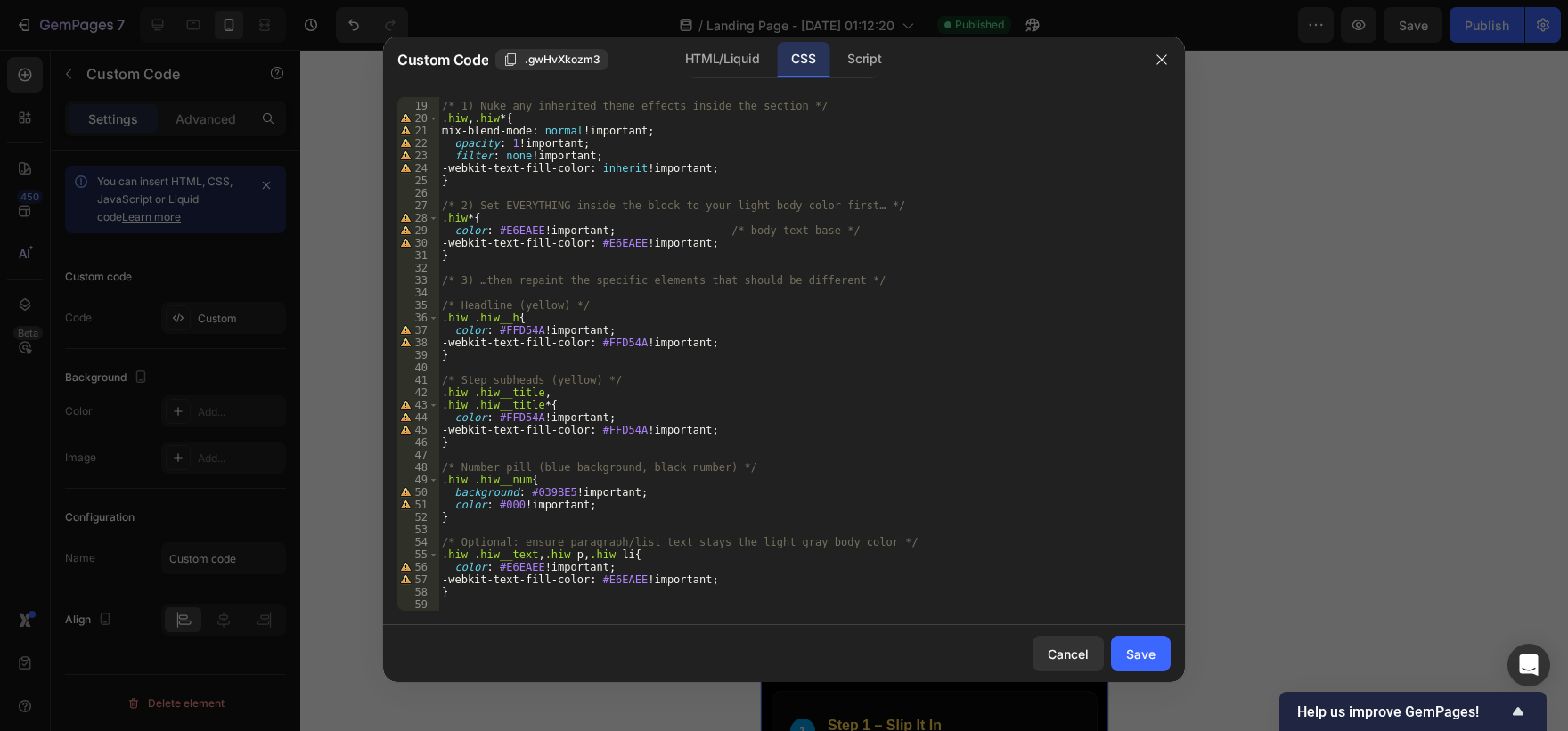
click at [732, 605] on div "/* 1) Nuke any inherited theme effects inside the section */ .hiw , .hiw * { mi…" at bounding box center [797, 356] width 719 height 538
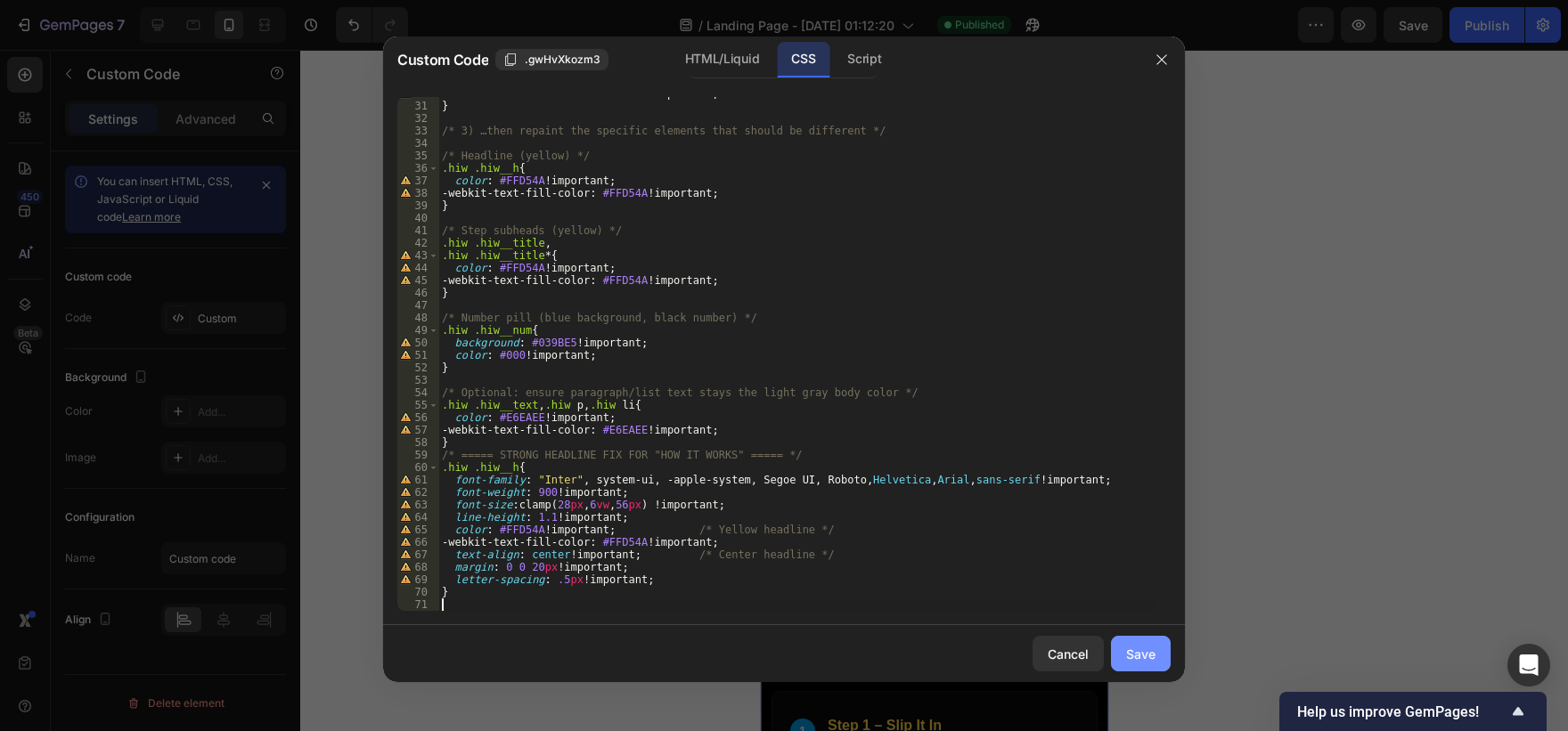
click at [1122, 665] on button "Save" at bounding box center [1140, 654] width 59 height 36
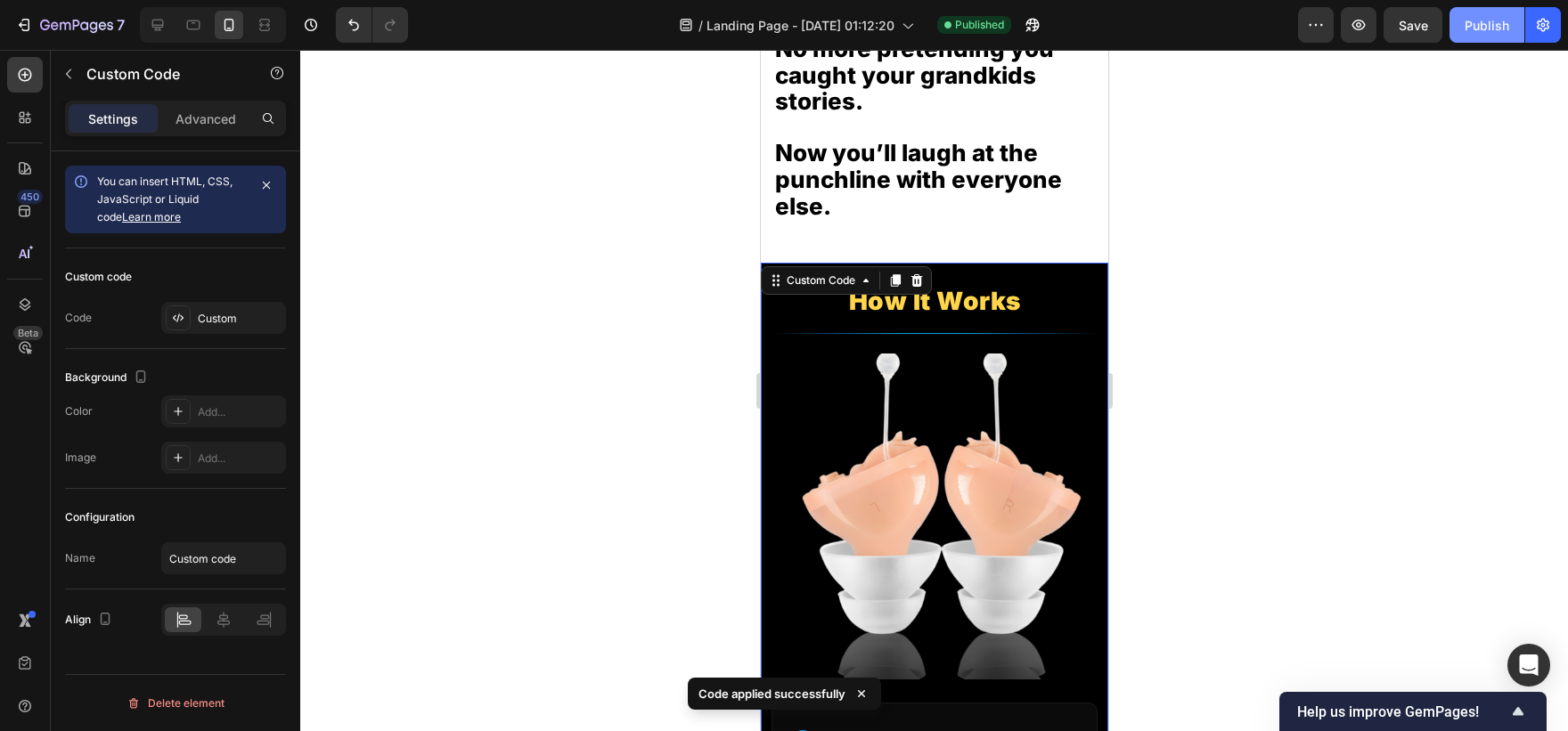
click at [1478, 35] on button "Publish" at bounding box center [1487, 25] width 75 height 36
click at [195, 298] on div "Custom code Code Custom" at bounding box center [175, 298] width 221 height 101
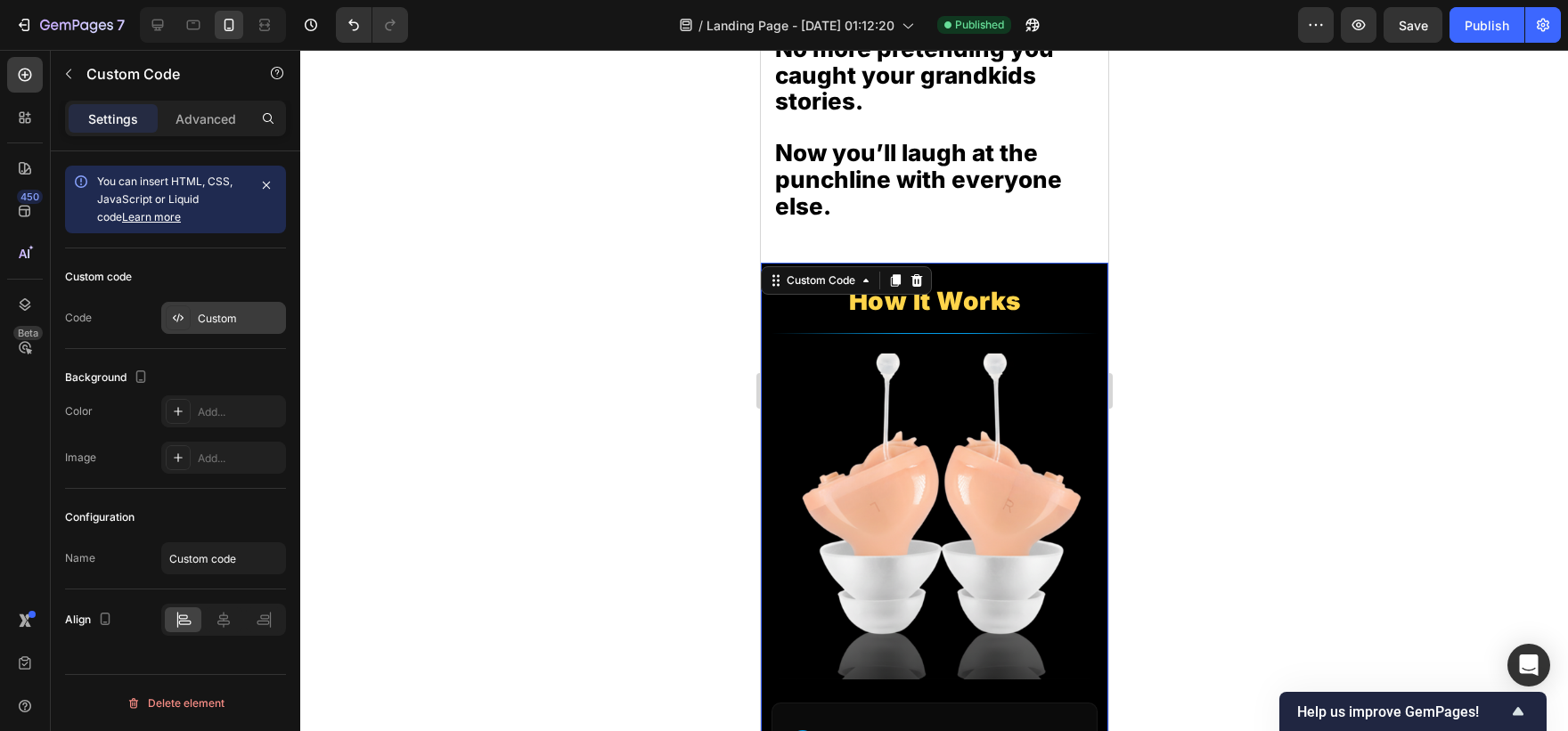
click at [213, 316] on div "Custom" at bounding box center [239, 319] width 84 height 16
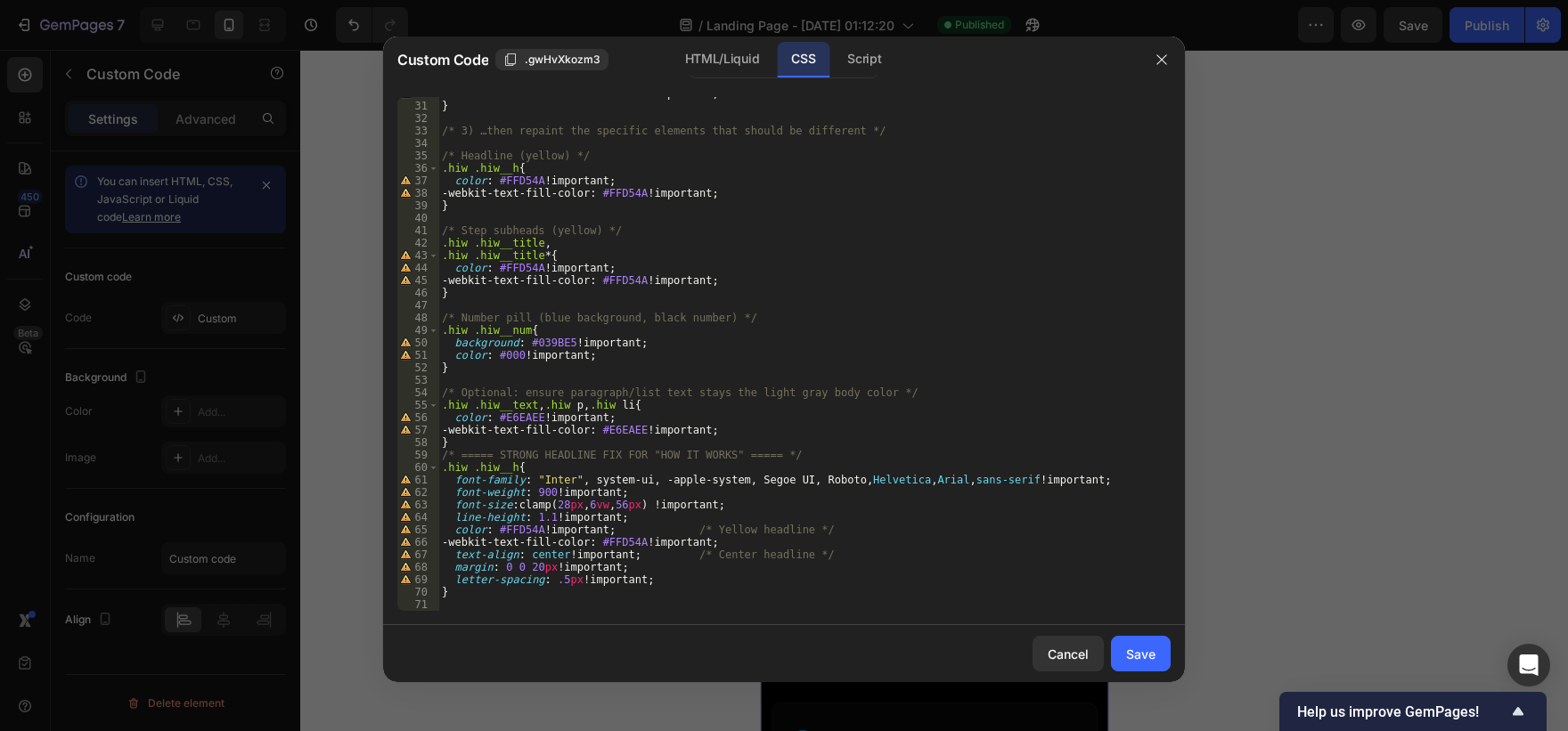
click at [647, 635] on div "Cancel Save" at bounding box center [784, 653] width 802 height 57
click at [654, 612] on div "30 31 32 33 34 35 36 37 38 39 40 41 42 43 44 45 46 47 48 49 50 51 52 53 54 55 5…" at bounding box center [784, 353] width 802 height 542
click at [655, 611] on div "-webkit-text-fill-color : #E6EAEE !important ; } /* 3) …then repaint the specif…" at bounding box center [797, 356] width 719 height 538
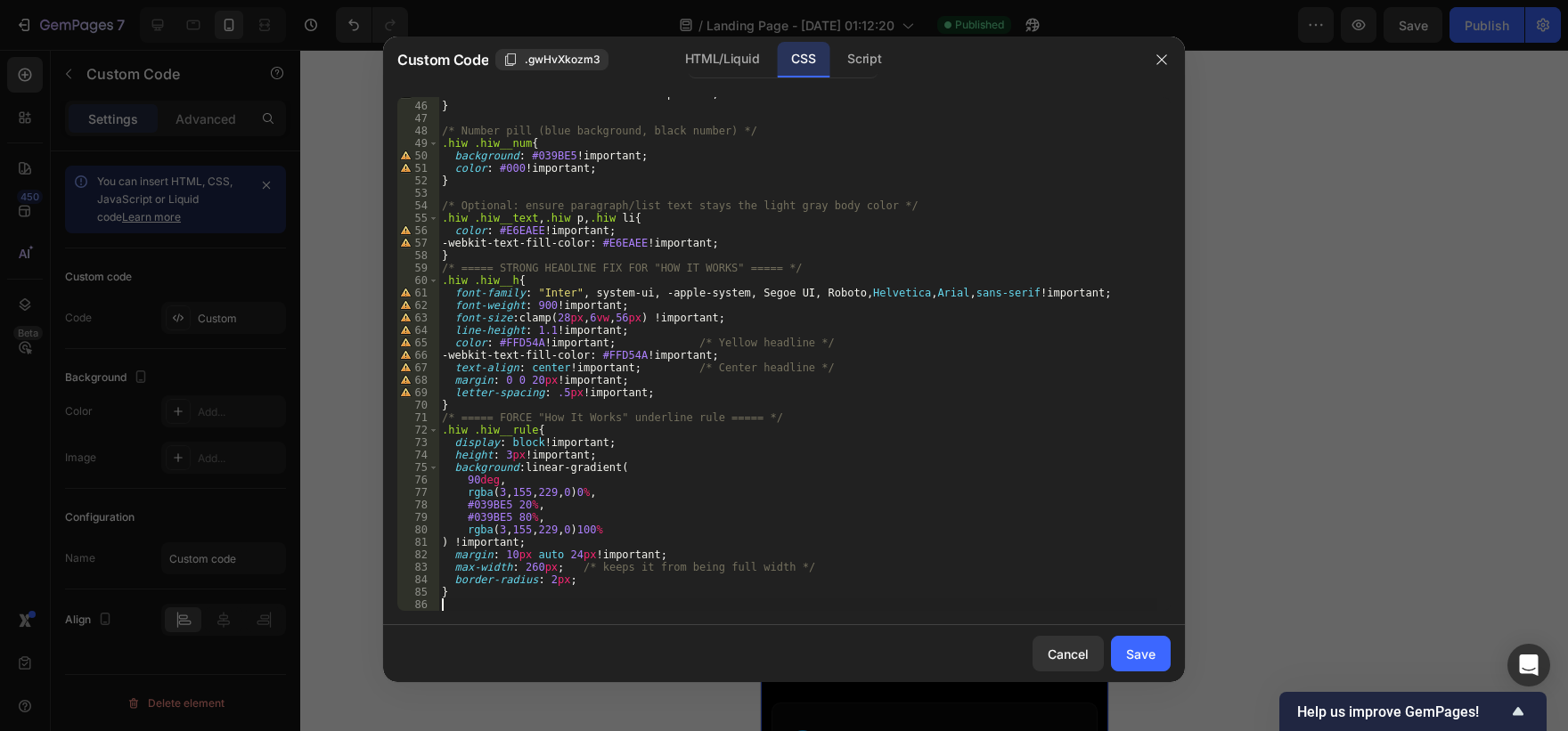
scroll to position [558, 0]
click at [1167, 653] on button "Save" at bounding box center [1140, 654] width 59 height 36
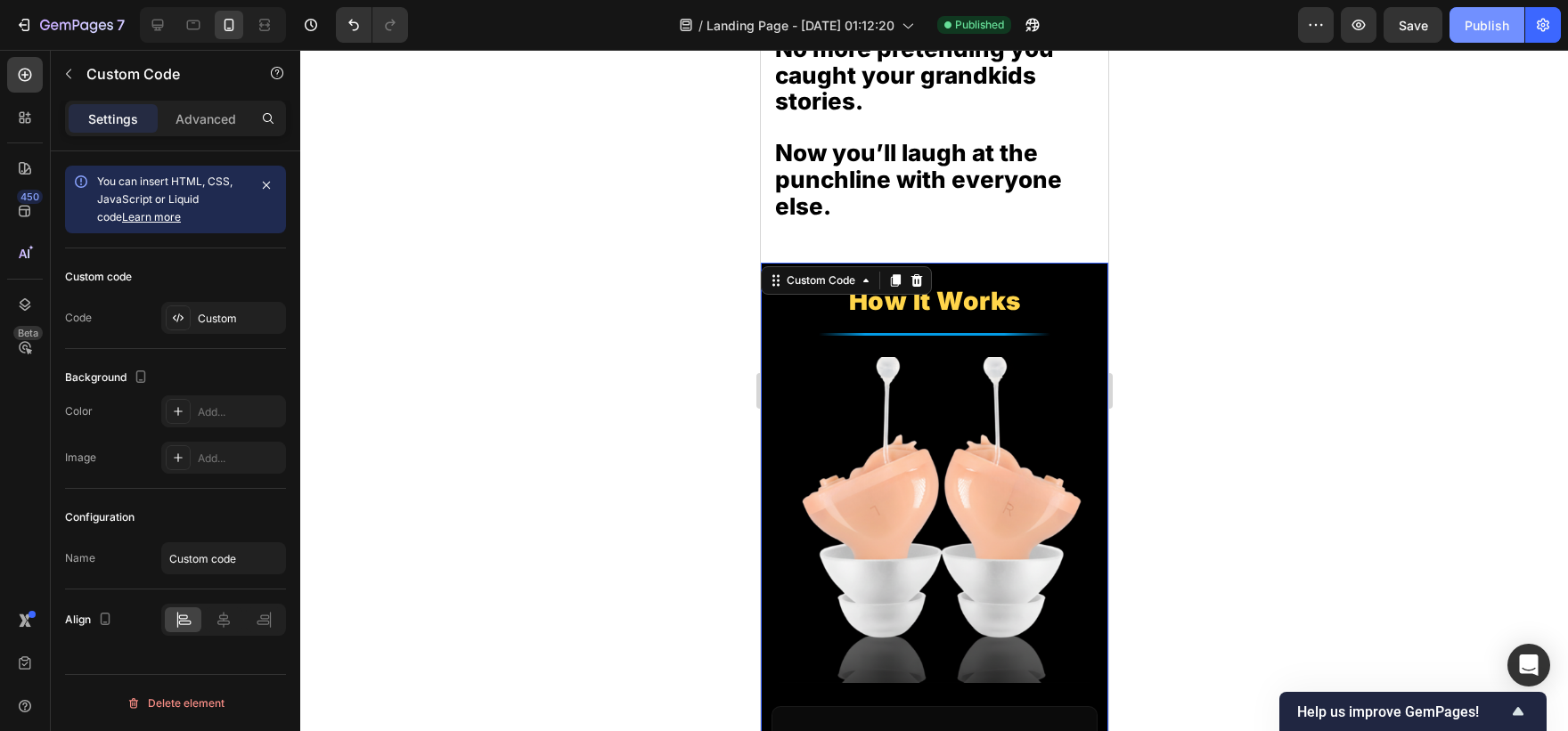
click at [1489, 36] on button "Publish" at bounding box center [1487, 25] width 75 height 36
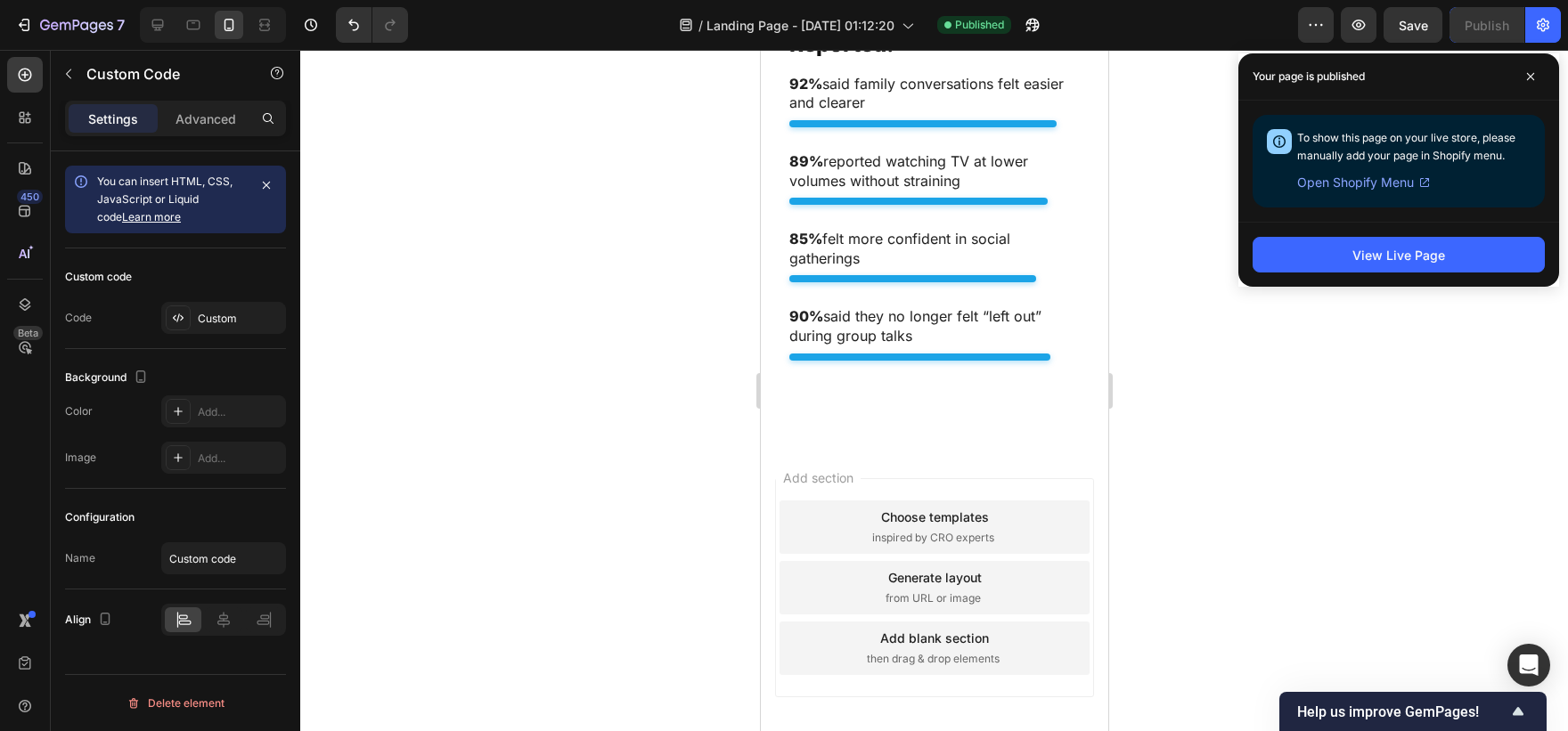
scroll to position [7619, 0]
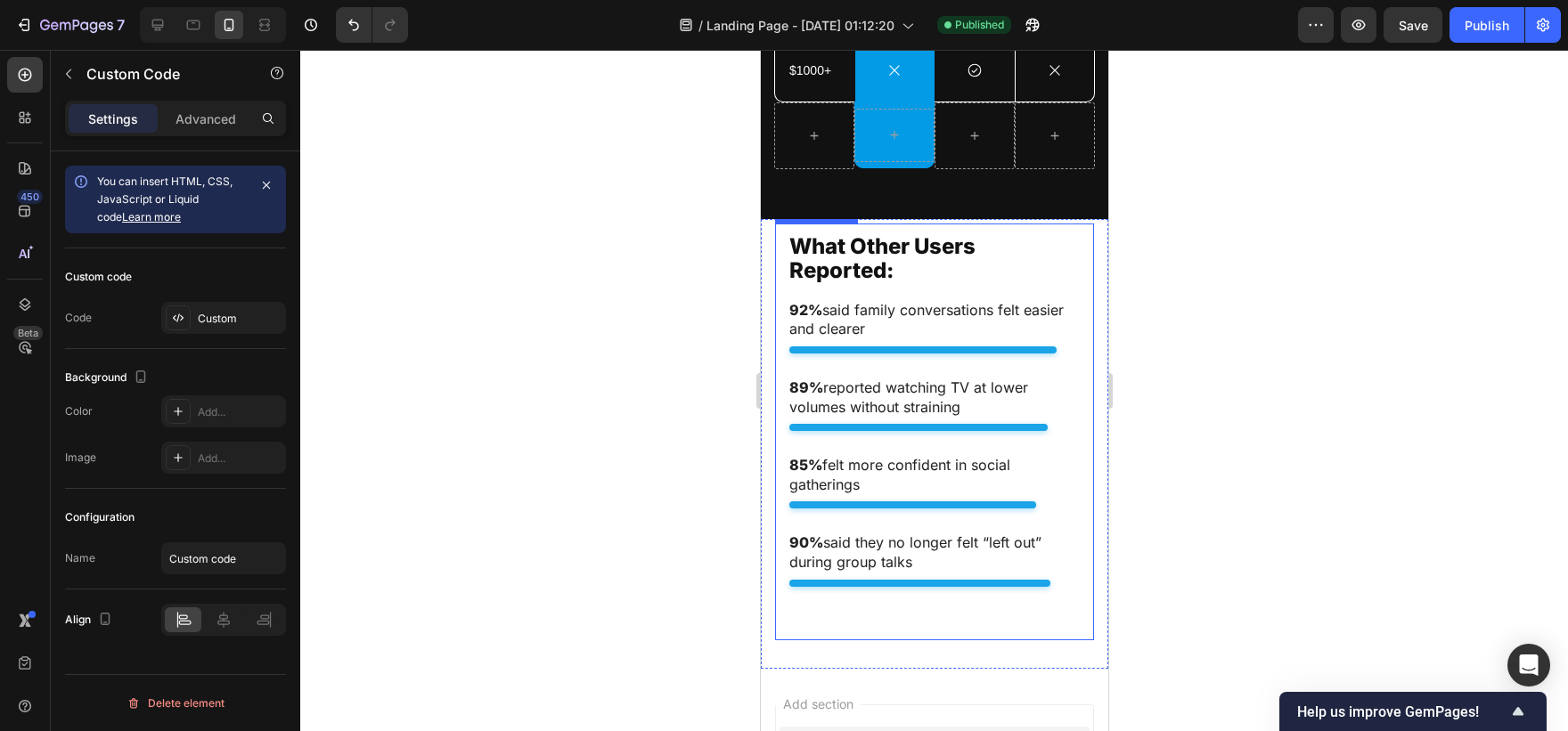
click at [914, 473] on div "85% felt more confident in social gatherings" at bounding box center [933, 486] width 290 height 61
click at [161, 319] on div "Code Custom" at bounding box center [175, 318] width 221 height 32
click at [258, 308] on div "Custom" at bounding box center [224, 318] width 125 height 32
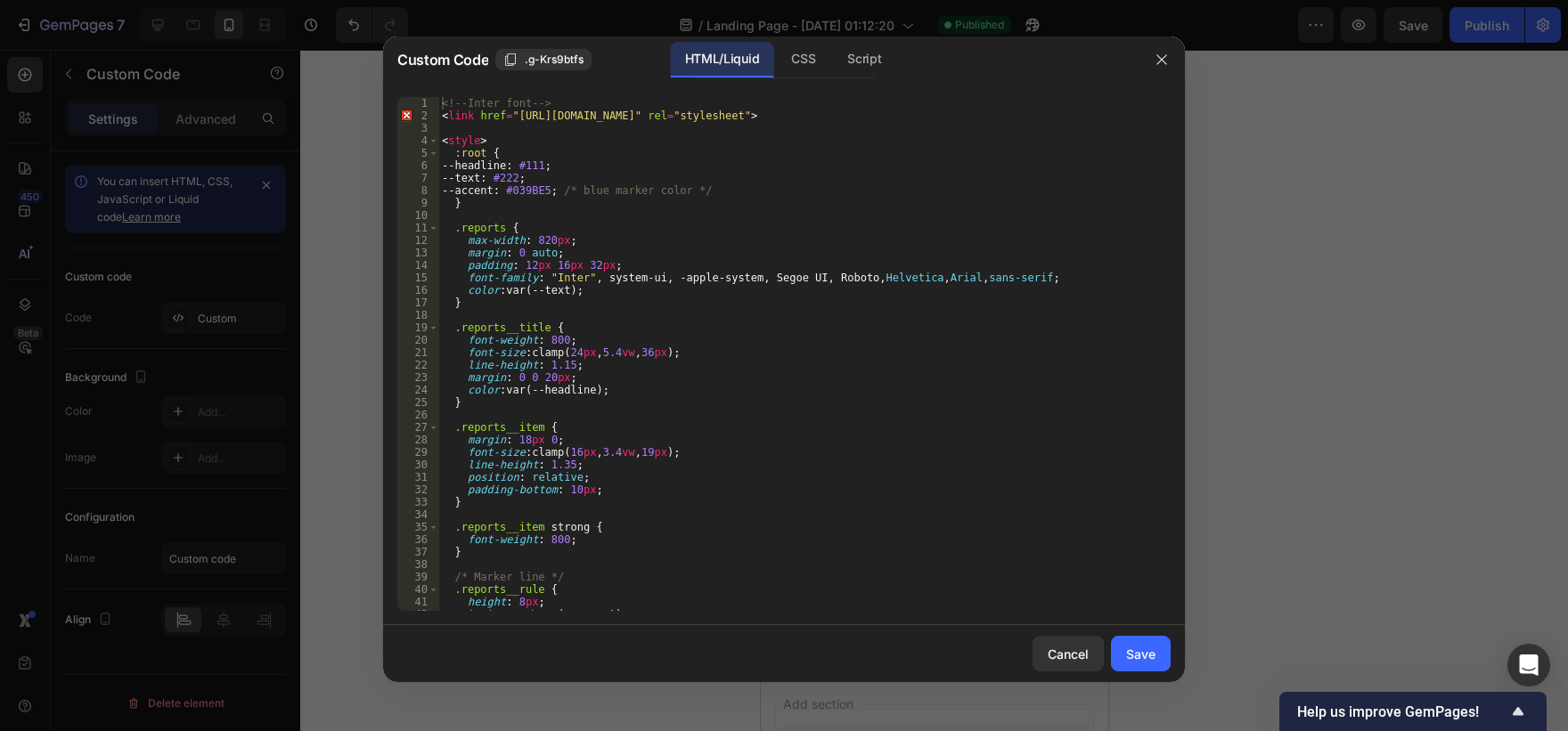
click at [713, 256] on div "<!-- Inter font --> < link href = "[URL][DOMAIN_NAME]" rel = "stylesheet" > < s…" at bounding box center [797, 366] width 719 height 538
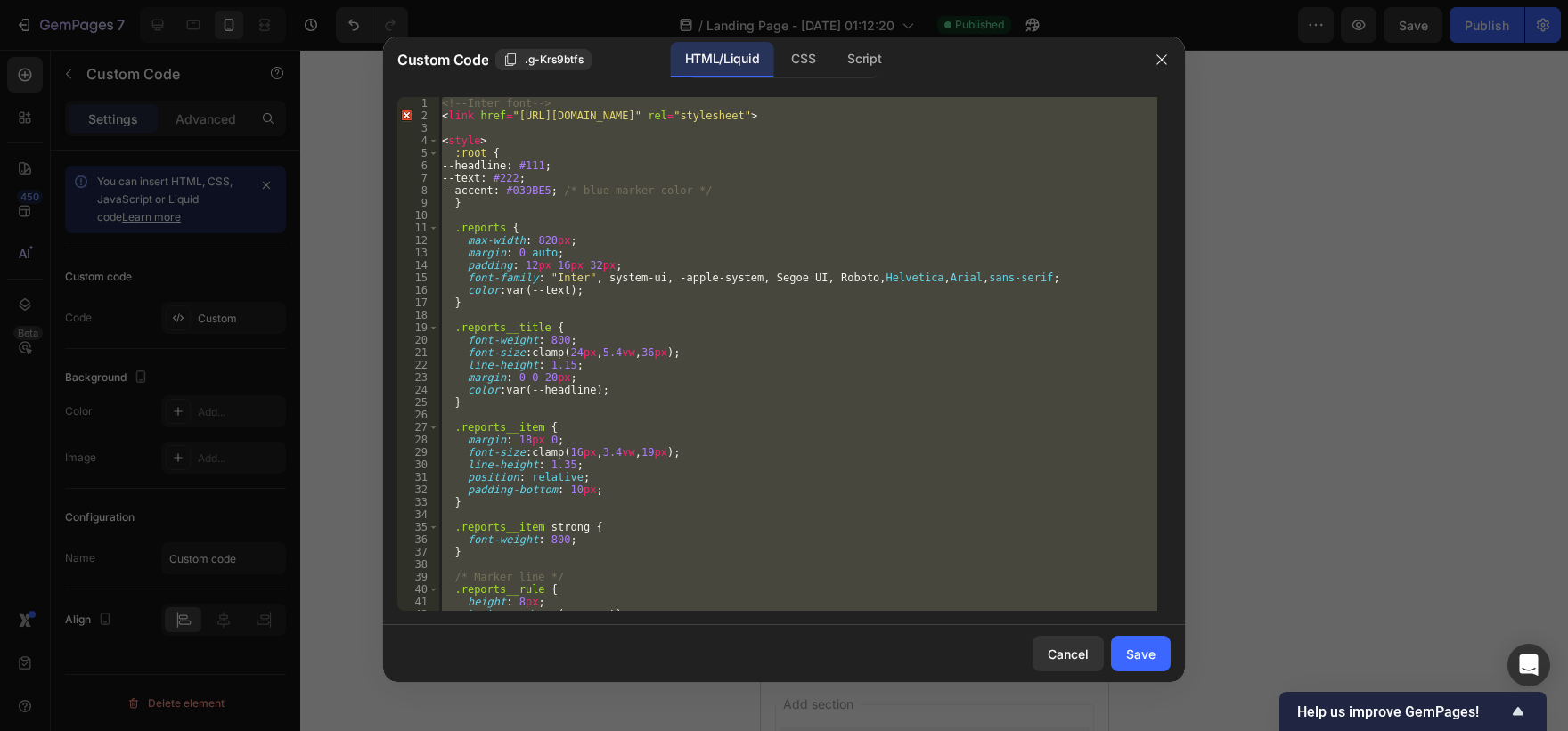
click at [687, 231] on div "<!-- Inter font --> < link href = "[URL][DOMAIN_NAME]" rel = "stylesheet" > < s…" at bounding box center [797, 353] width 719 height 514
type textarea ".reports {"
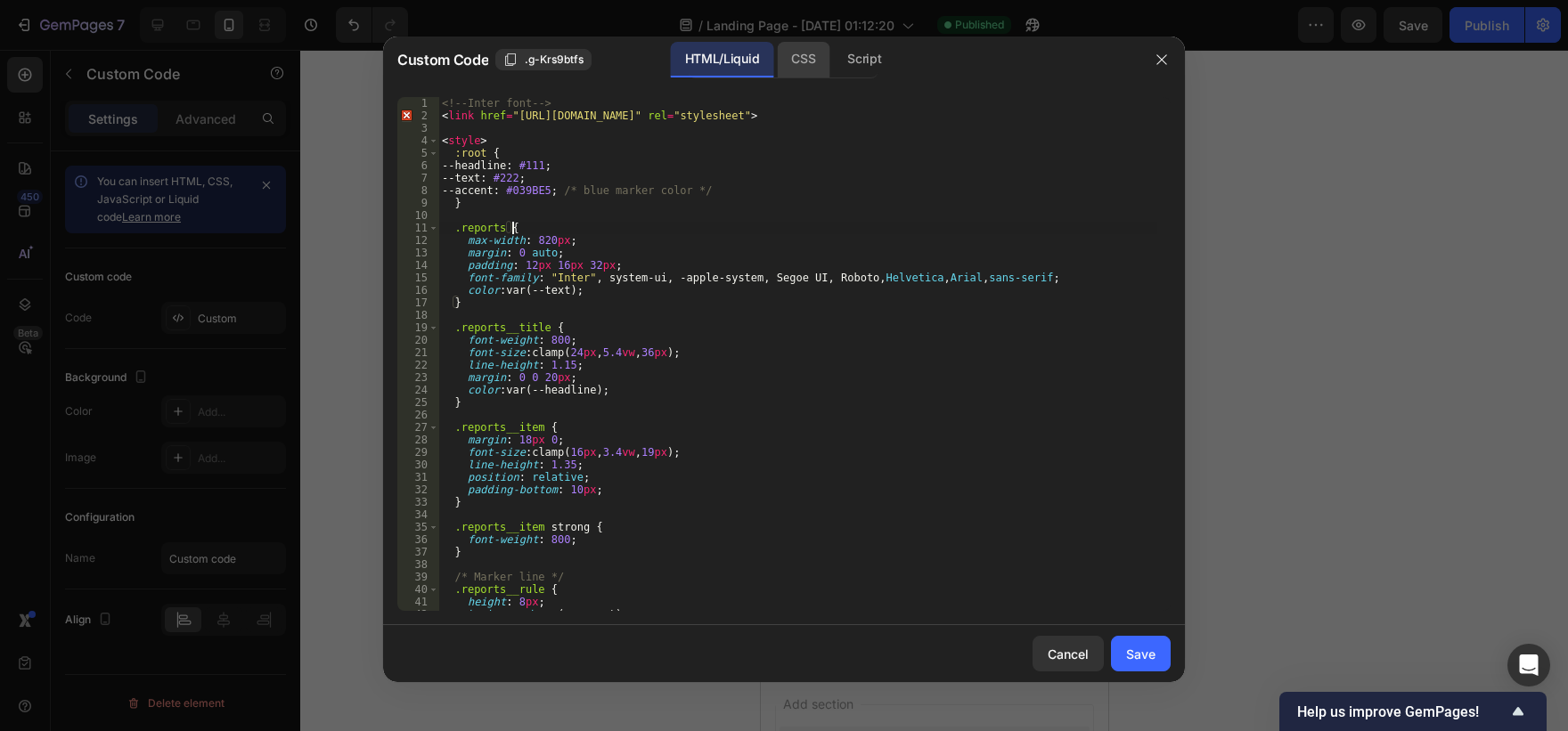
click at [801, 53] on div "CSS" at bounding box center [803, 60] width 53 height 36
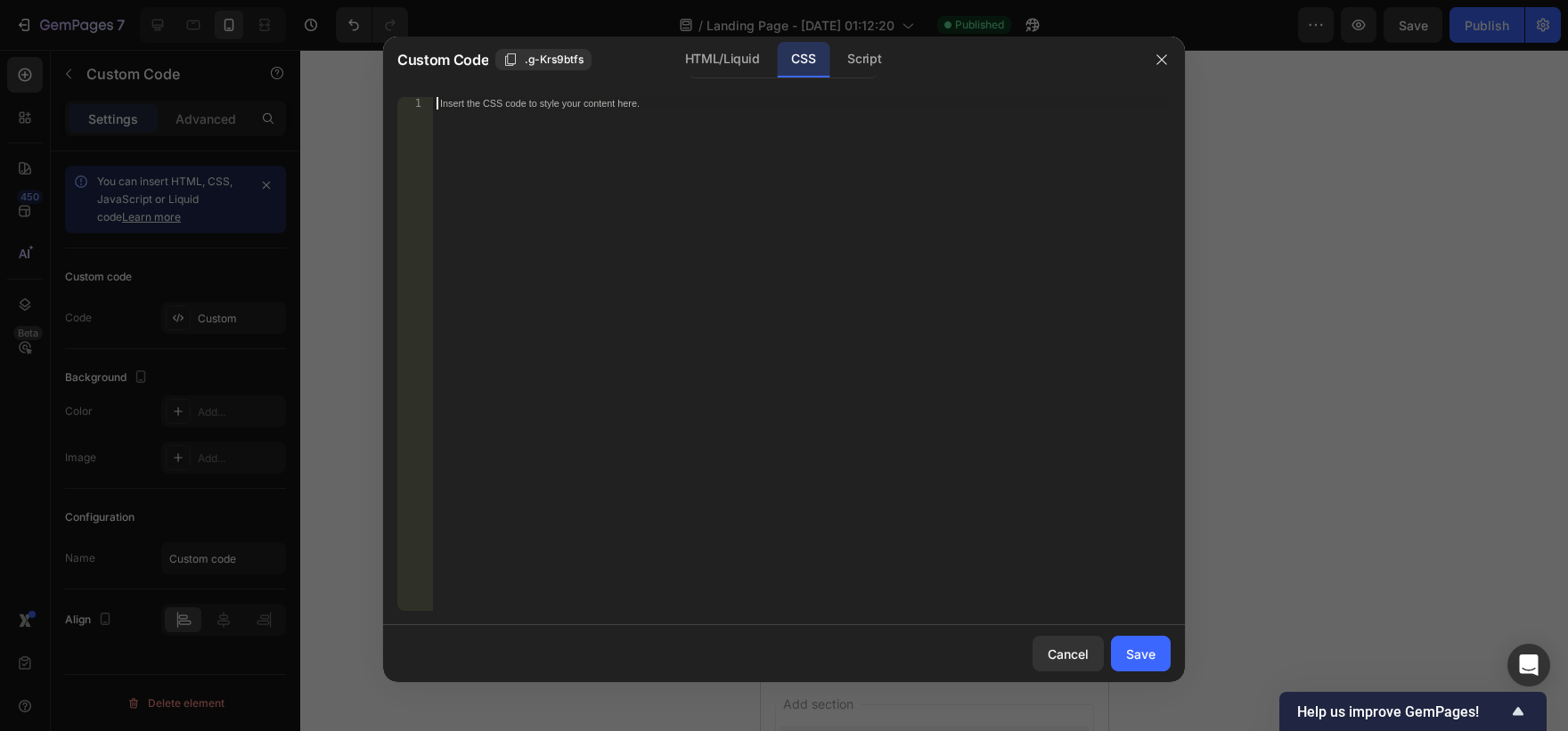
click at [704, 263] on div "Insert the CSS code to style your content here." at bounding box center [802, 366] width 738 height 538
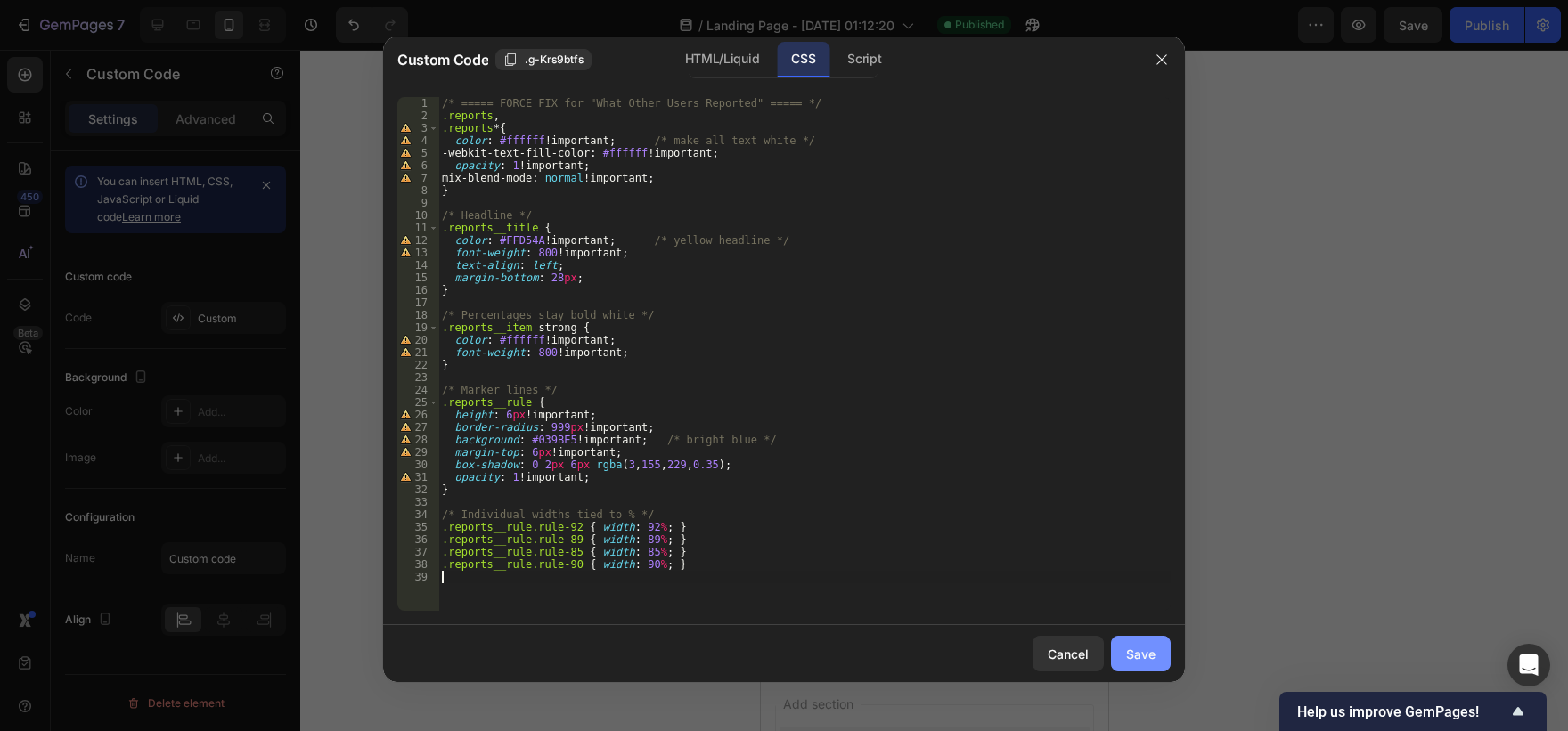
click at [1124, 646] on button "Save" at bounding box center [1140, 654] width 59 height 36
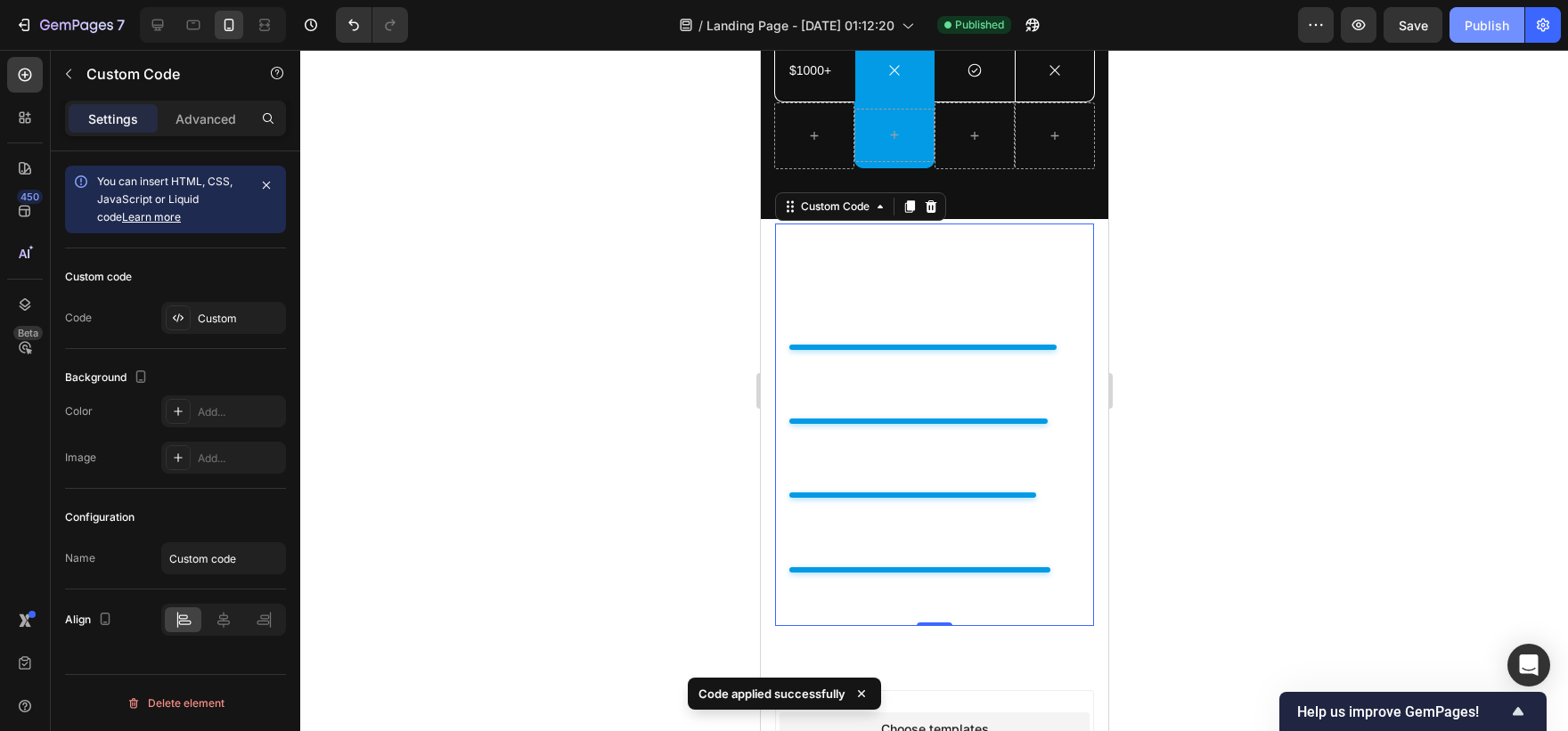
click at [1491, 25] on div "Publish" at bounding box center [1486, 25] width 44 height 19
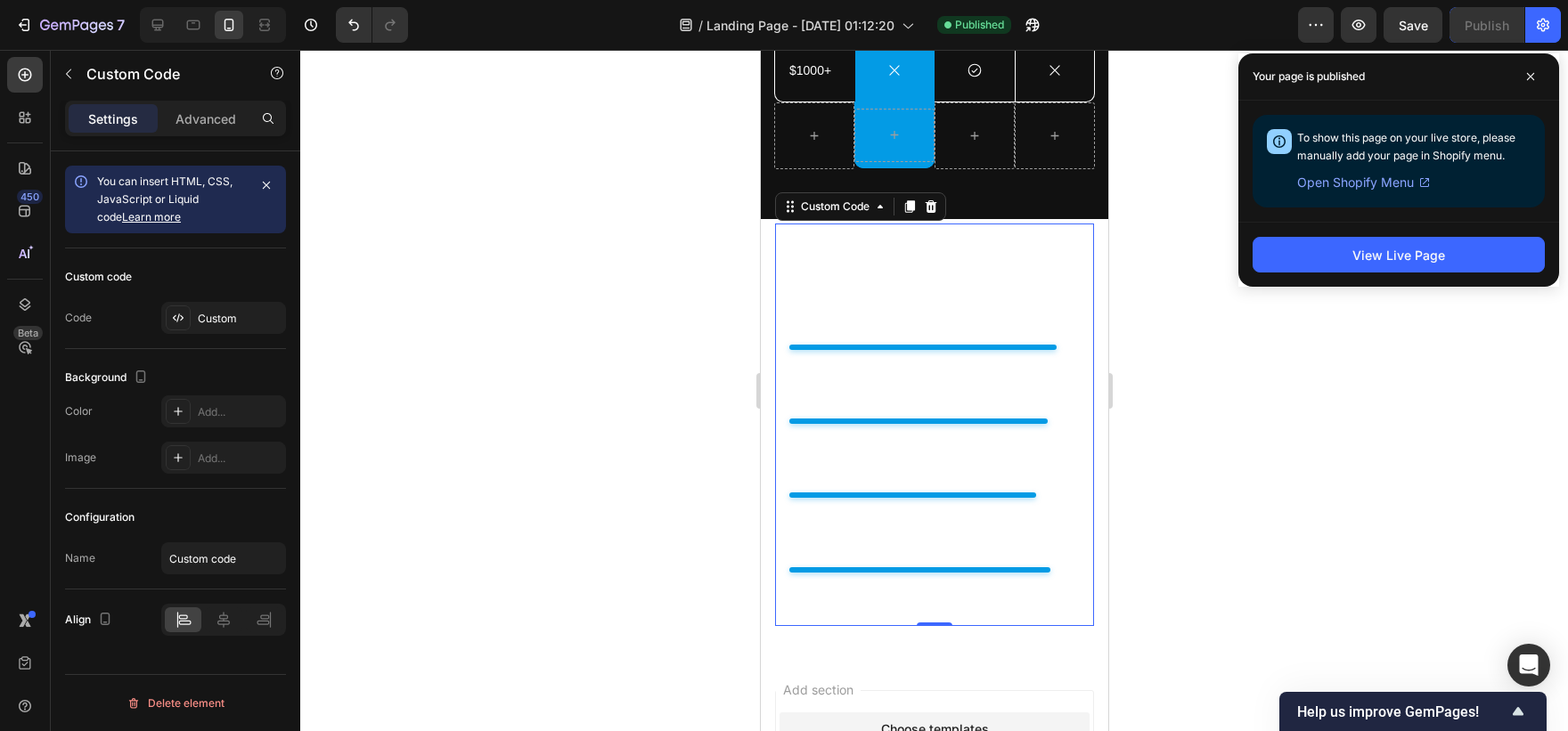
click at [191, 289] on div "Custom code" at bounding box center [175, 277] width 221 height 28
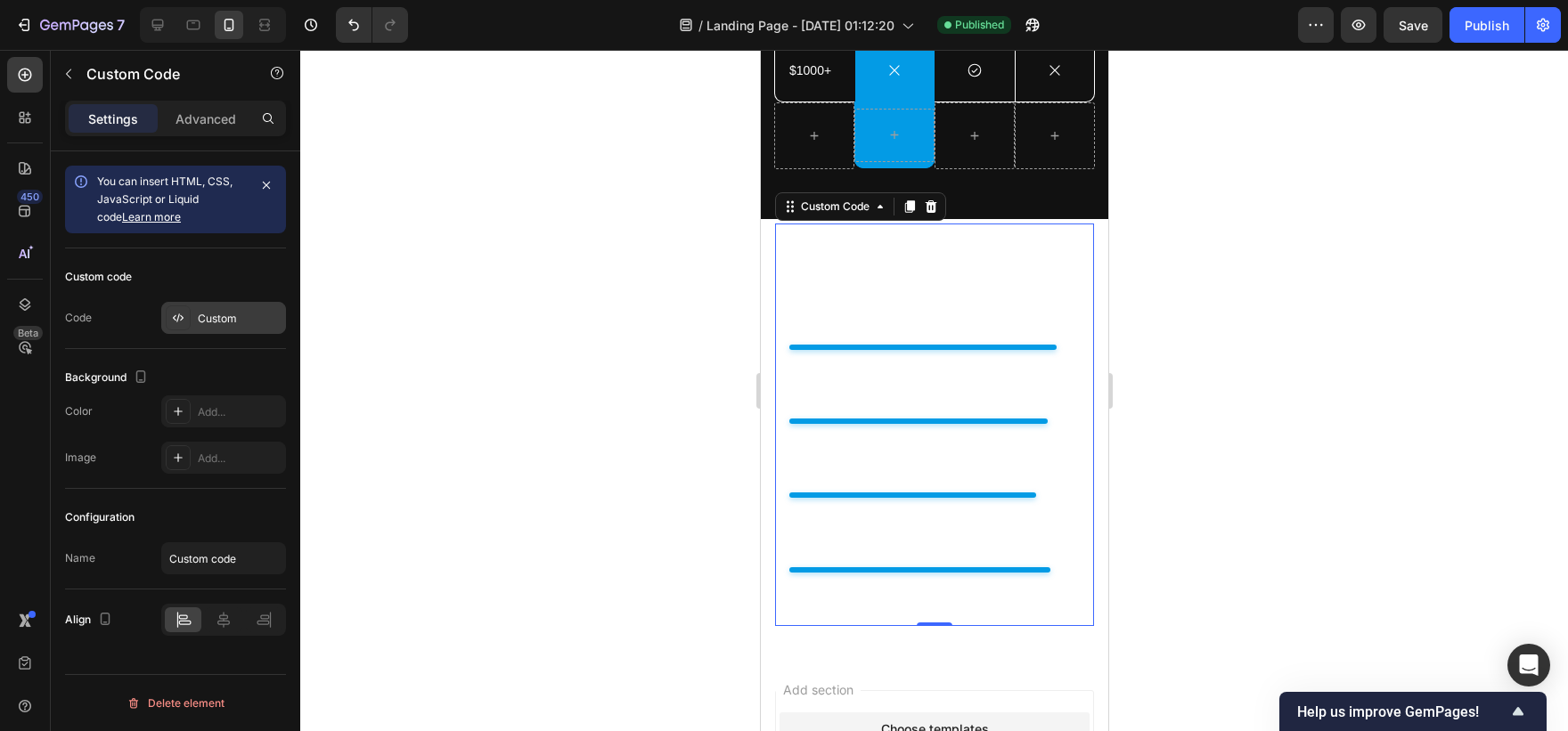
click at [208, 323] on div "Custom" at bounding box center [239, 319] width 84 height 16
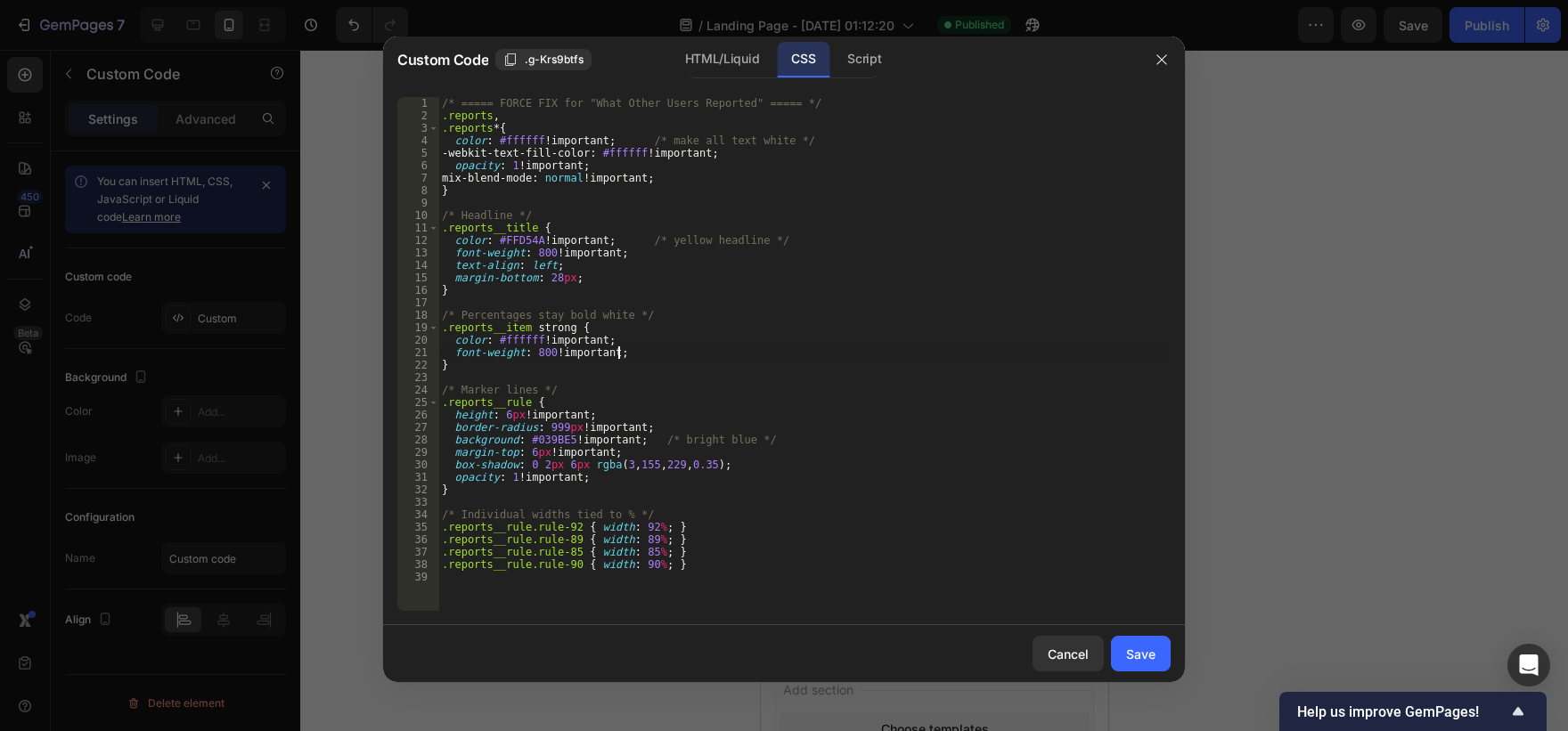
click at [740, 348] on div "/* ===== FORCE FIX for "What Other Users Reported" ===== */ .reports , .reports…" at bounding box center [804, 366] width 732 height 538
type textarea ".reports__rule.rule-90 { width: 90%; }"
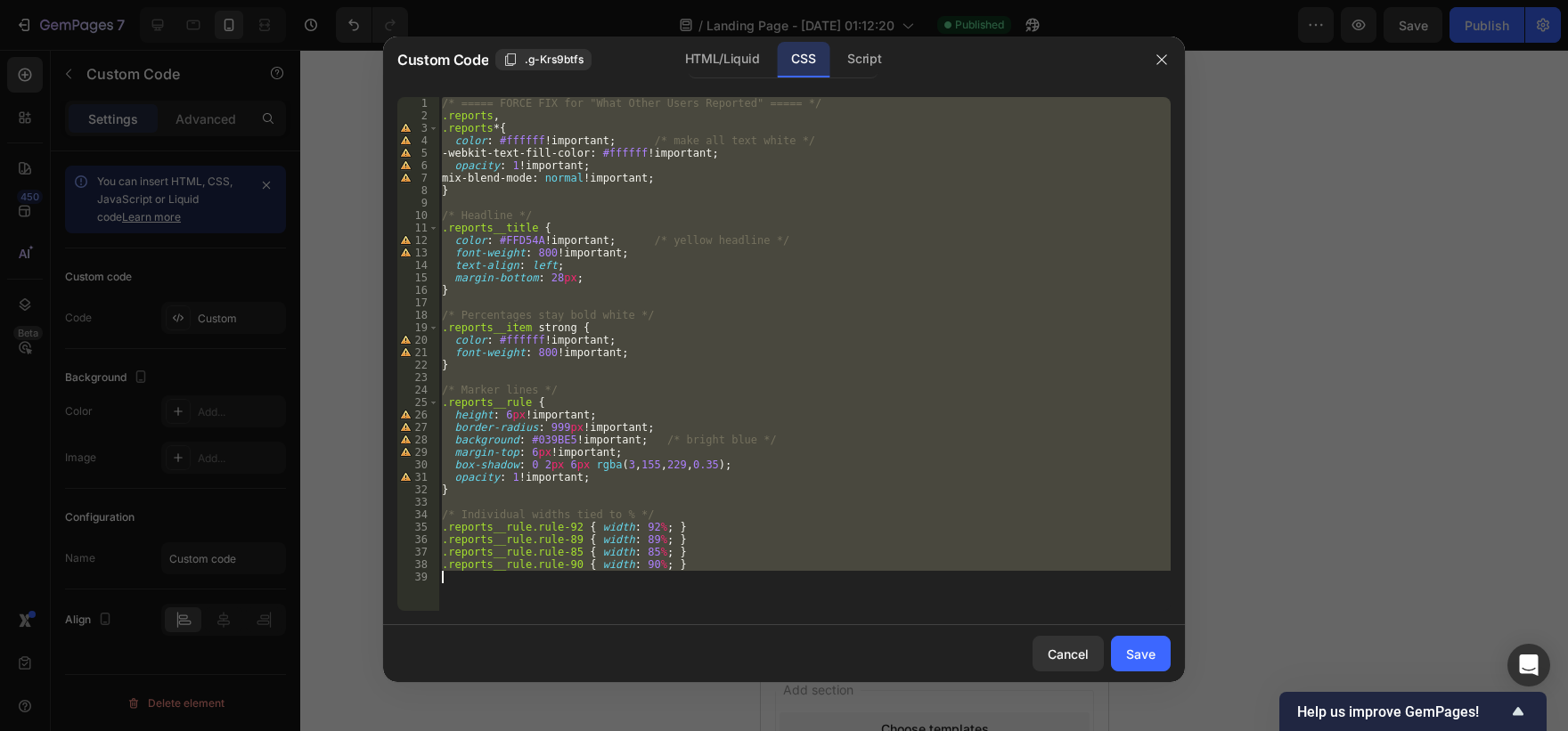
paste textarea
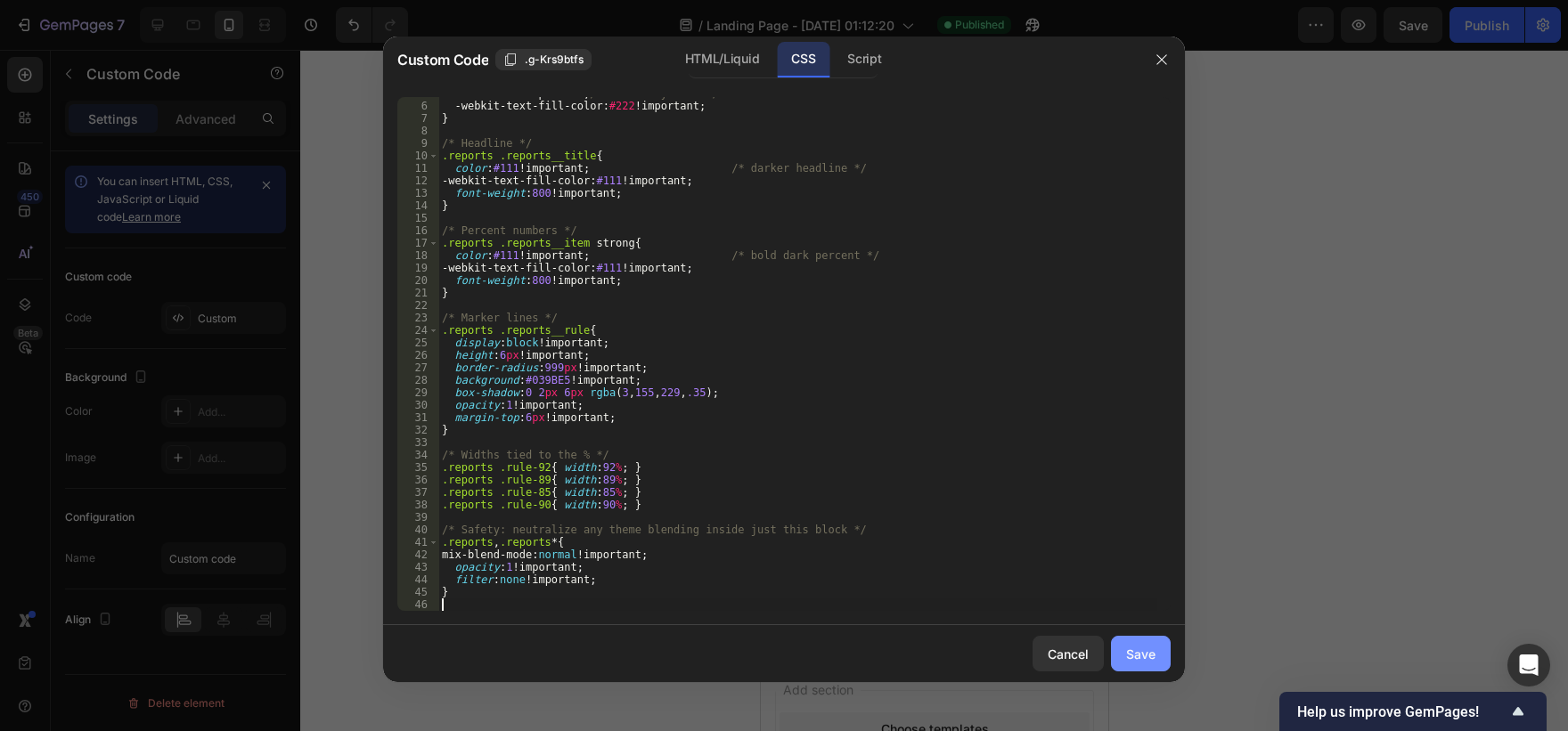
click at [1122, 661] on button "Save" at bounding box center [1140, 654] width 59 height 36
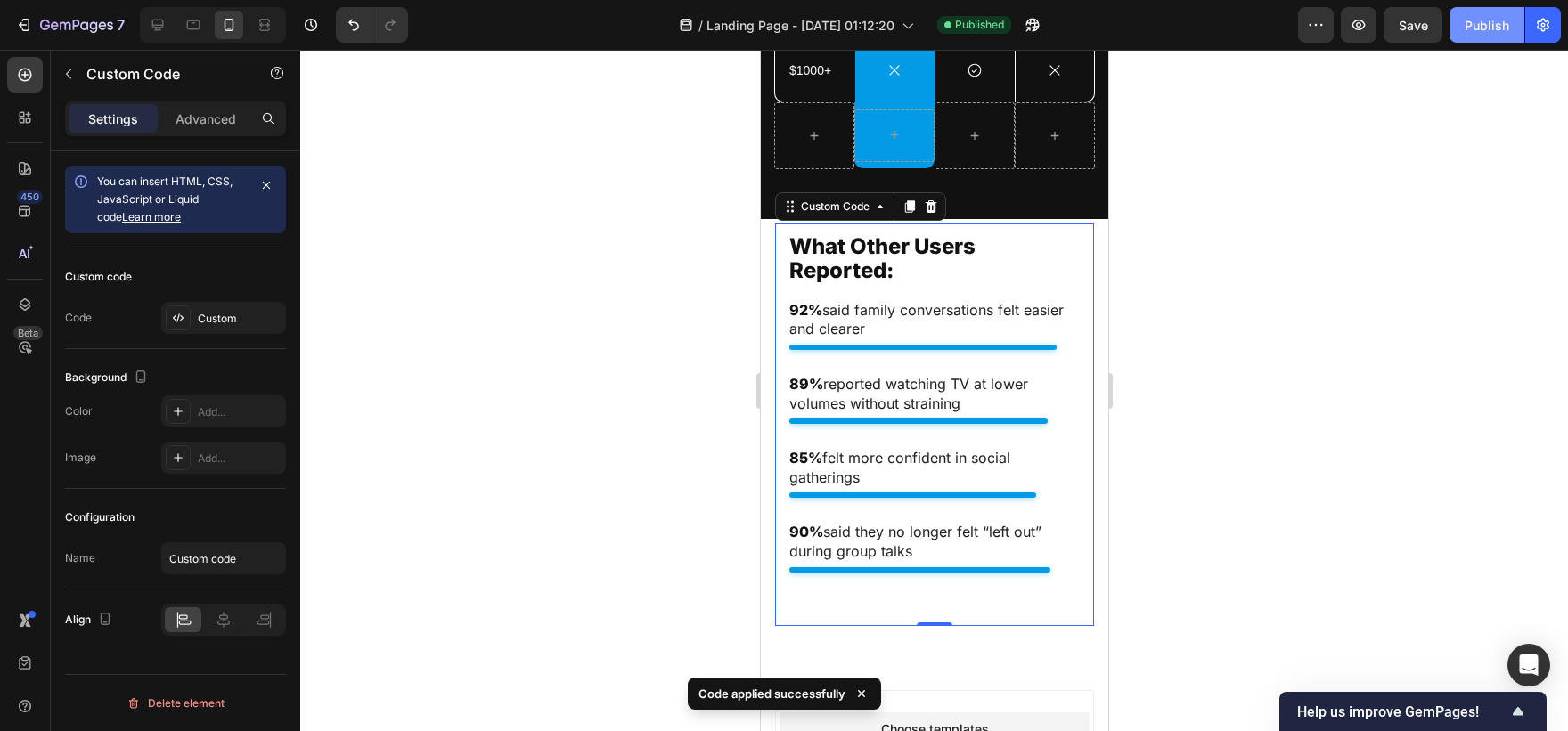
click at [1476, 37] on button "Publish" at bounding box center [1487, 25] width 75 height 36
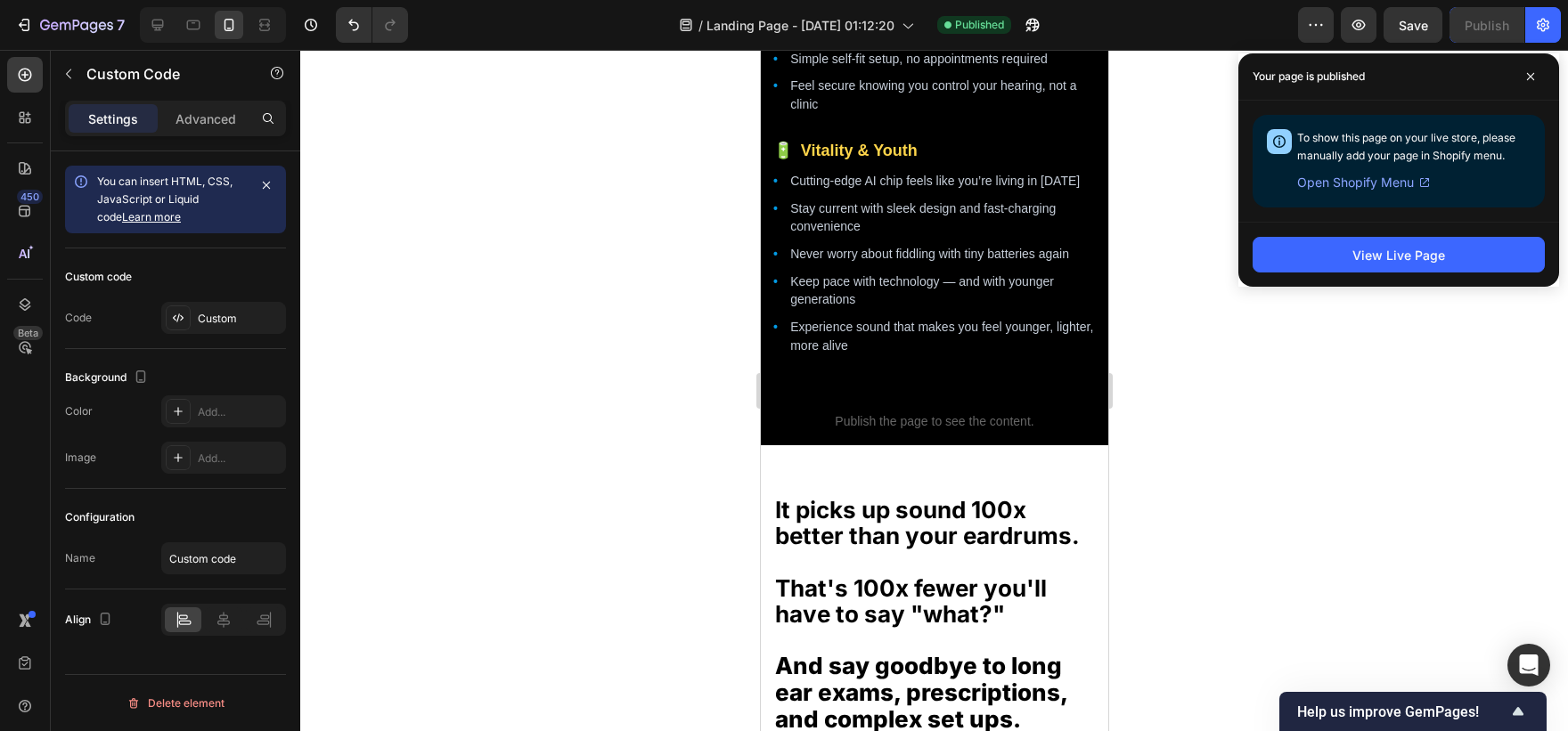
scroll to position [3162, 0]
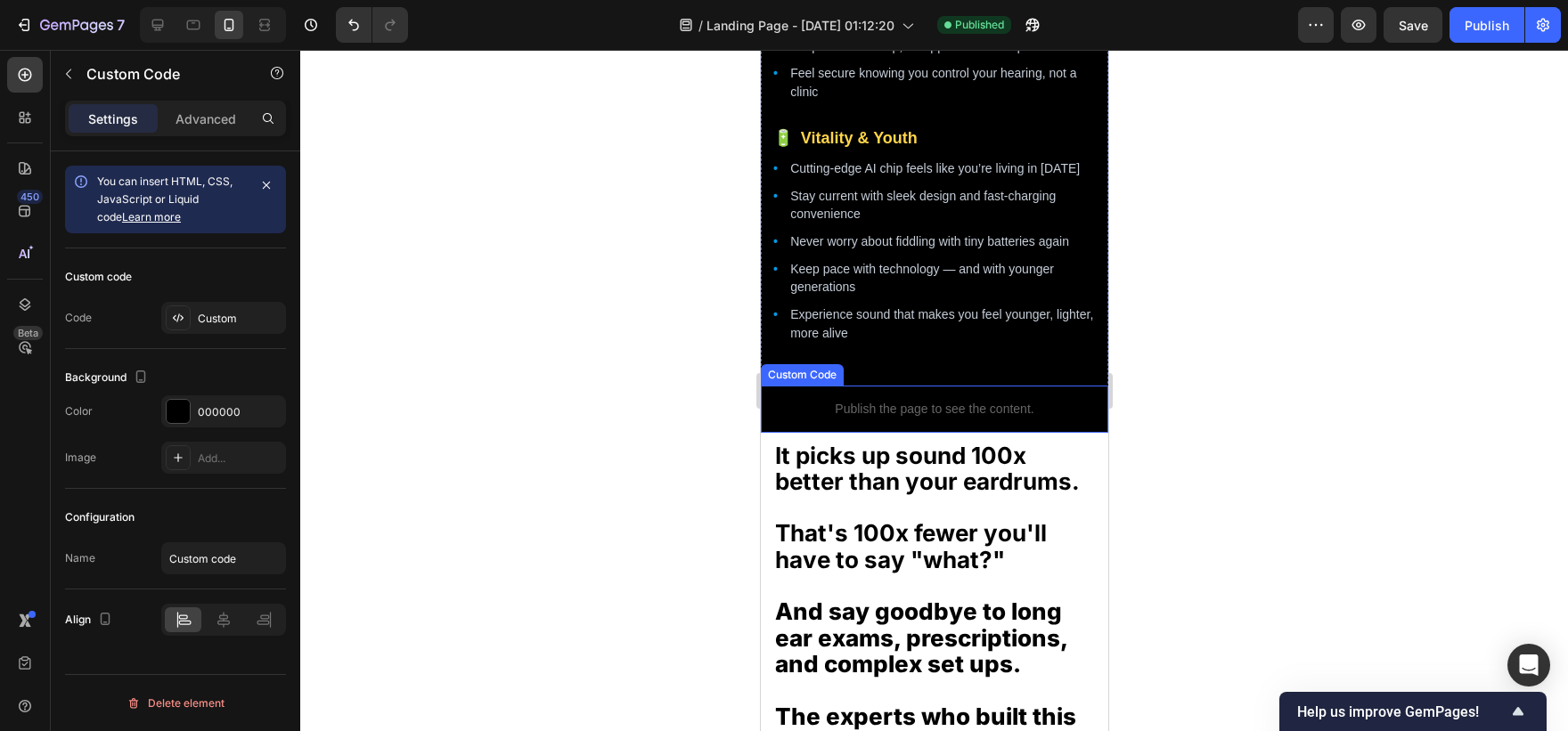
click at [979, 418] on p "Publish the page to see the content." at bounding box center [933, 410] width 348 height 19
click at [243, 315] on div "Custom" at bounding box center [239, 319] width 84 height 16
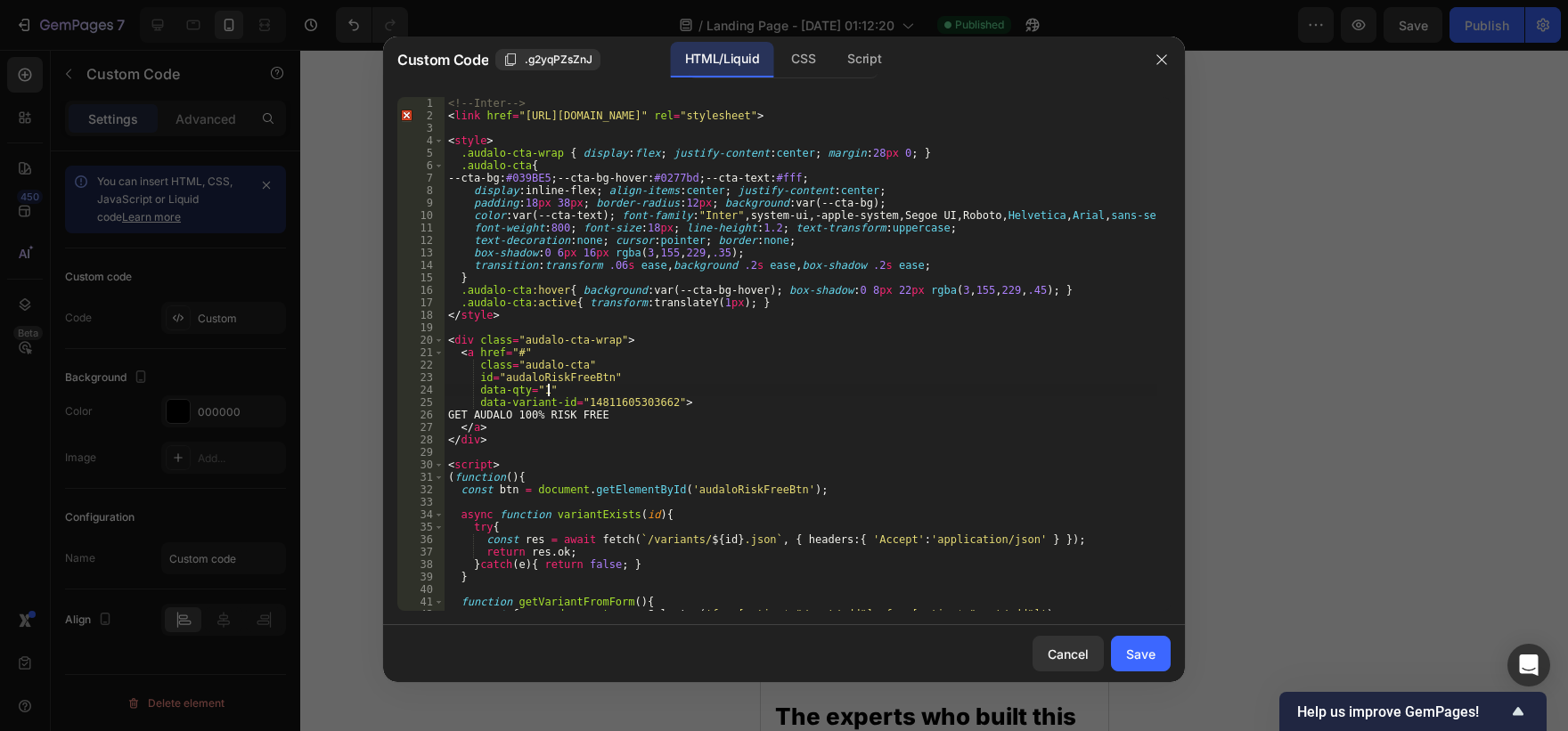
click at [717, 393] on div "<!-- Inter --> < link href = "[URL][DOMAIN_NAME]" rel = "stylesheet" > < style …" at bounding box center [801, 366] width 713 height 538
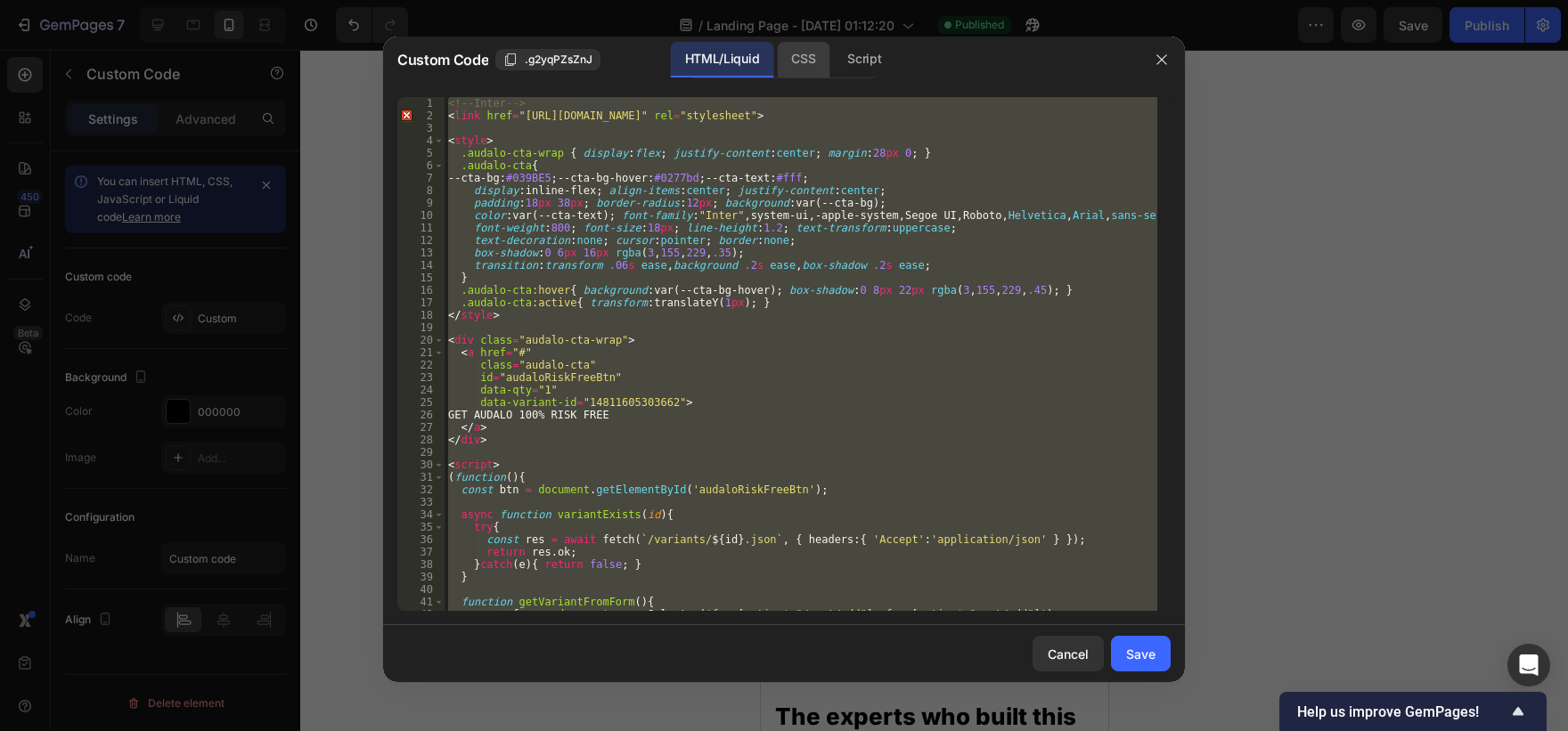
click at [810, 76] on div "CSS" at bounding box center [803, 60] width 53 height 36
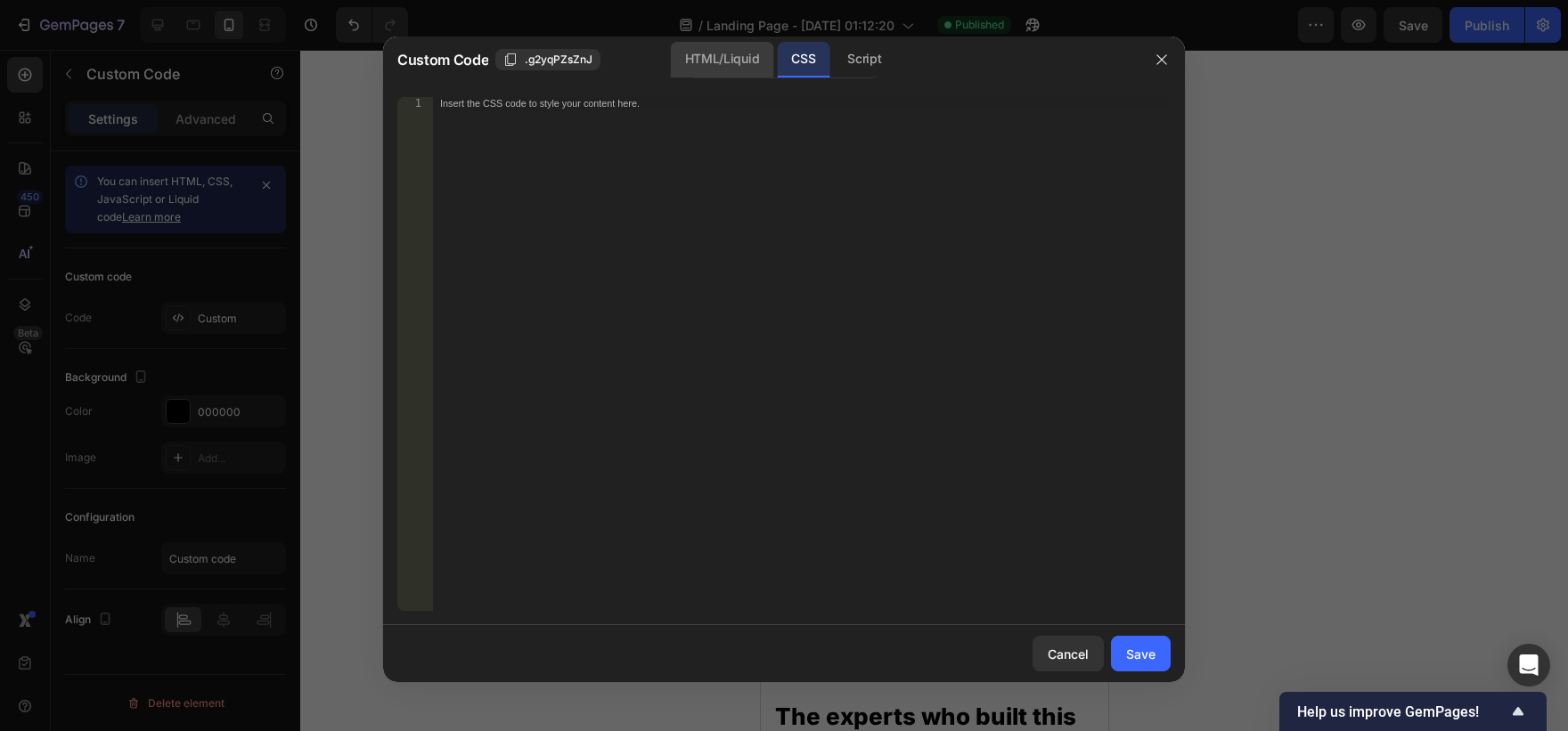
click at [754, 64] on div "HTML/Liquid" at bounding box center [722, 60] width 102 height 36
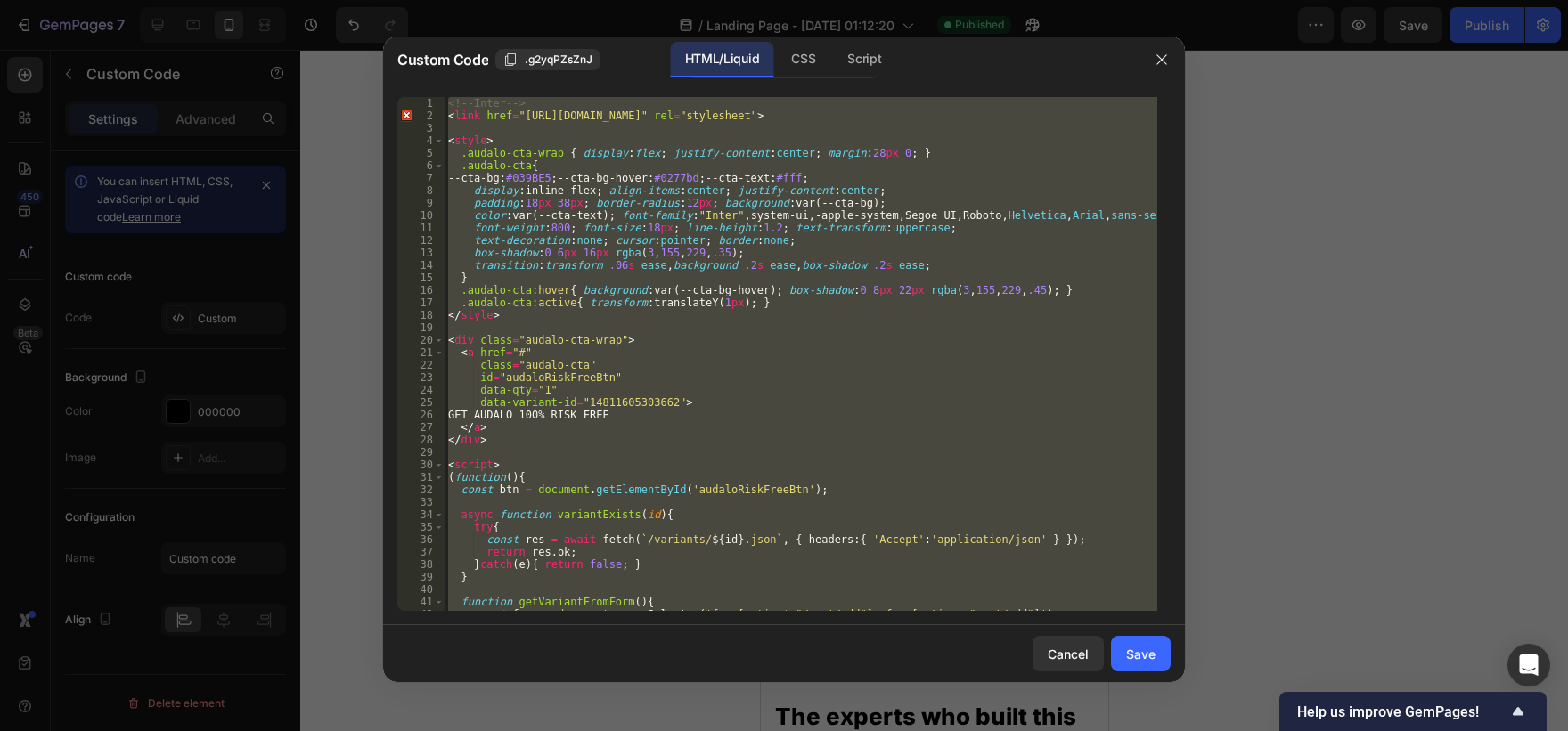
click at [977, 372] on div "<!-- Inter --> < link href = "[URL][DOMAIN_NAME]" rel = "stylesheet" > < style …" at bounding box center [801, 353] width 713 height 514
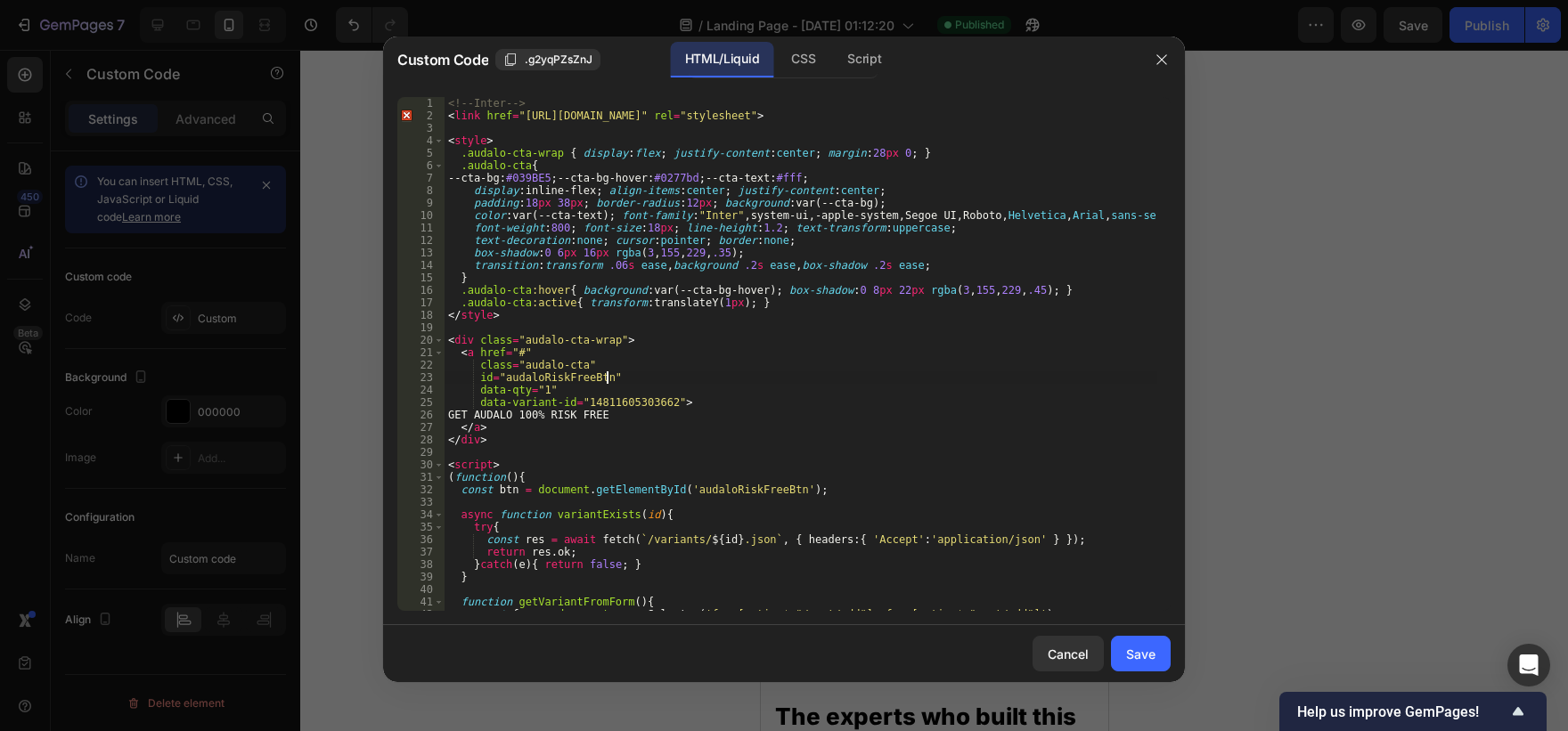
click at [553, 122] on div "<!-- Inter --> < link href = "[URL][DOMAIN_NAME]" rel = "stylesheet" > < style …" at bounding box center [801, 366] width 713 height 538
type textarea "</script>"
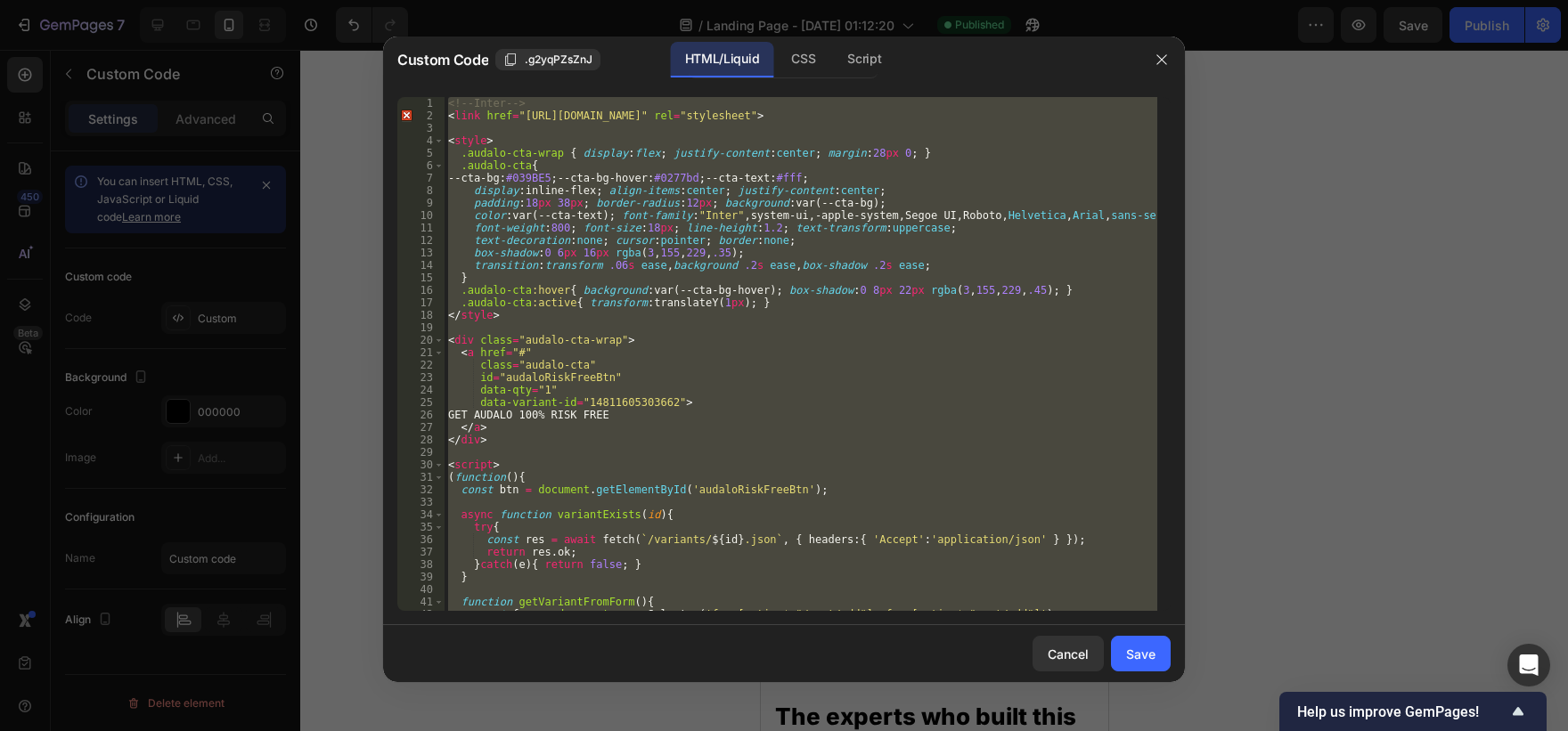
paste textarea
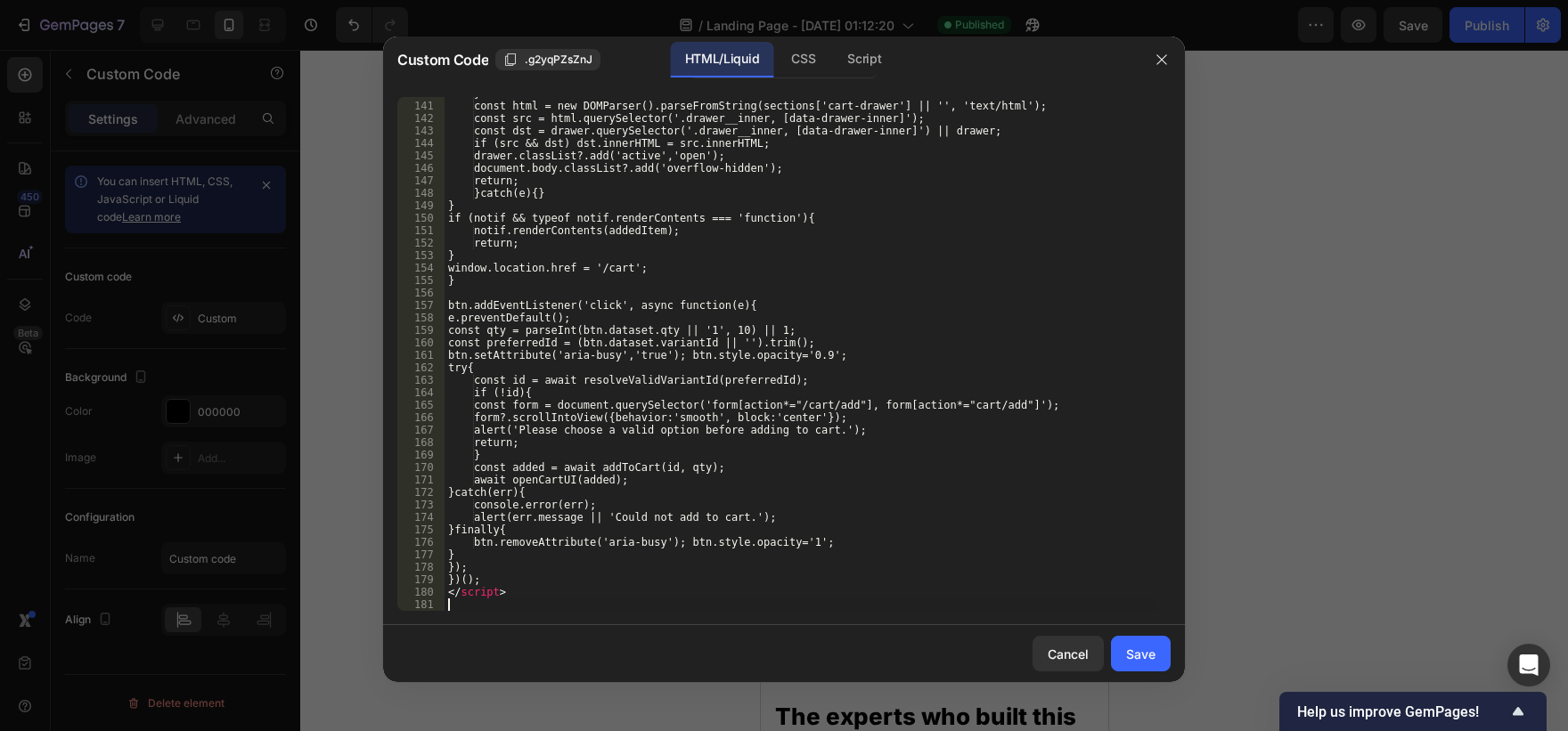
scroll to position [1805, 0]
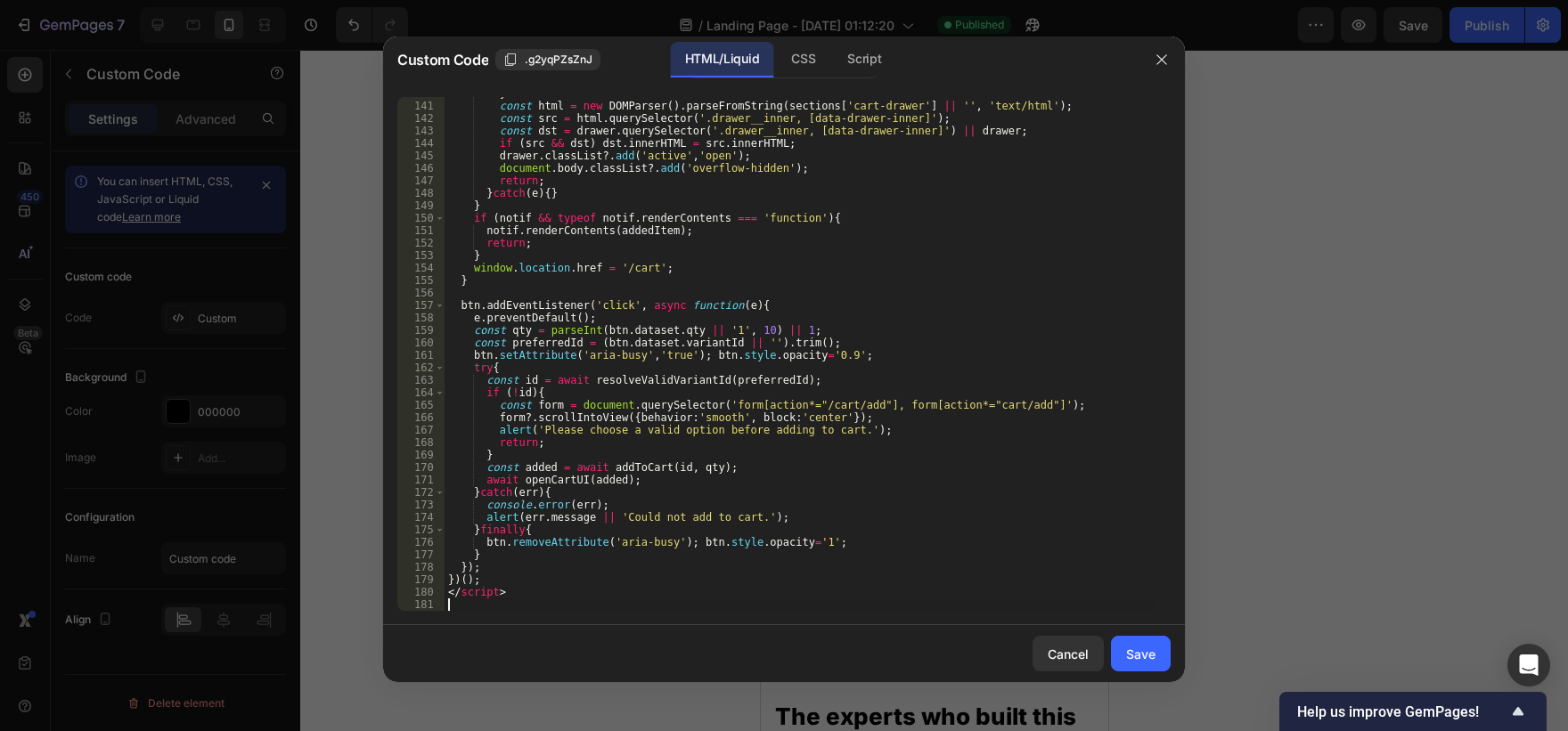
type textarea "</script>"
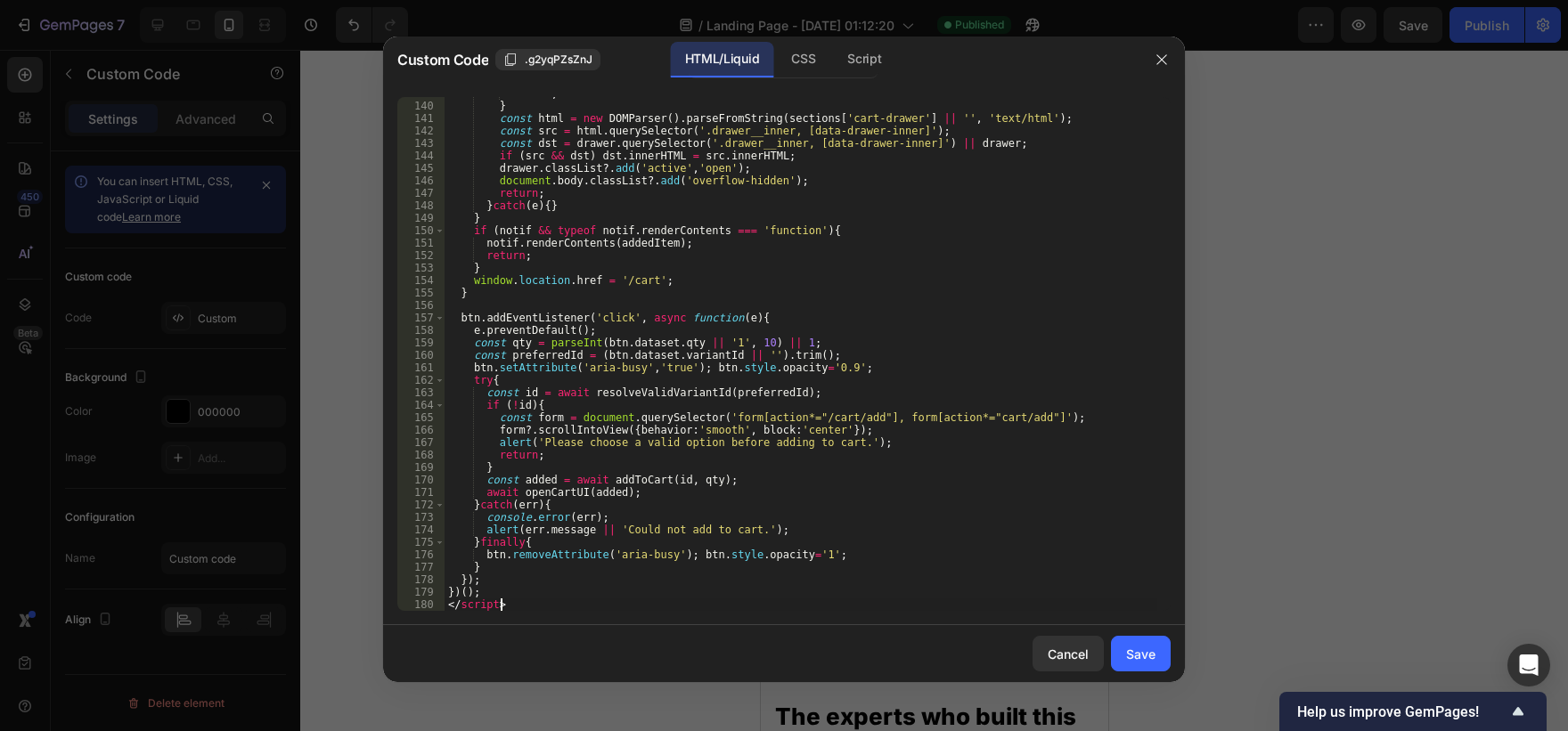
scroll to position [1793, 0]
click at [1137, 654] on div "Save" at bounding box center [1140, 654] width 29 height 19
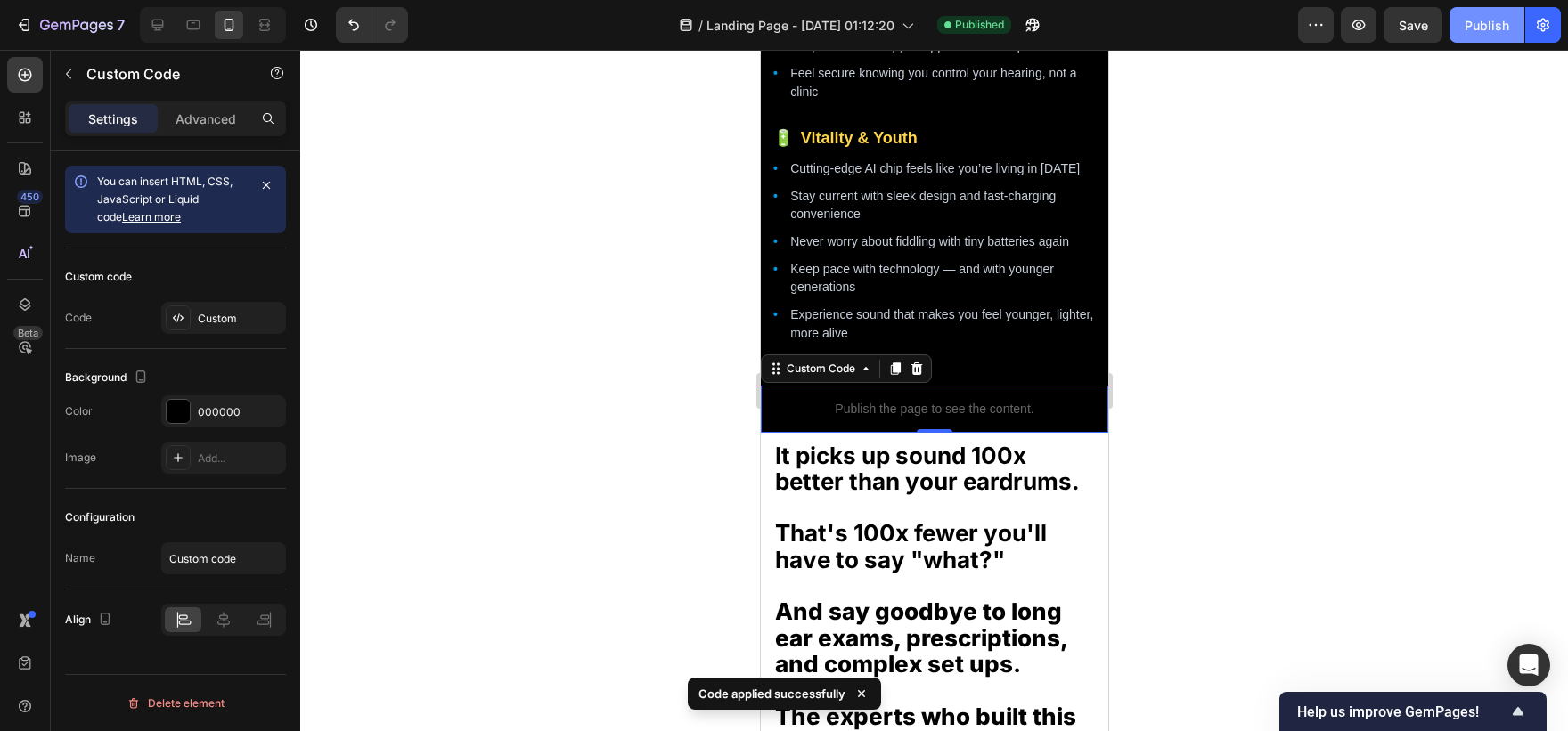
click at [1473, 12] on button "Publish" at bounding box center [1487, 25] width 75 height 36
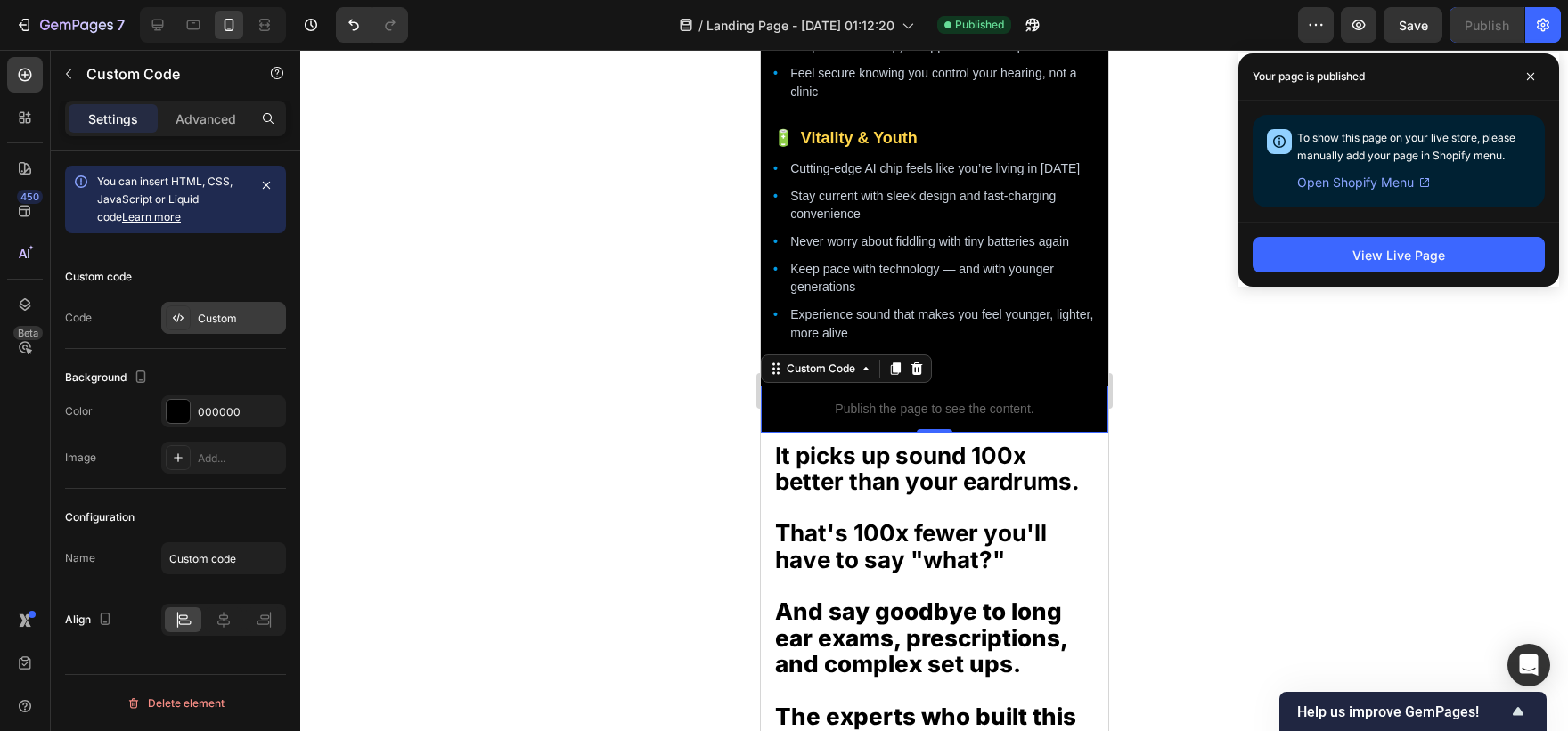
click at [215, 324] on div "Custom" at bounding box center [239, 319] width 84 height 16
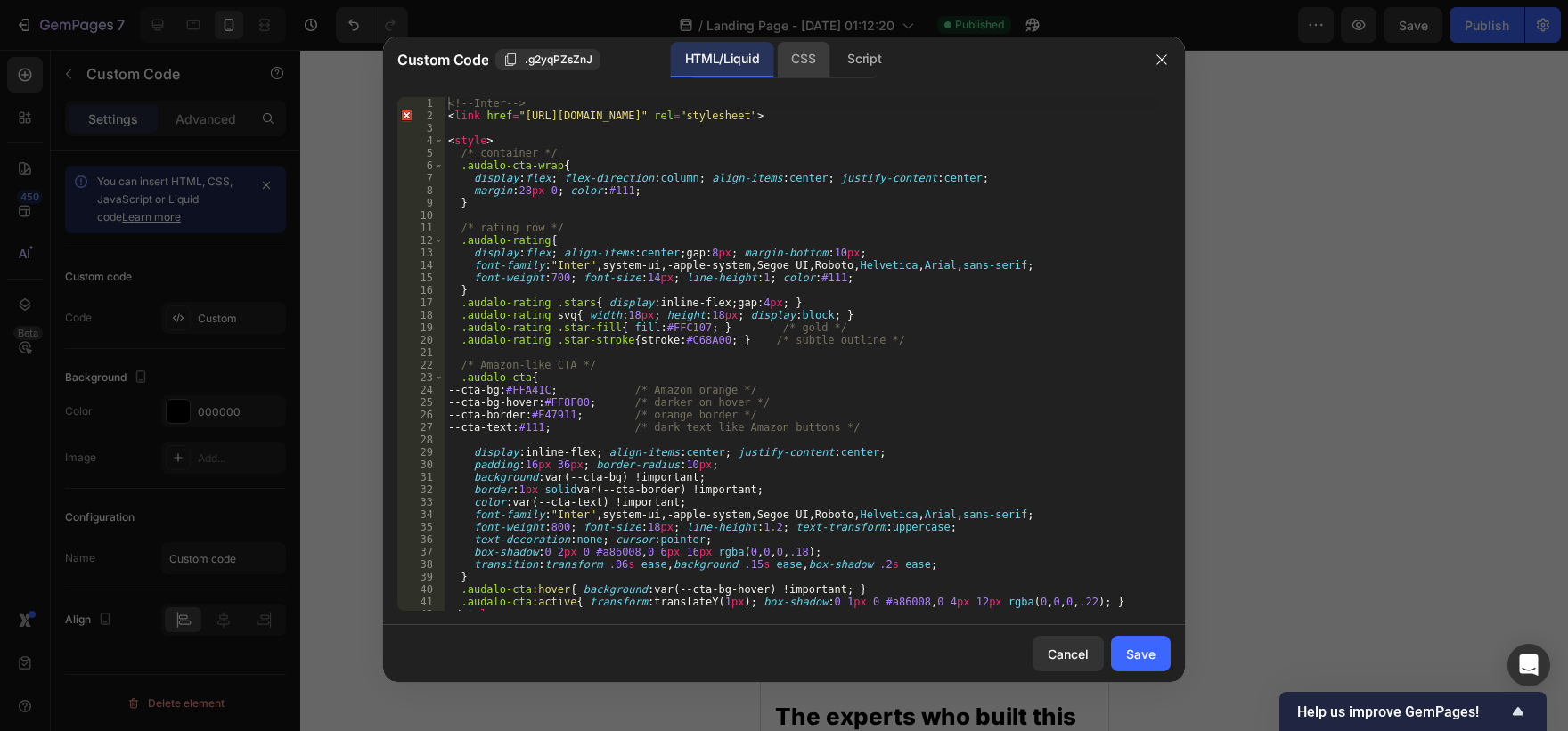
click at [813, 70] on div "CSS" at bounding box center [803, 60] width 53 height 36
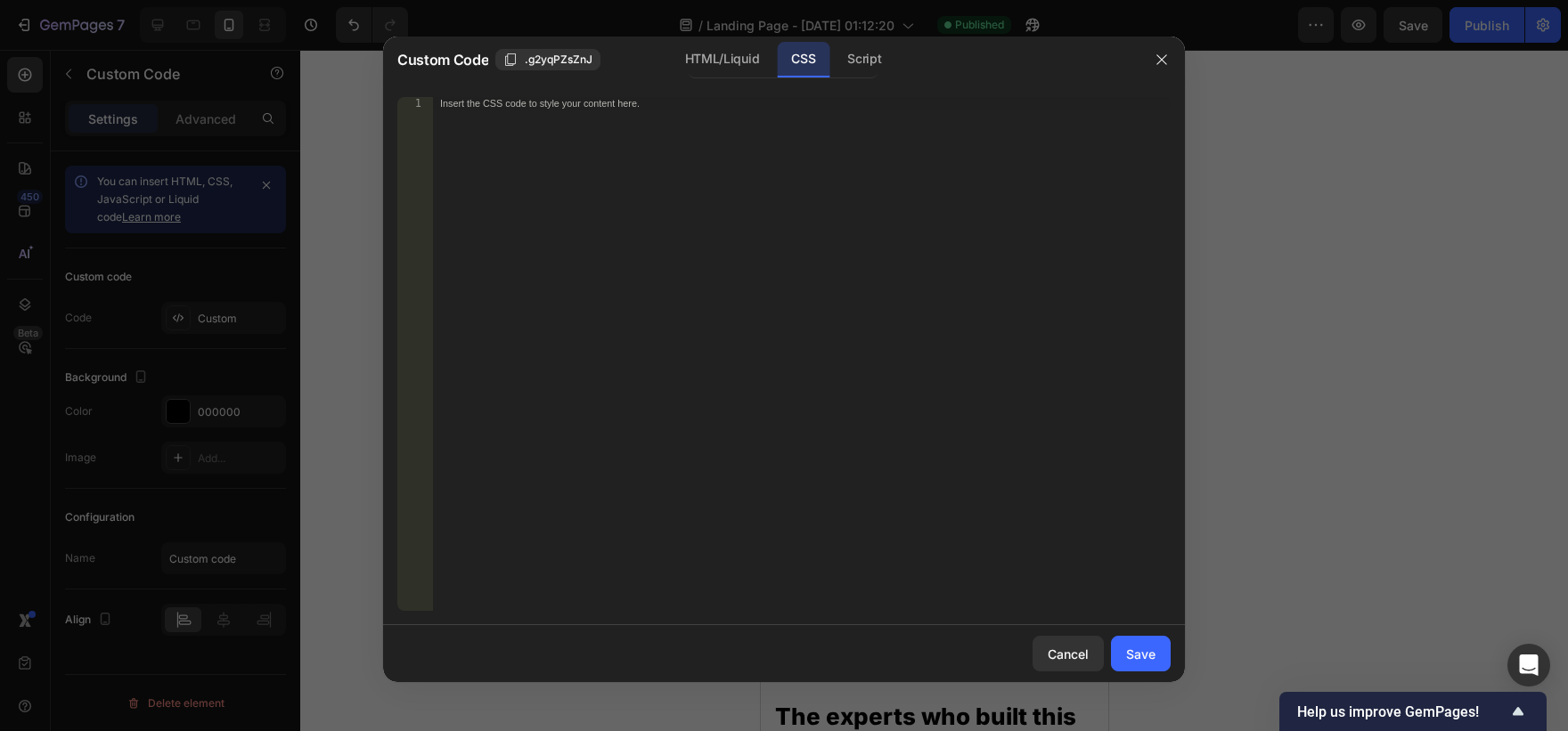
click at [771, 236] on div "Insert the CSS code to style your content here." at bounding box center [802, 366] width 738 height 538
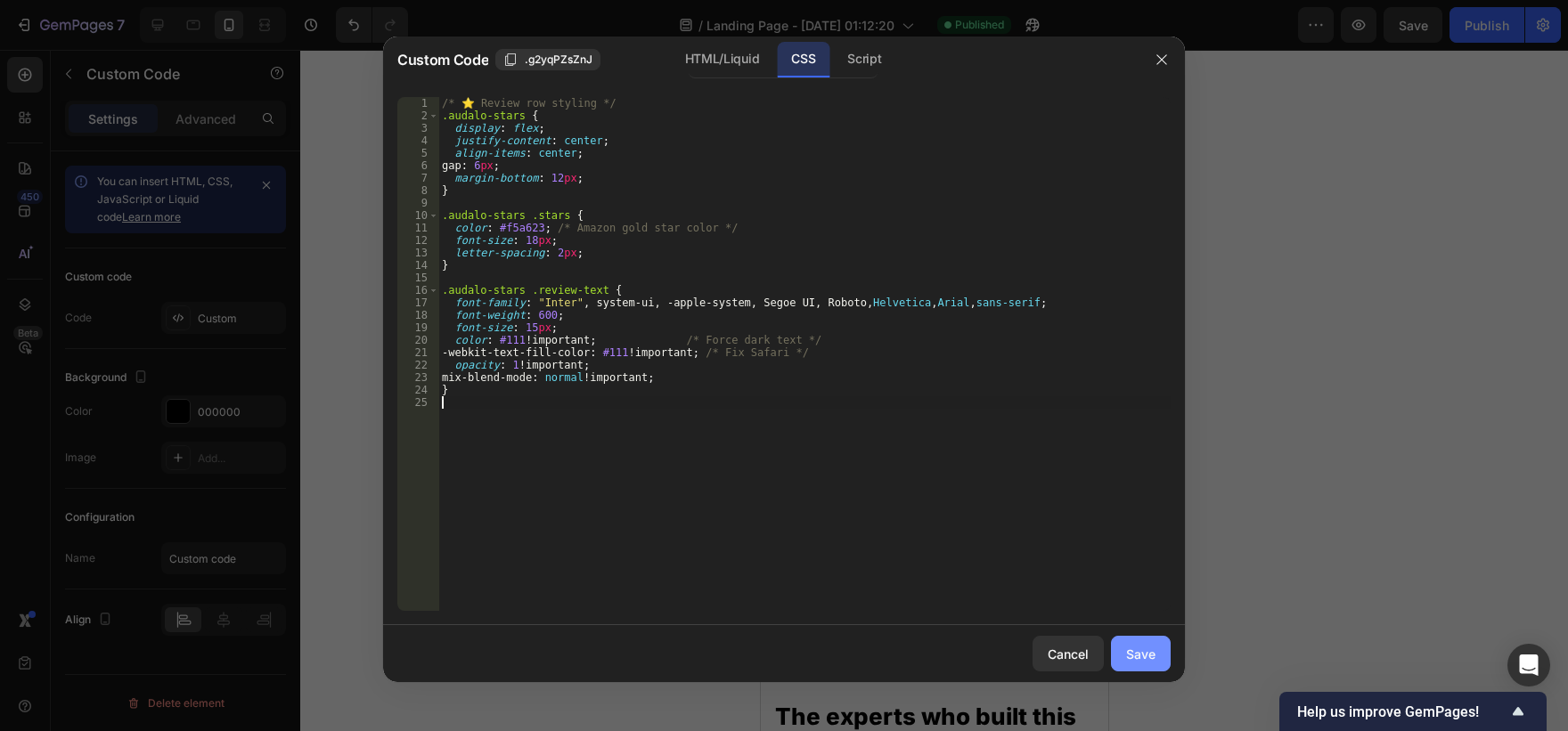
click at [1137, 660] on div "Save" at bounding box center [1140, 654] width 29 height 19
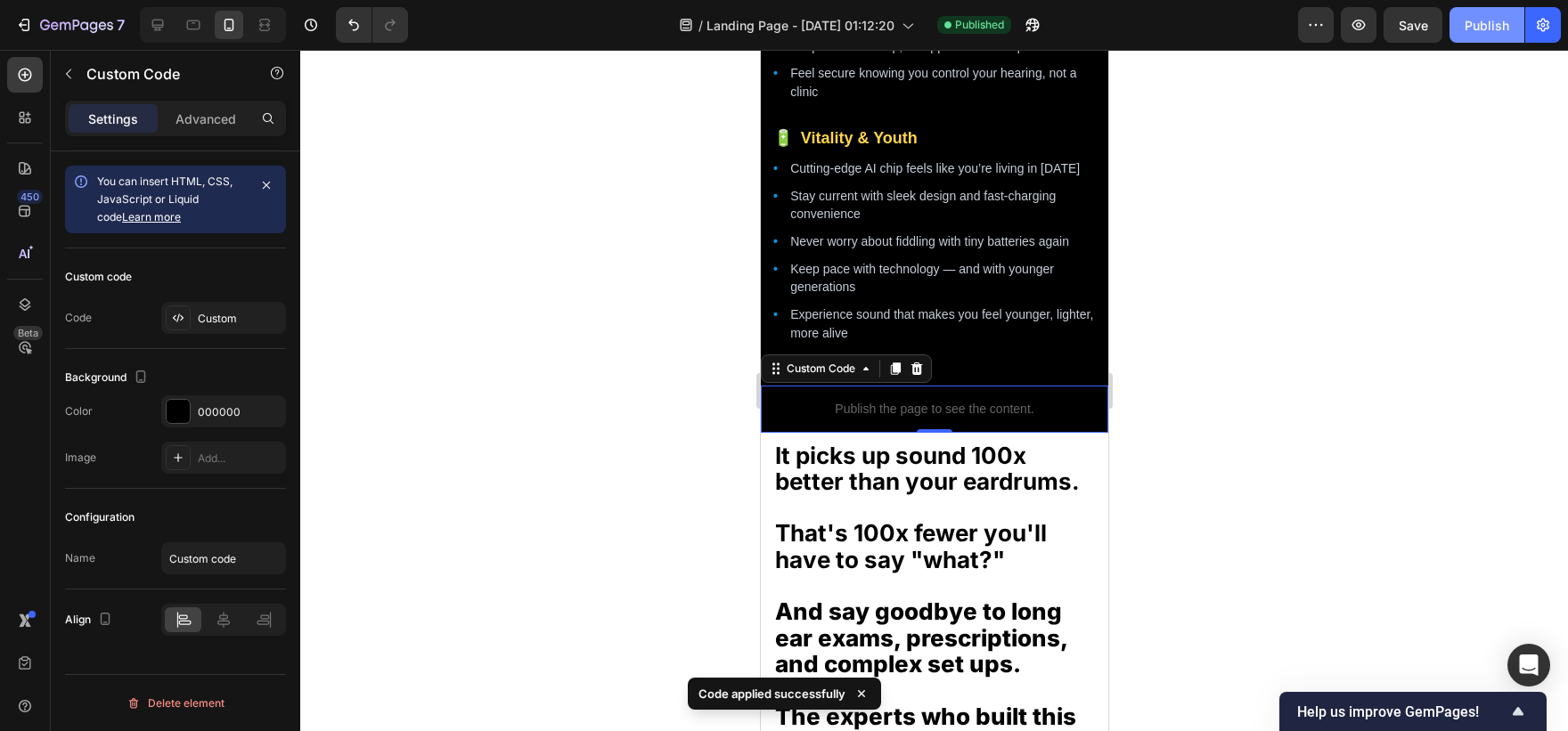
click at [1484, 38] on button "Publish" at bounding box center [1487, 25] width 75 height 36
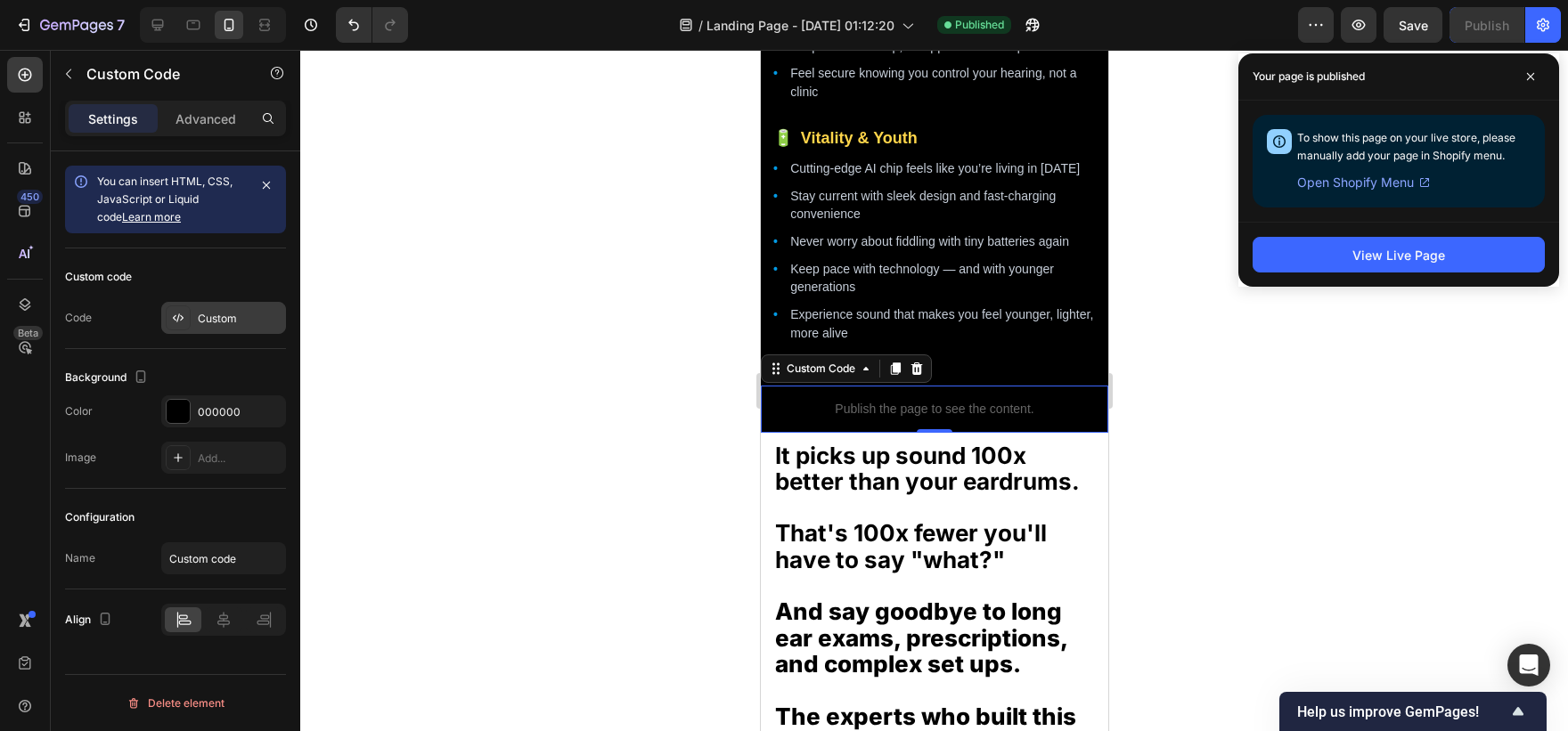
click at [243, 328] on div "Custom" at bounding box center [224, 318] width 125 height 32
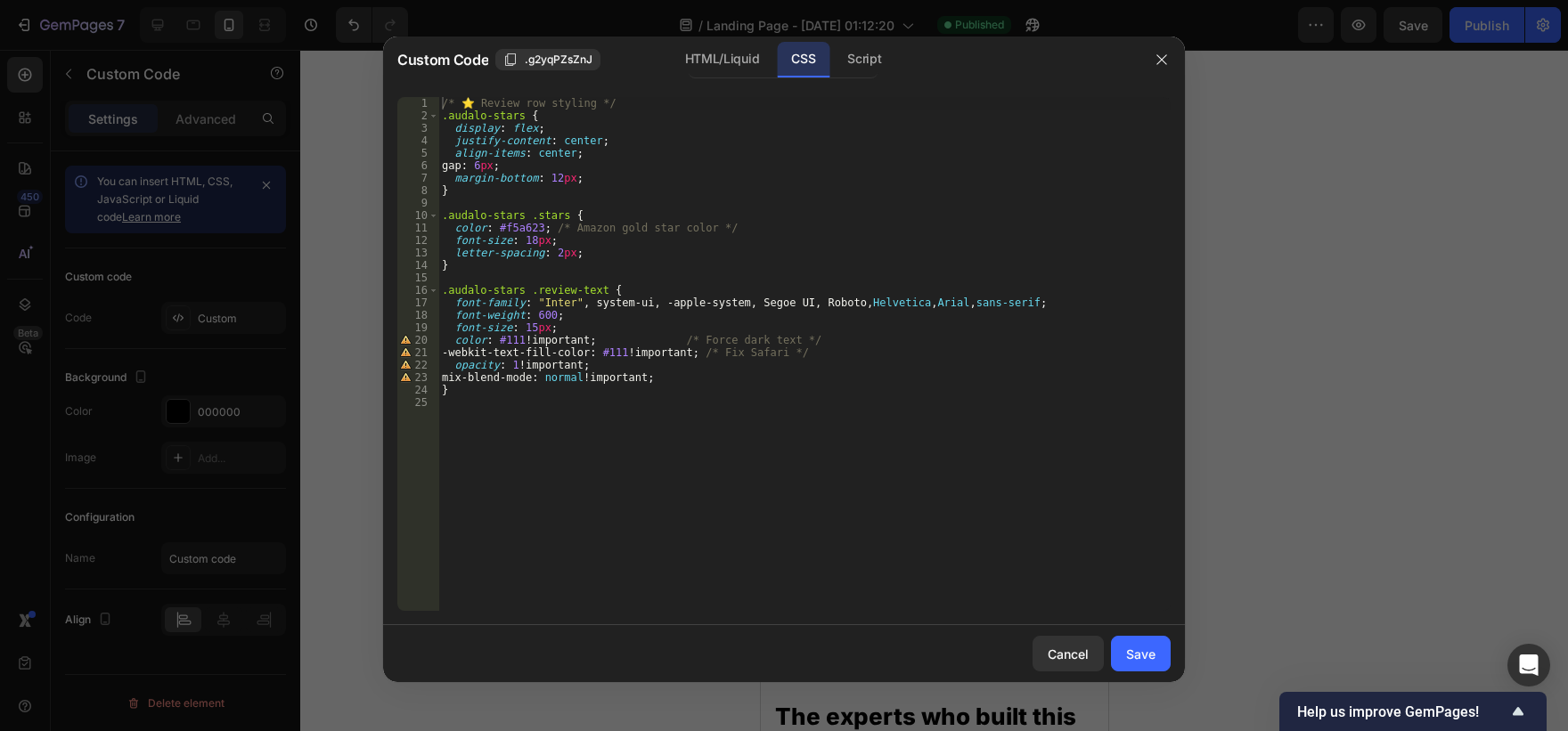
click at [686, 323] on div "/* ⭐ Review row styling */ .audalo-stars { display : flex ; justify-content : c…" at bounding box center [804, 366] width 732 height 538
type textarea "}"
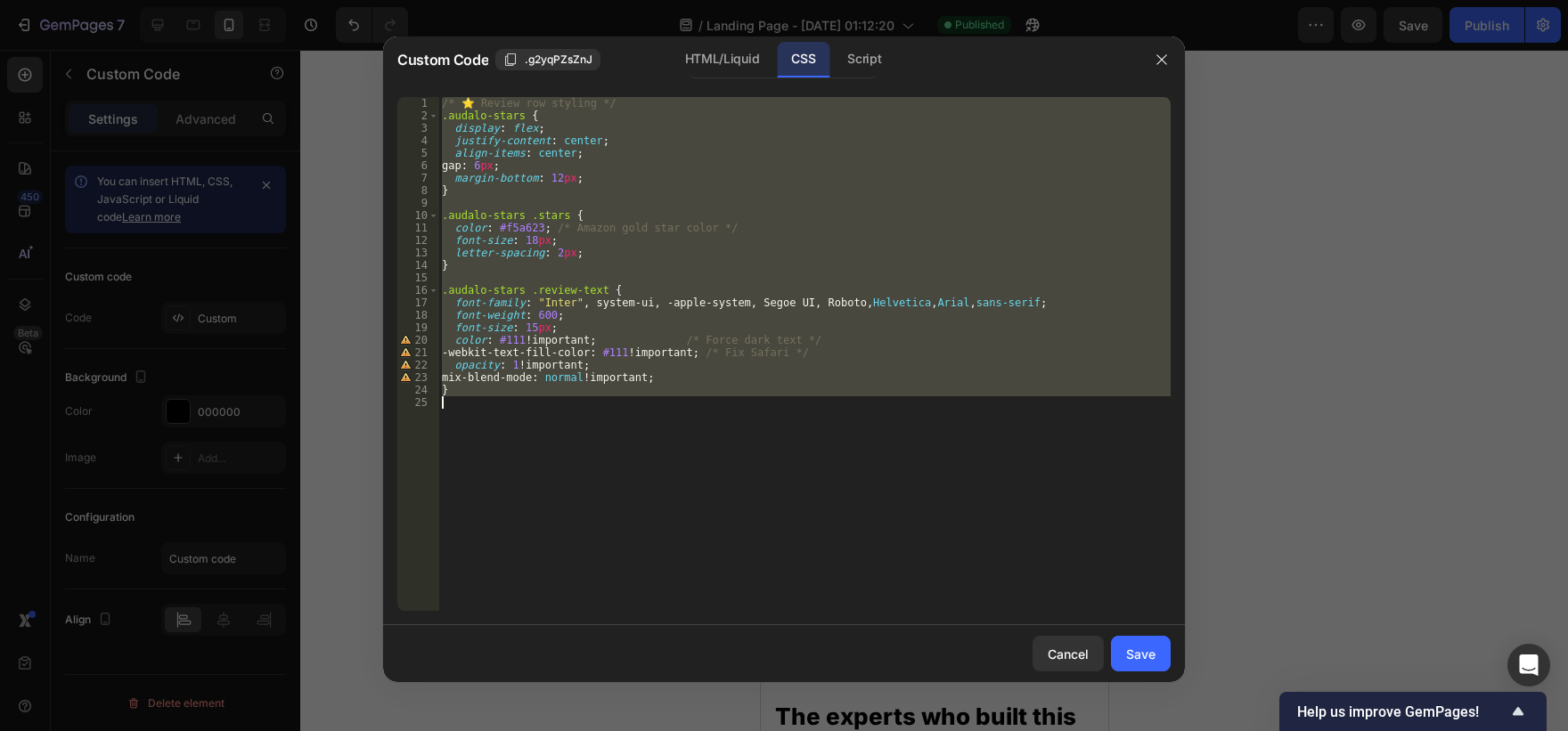
paste textarea
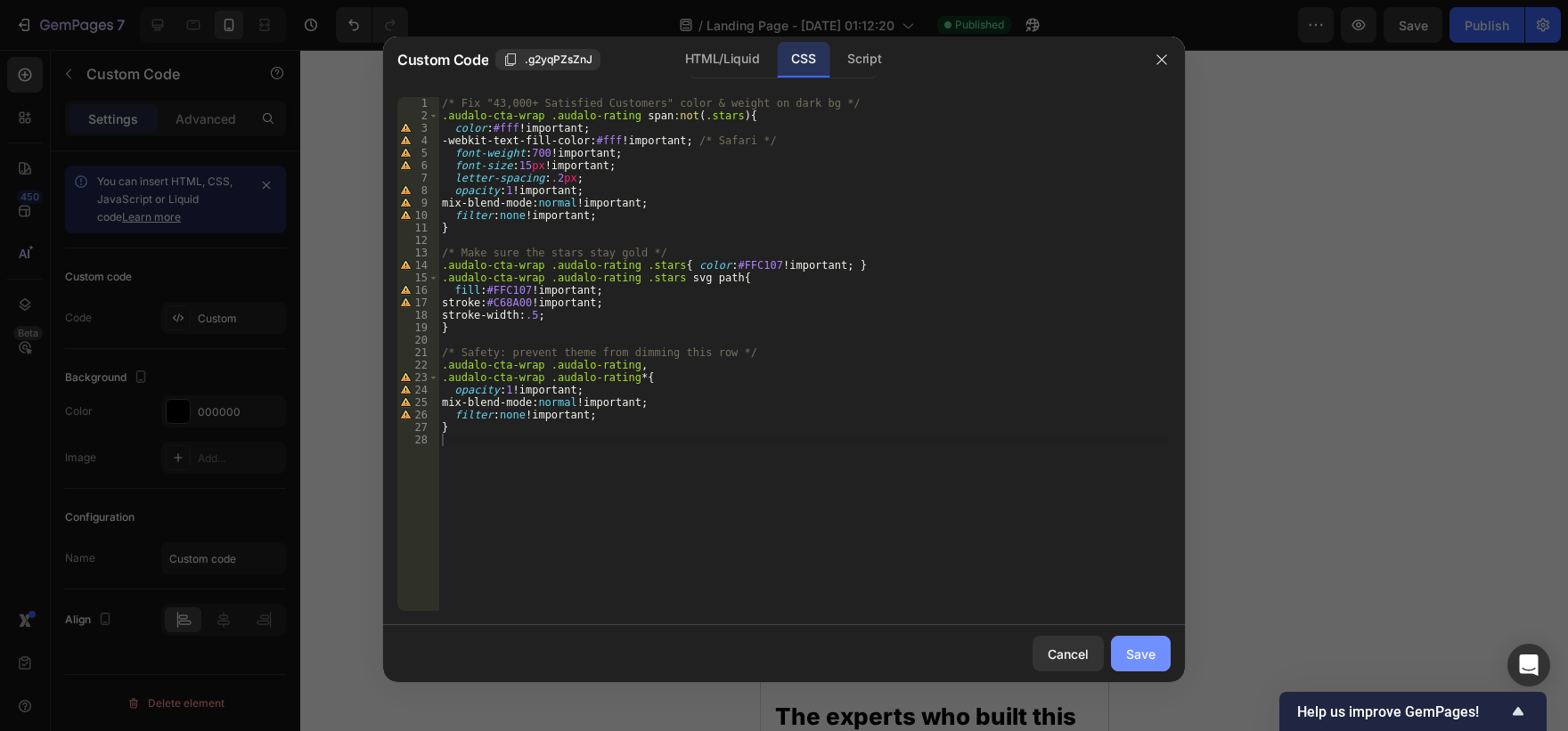
click at [1149, 648] on div "Save" at bounding box center [1140, 654] width 29 height 19
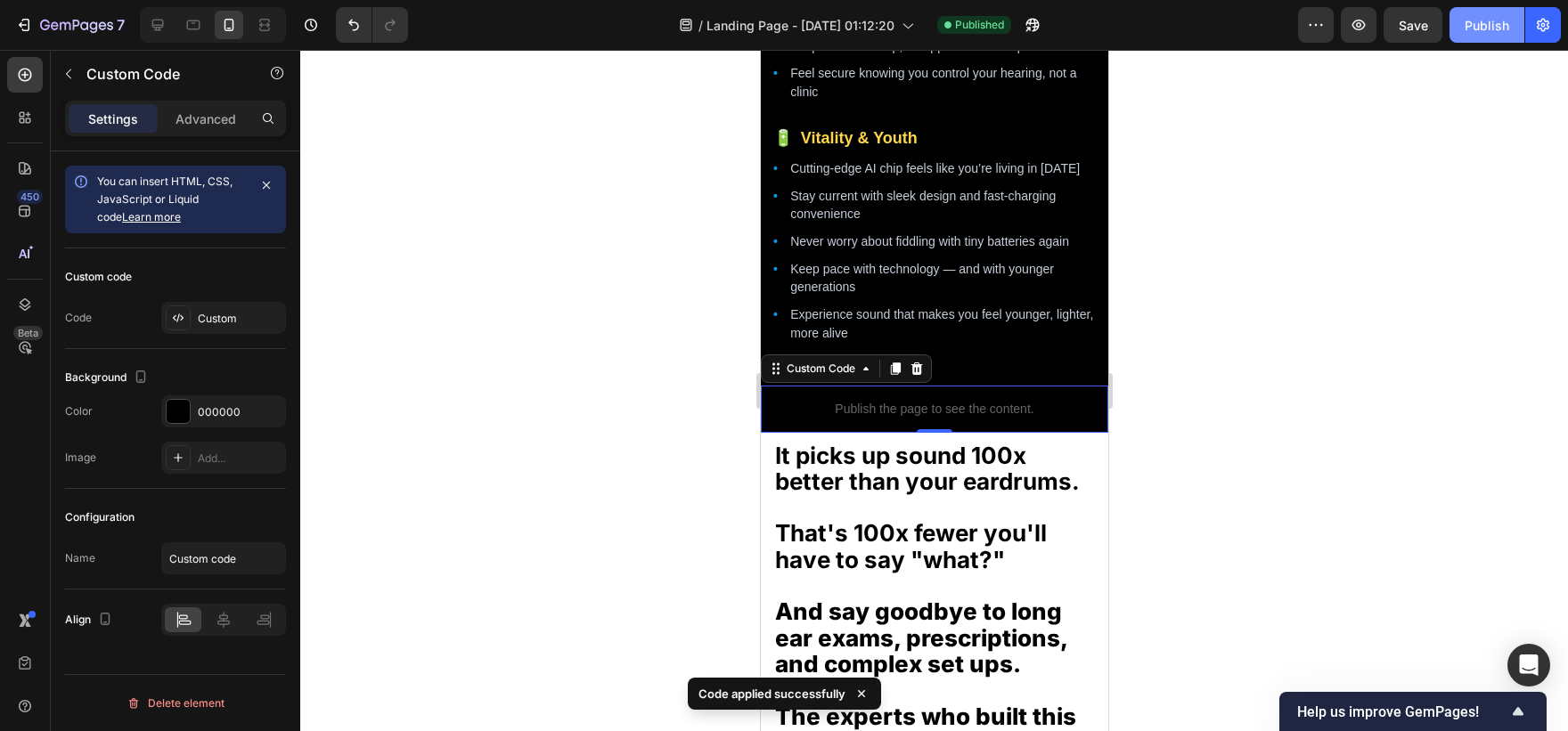
click at [1497, 32] on div "Publish" at bounding box center [1486, 25] width 44 height 19
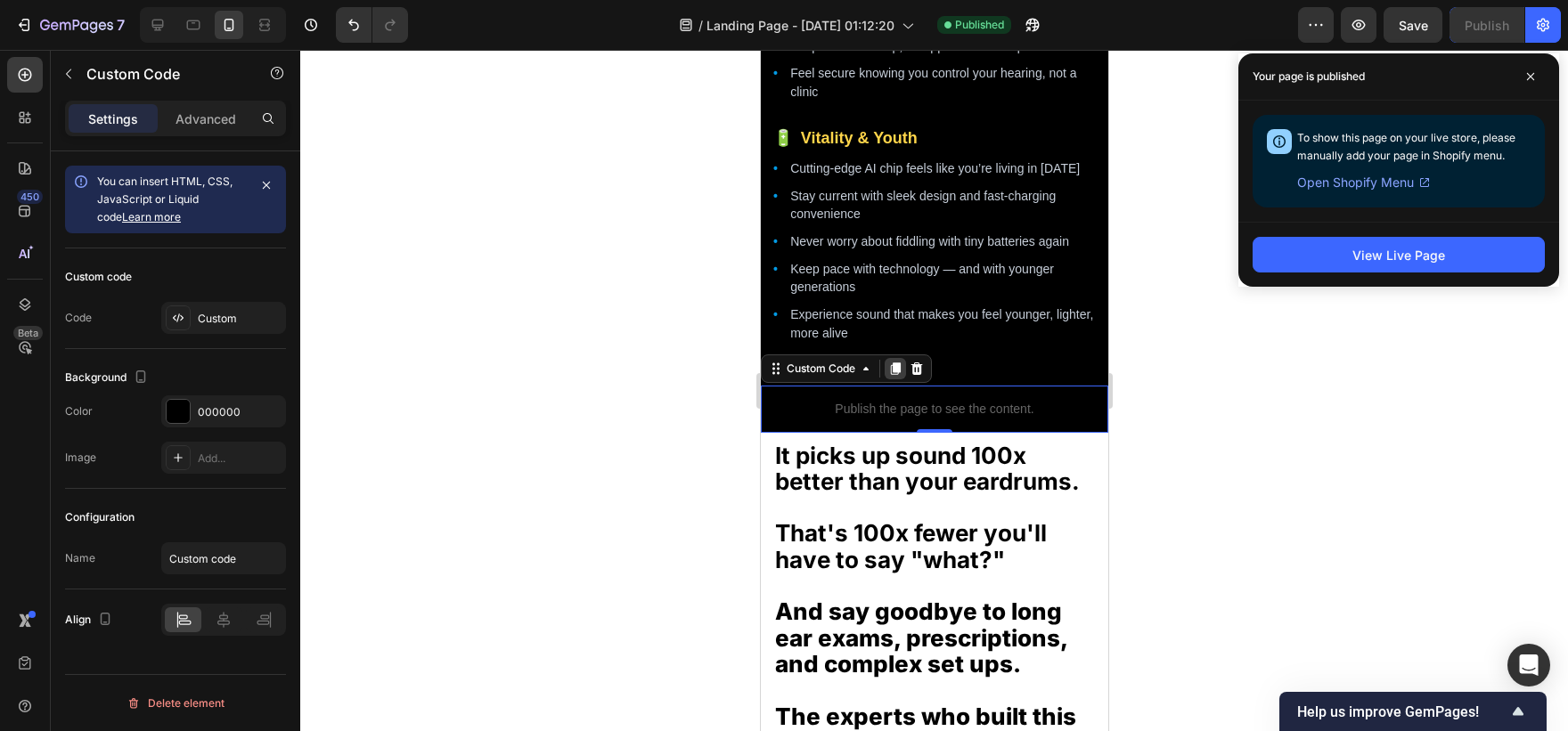
click at [890, 376] on icon at bounding box center [894, 368] width 14 height 14
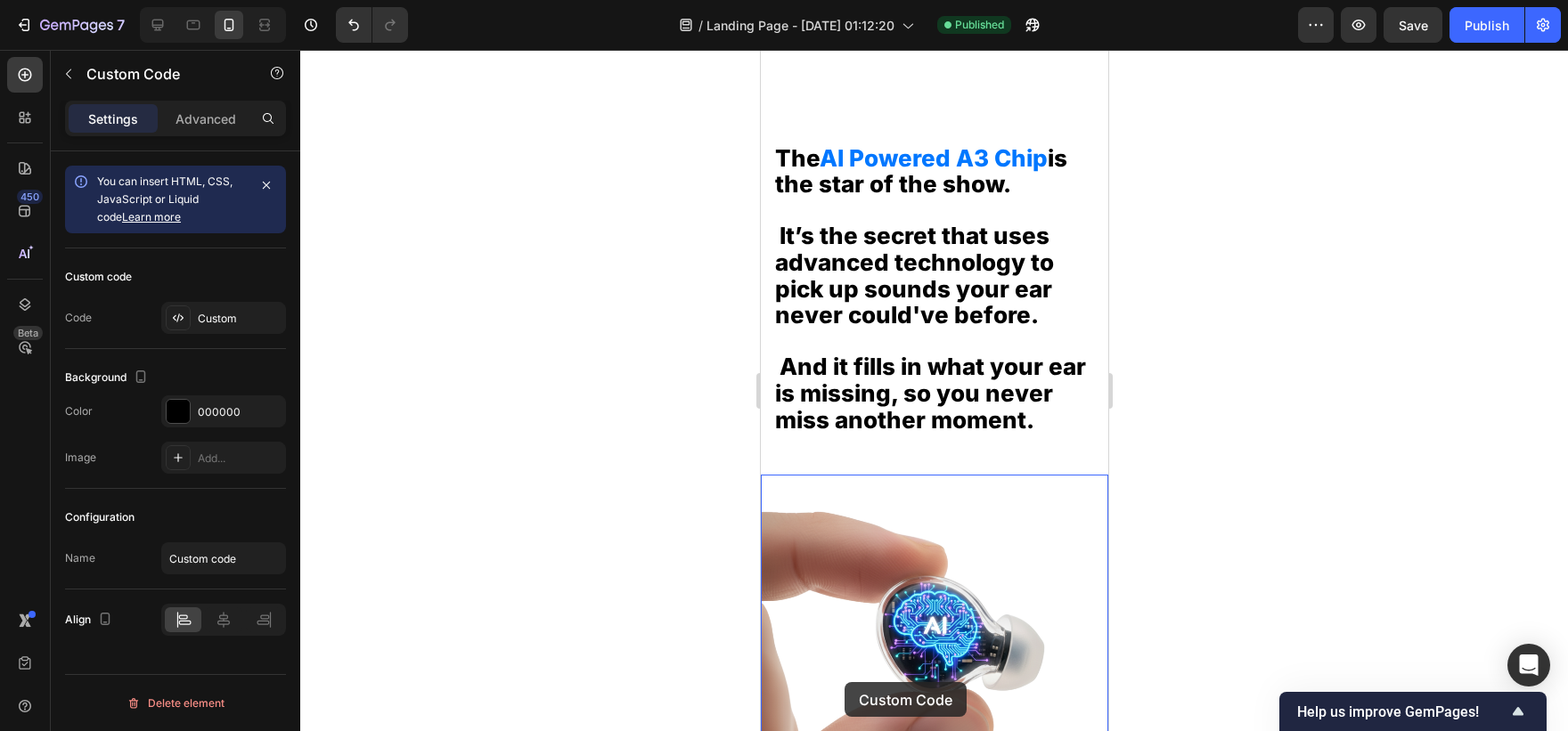
scroll to position [4379, 0]
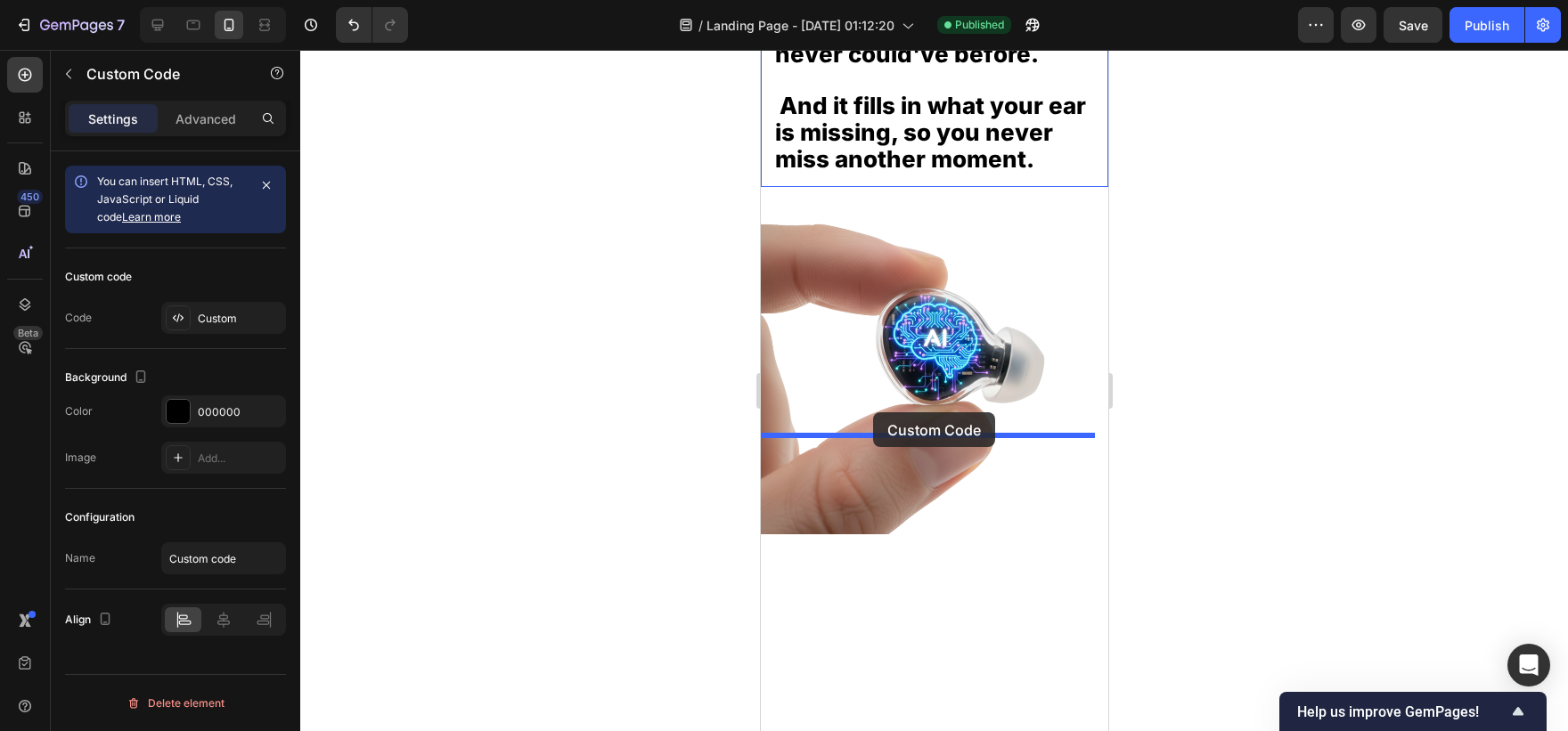
drag, startPoint x: 788, startPoint y: 456, endPoint x: 872, endPoint y: 412, distance: 94.8
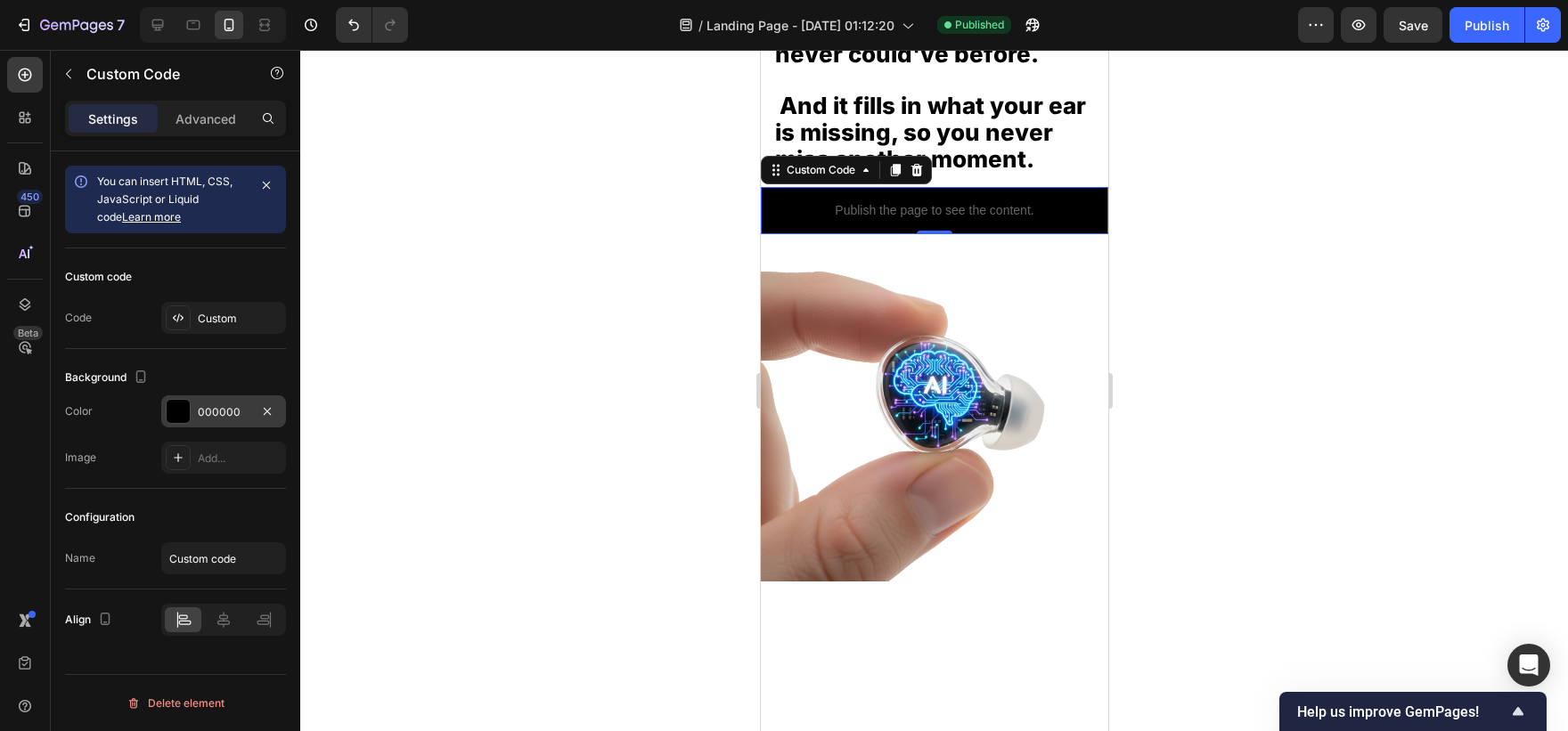
click at [166, 402] on div at bounding box center [178, 412] width 24 height 23
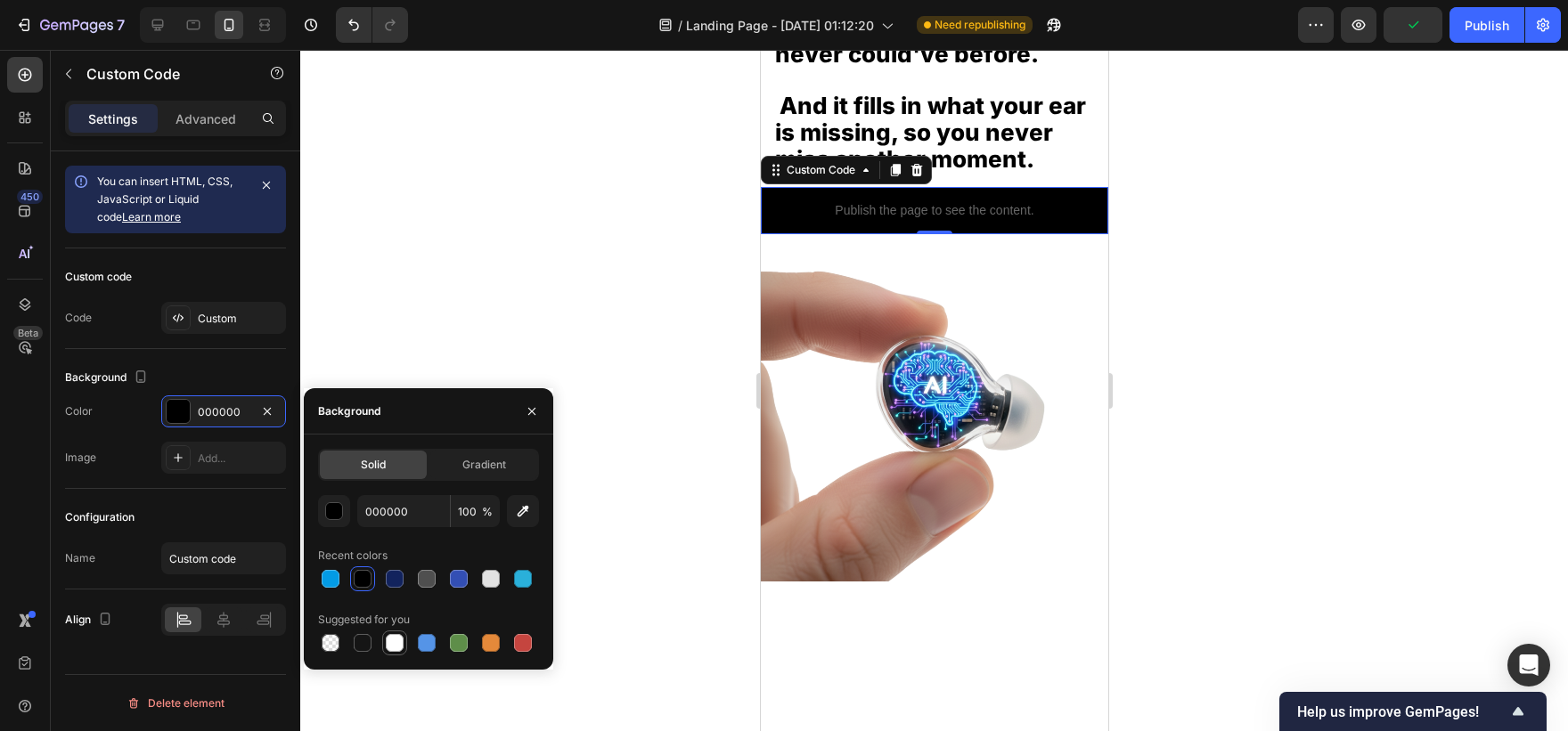
click at [403, 649] on div at bounding box center [394, 643] width 22 height 22
type input "FFFFFF"
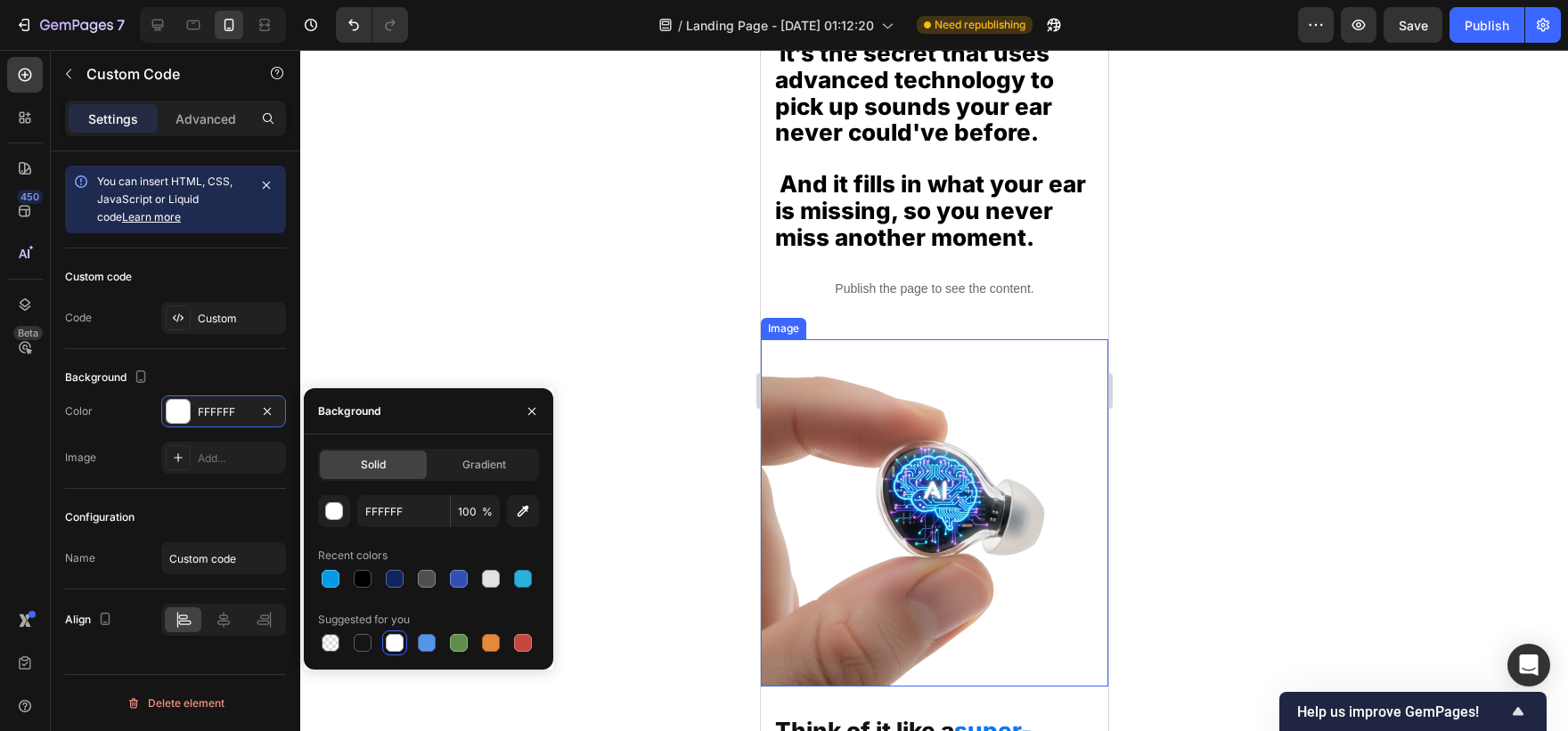
scroll to position [4522, 0]
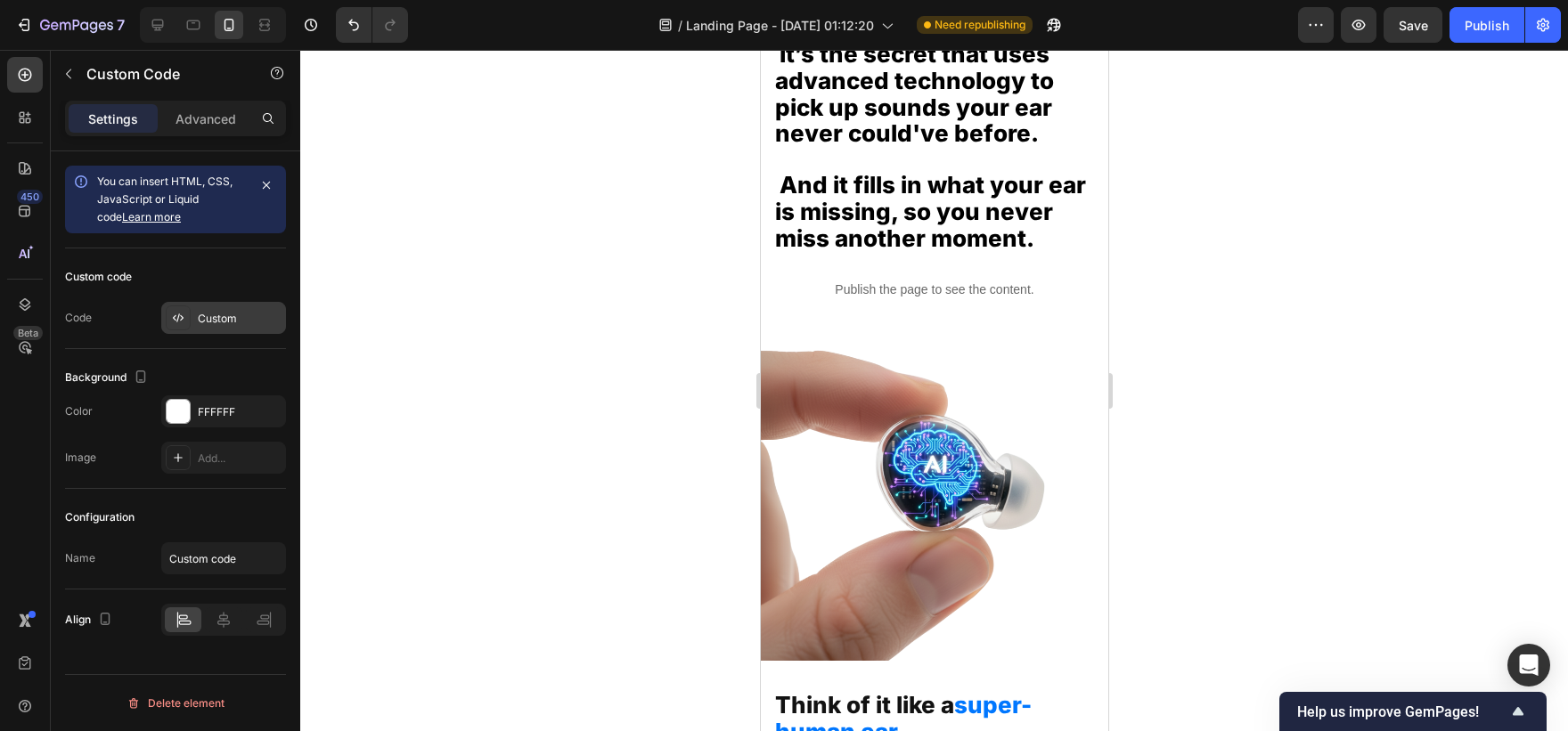
click at [218, 308] on div "Custom" at bounding box center [224, 318] width 125 height 32
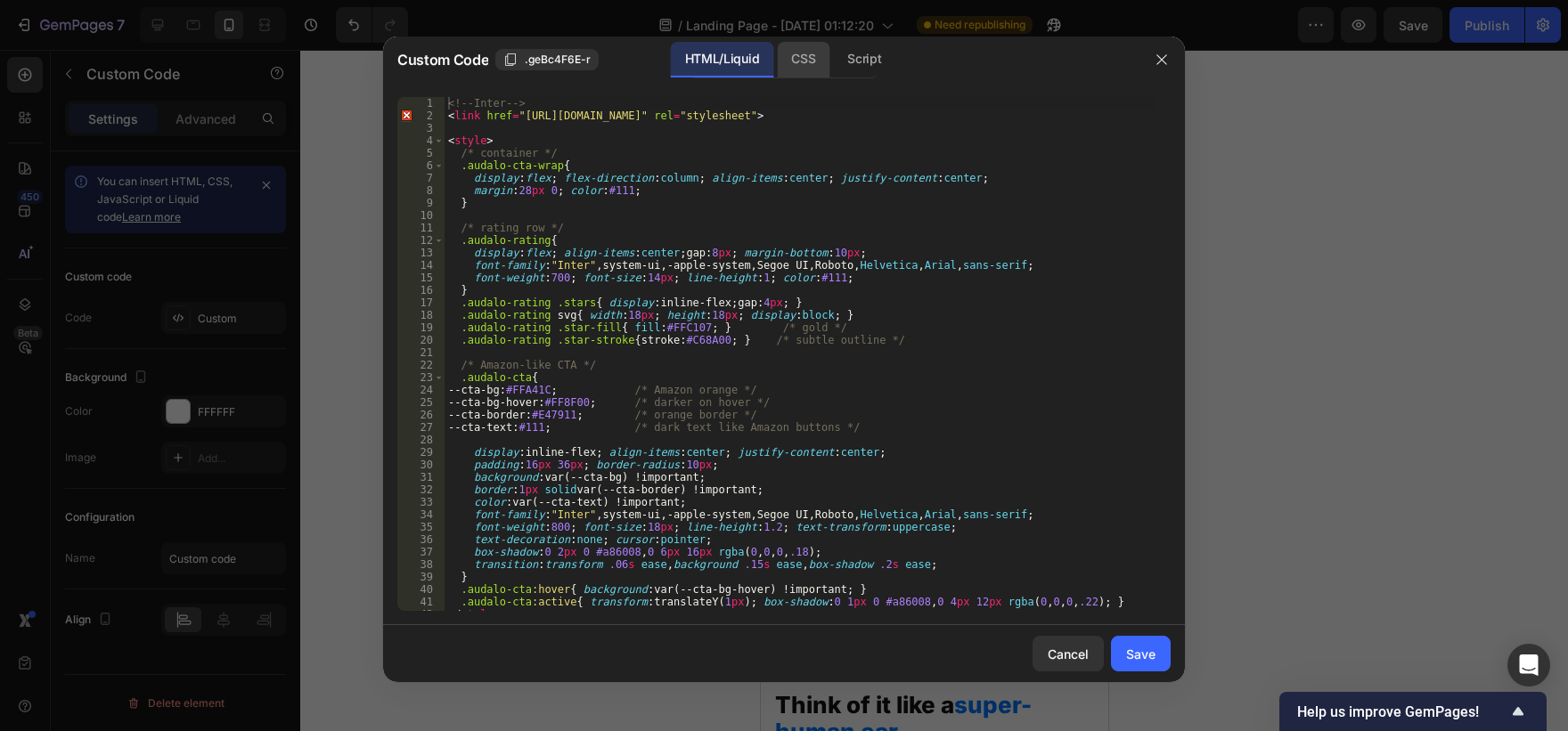
click at [790, 60] on div "CSS" at bounding box center [803, 60] width 53 height 36
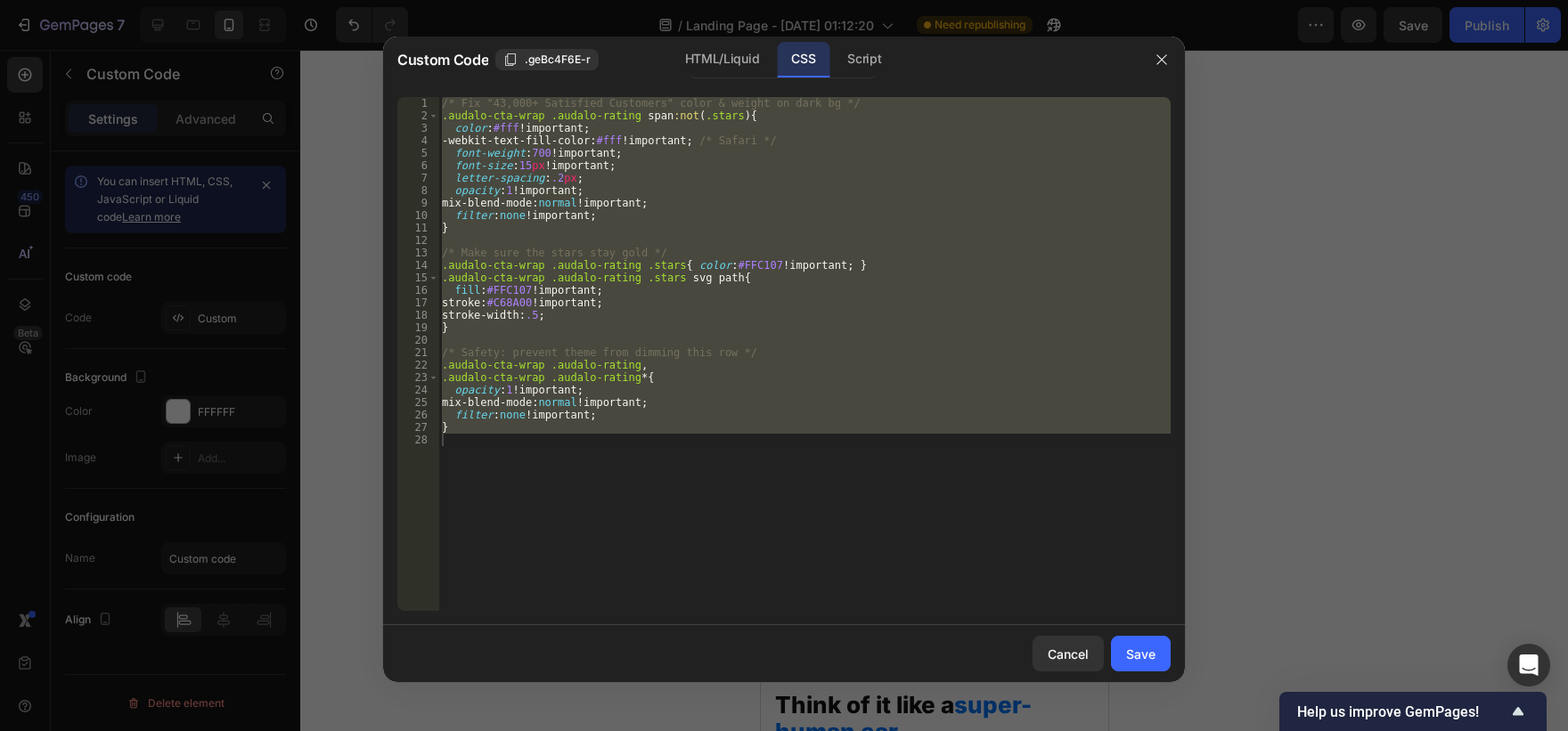
click at [708, 211] on div "/* Fix "43,000+ Satisfied Customers" color & weight on dark bg */ .audalo-cta-w…" at bounding box center [804, 353] width 732 height 514
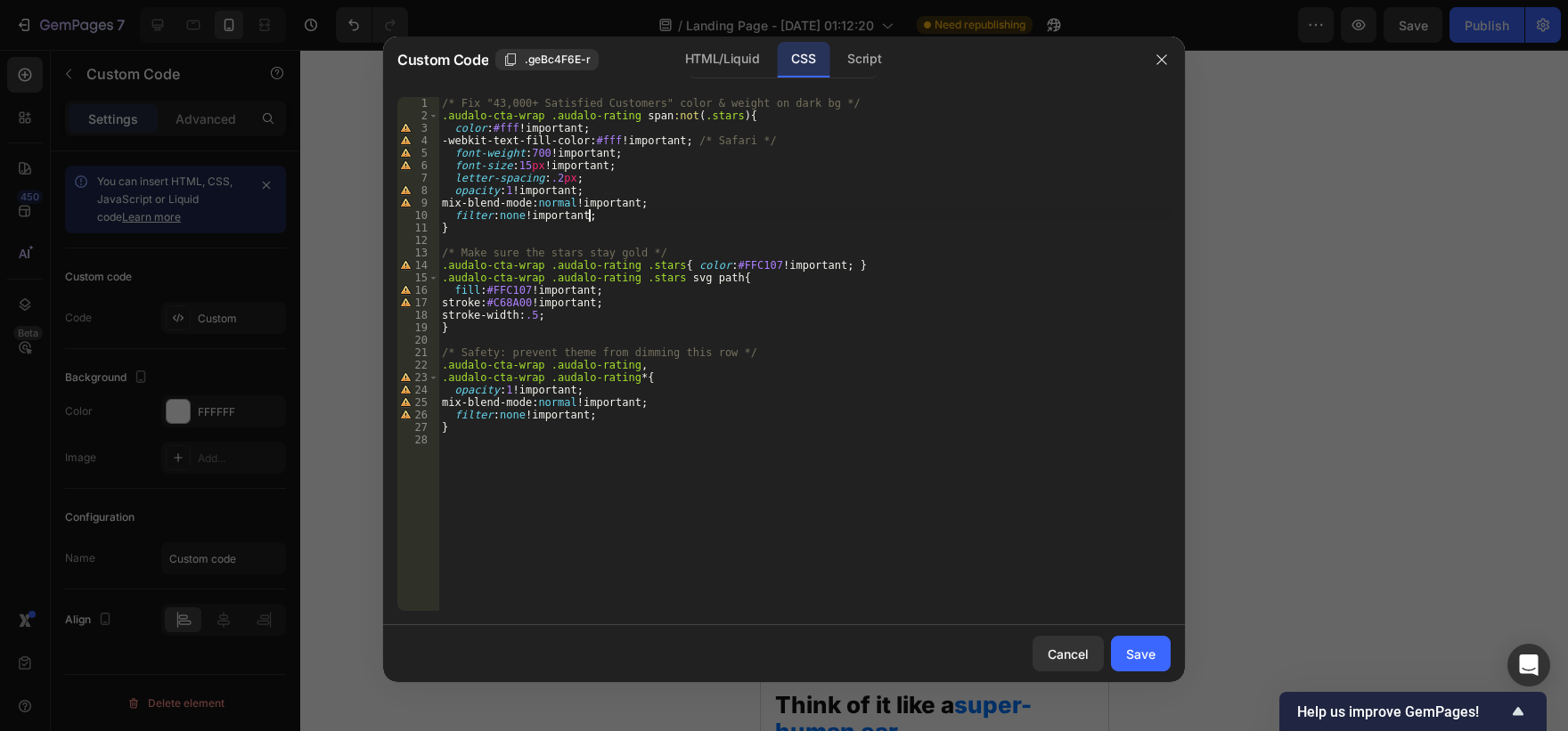
type textarea "}"
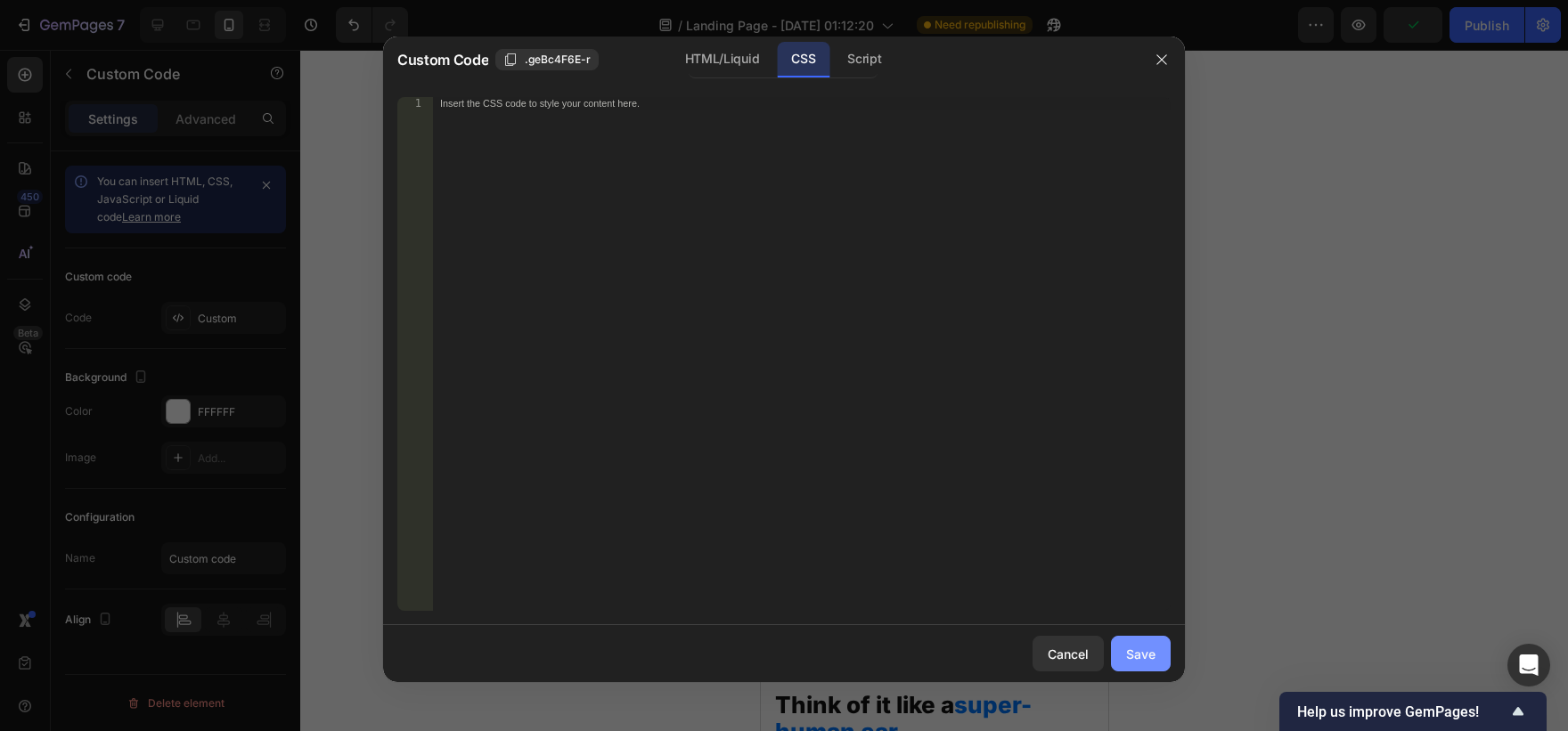
click at [1133, 656] on div "Save" at bounding box center [1140, 654] width 29 height 19
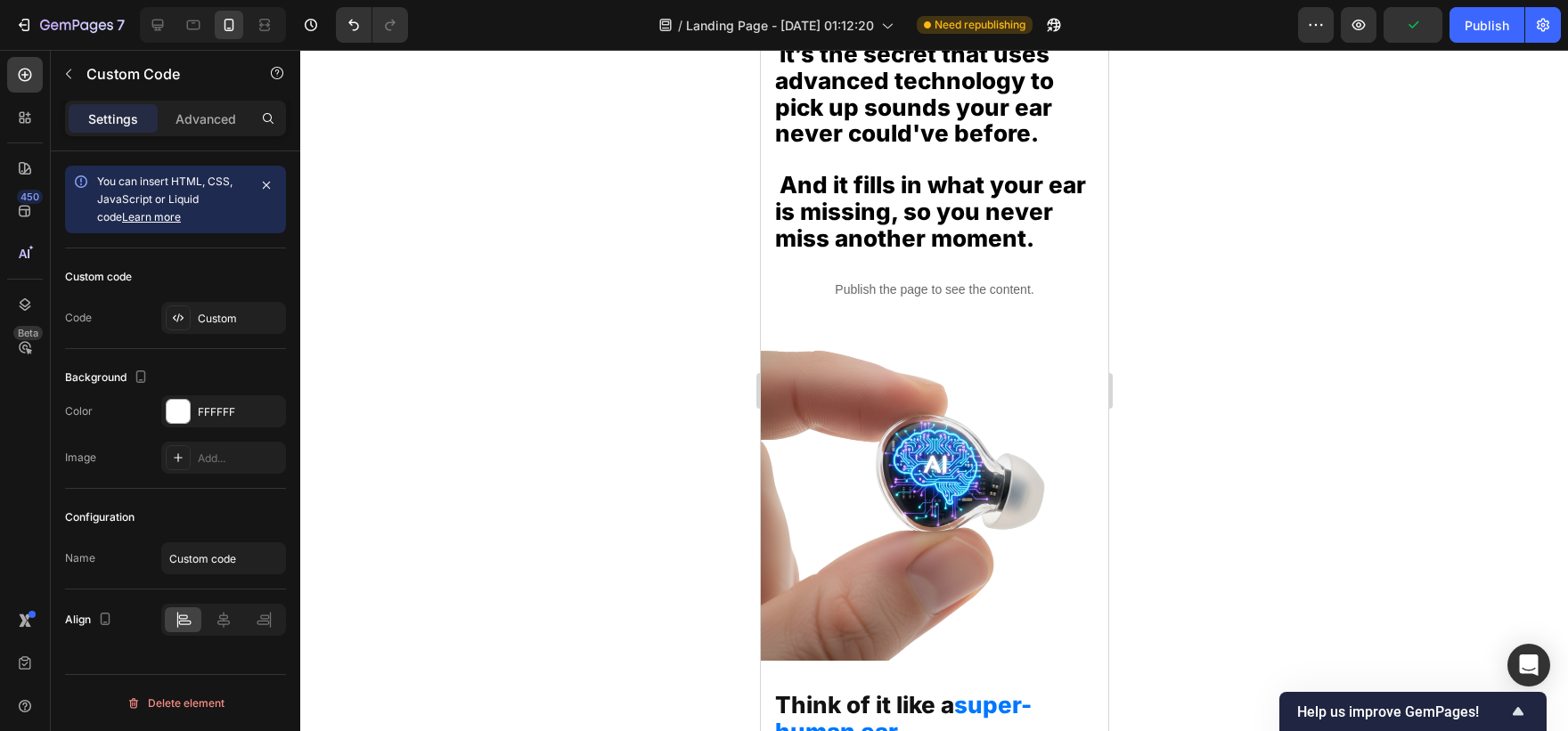
click at [990, 299] on p "Publish the page to see the content." at bounding box center [933, 290] width 348 height 19
click at [932, 299] on p "Publish the page to see the content." at bounding box center [933, 290] width 348 height 19
click at [823, 299] on p "Publish the page to see the content." at bounding box center [933, 290] width 348 height 19
click at [1055, 314] on div "Publish the page to see the content." at bounding box center [933, 289] width 348 height 47
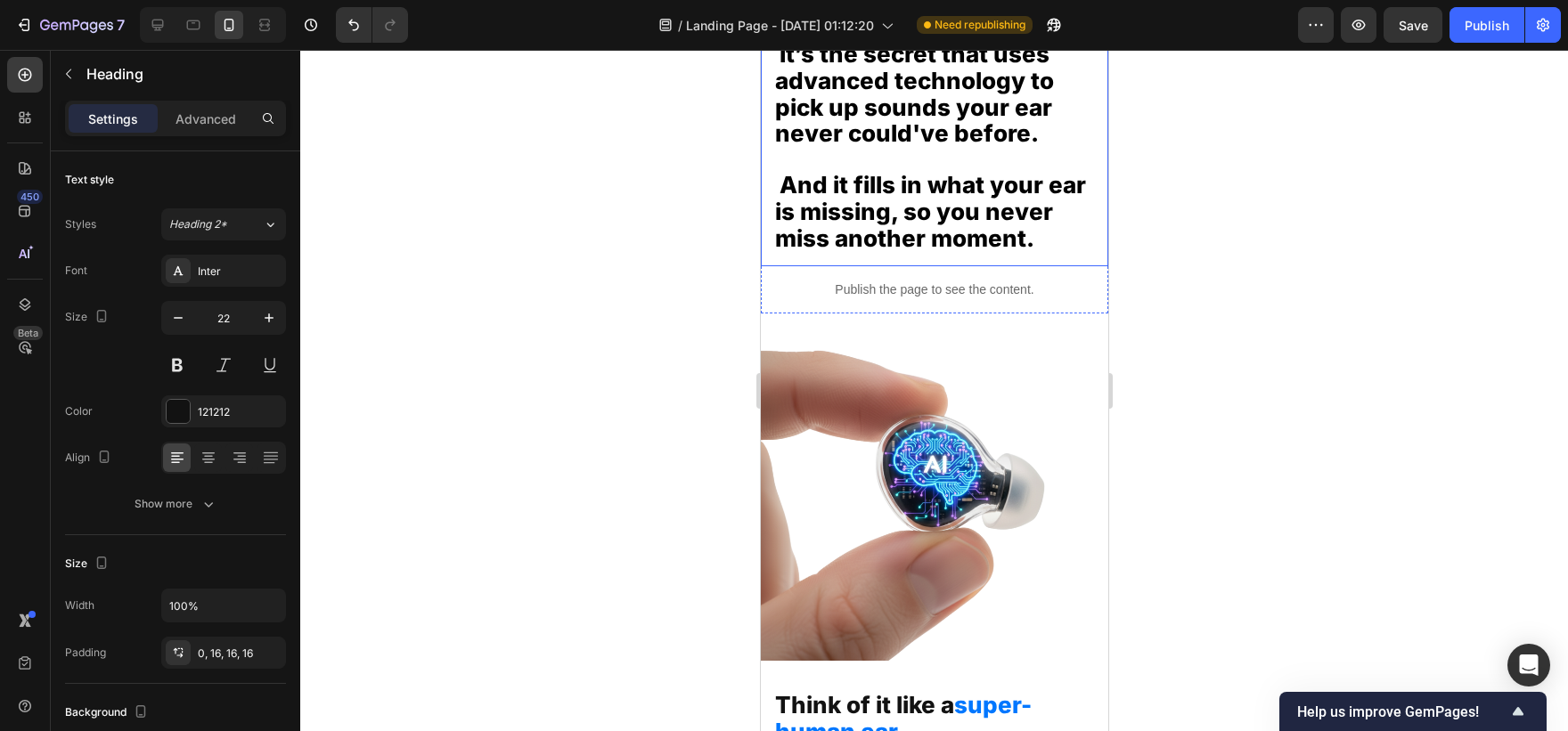
click at [996, 267] on h2 "The AI Powered A3 Chip is the star of the show. It’s the secret that uses advan…" at bounding box center [933, 116] width 348 height 303
click at [989, 299] on p "Publish the page to see the content." at bounding box center [933, 290] width 348 height 19
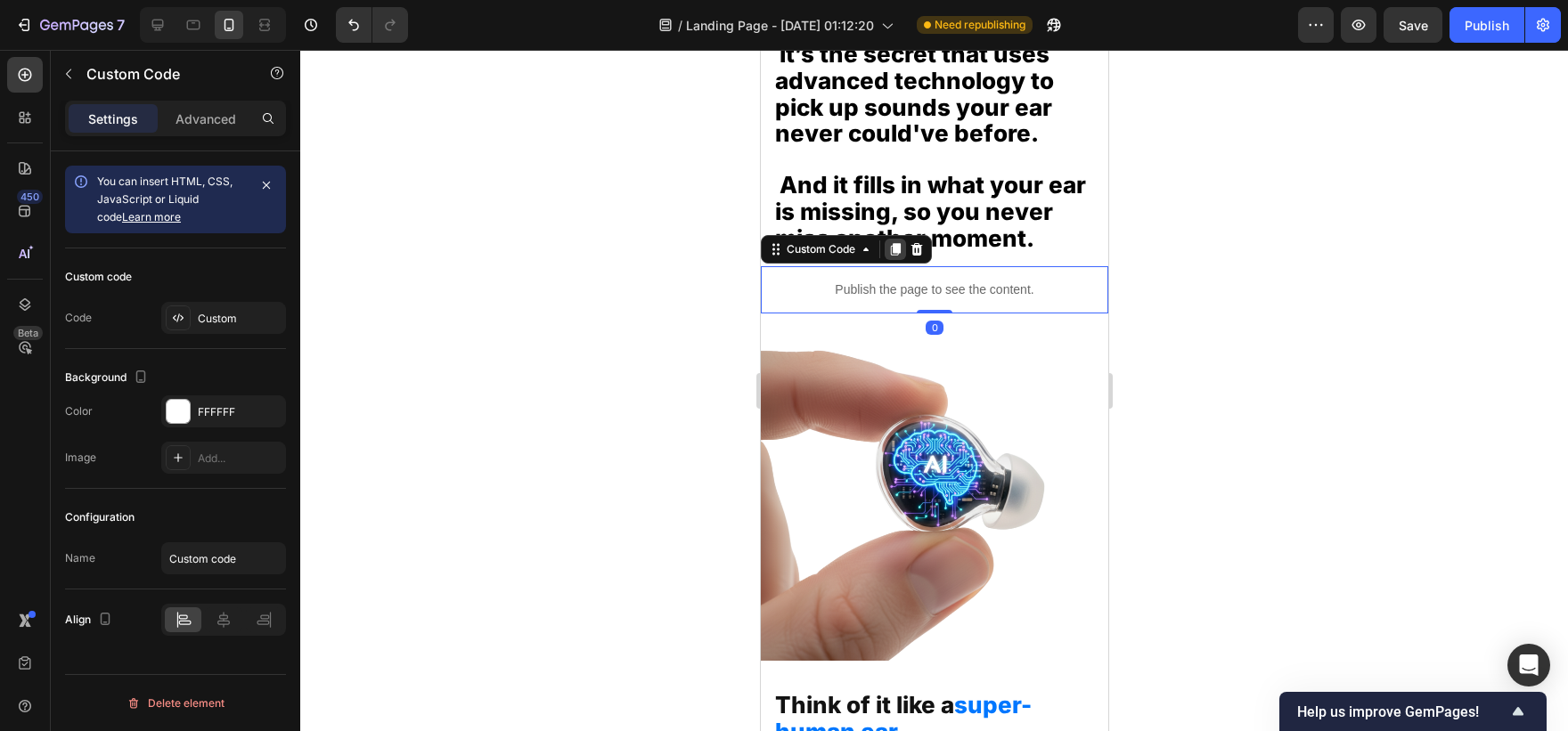
click at [893, 260] on div at bounding box center [894, 249] width 22 height 22
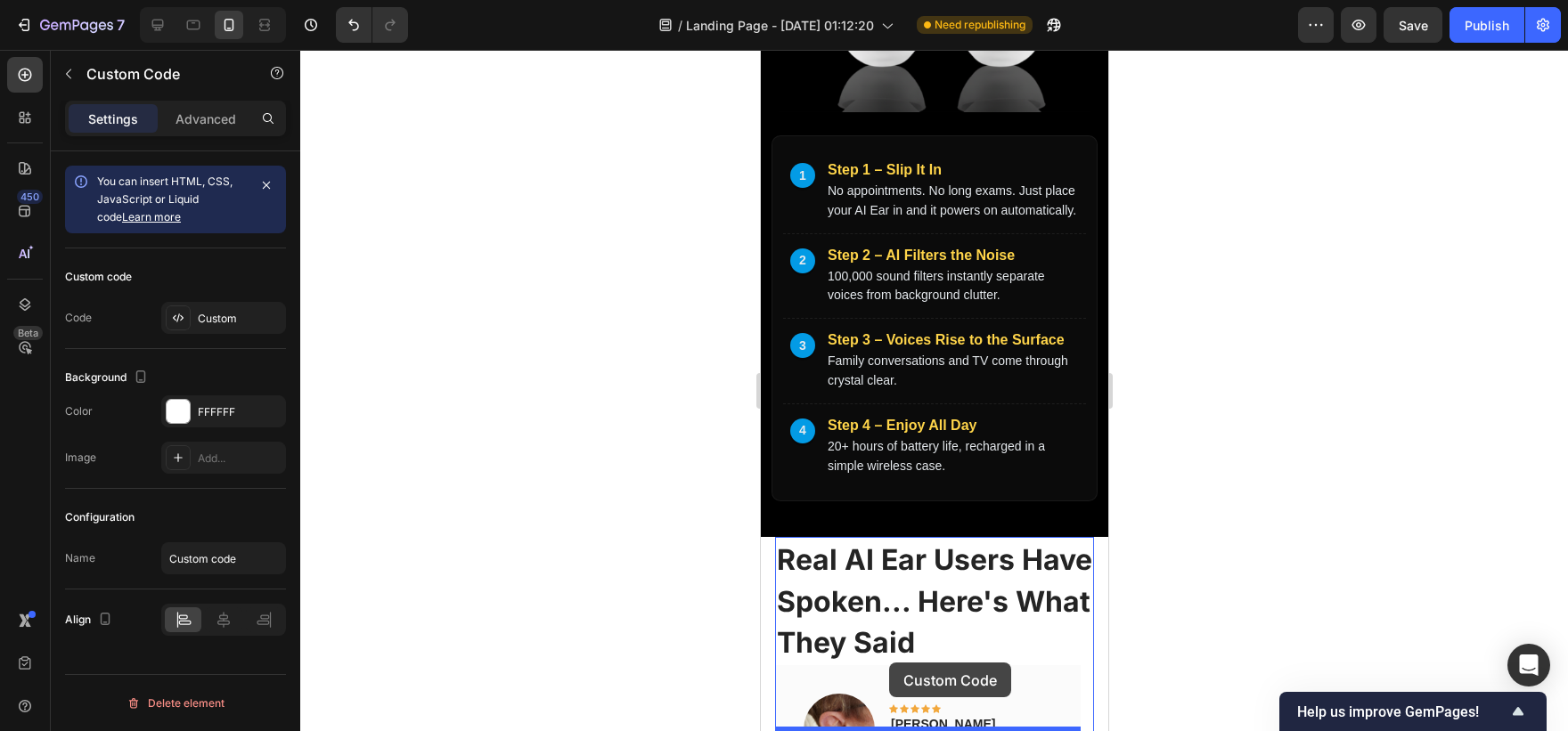
scroll to position [6110, 0]
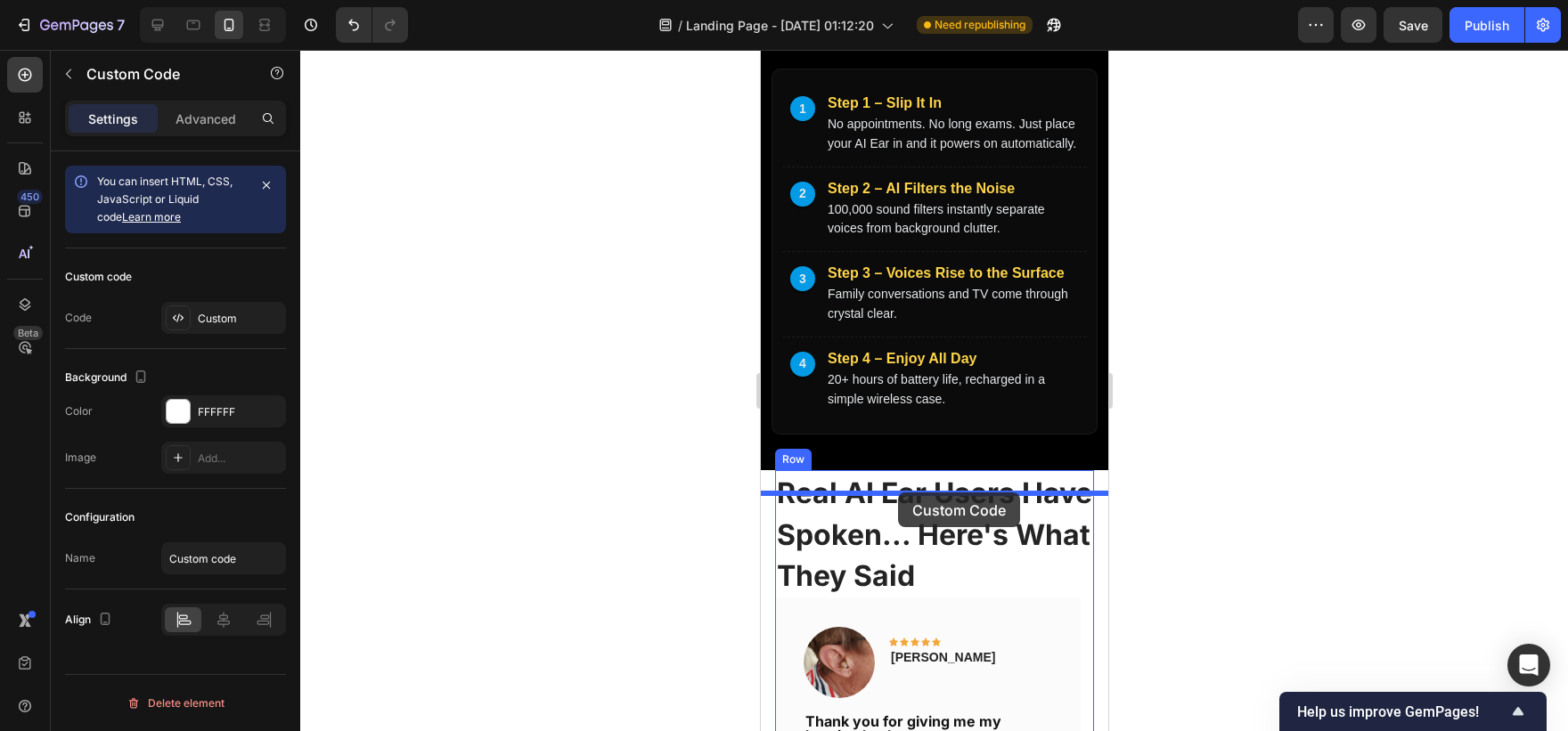
drag, startPoint x: 795, startPoint y: 330, endPoint x: 897, endPoint y: 492, distance: 191.4
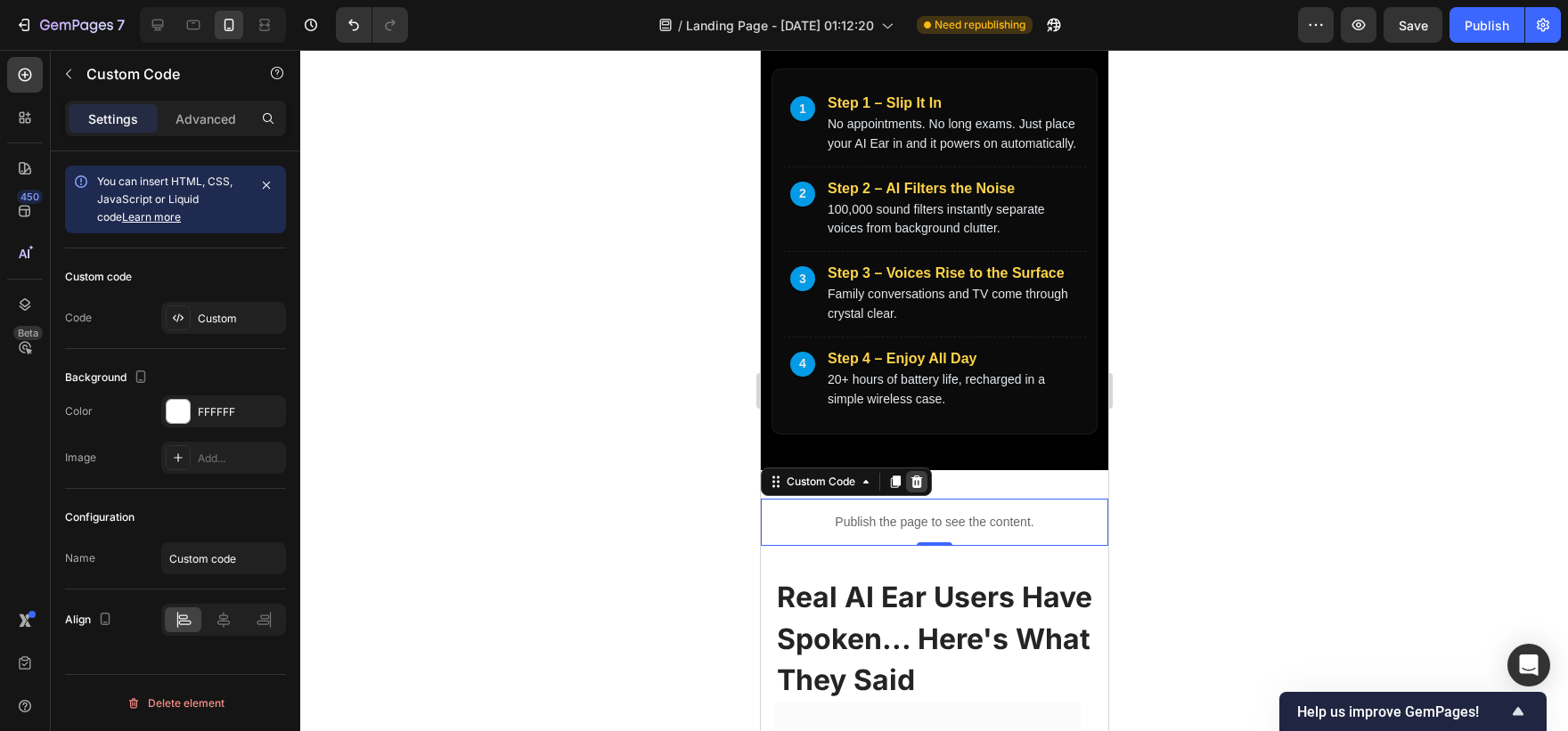
click at [916, 488] on icon at bounding box center [917, 481] width 11 height 12
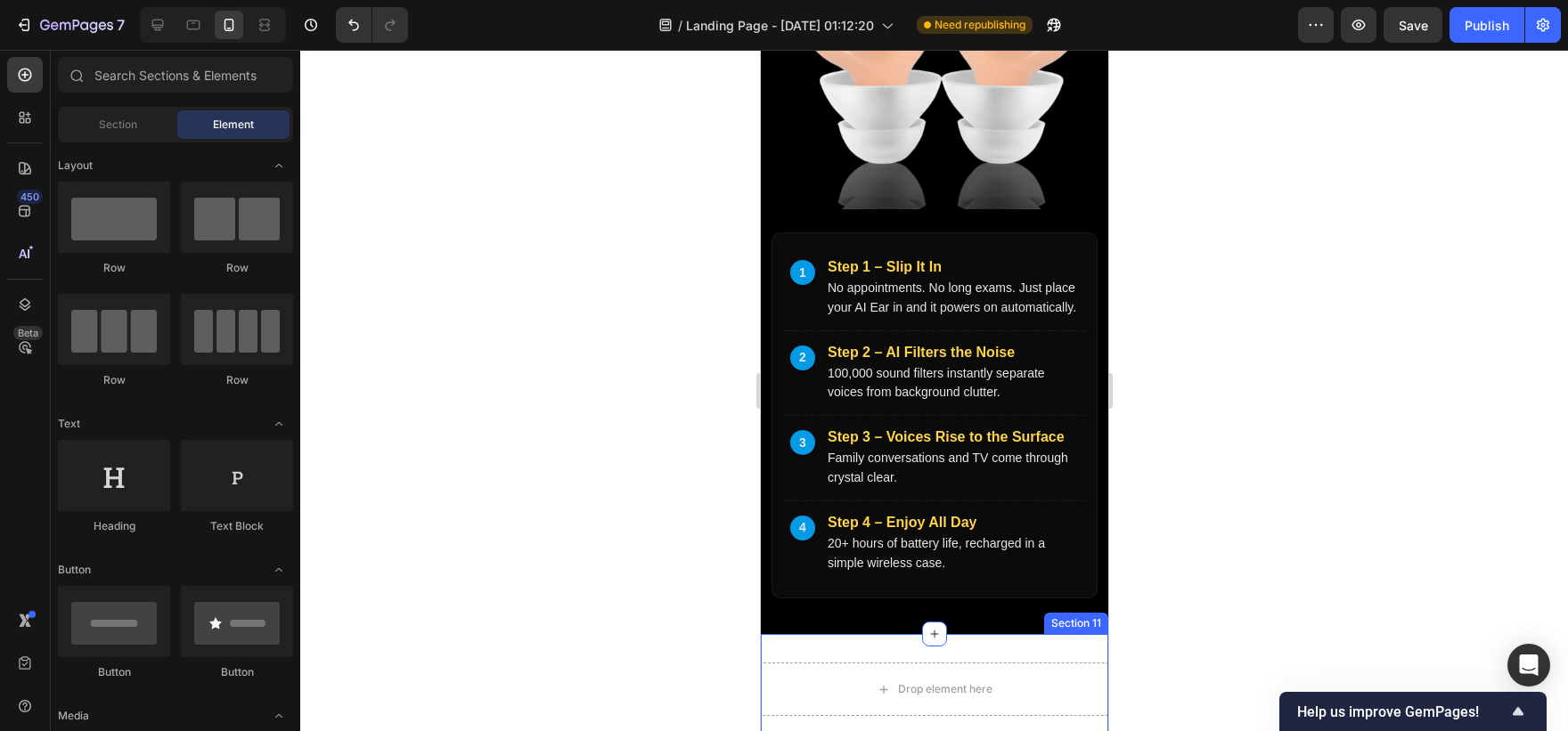
scroll to position [6118, 0]
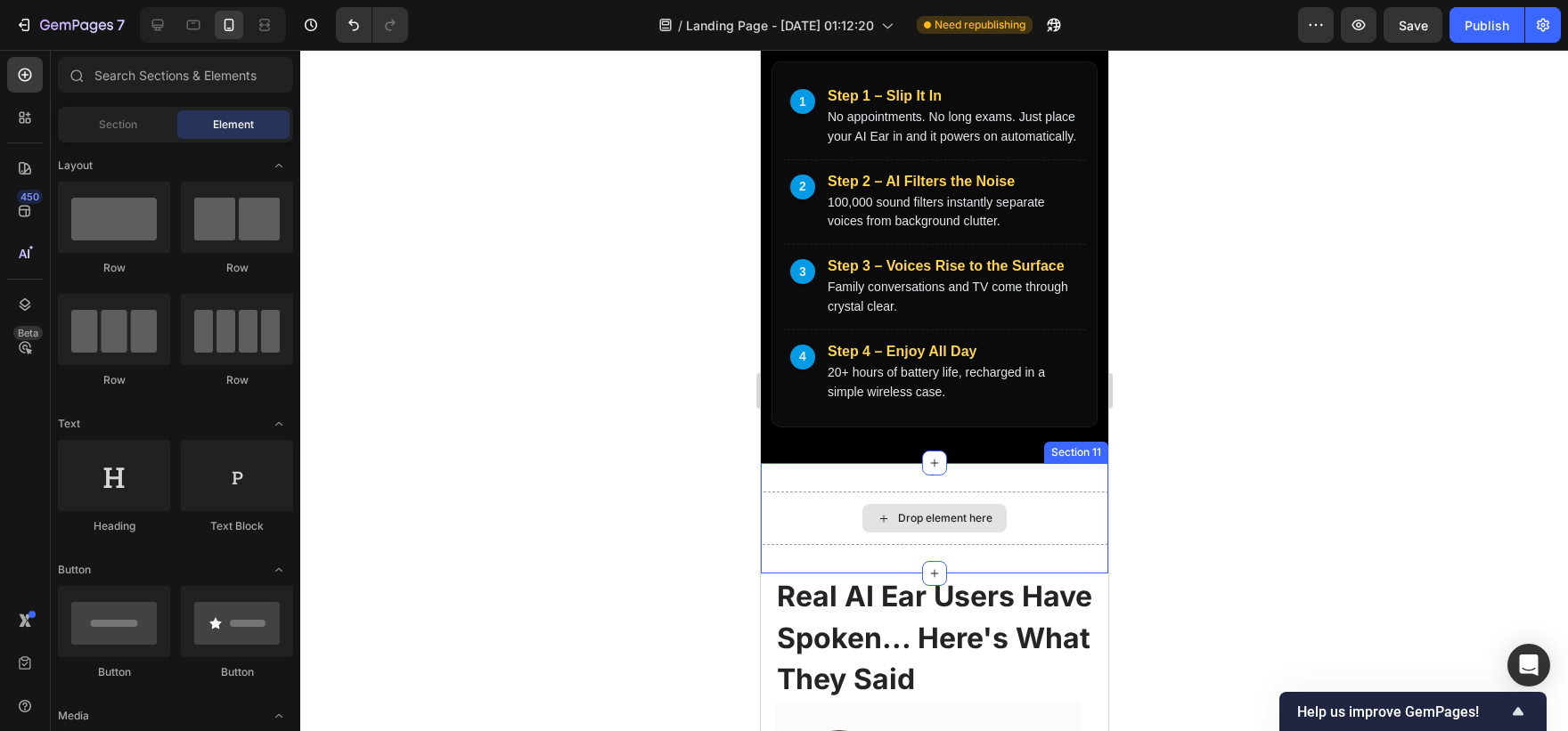
click at [1073, 512] on div "Drop element here Section 11" at bounding box center [933, 519] width 348 height 111
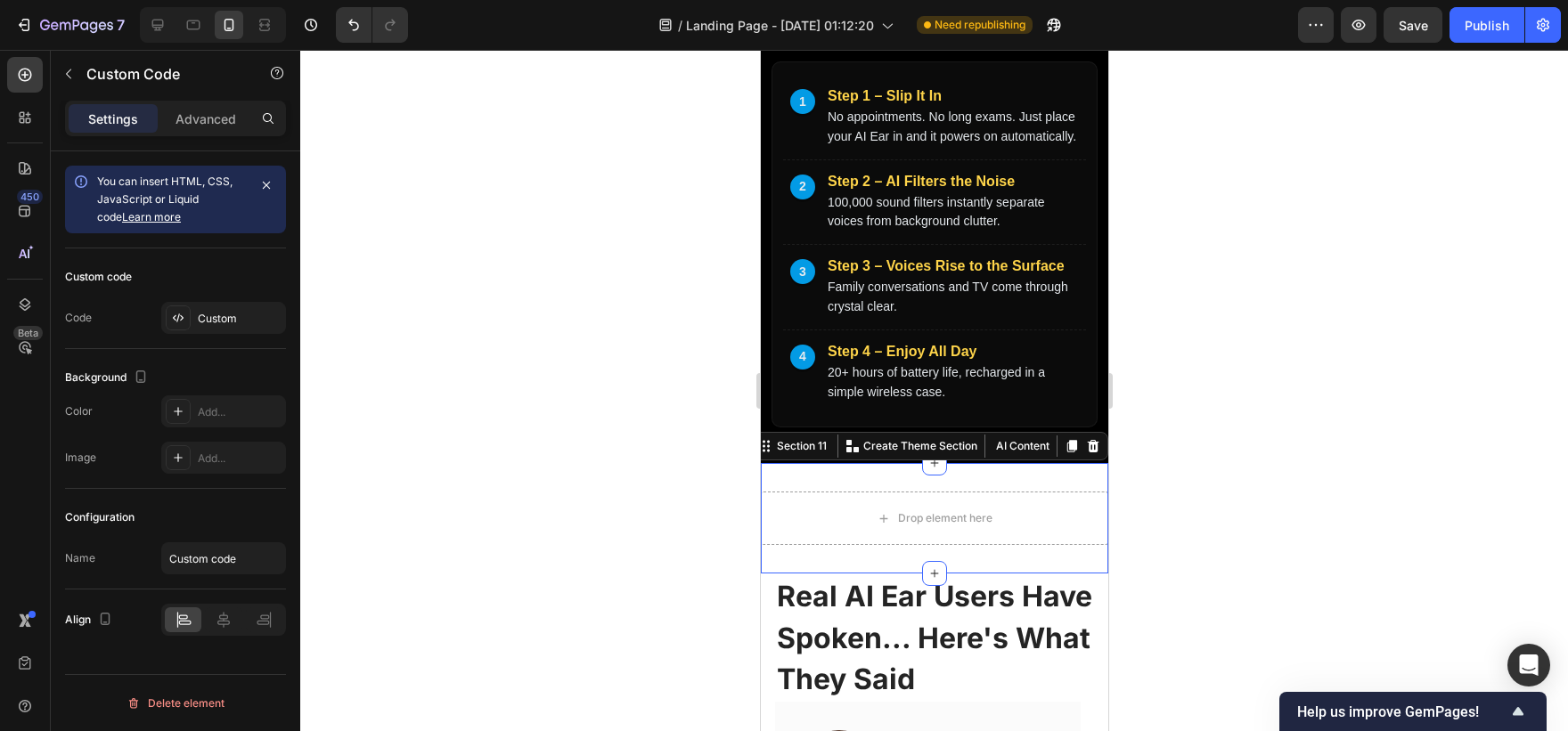
click at [1087, 463] on section "How It Works 1 Step 1 – Slip It In No appointments. No long exams. Just place y…" at bounding box center [933, 39] width 348 height 845
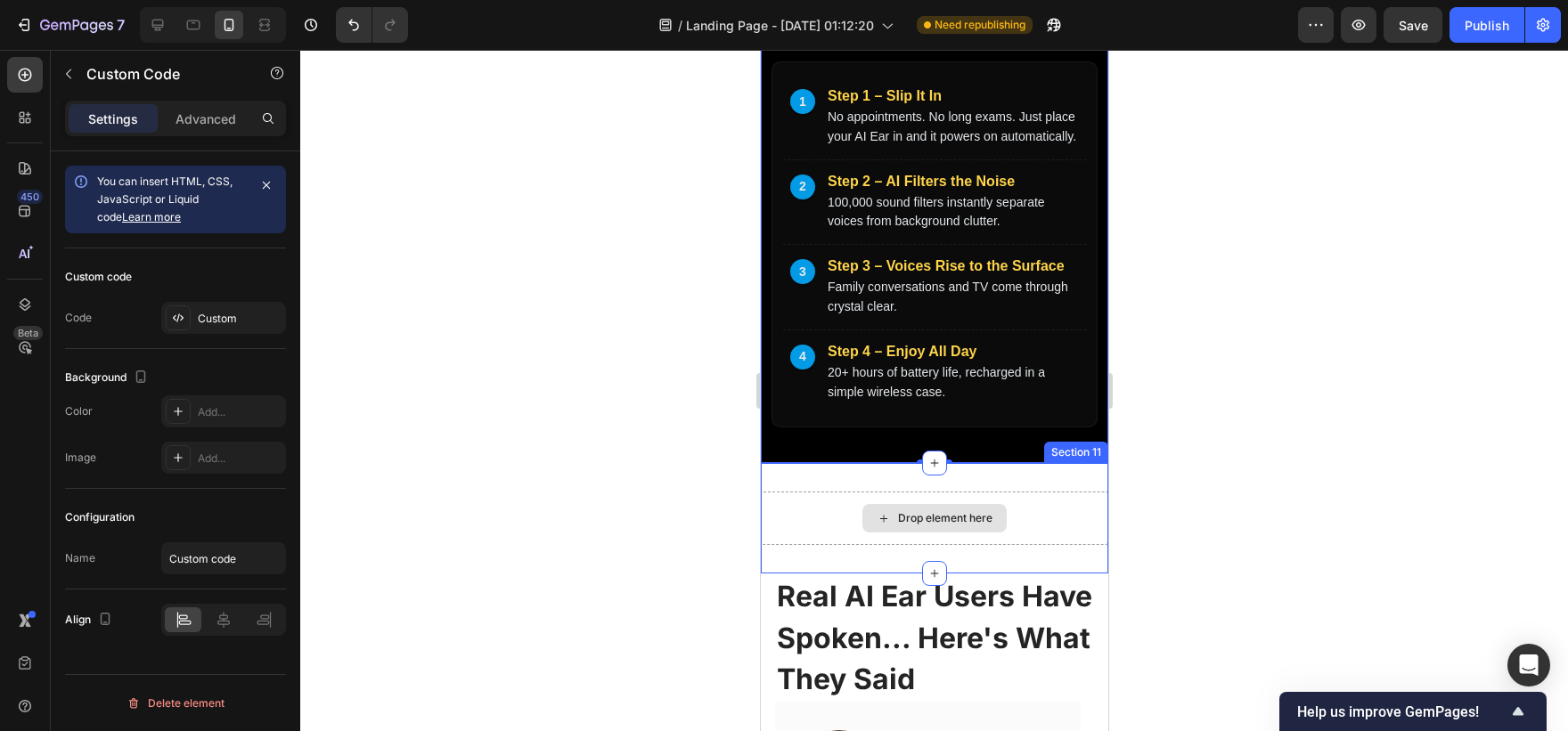
click at [1066, 515] on div "Drop element here" at bounding box center [933, 518] width 348 height 54
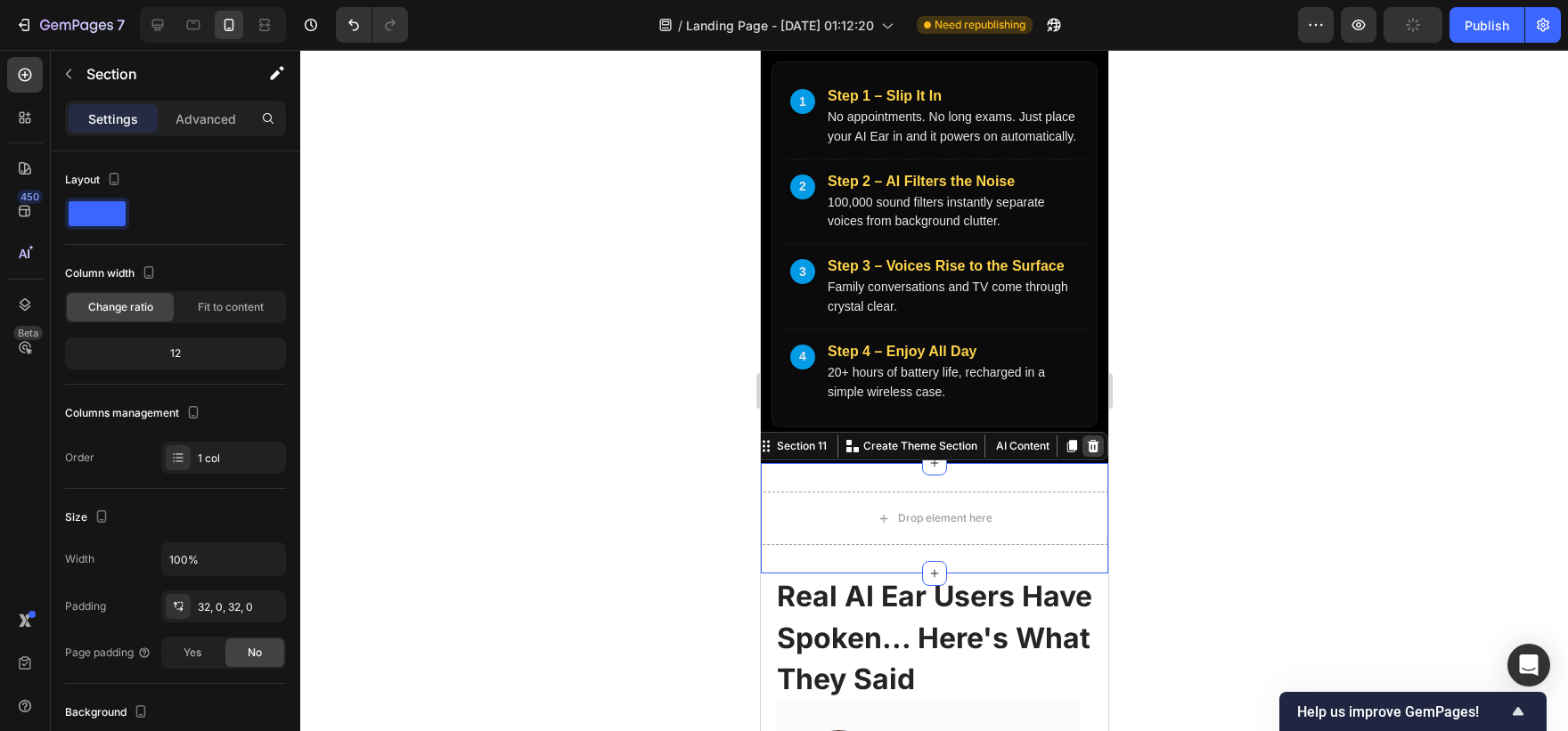
click at [1087, 452] on icon at bounding box center [1092, 445] width 11 height 12
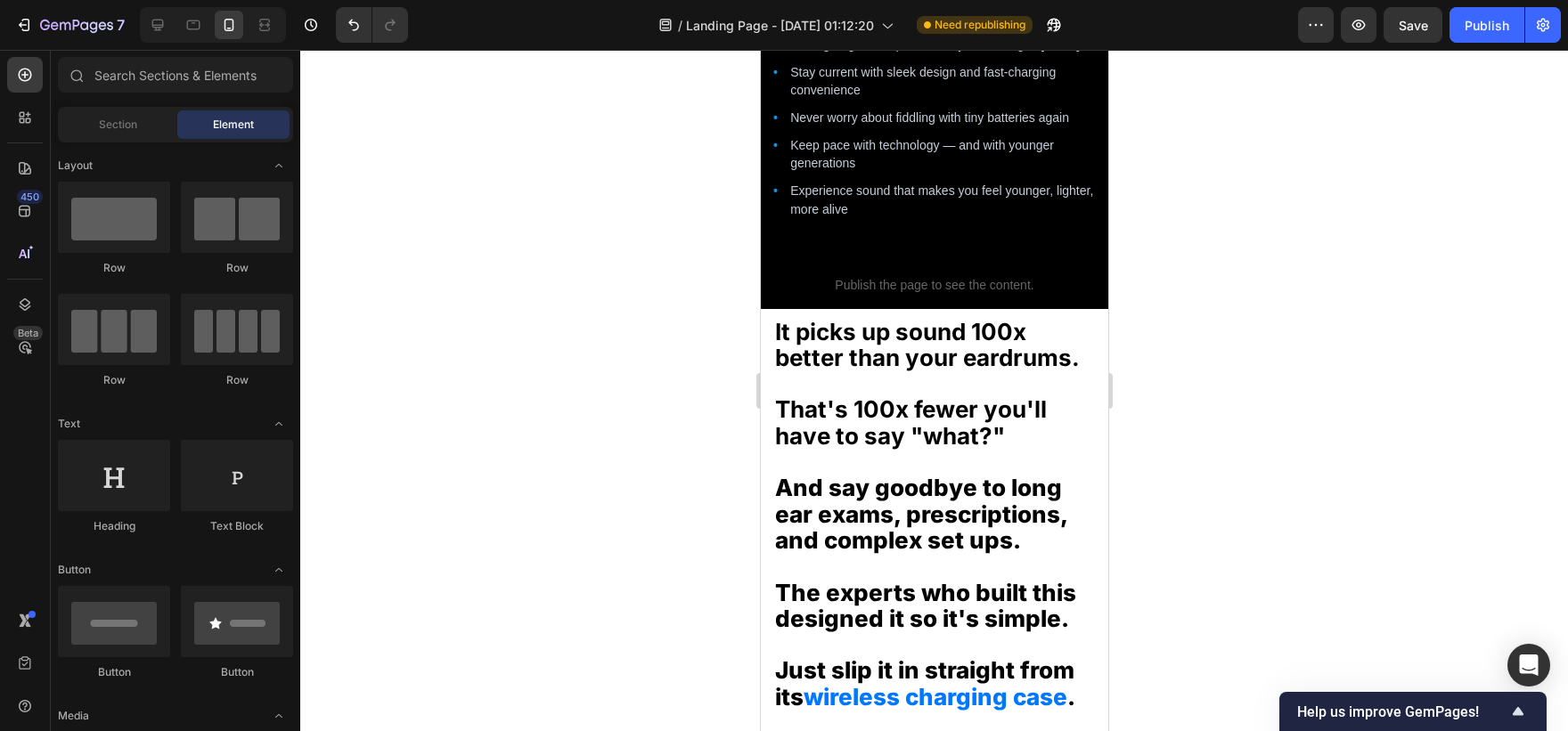
scroll to position [3288, 0]
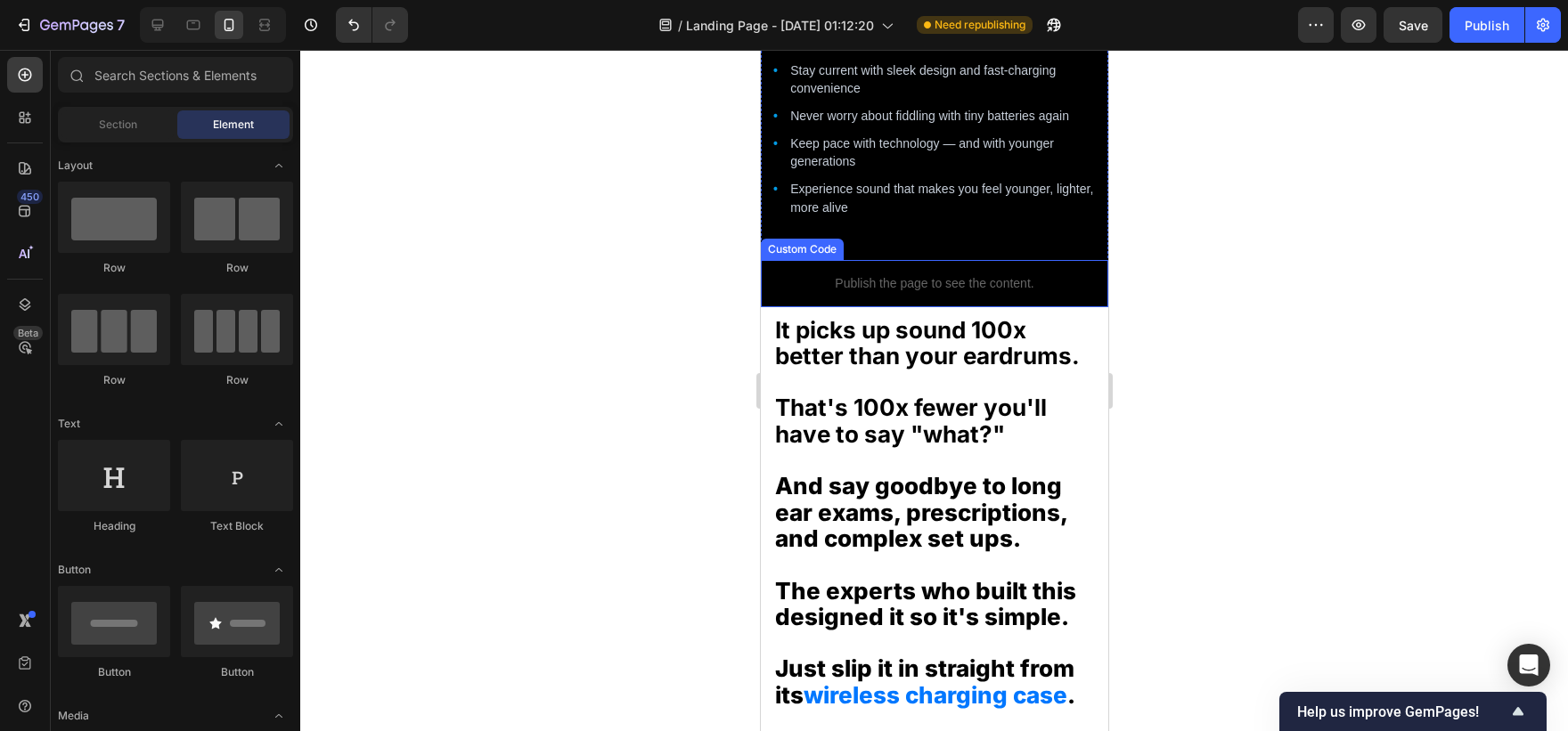
click at [996, 307] on div "Publish the page to see the content." at bounding box center [933, 284] width 348 height 47
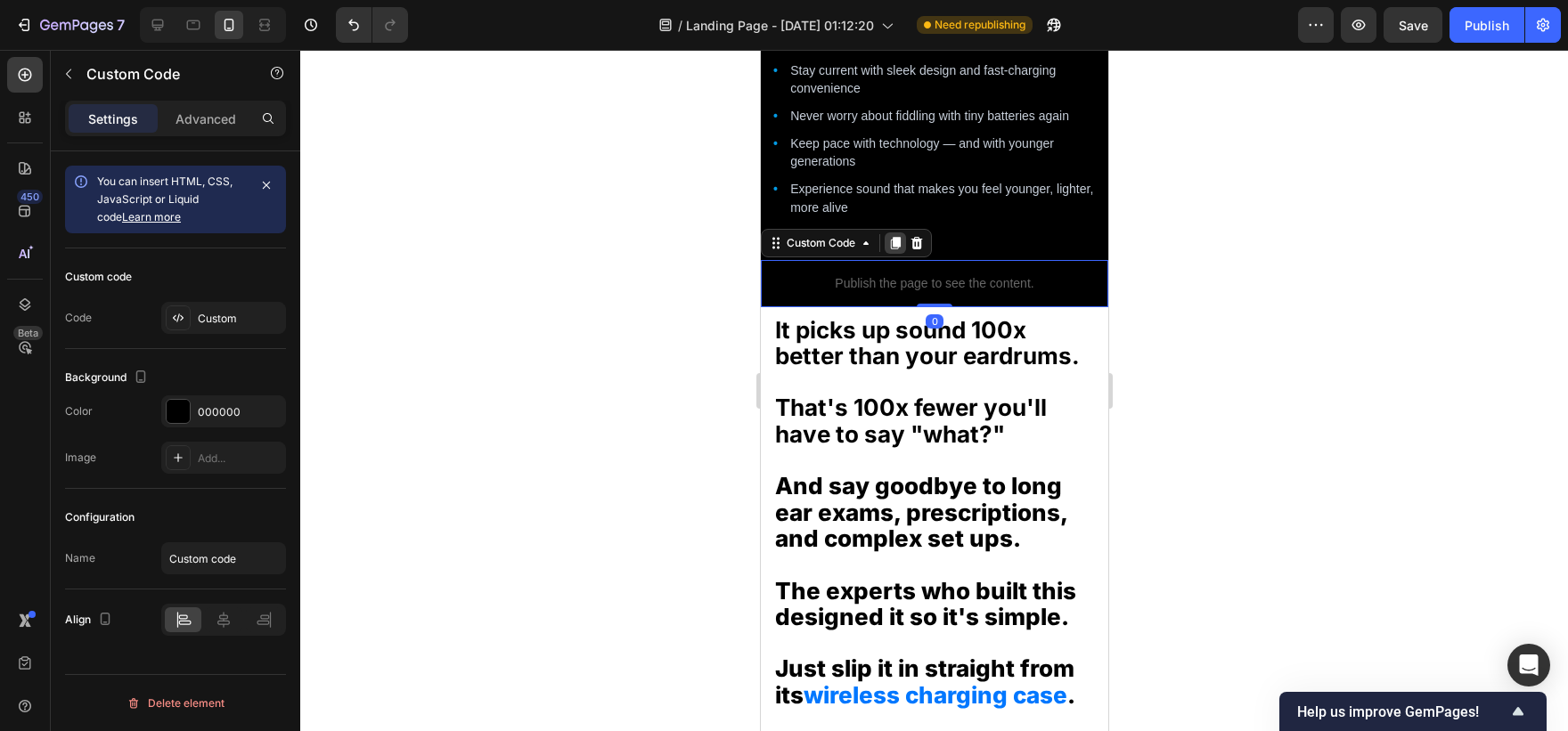
click at [899, 249] on icon at bounding box center [895, 242] width 9 height 12
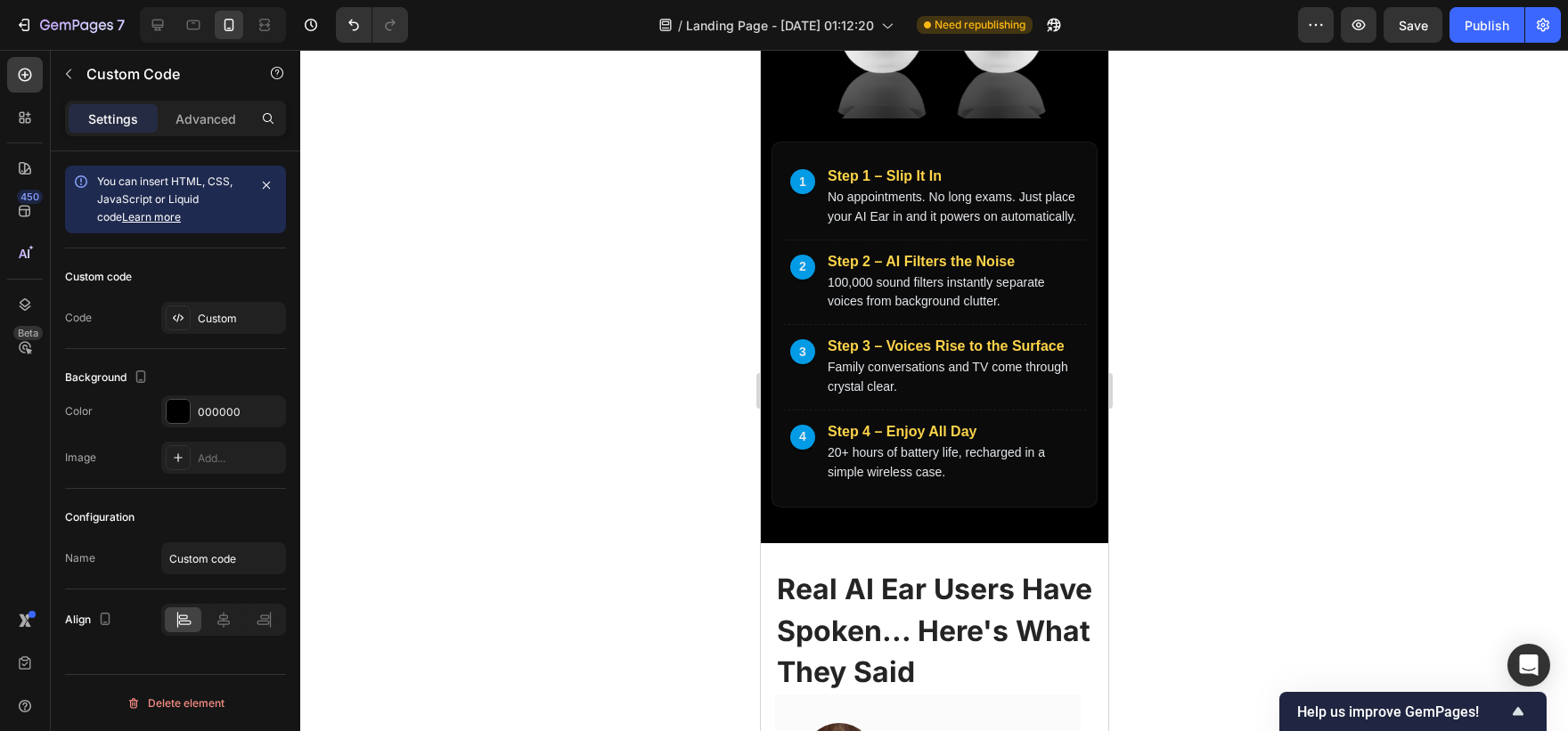
scroll to position [6414, 0]
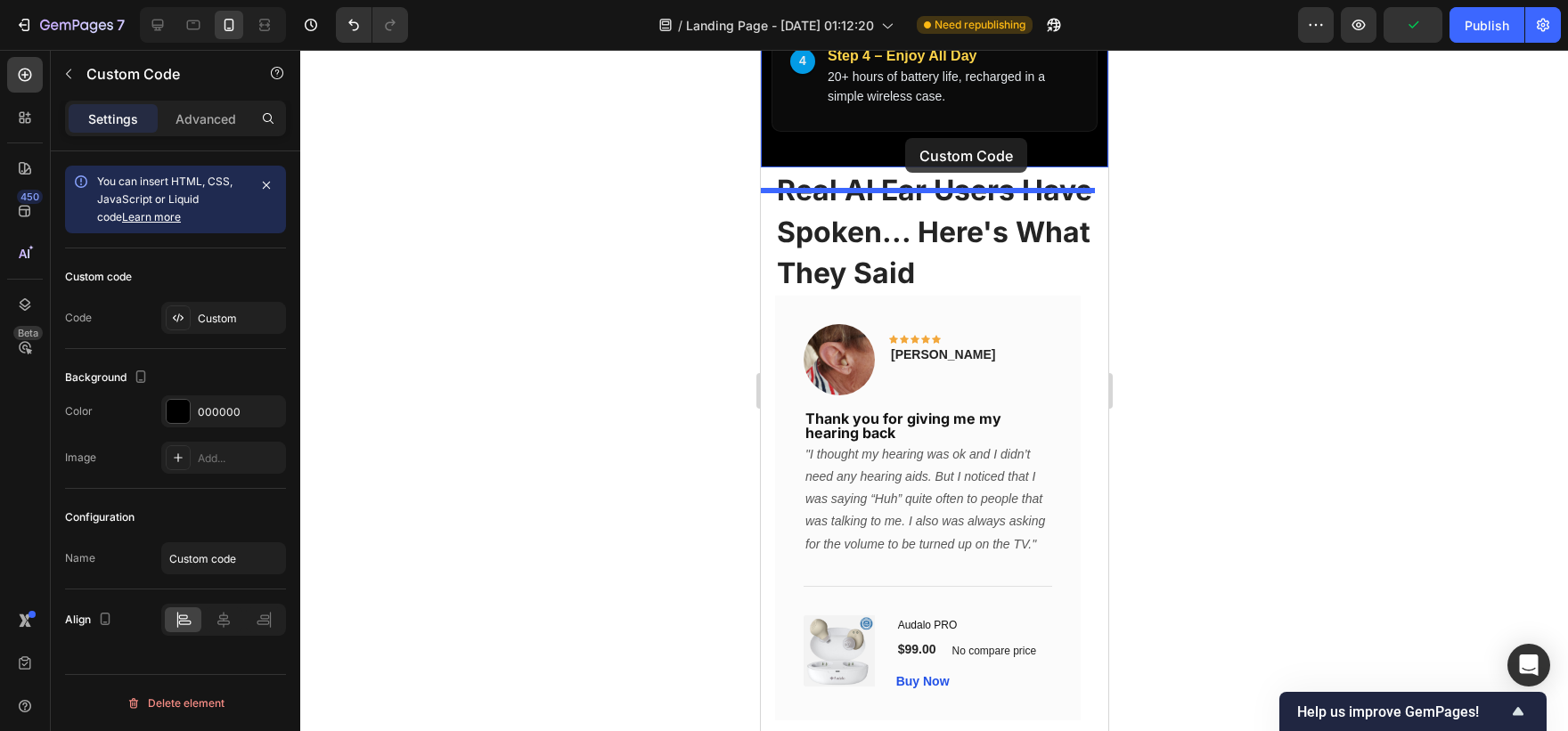
drag, startPoint x: 792, startPoint y: 338, endPoint x: 904, endPoint y: 138, distance: 229.2
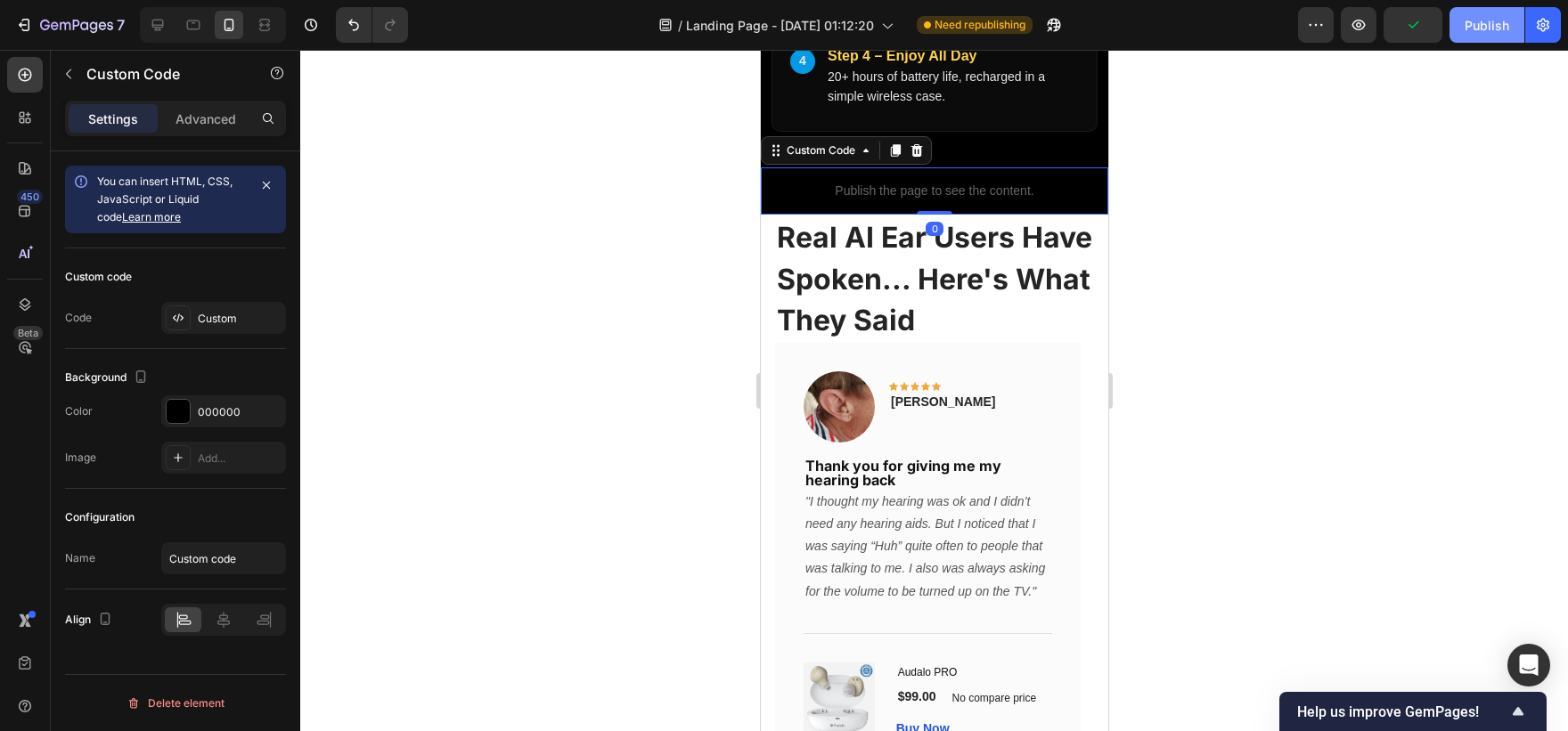
click at [1491, 11] on button "Publish" at bounding box center [1487, 25] width 75 height 36
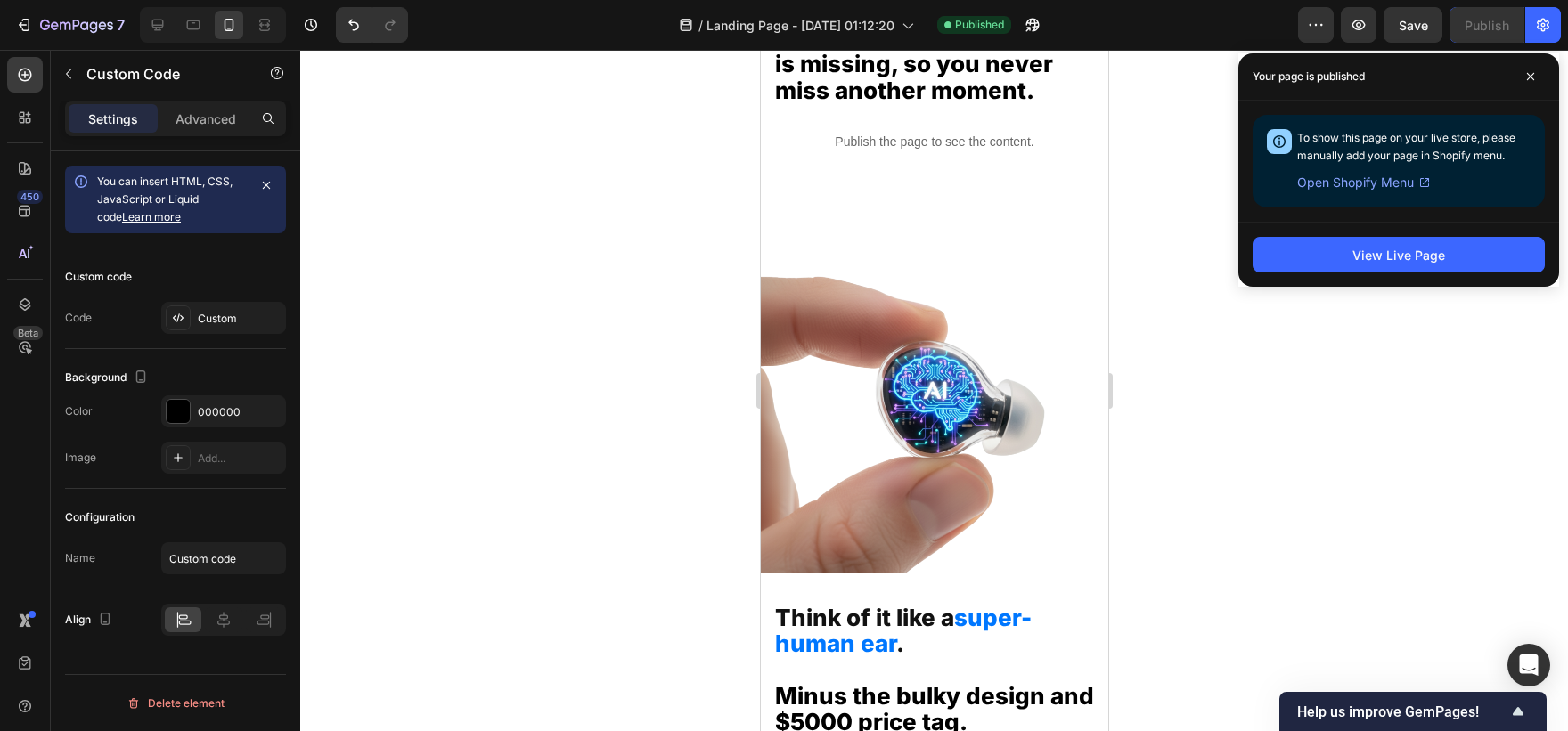
scroll to position [4610, 0]
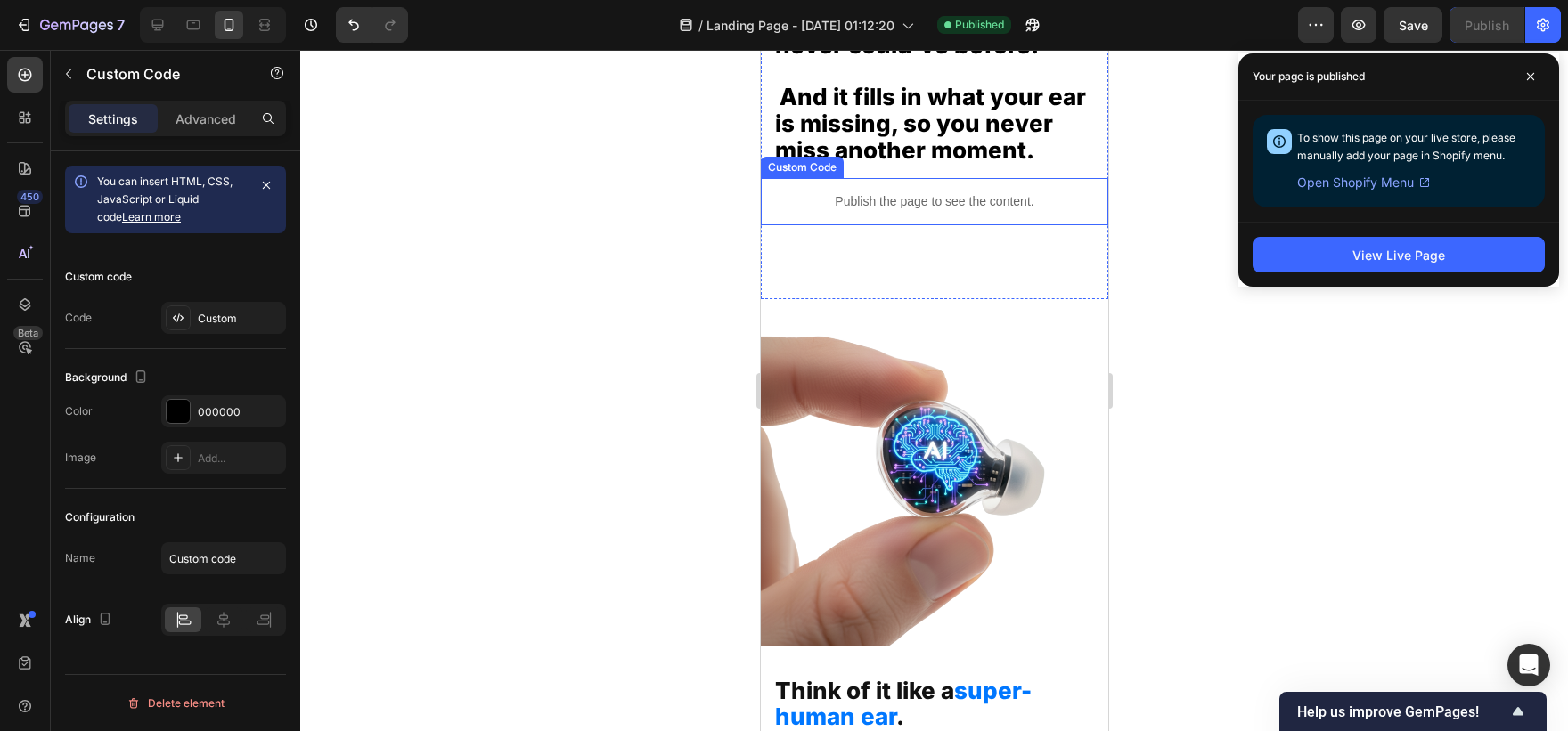
click at [941, 211] on p "Publish the page to see the content." at bounding box center [933, 202] width 348 height 19
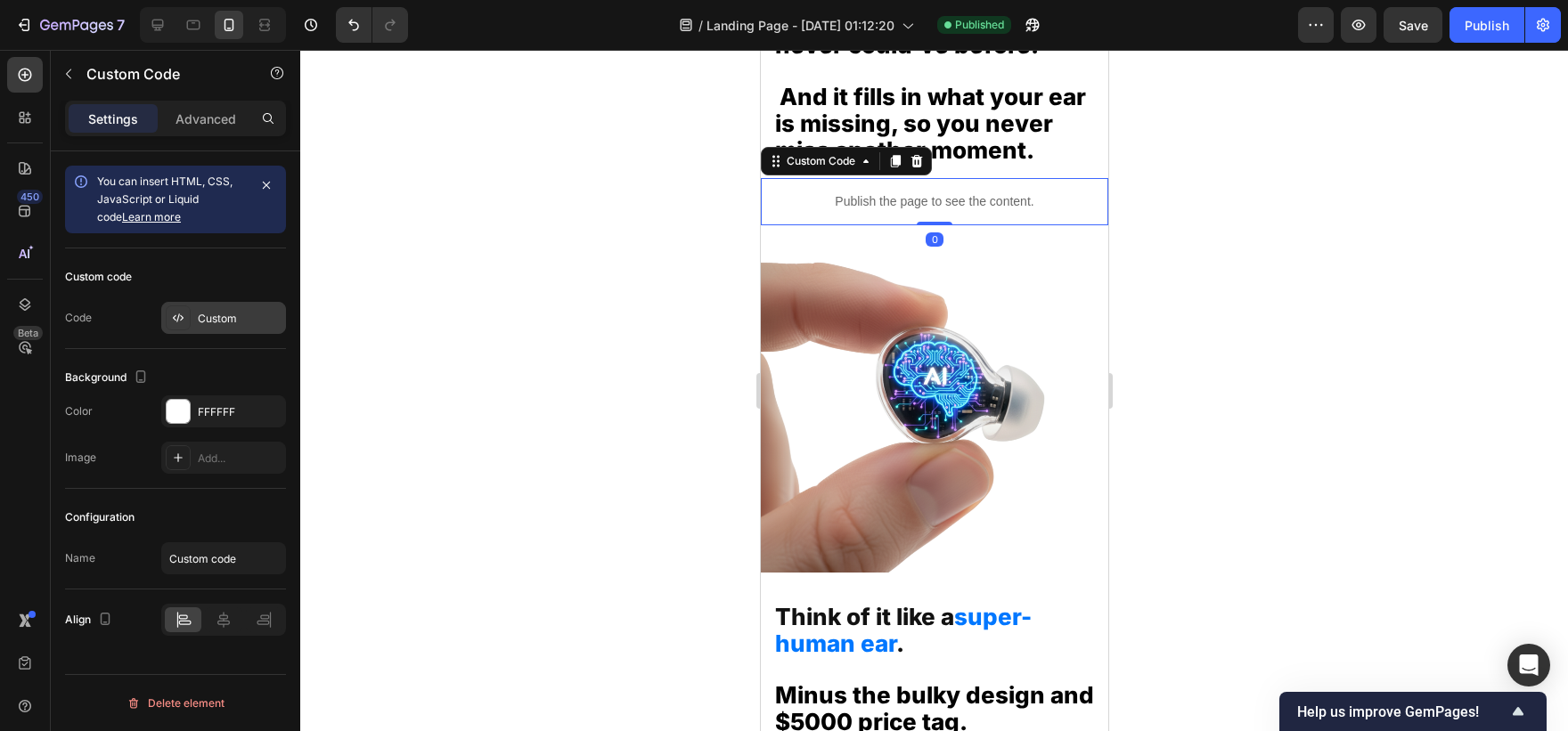
click at [237, 305] on div "Custom" at bounding box center [224, 318] width 125 height 32
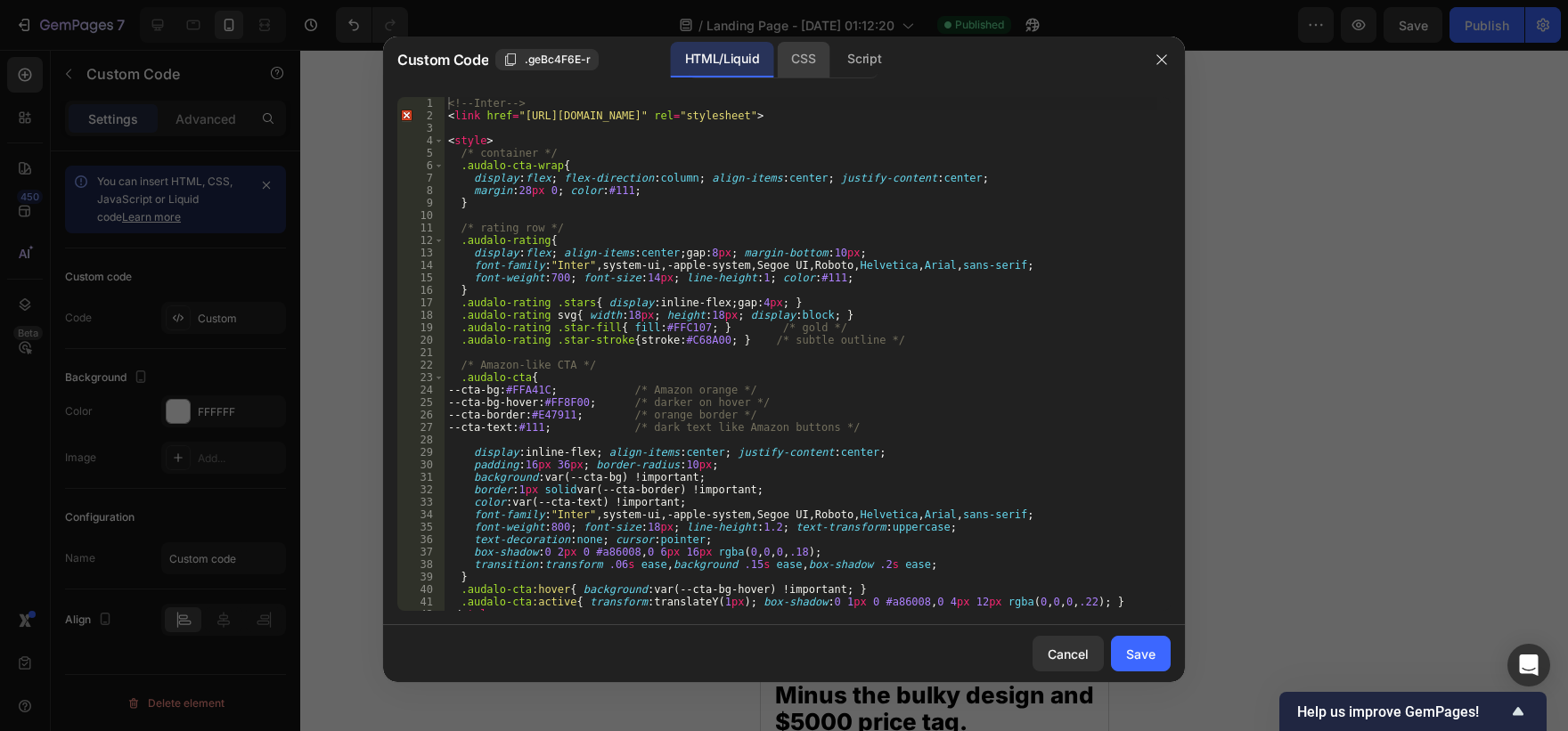
click at [811, 68] on div "CSS" at bounding box center [803, 60] width 53 height 36
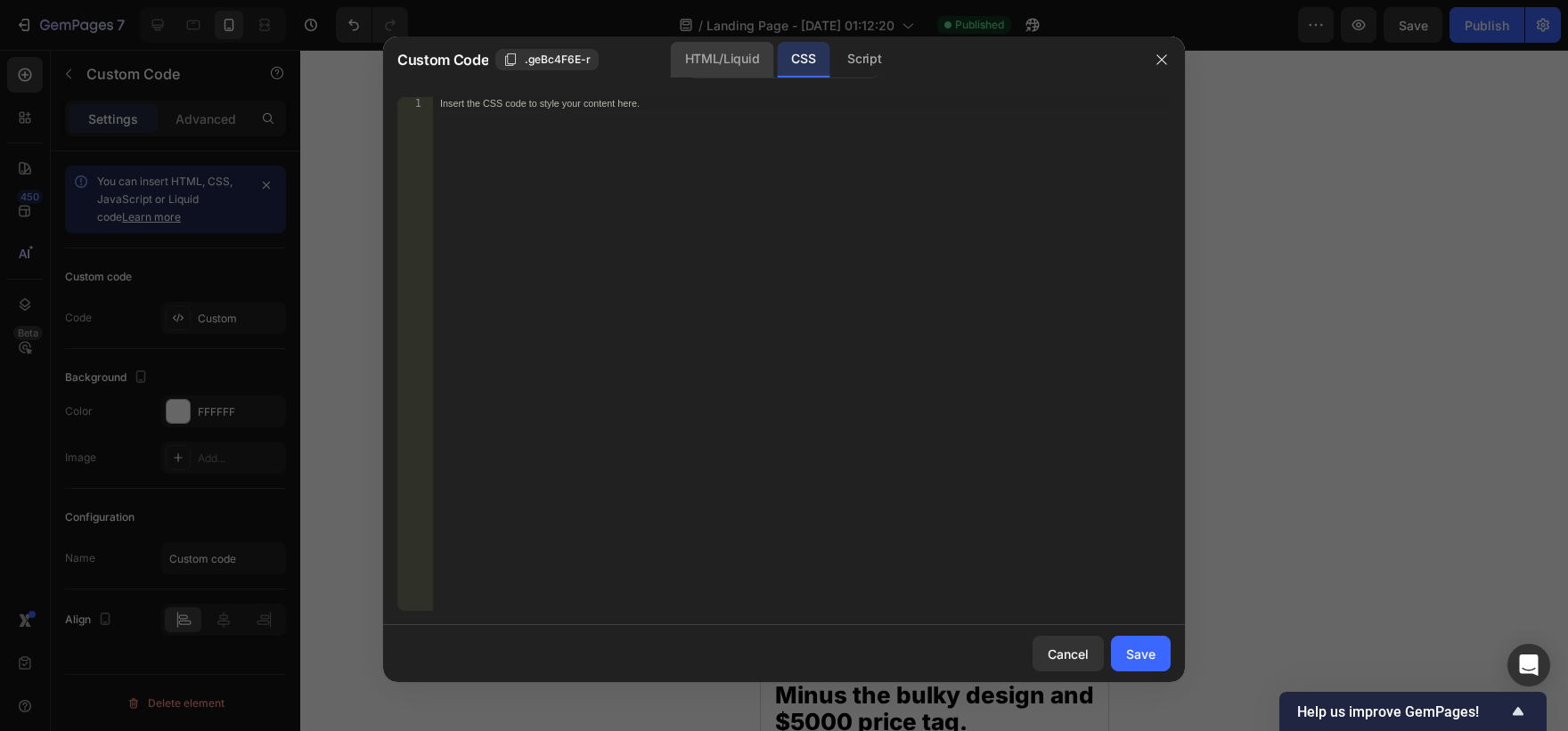
click at [739, 73] on div "HTML/Liquid" at bounding box center [722, 60] width 102 height 36
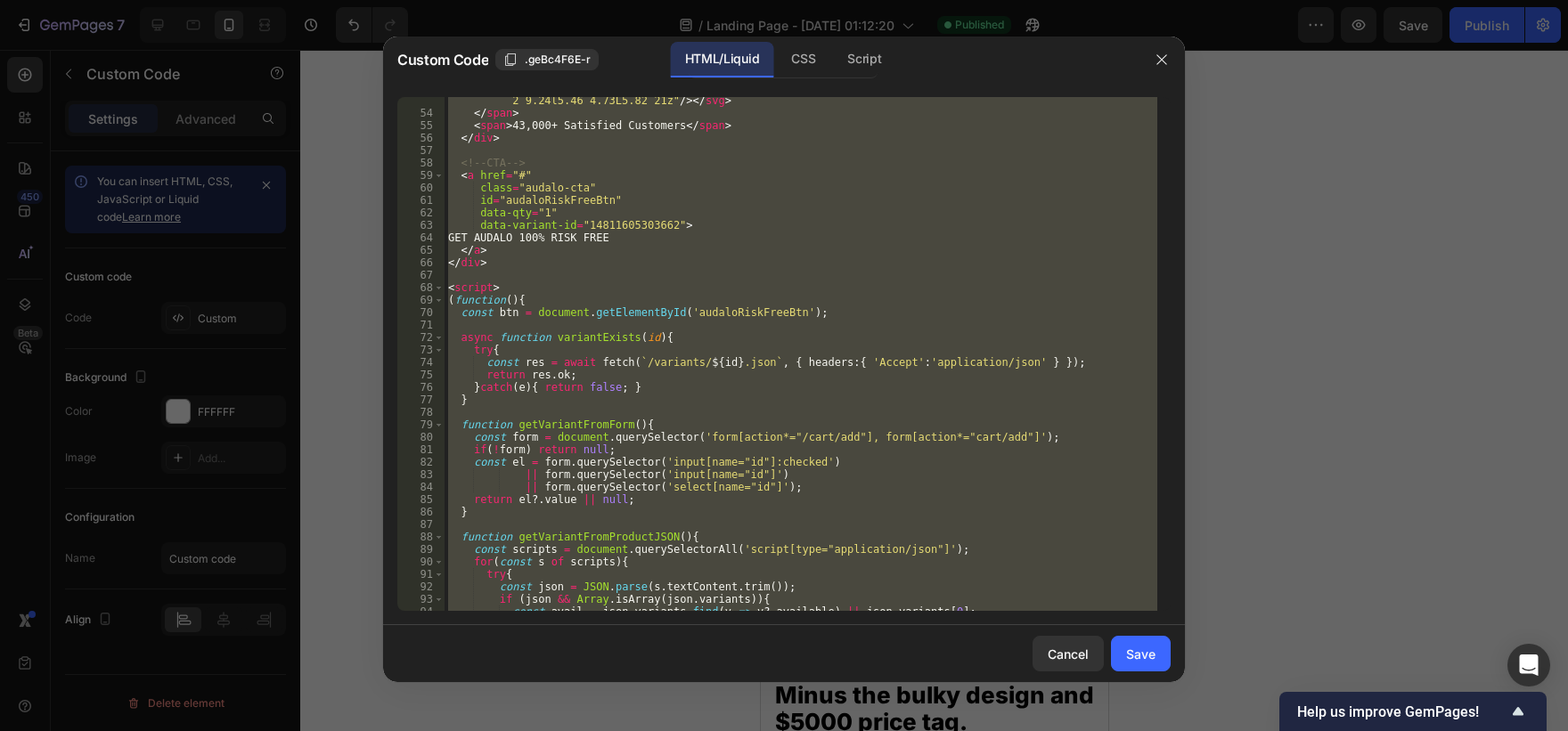
scroll to position [769, 0]
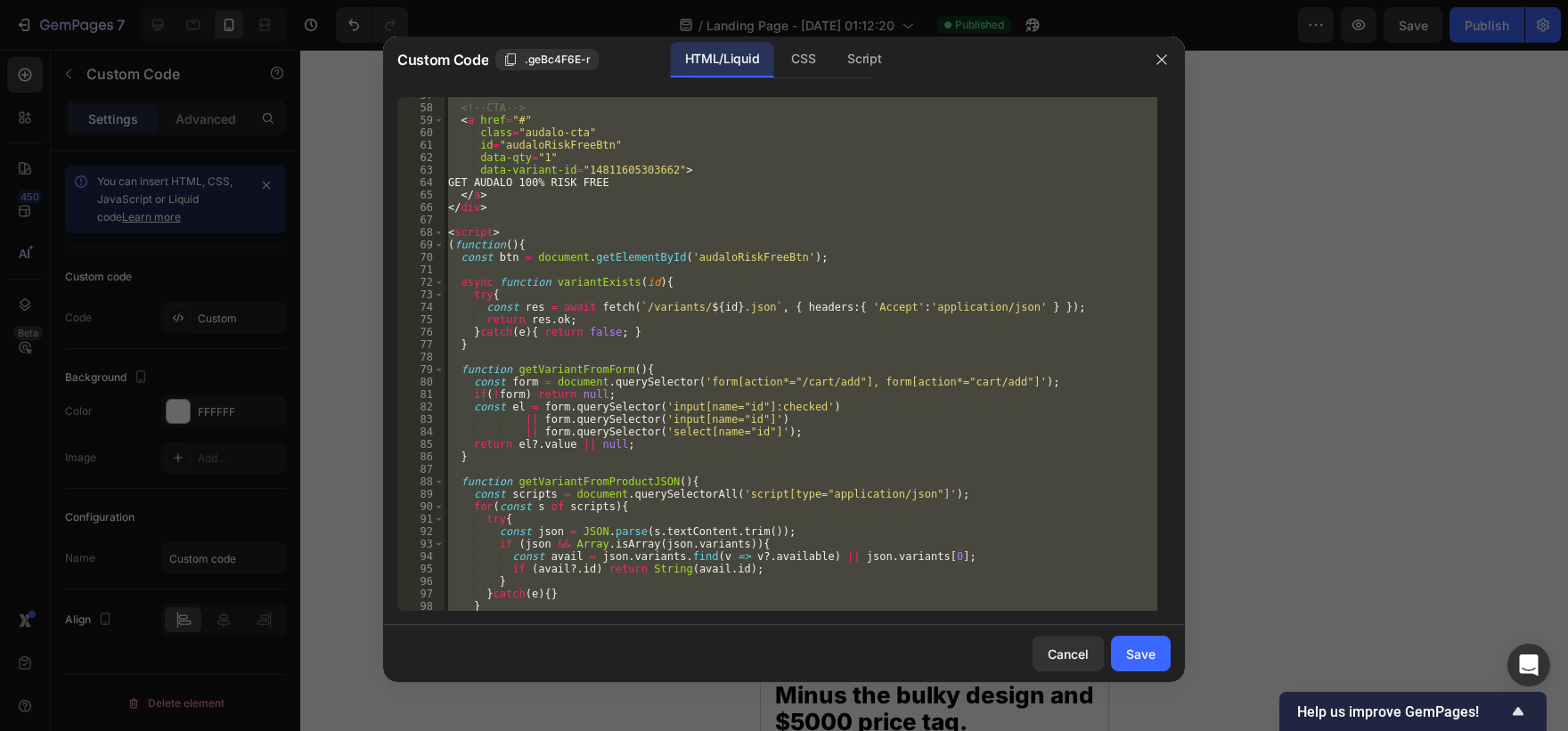
click at [668, 425] on div "<!-- CTA --> < a href = "#" class = "audalo-cta" id = "audaloRiskFreeBtn" data-…" at bounding box center [801, 353] width 713 height 514
type textarea "|| form.querySelector('input[name="id"]')"
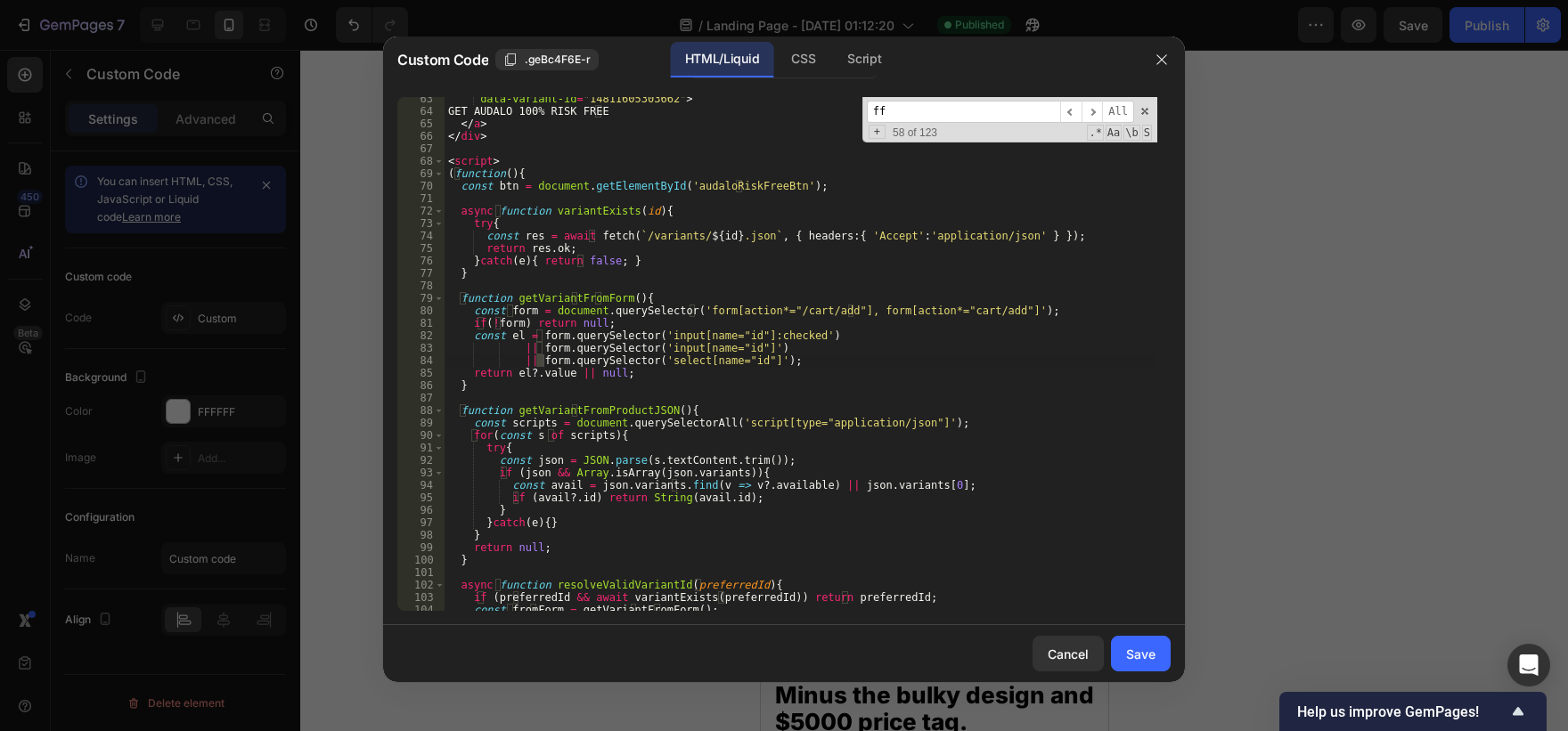
scroll to position [0, 0]
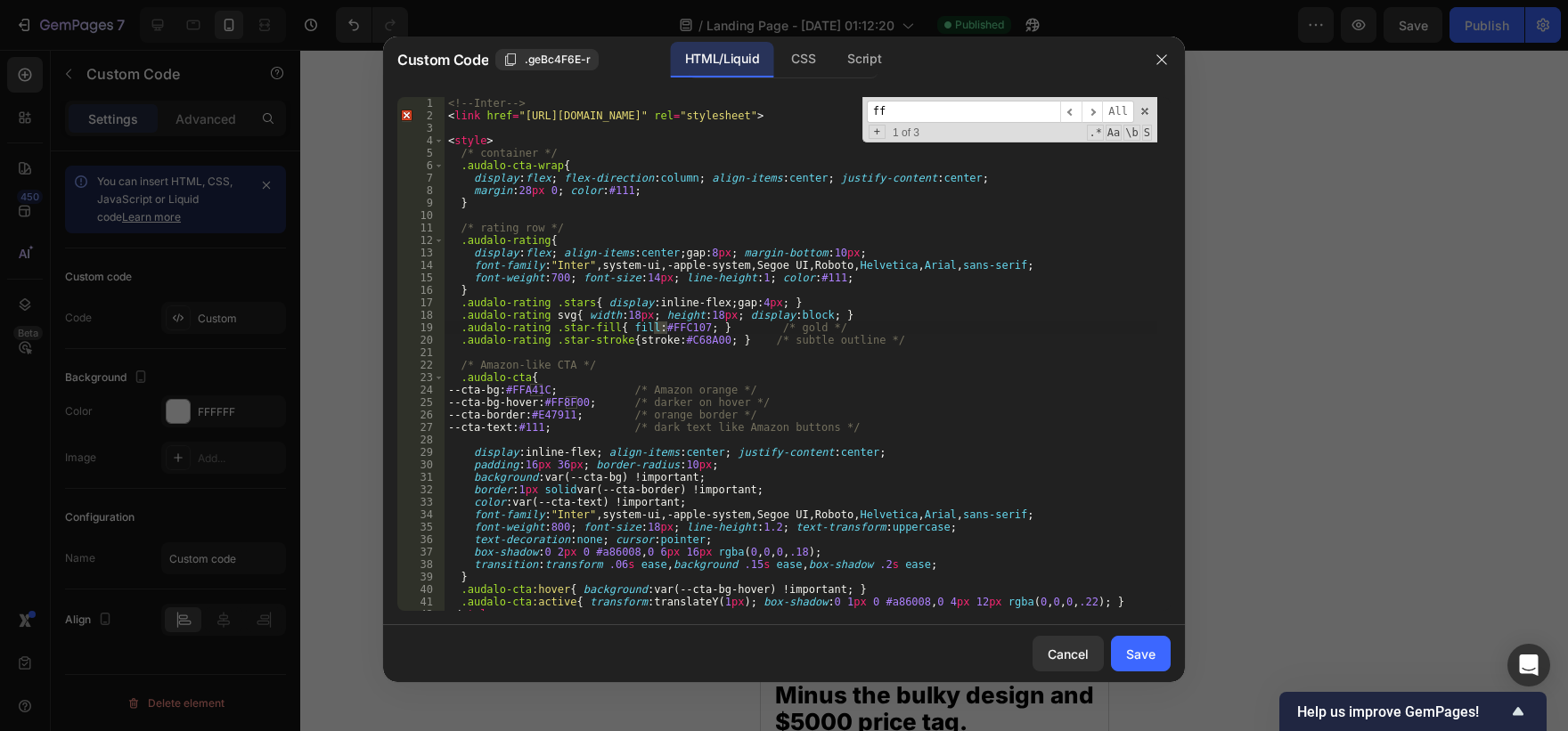
type input "f"
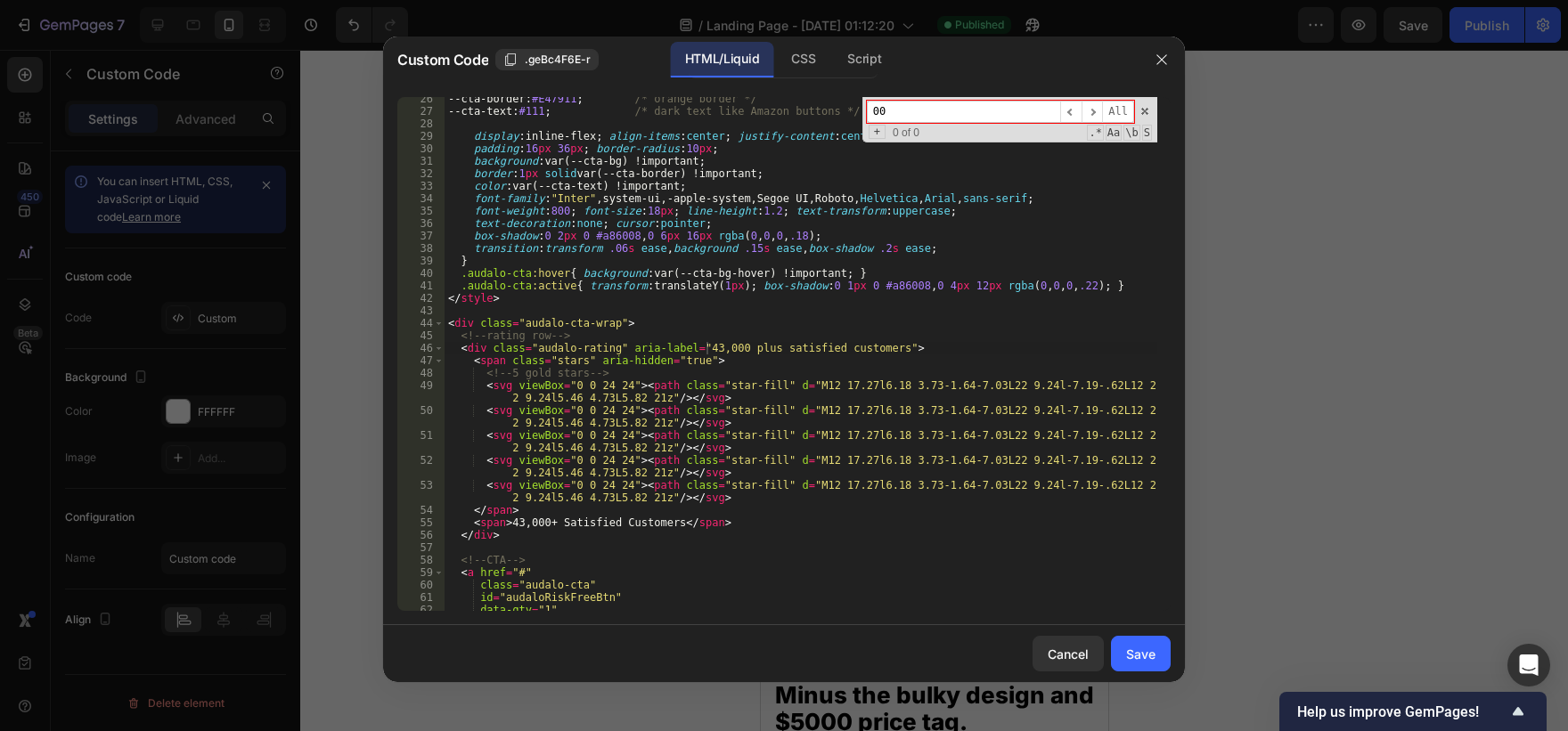
type input "0"
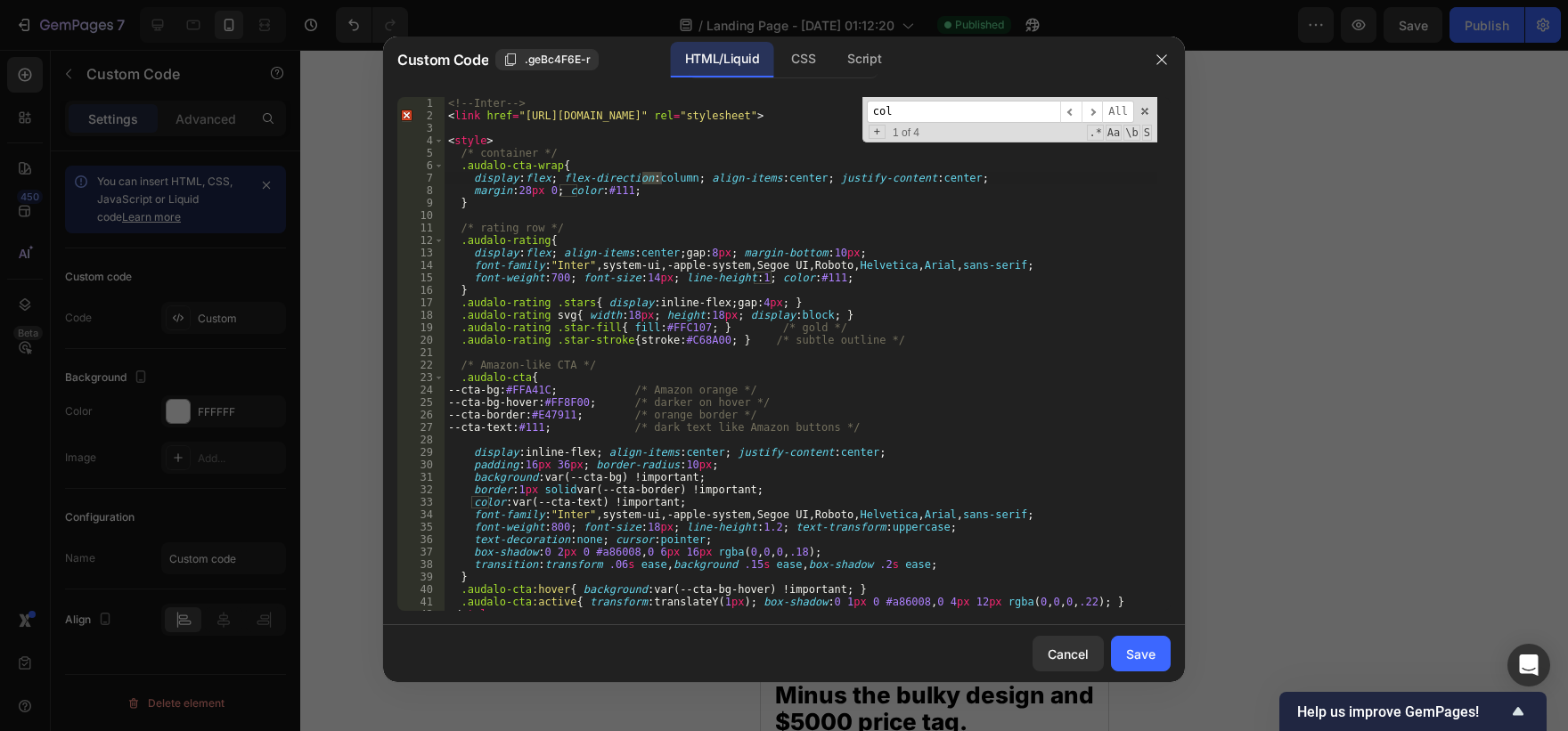
scroll to position [0, 0]
type input "colo"
type textarea "margin:28px 0; color:#111;"
click at [605, 193] on div "<!-- Inter --> < link href = "[URL][DOMAIN_NAME]" rel = "stylesheet" > < style …" at bounding box center [801, 366] width 713 height 538
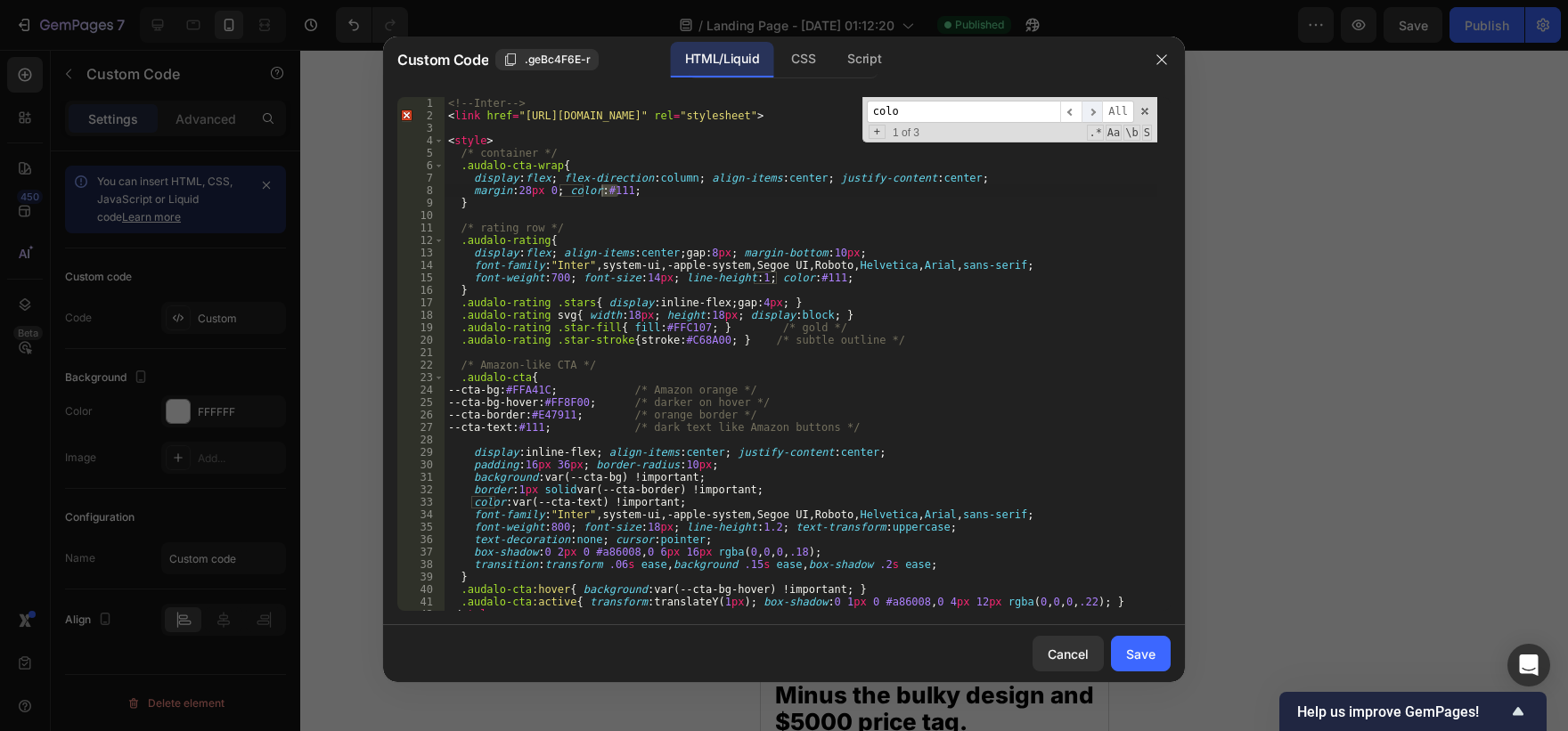
click at [1094, 111] on span "​" at bounding box center [1092, 112] width 22 height 23
click at [1083, 645] on div "Cancel" at bounding box center [1069, 654] width 41 height 19
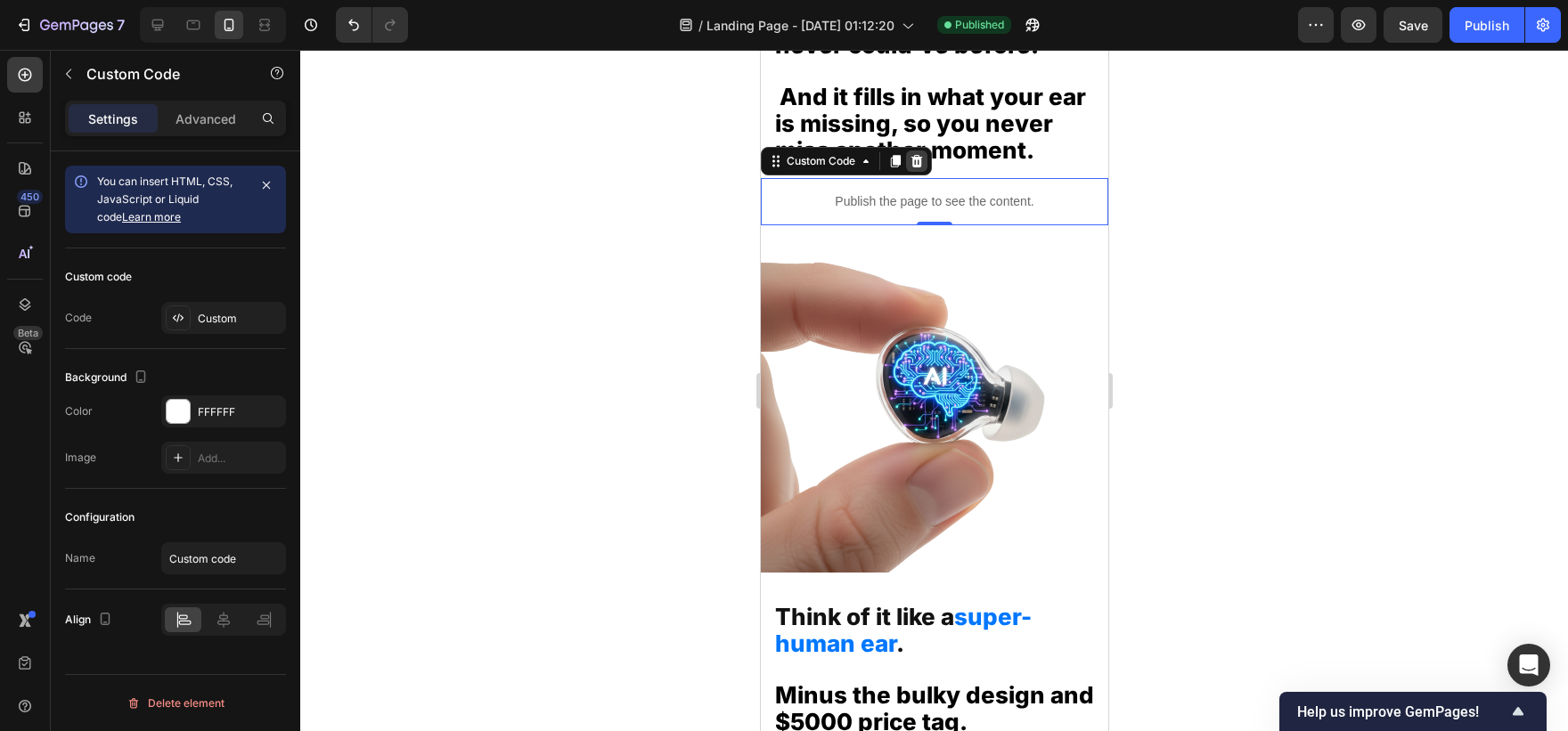
click at [916, 167] on icon at bounding box center [917, 161] width 11 height 12
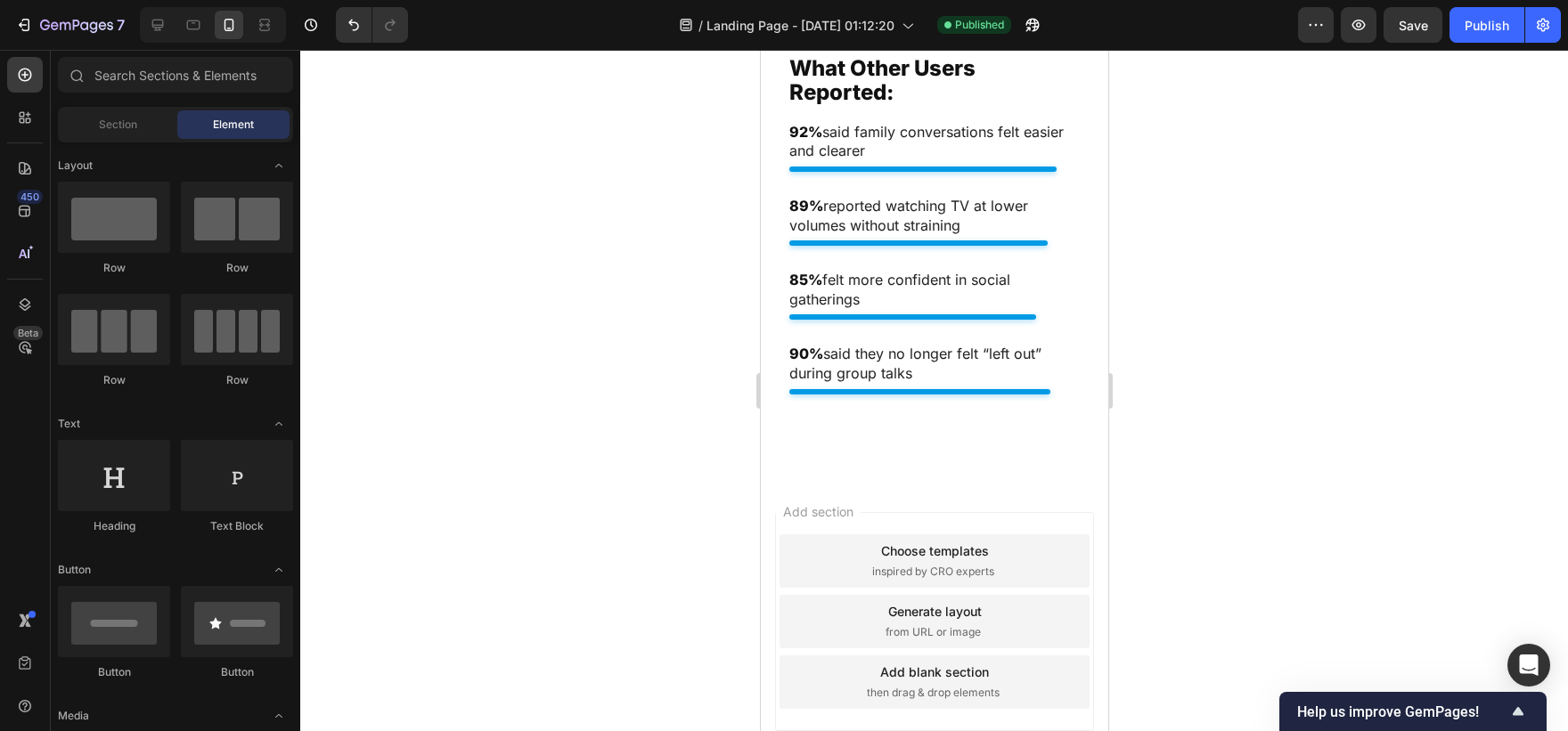
scroll to position [7867, 0]
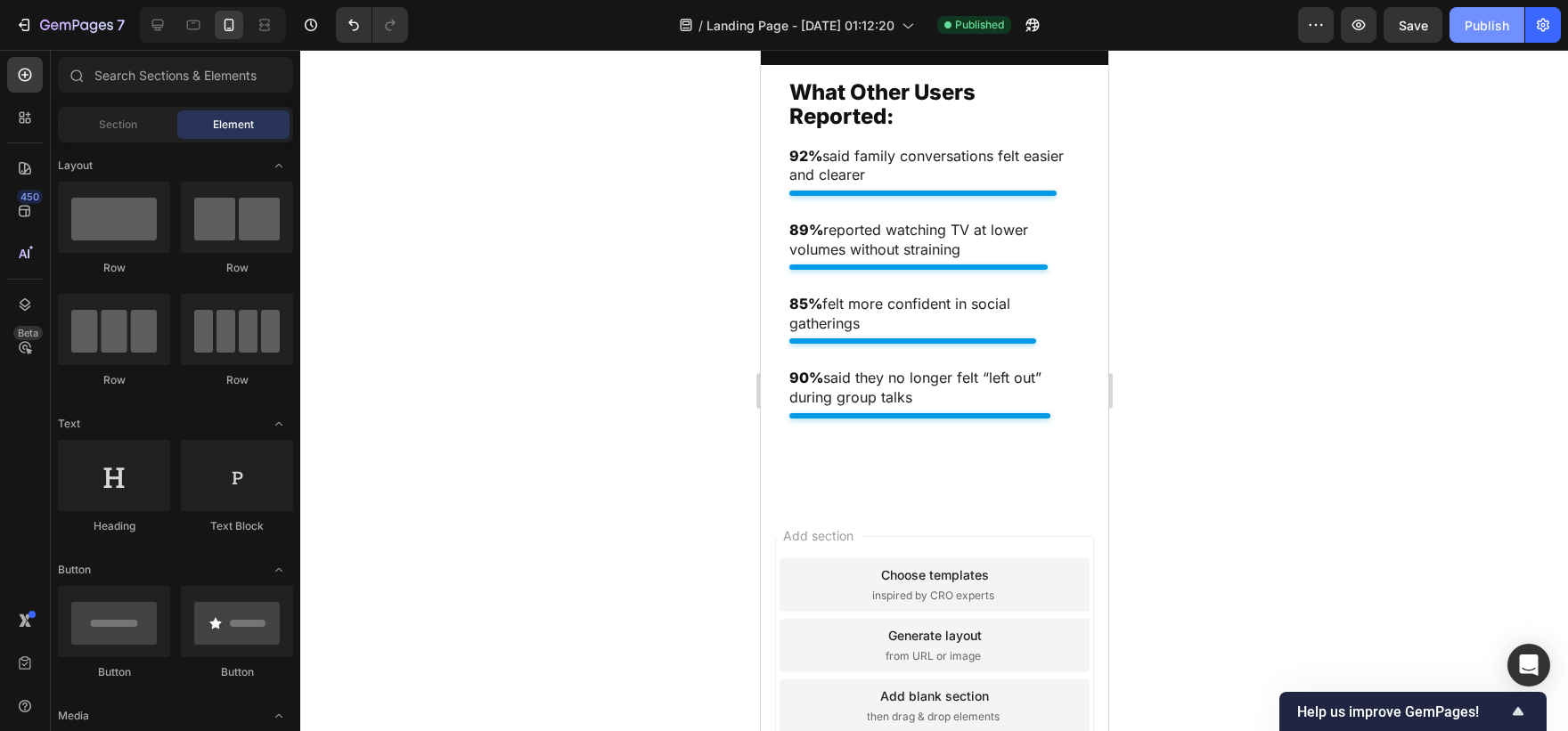
click at [1511, 26] on button "Publish" at bounding box center [1487, 25] width 75 height 36
